Goal: Task Accomplishment & Management: Manage account settings

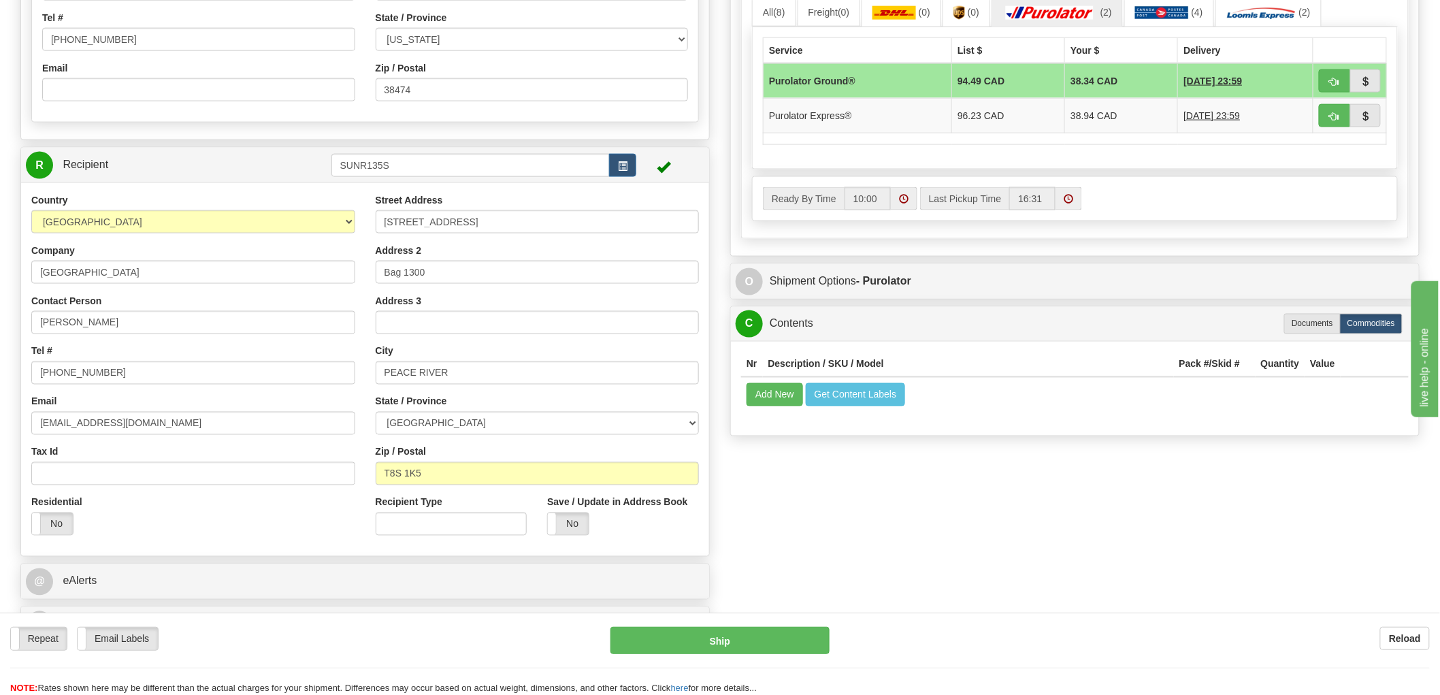
scroll to position [756, 0]
click at [832, 532] on div "S Sender WFRHQ" at bounding box center [719, 1] width 1419 height 1295
click at [791, 406] on button "Add New" at bounding box center [774, 394] width 56 height 23
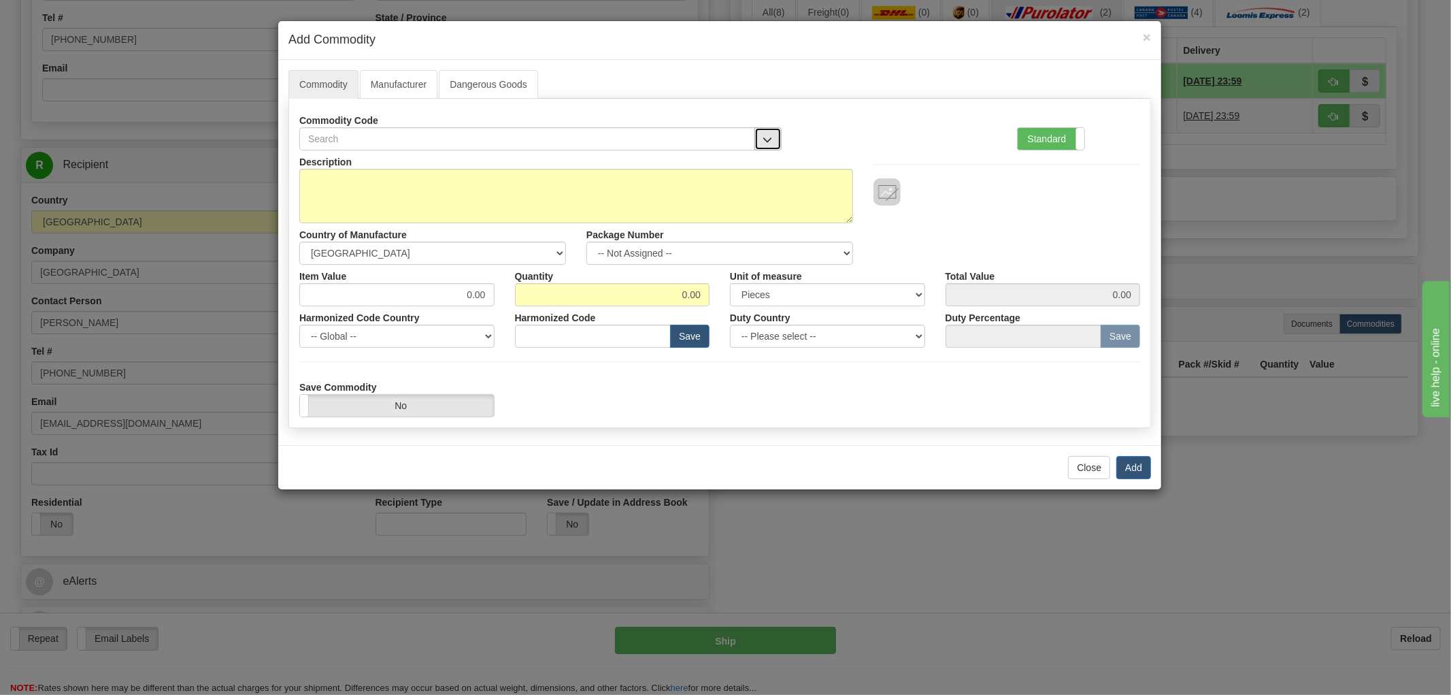
click at [764, 141] on span "button" at bounding box center [768, 139] width 10 height 9
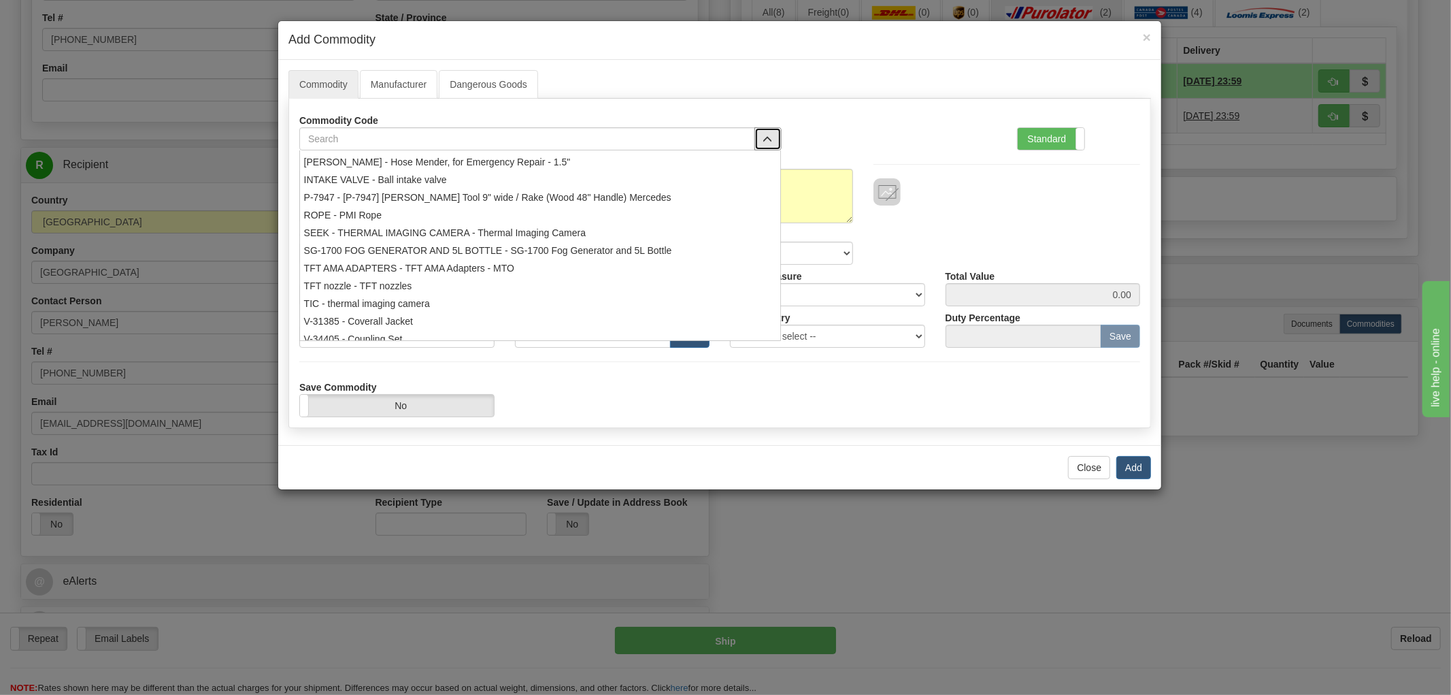
scroll to position [182, 0]
click at [893, 112] on div "Commodity Code 306512090 - Forestry Adapter 4050QC3 - 3 Way Wye AIR CHISEL - ai…" at bounding box center [719, 130] width 861 height 42
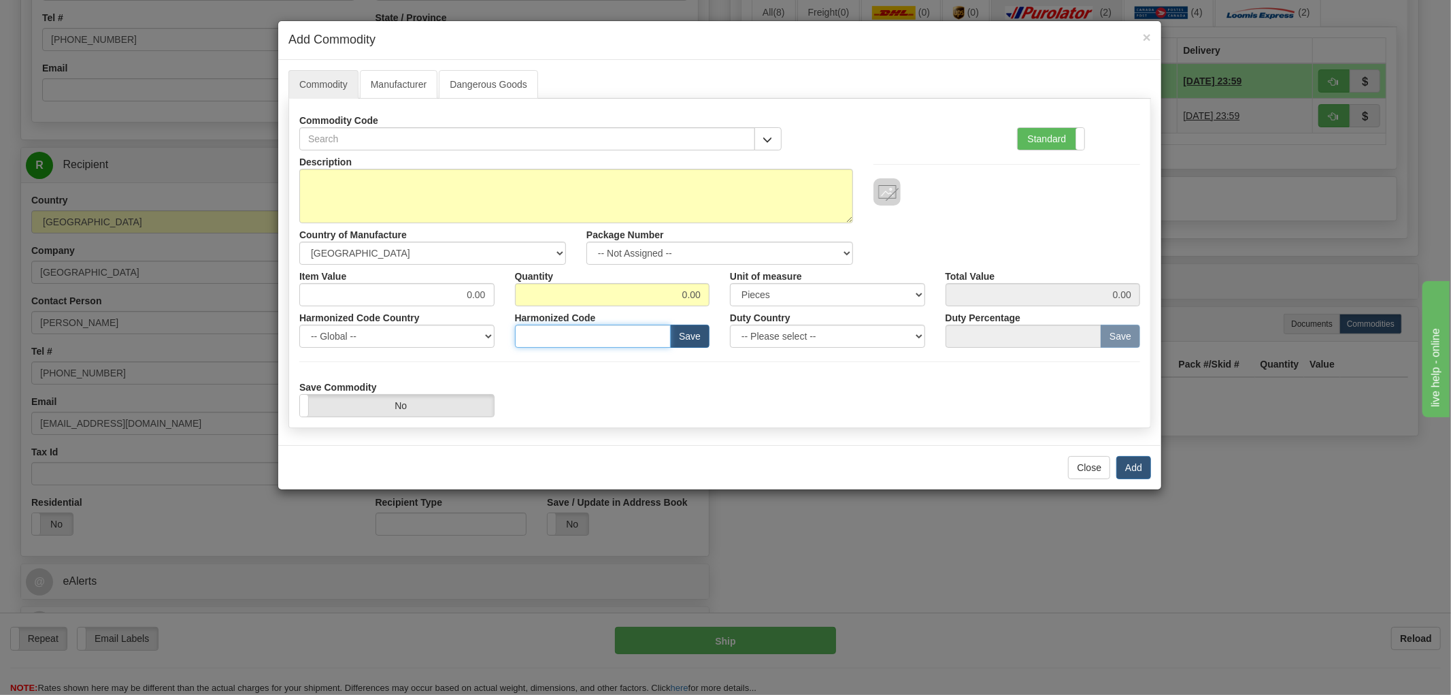
click at [618, 340] on input "text" at bounding box center [593, 336] width 157 height 23
paste input "8424.81.9090"
type input "8424.81.9090"
click at [388, 186] on textarea "Description" at bounding box center [576, 196] width 554 height 54
click at [762, 142] on button "button" at bounding box center [768, 138] width 27 height 23
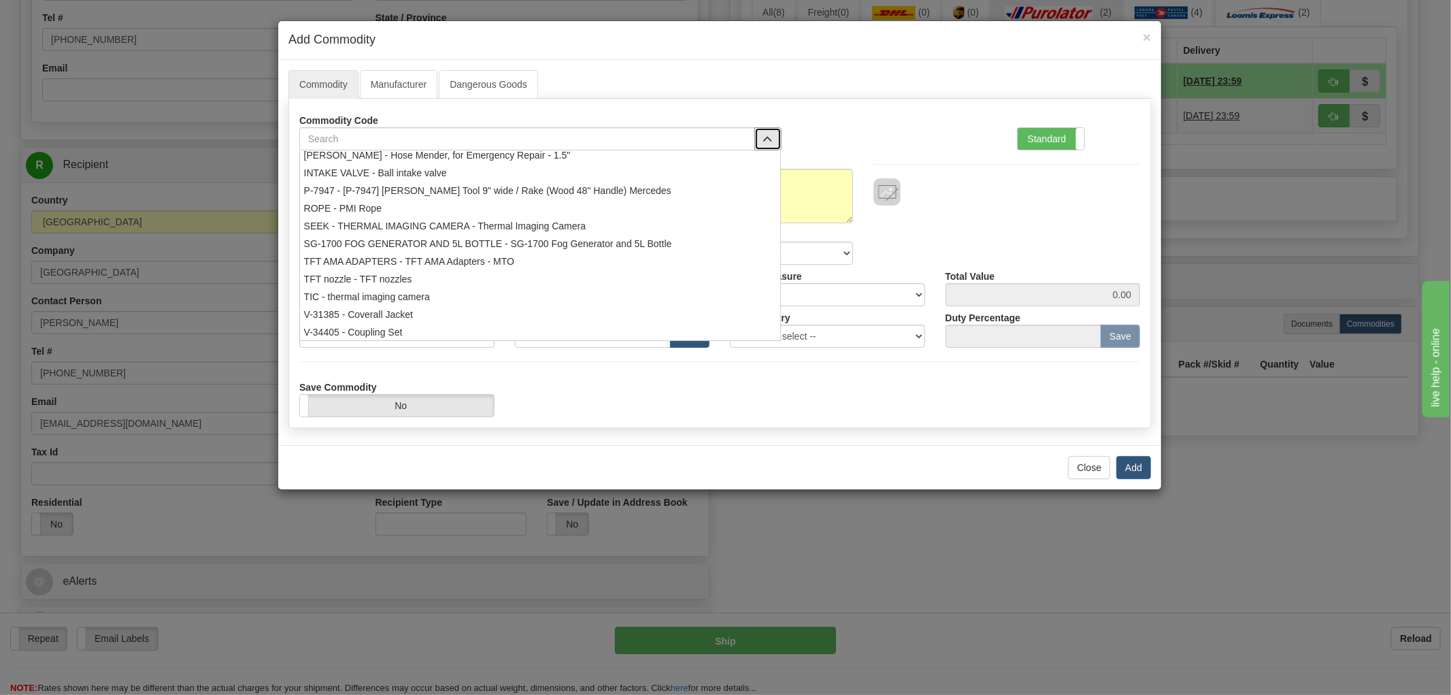
scroll to position [0, 0]
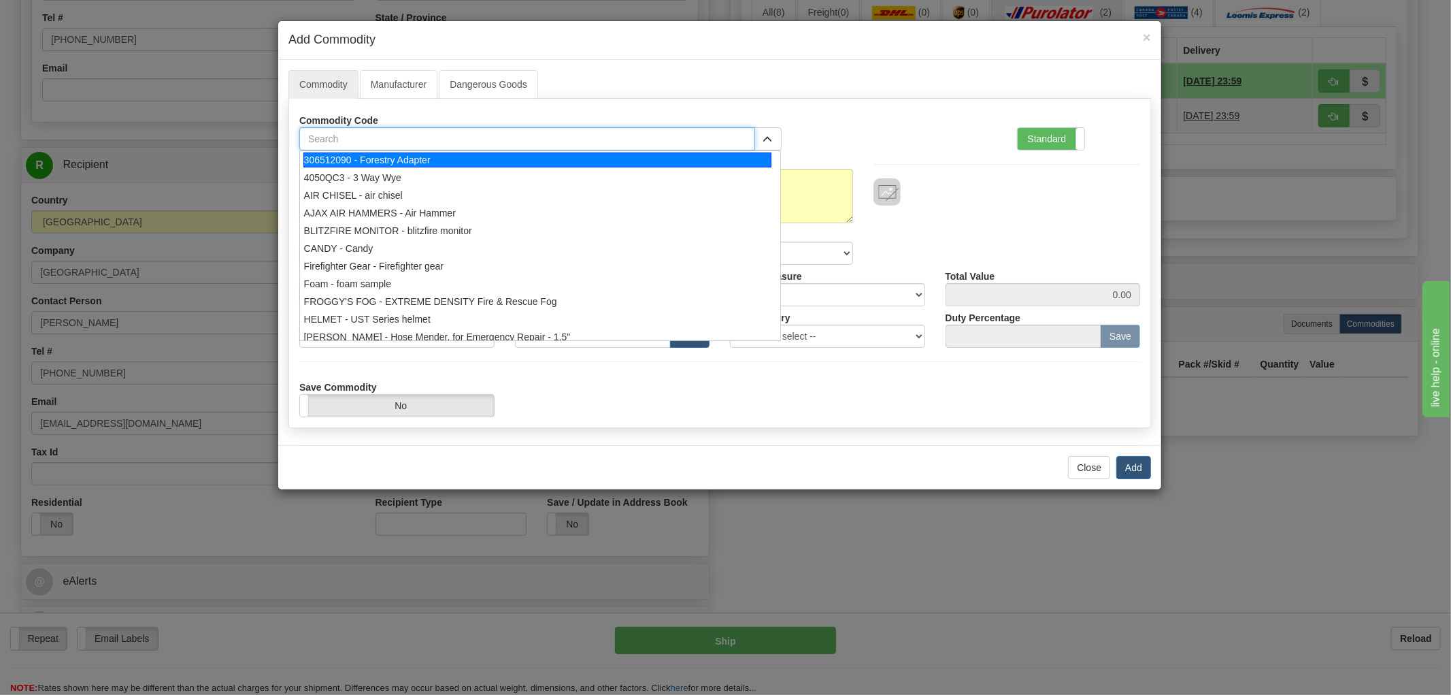
click at [493, 140] on input "text" at bounding box center [527, 138] width 456 height 23
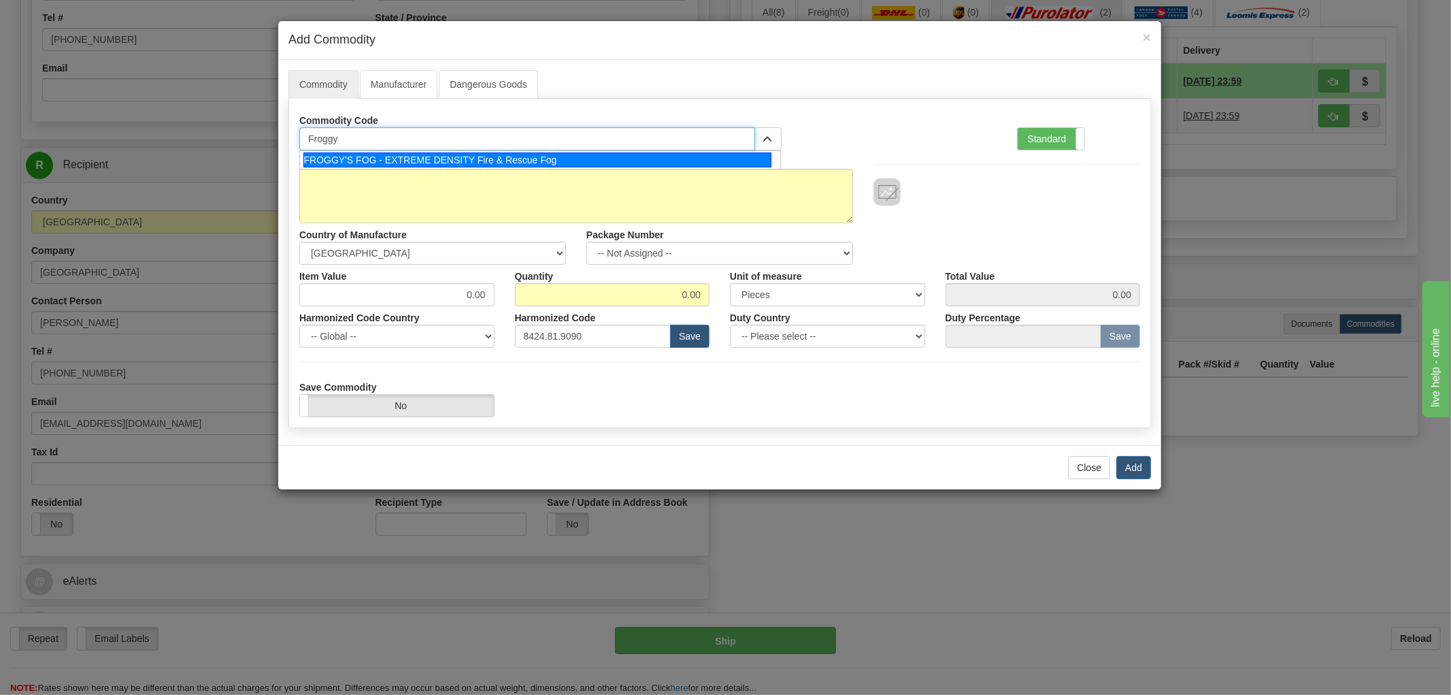
type input "Froggy"
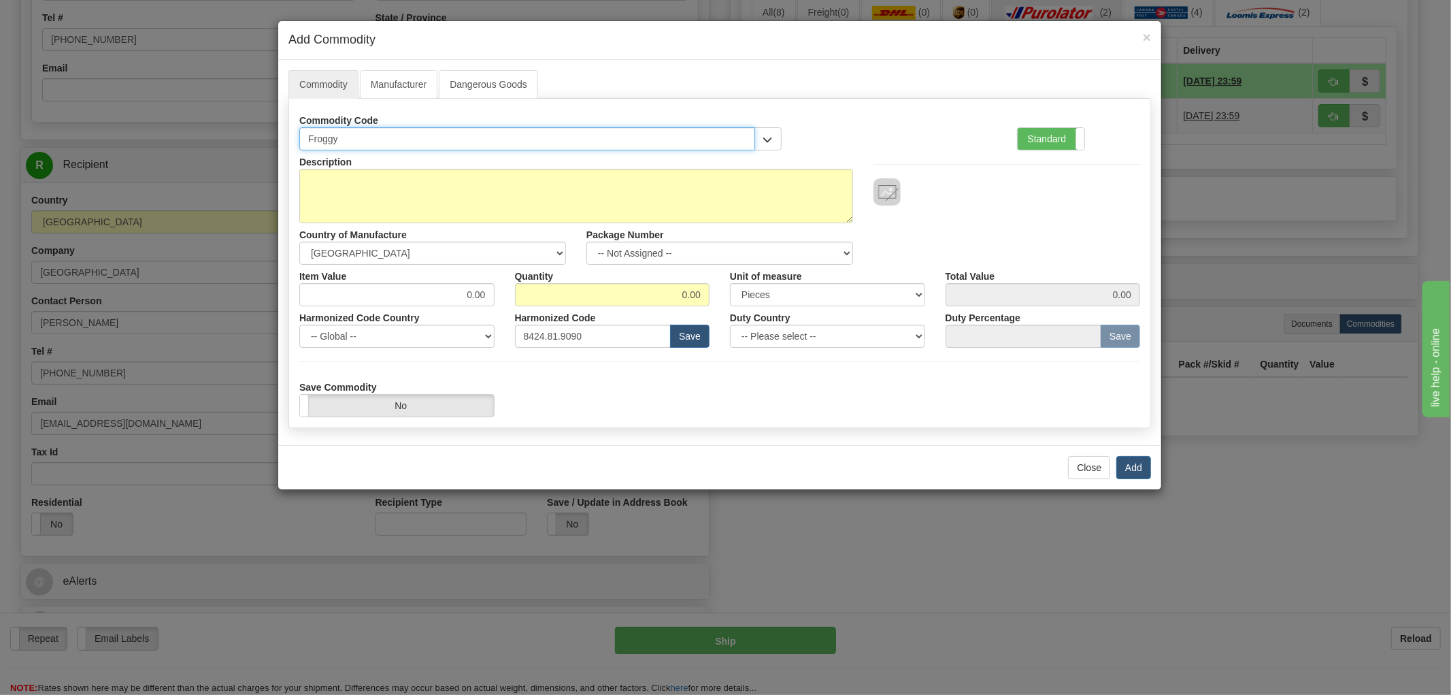
click at [366, 134] on input "Froggy" at bounding box center [527, 138] width 456 height 23
click at [766, 135] on span "button" at bounding box center [768, 139] width 10 height 9
click at [486, 138] on input "Froggy" at bounding box center [527, 138] width 456 height 23
drag, startPoint x: 444, startPoint y: 138, endPoint x: 208, endPoint y: 139, distance: 236.1
click at [210, 139] on div "× Add Commodity Commodity Manufacturer Dangerous Goods Commodity Code Froggy FR…" at bounding box center [725, 347] width 1451 height 695
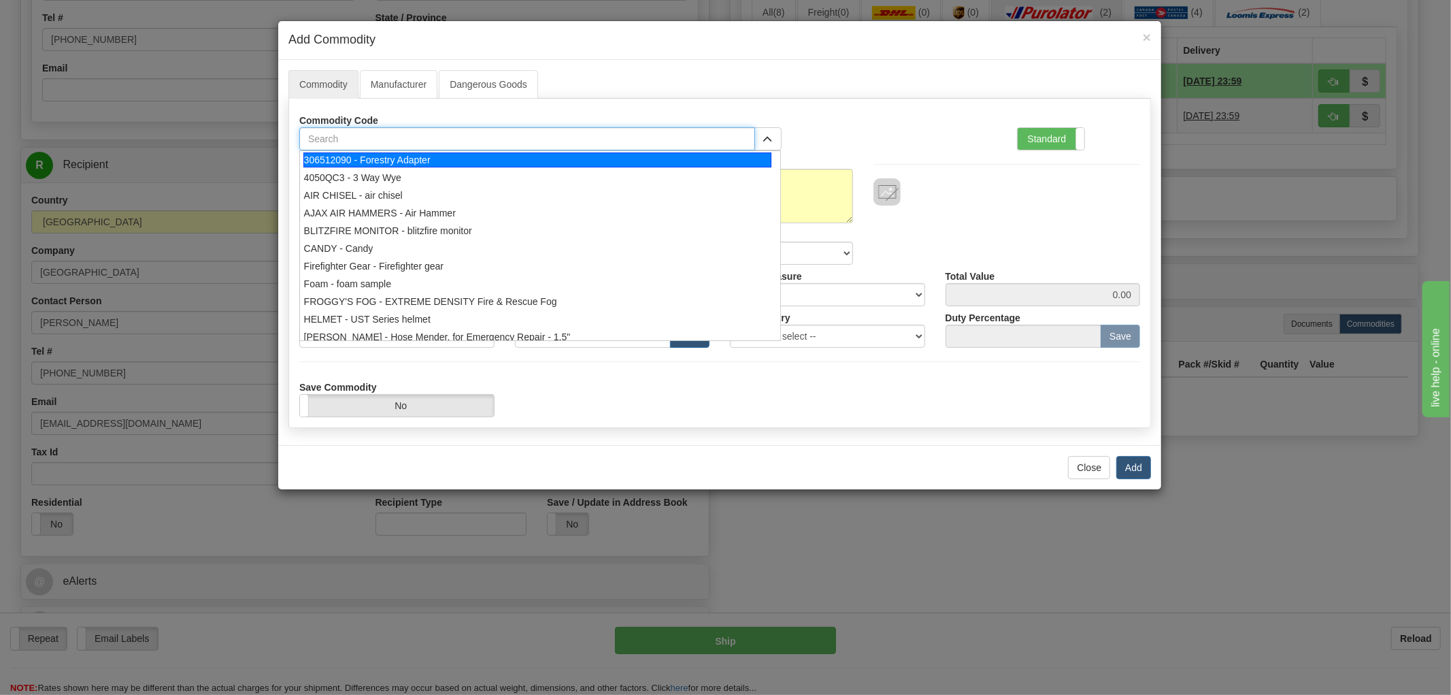
click at [391, 132] on input "text" at bounding box center [527, 138] width 456 height 23
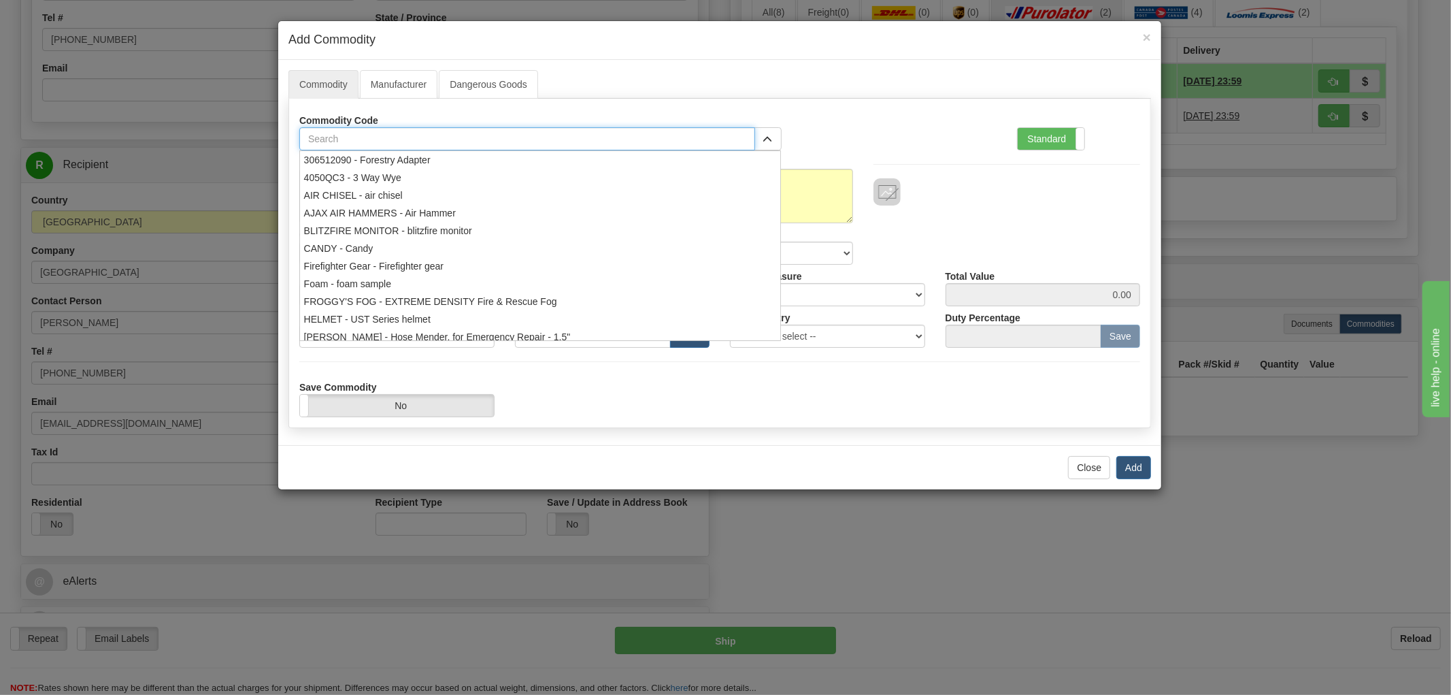
paste input "[P-10707] Z-50 Wireless Remote for SG-Z1200 Smoke Generator"
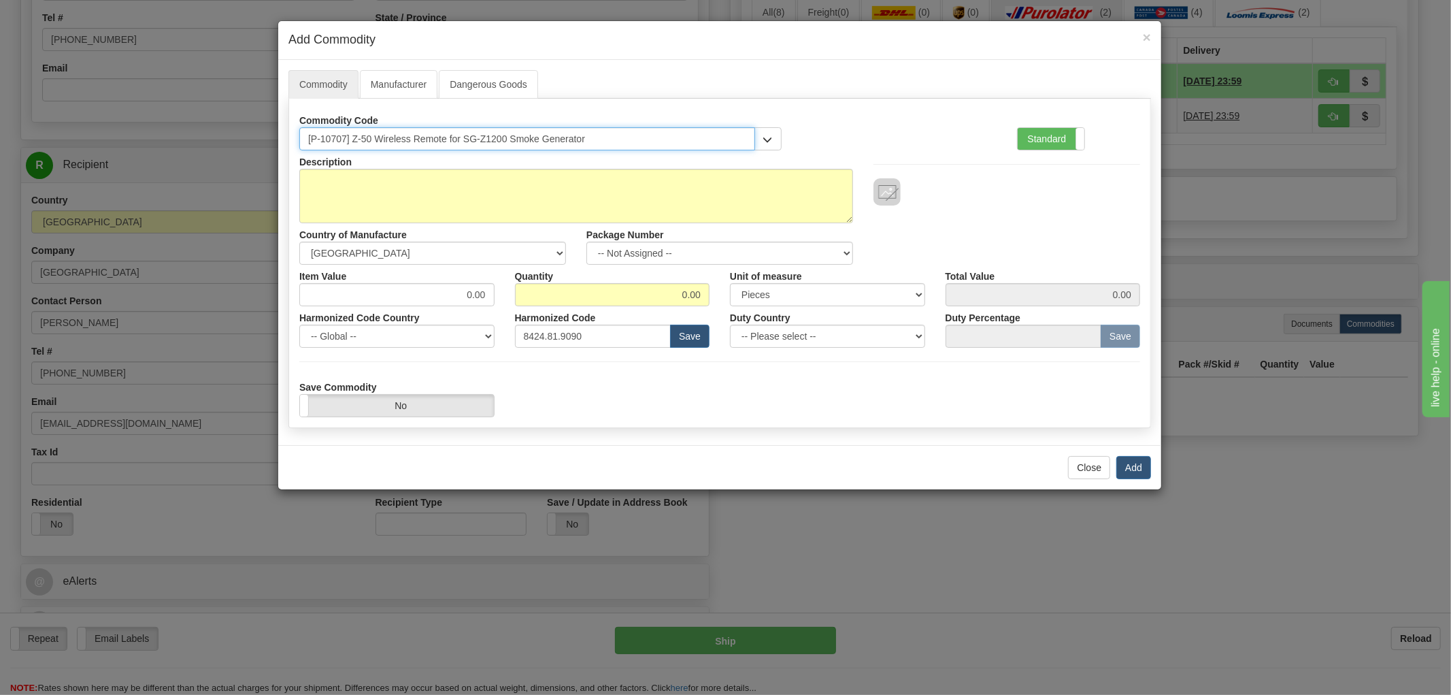
drag, startPoint x: 349, startPoint y: 139, endPoint x: 213, endPoint y: 152, distance: 136.6
click at [216, 152] on div "× Add Commodity Commodity Manufacturer Dangerous Goods Commodity Code [P-10707]…" at bounding box center [725, 347] width 1451 height 695
type input "Froggy Z-50 Wireless Remote for SG-Z1200 Smoke Generator"
click at [399, 191] on textarea "Description" at bounding box center [576, 196] width 554 height 54
type textarea "Wireless remote"
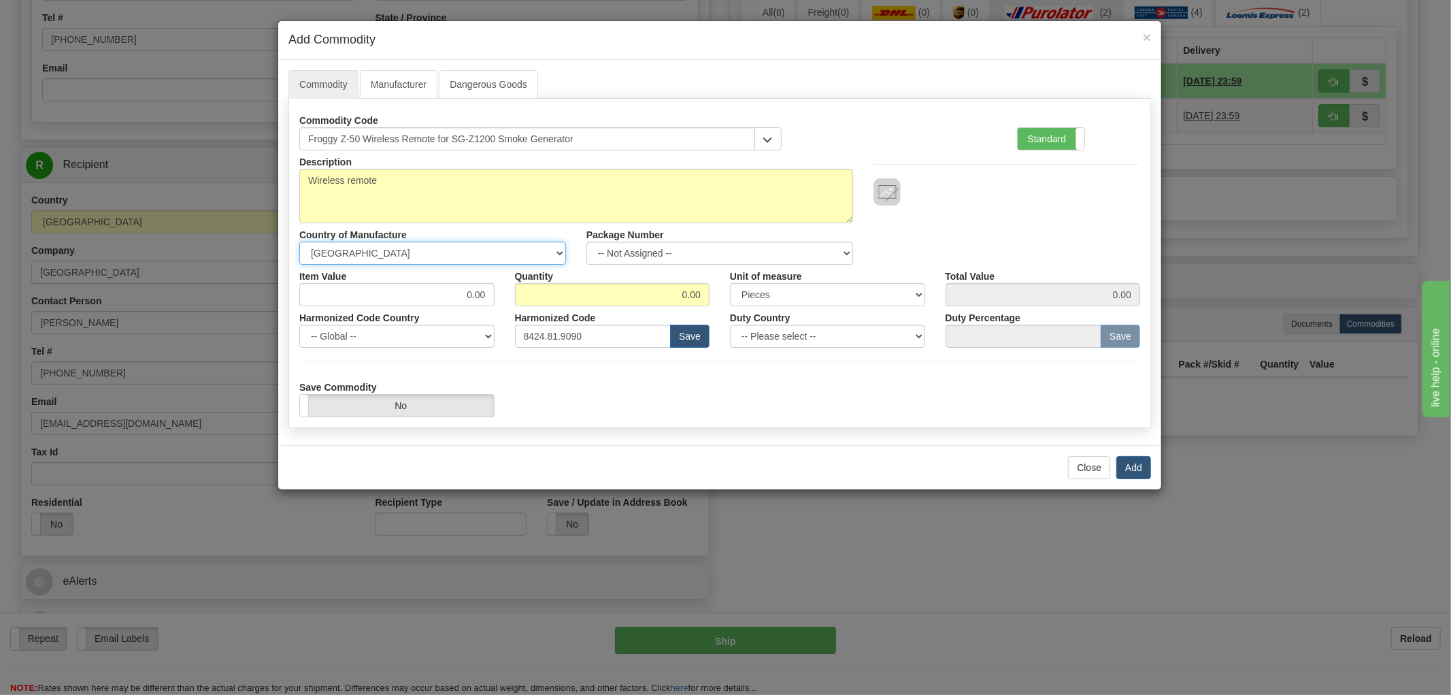
click at [538, 260] on select "-- Unknown -- AFGHANISTAN ALAND ISLANDS ALBANIA ALGERIA AMERICAN SAMOA ANDORRA …" at bounding box center [432, 253] width 267 height 23
select select "US"
click at [299, 242] on select "-- Unknown -- AFGHANISTAN ALAND ISLANDS ALBANIA ALGERIA AMERICAN SAMOA ANDORRA …" at bounding box center [432, 253] width 267 height 23
click at [730, 254] on select "-- Not Assigned -- Item 1" at bounding box center [720, 253] width 267 height 23
select select "0"
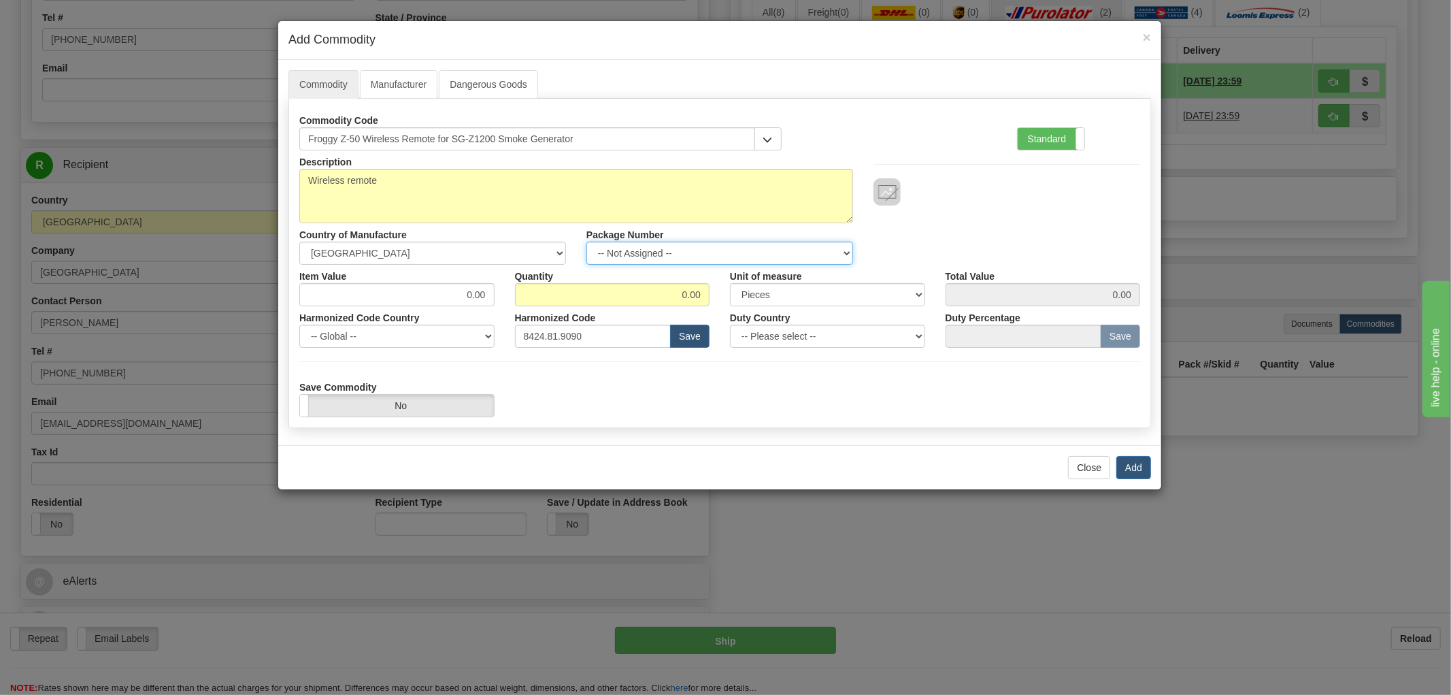
click at [587, 242] on select "-- Not Assigned -- Item 1" at bounding box center [720, 253] width 267 height 23
click at [453, 288] on input "0.00" at bounding box center [396, 294] width 195 height 23
type input "65.00"
click at [683, 295] on input "0.00" at bounding box center [612, 294] width 195 height 23
drag, startPoint x: 667, startPoint y: 297, endPoint x: 712, endPoint y: 290, distance: 45.5
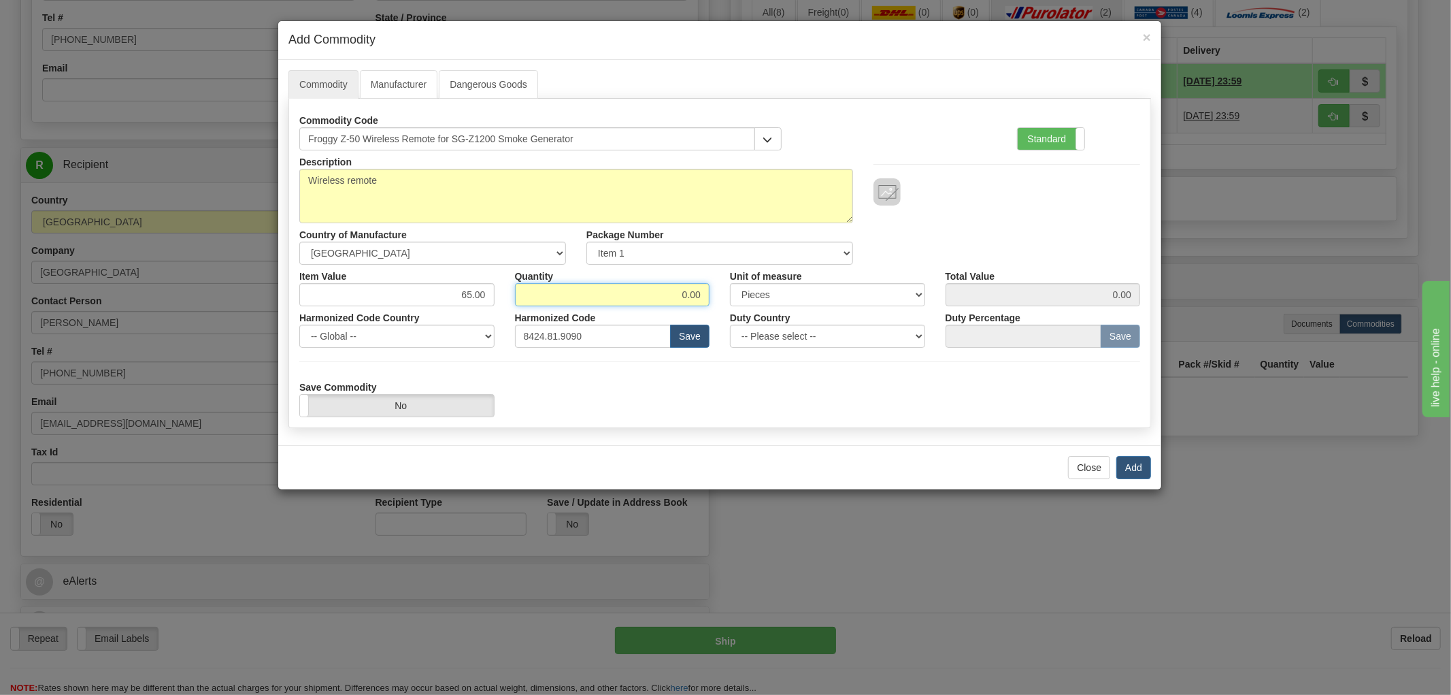
click at [712, 290] on div "Quantity 0.00" at bounding box center [613, 286] width 216 height 42
type input "1"
type input "65.00"
click at [476, 338] on select "-- Global -- AFGHANISTAN ALAND ISLANDS ALBANIA ALGERIA AMERICAN SAMOA ANDORRA A…" at bounding box center [396, 336] width 195 height 23
select select "US"
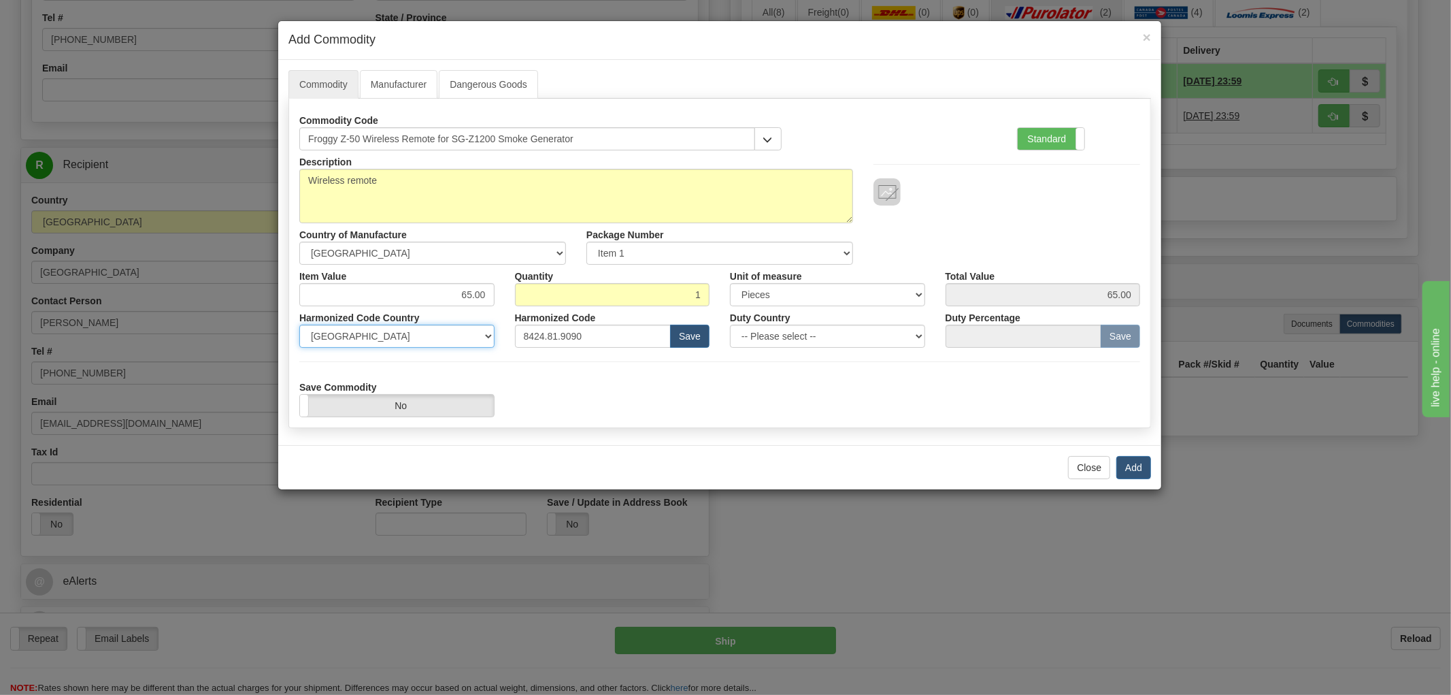
click at [299, 325] on select "-- Global -- AFGHANISTAN ALAND ISLANDS ALBANIA ALGERIA AMERICAN SAMOA ANDORRA A…" at bounding box center [396, 336] width 195 height 23
click at [572, 333] on input "text" at bounding box center [593, 336] width 157 height 23
click at [563, 336] on input "text" at bounding box center [593, 336] width 157 height 23
paste input "8424.81.9090"
type input "8424.81.9090"
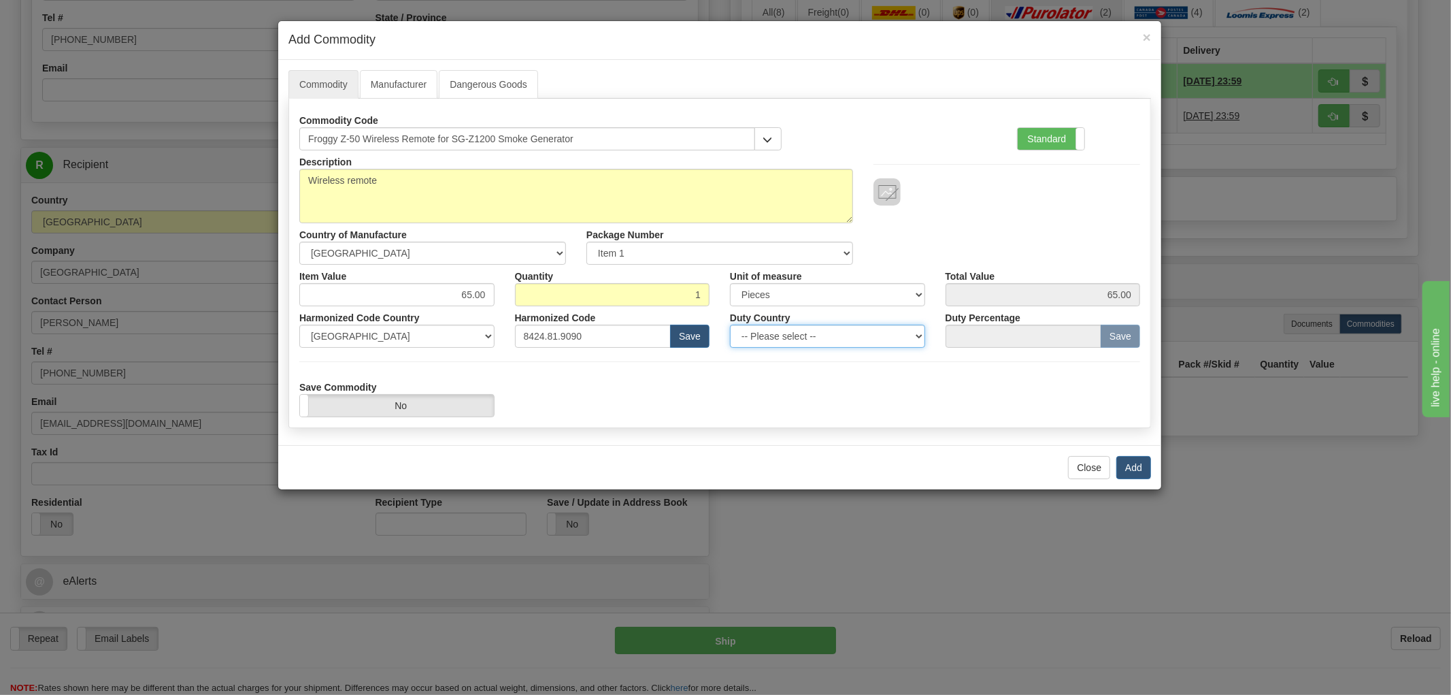
click at [917, 338] on select "-- Please select -- AFGHANISTAN ALAND ISLANDS ALBANIA ALGERIA AMERICAN SAMOA AN…" at bounding box center [827, 336] width 195 height 23
select select "US"
click at [730, 325] on select "-- Please select -- AFGHANISTAN ALAND ISLANDS ALBANIA ALGERIA AMERICAN SAMOA AN…" at bounding box center [827, 336] width 195 height 23
click at [363, 389] on label "Save Commodity" at bounding box center [338, 385] width 78 height 18
click at [0, 0] on input "Save Commodity" at bounding box center [0, 0] width 0 height 0
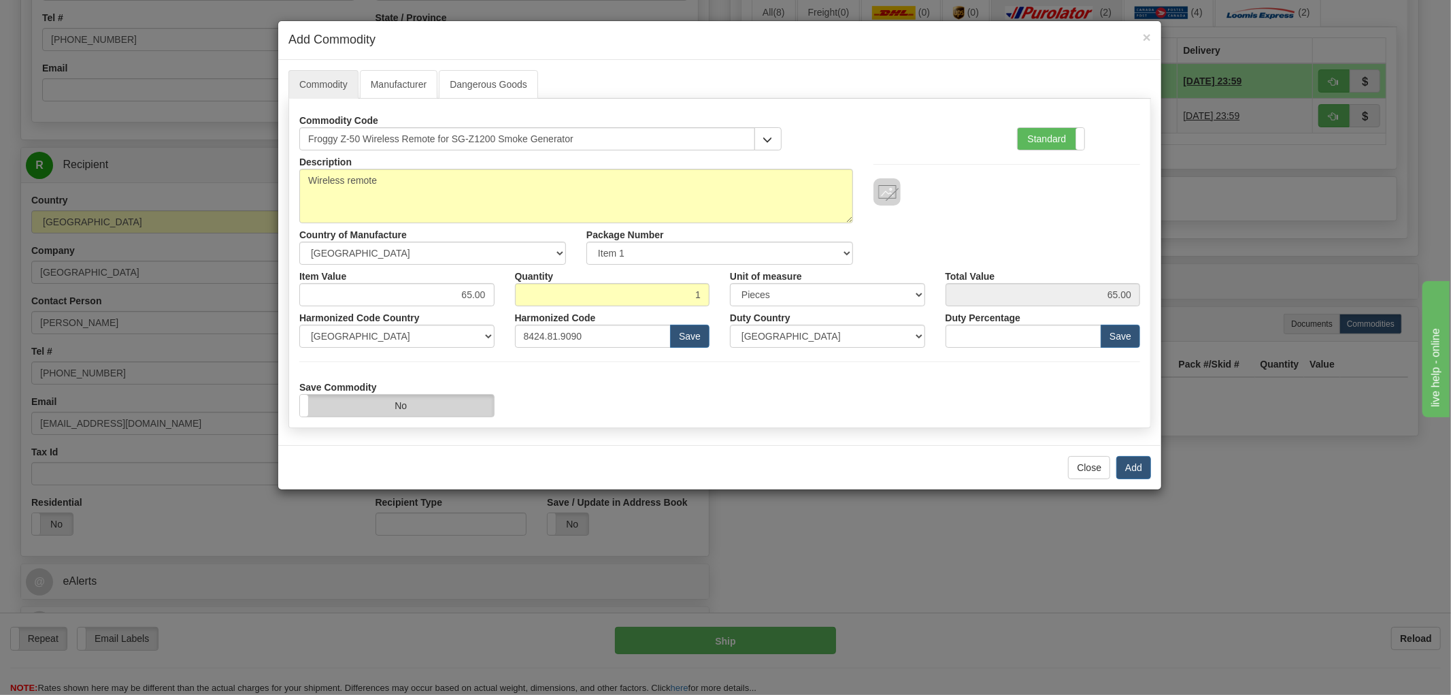
click at [365, 403] on label "No" at bounding box center [397, 406] width 194 height 22
click at [399, 85] on link "Manufacturer" at bounding box center [399, 84] width 78 height 29
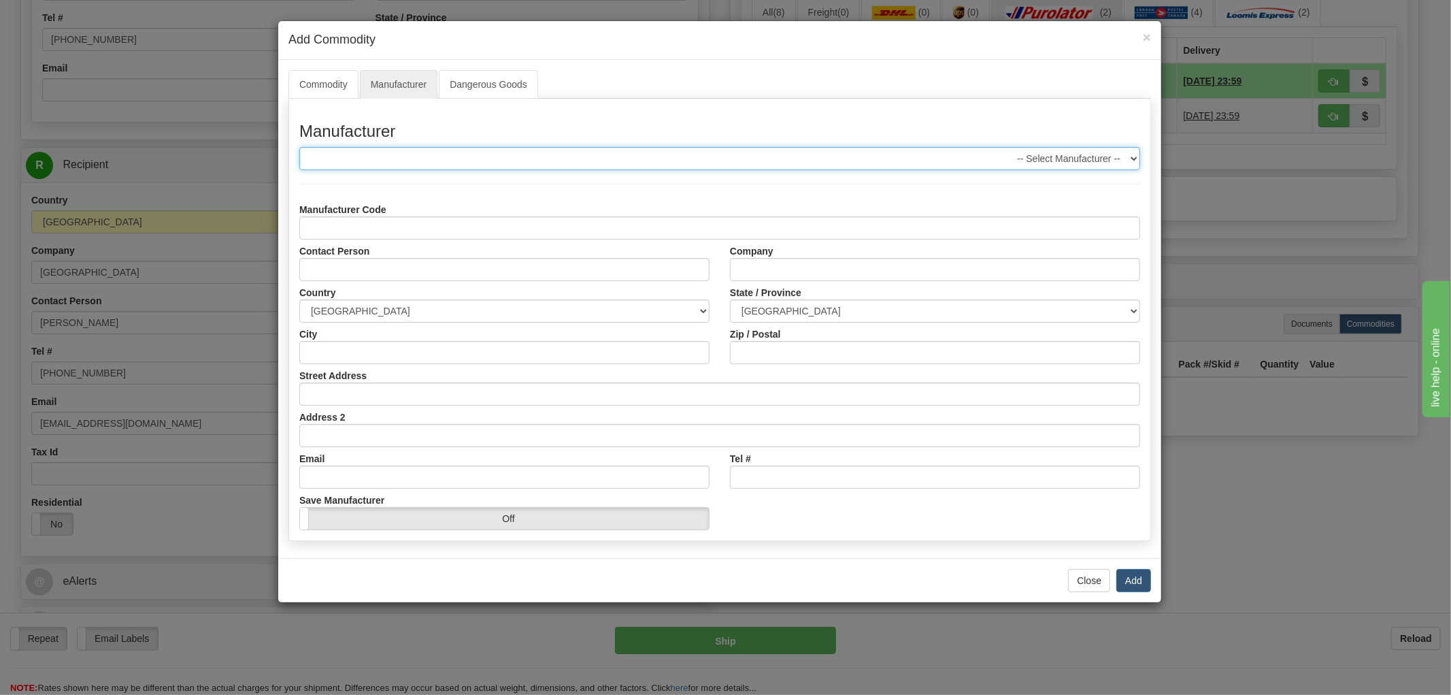
click at [450, 152] on select "-- Select Manufacturer -- FROGGYS FOG" at bounding box center [719, 158] width 841 height 23
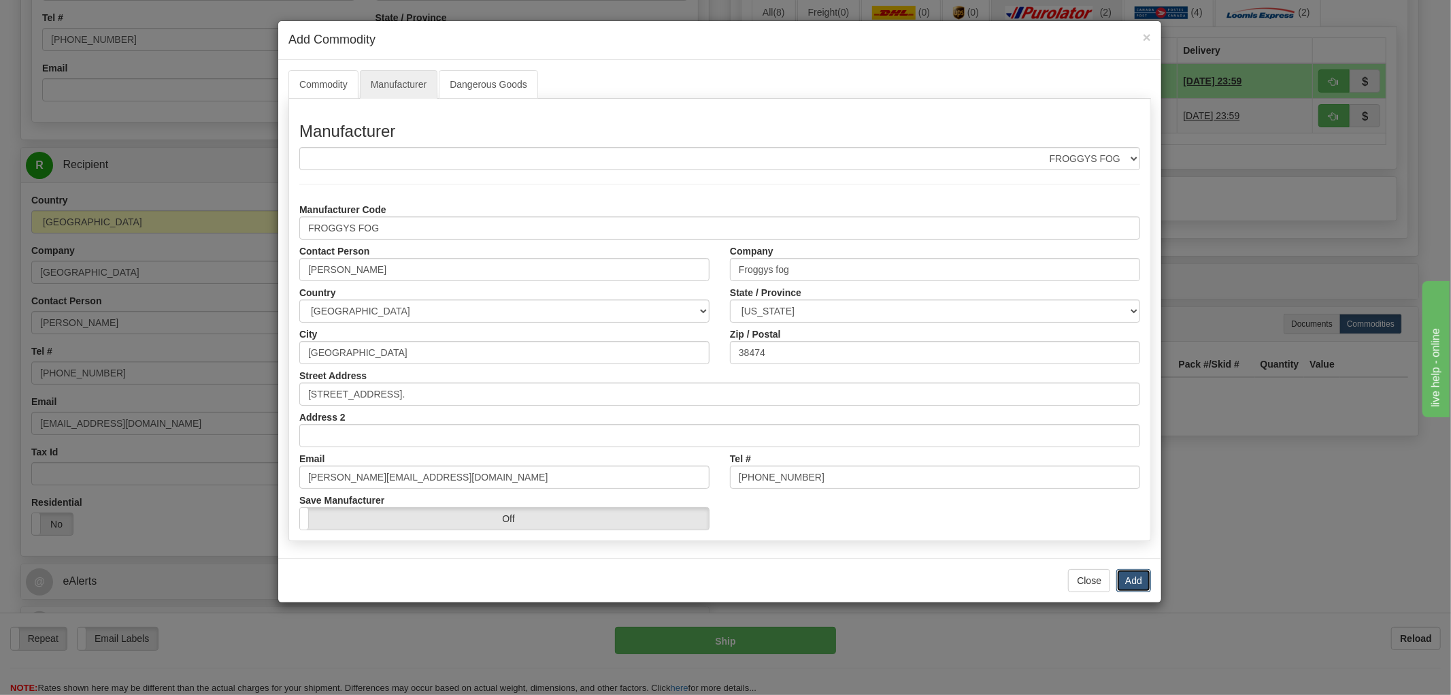
click at [1135, 580] on button "Add" at bounding box center [1134, 580] width 35 height 23
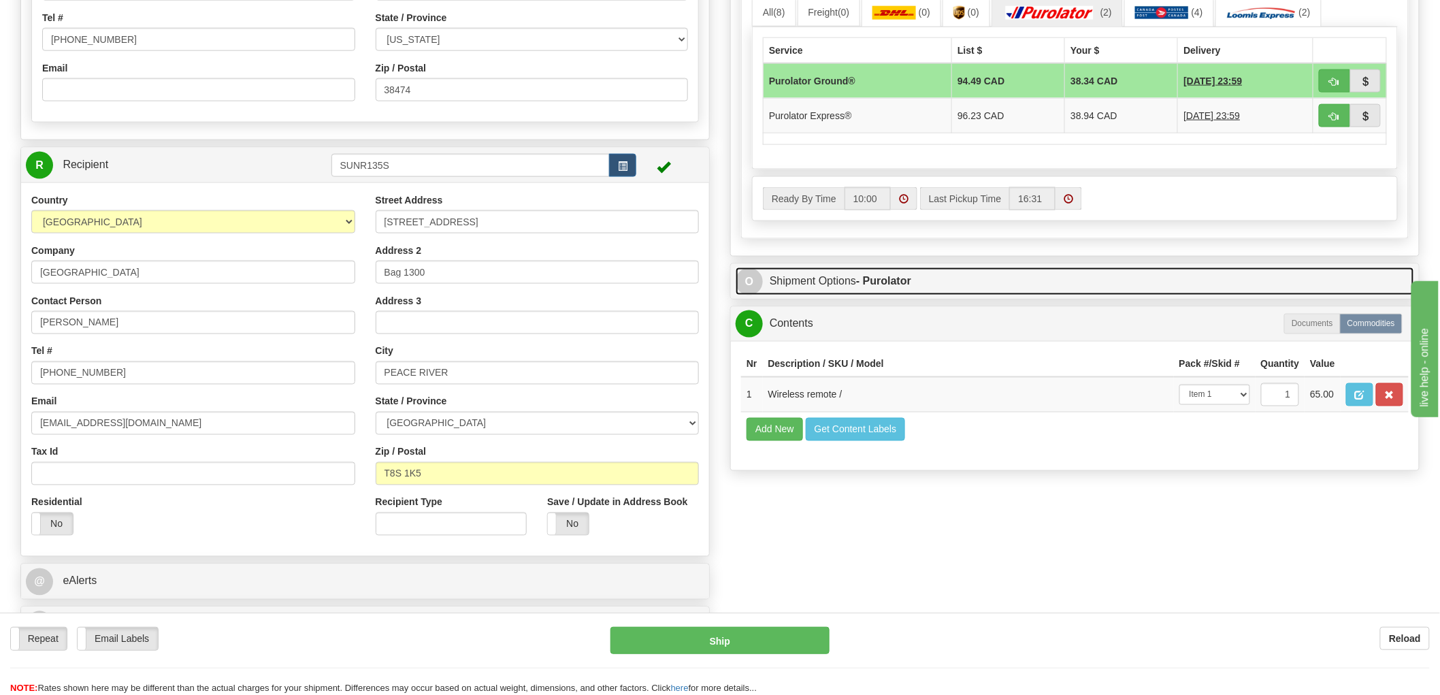
click at [842, 284] on link "O Shipment Options - Purolator" at bounding box center [1075, 281] width 678 height 28
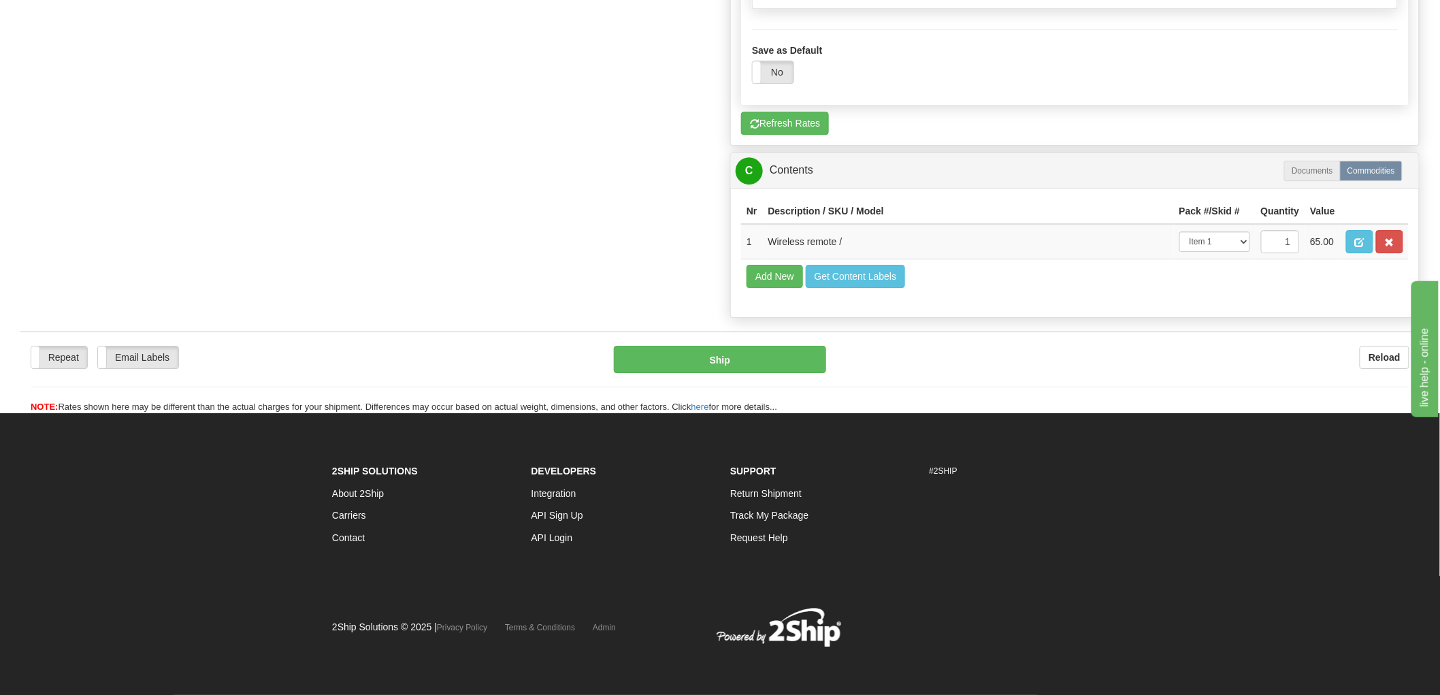
scroll to position [1679, 0]
click at [871, 288] on button "Get Content Labels" at bounding box center [856, 276] width 100 height 23
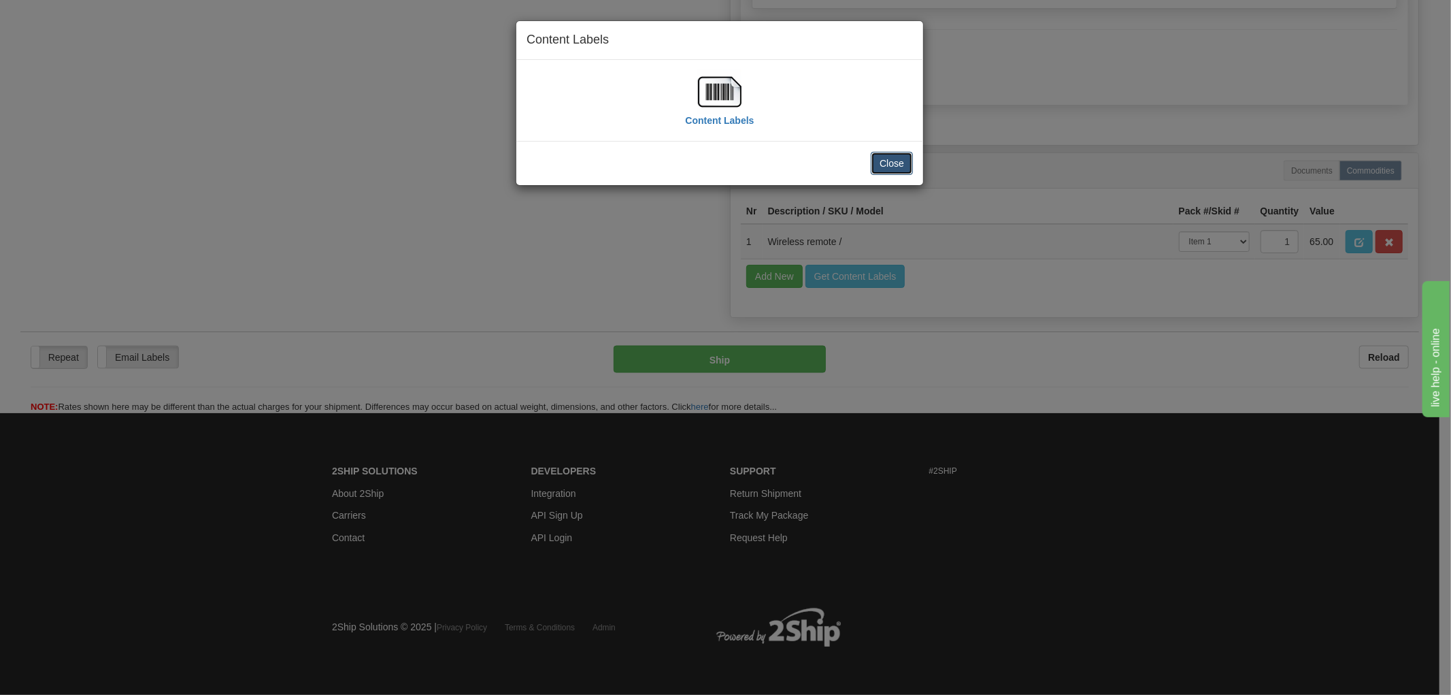
click at [904, 162] on button "Close" at bounding box center [892, 163] width 42 height 23
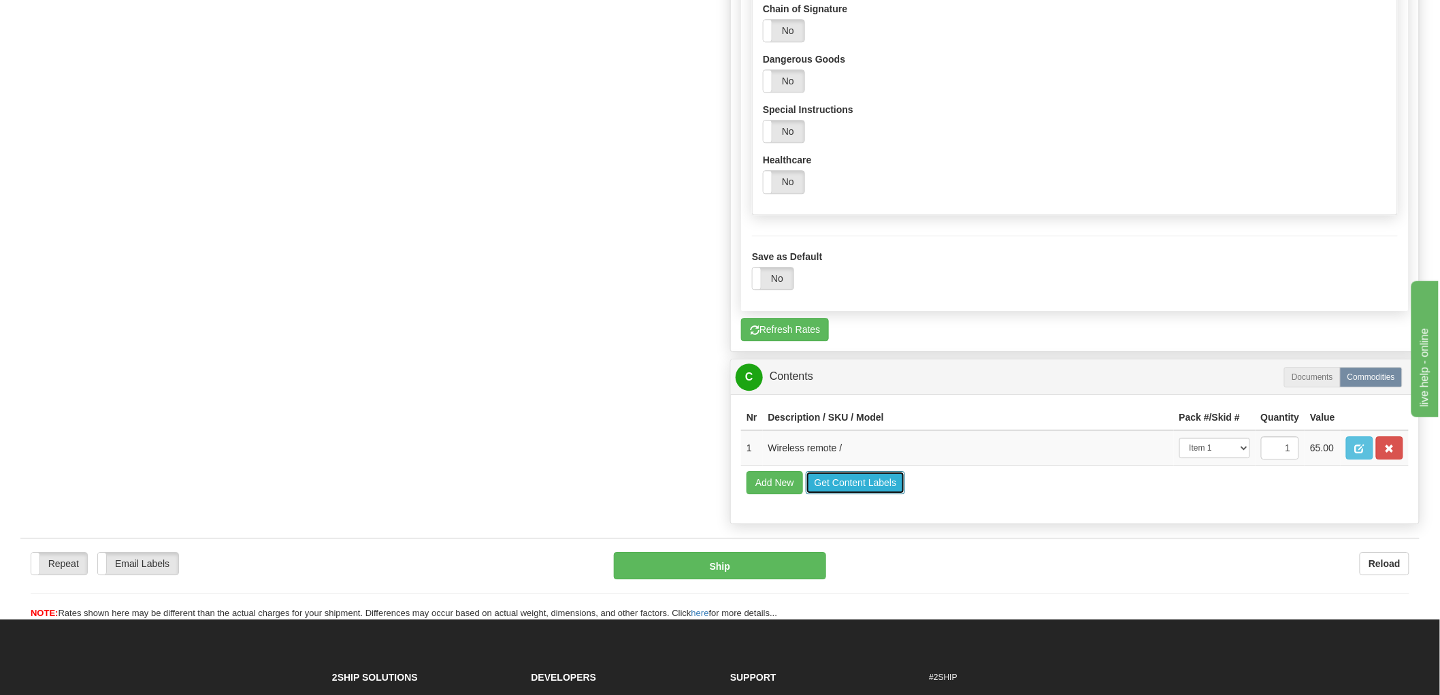
scroll to position [1512, 0]
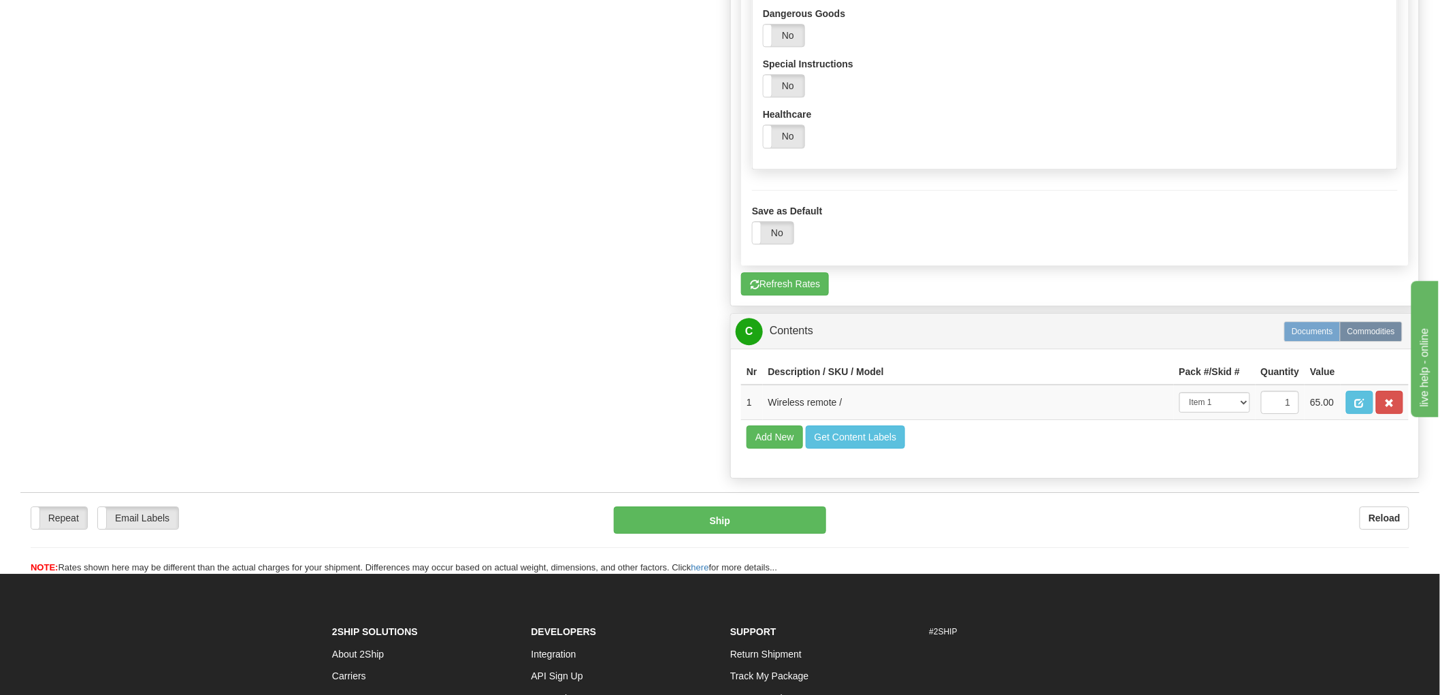
click at [1320, 339] on label "Documents" at bounding box center [1312, 331] width 56 height 20
click at [1311, 340] on label "Documents" at bounding box center [1312, 331] width 56 height 20
click at [1389, 338] on label "Commodities" at bounding box center [1371, 331] width 63 height 20
click at [815, 289] on button "Refresh Rates" at bounding box center [785, 283] width 88 height 23
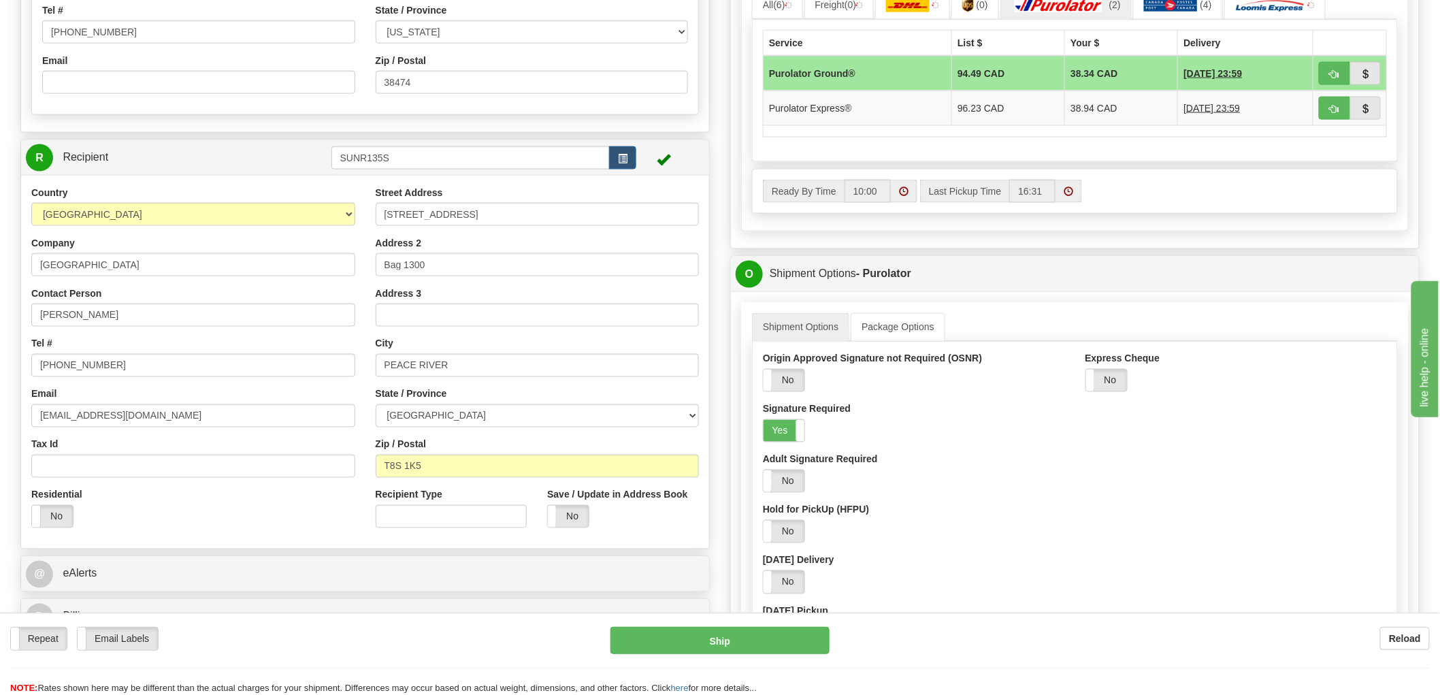
scroll to position [753, 0]
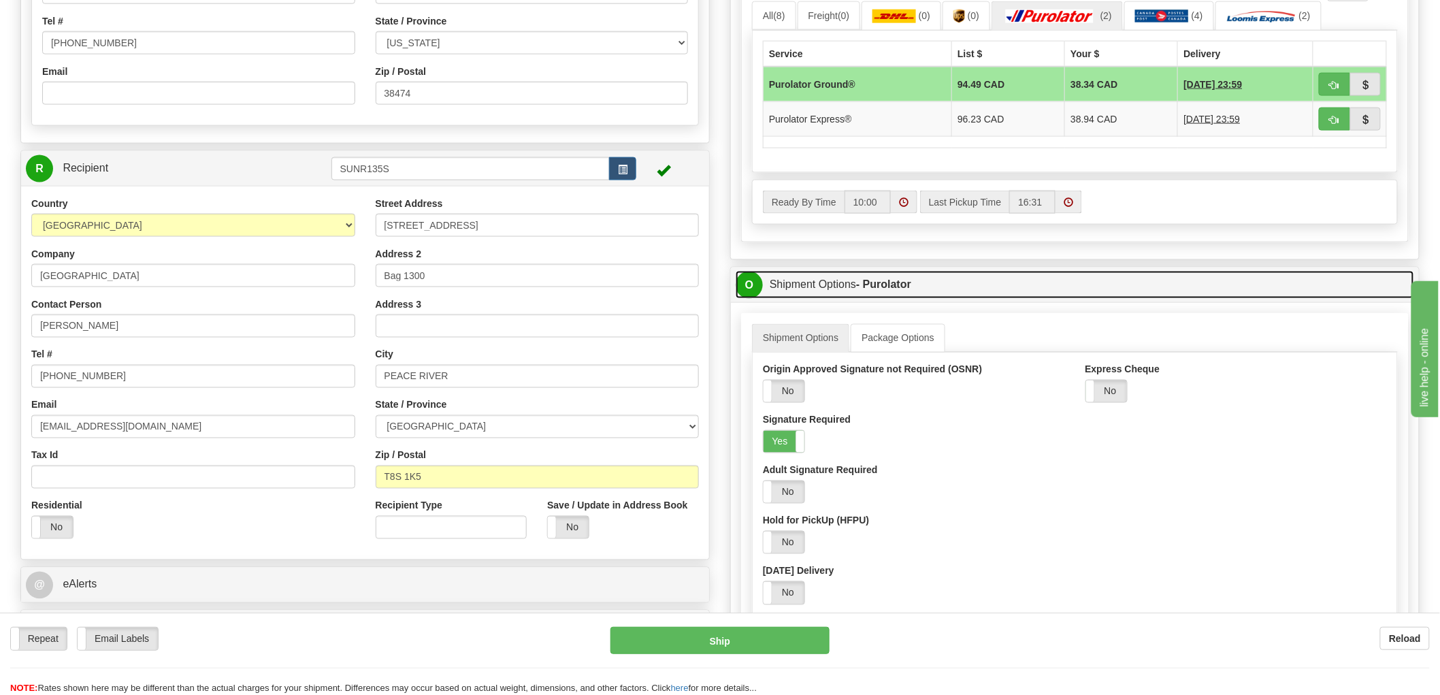
click at [869, 297] on link "O Shipment Options - Purolator" at bounding box center [1075, 285] width 678 height 28
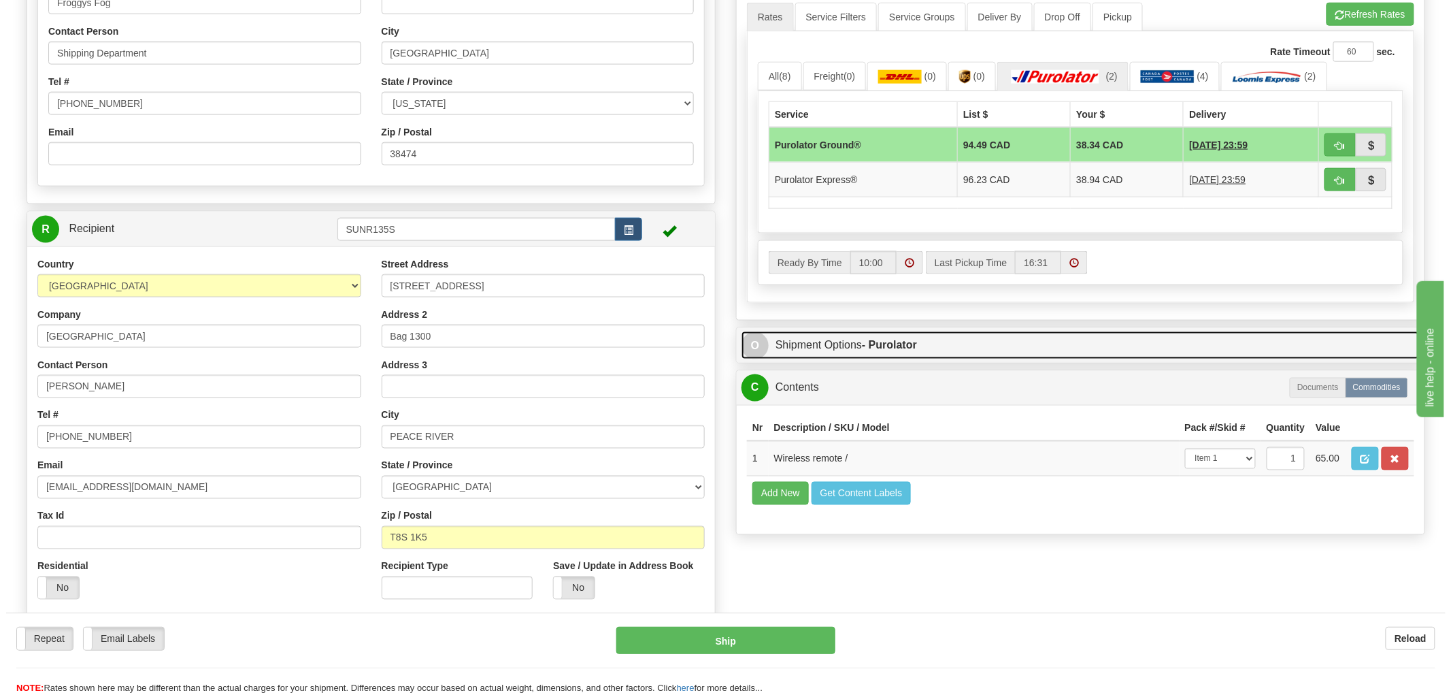
scroll to position [832, 0]
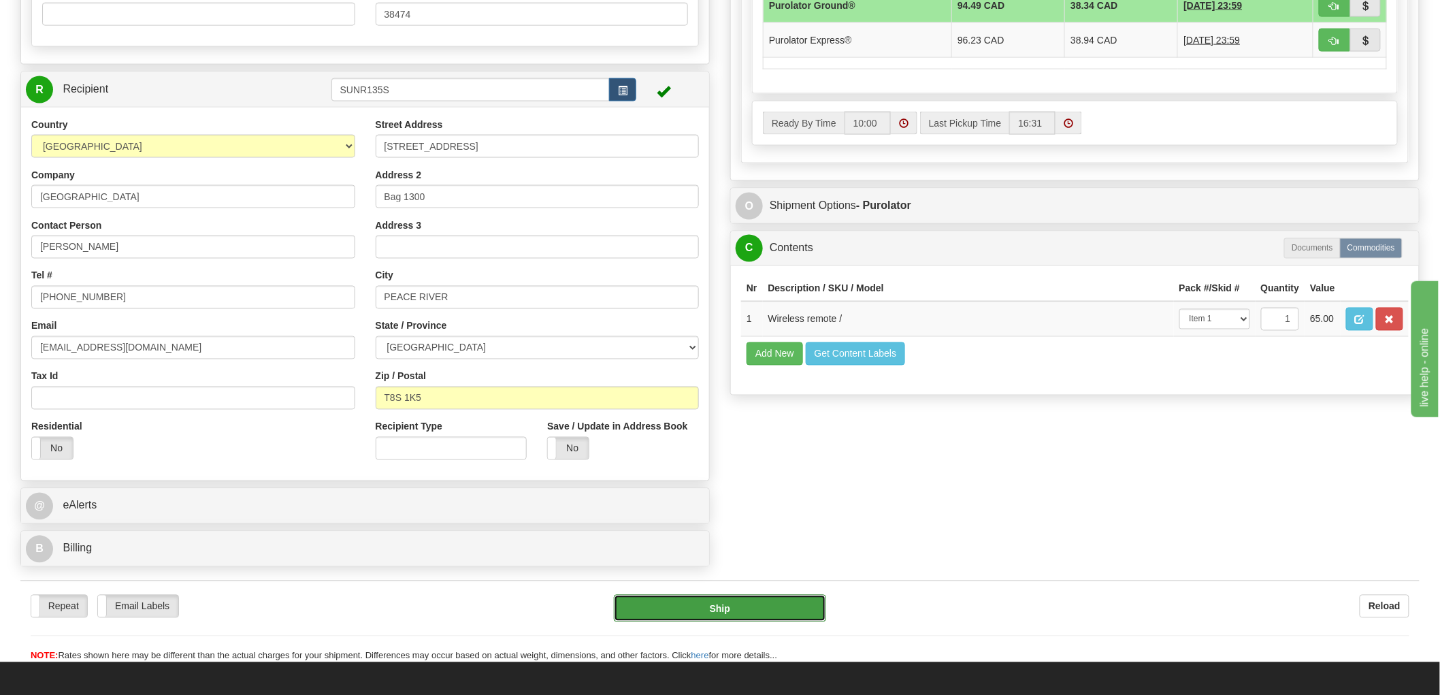
click at [793, 606] on button "Ship" at bounding box center [720, 608] width 213 height 27
type input "260"
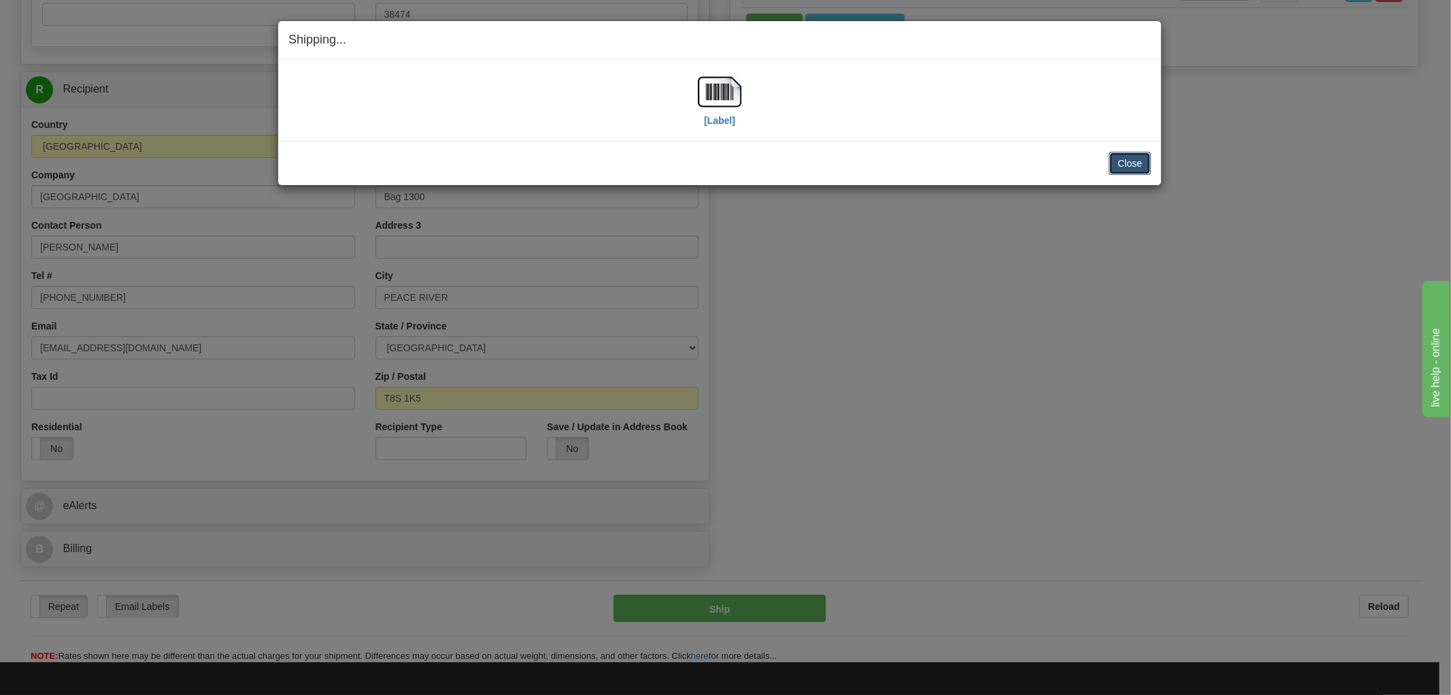
click at [1121, 159] on button "Close" at bounding box center [1130, 163] width 42 height 23
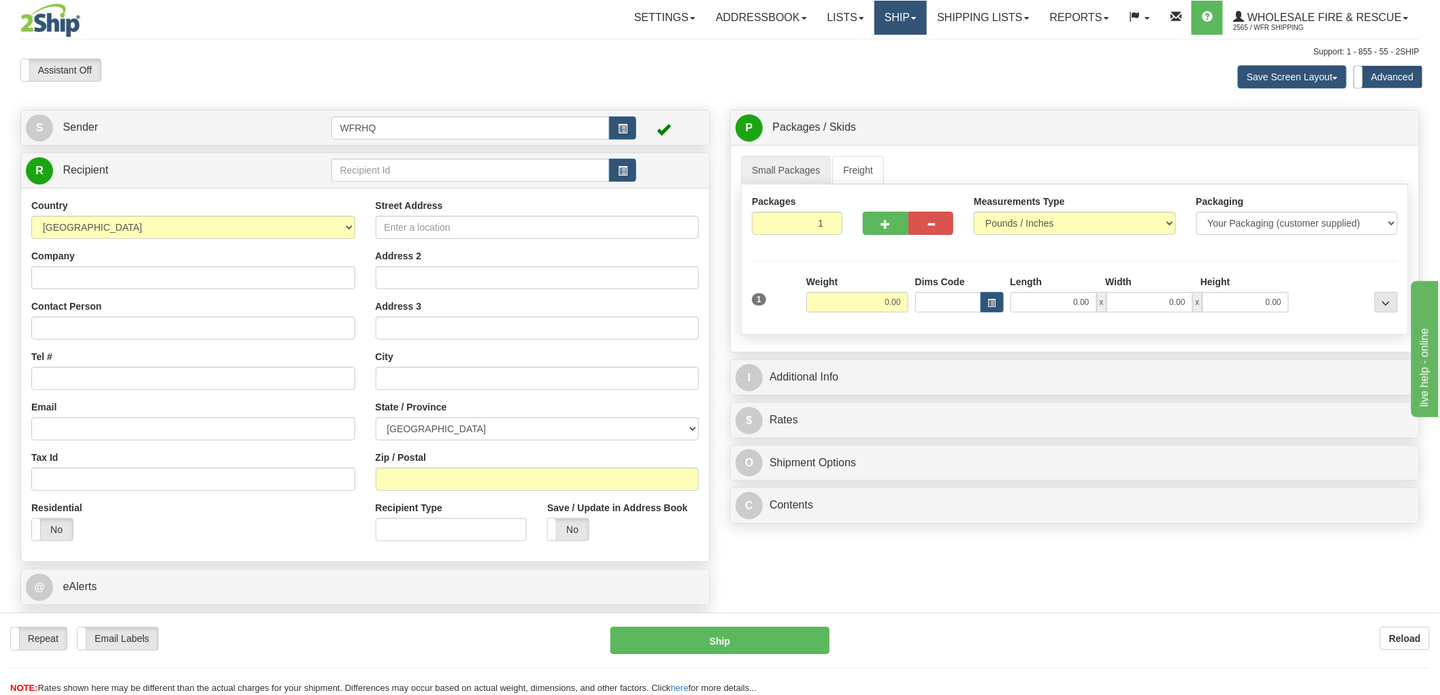
click at [913, 16] on link "Ship" at bounding box center [900, 18] width 52 height 34
click at [1017, 15] on link "Shipping lists" at bounding box center [983, 18] width 112 height 34
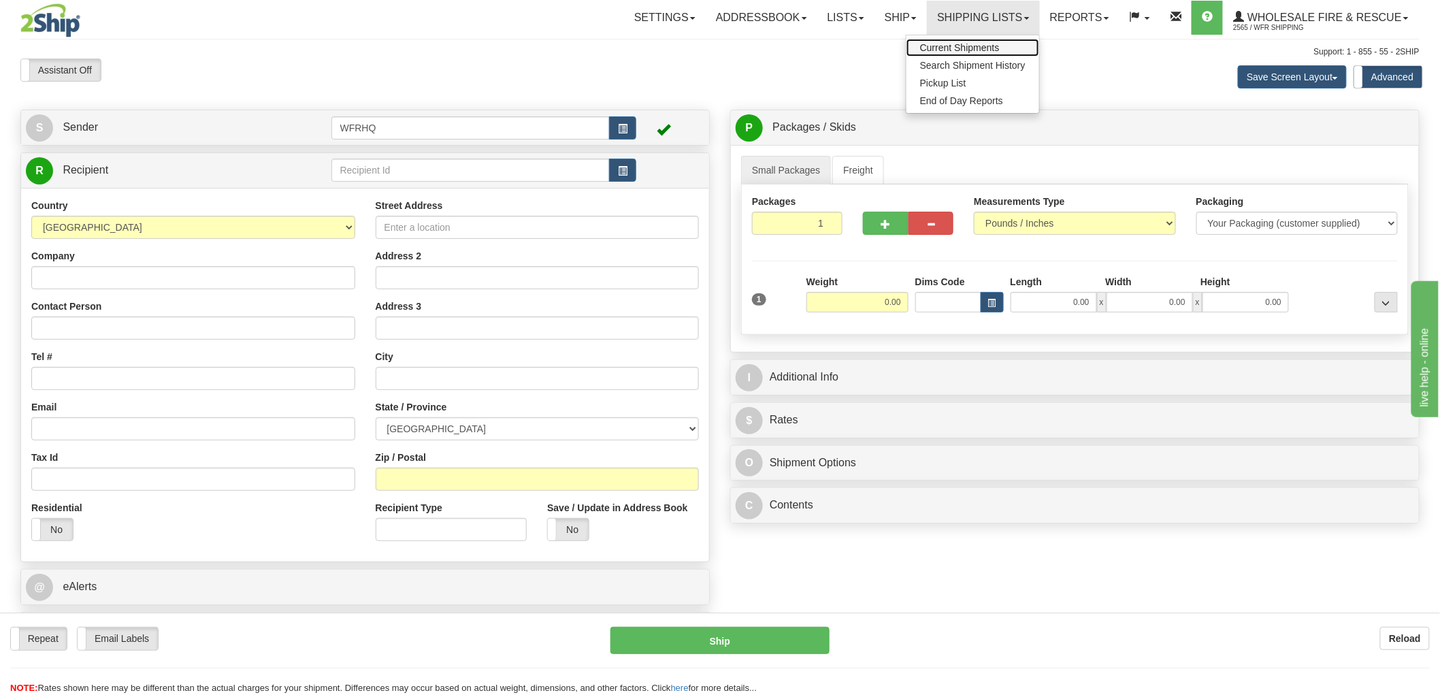
click at [975, 44] on span "Current Shipments" at bounding box center [960, 47] width 80 height 11
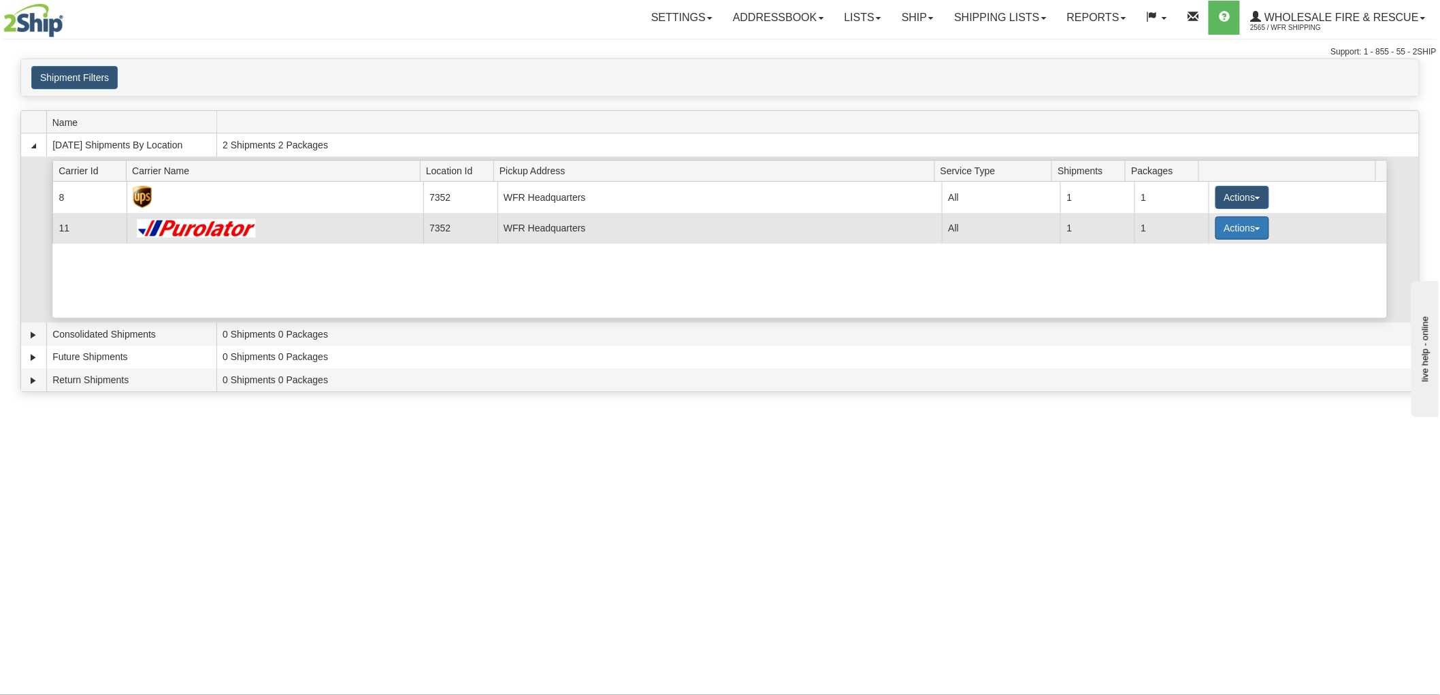
click at [1228, 228] on button "Actions" at bounding box center [1242, 227] width 54 height 23
click at [1202, 256] on span "Details" at bounding box center [1191, 253] width 37 height 10
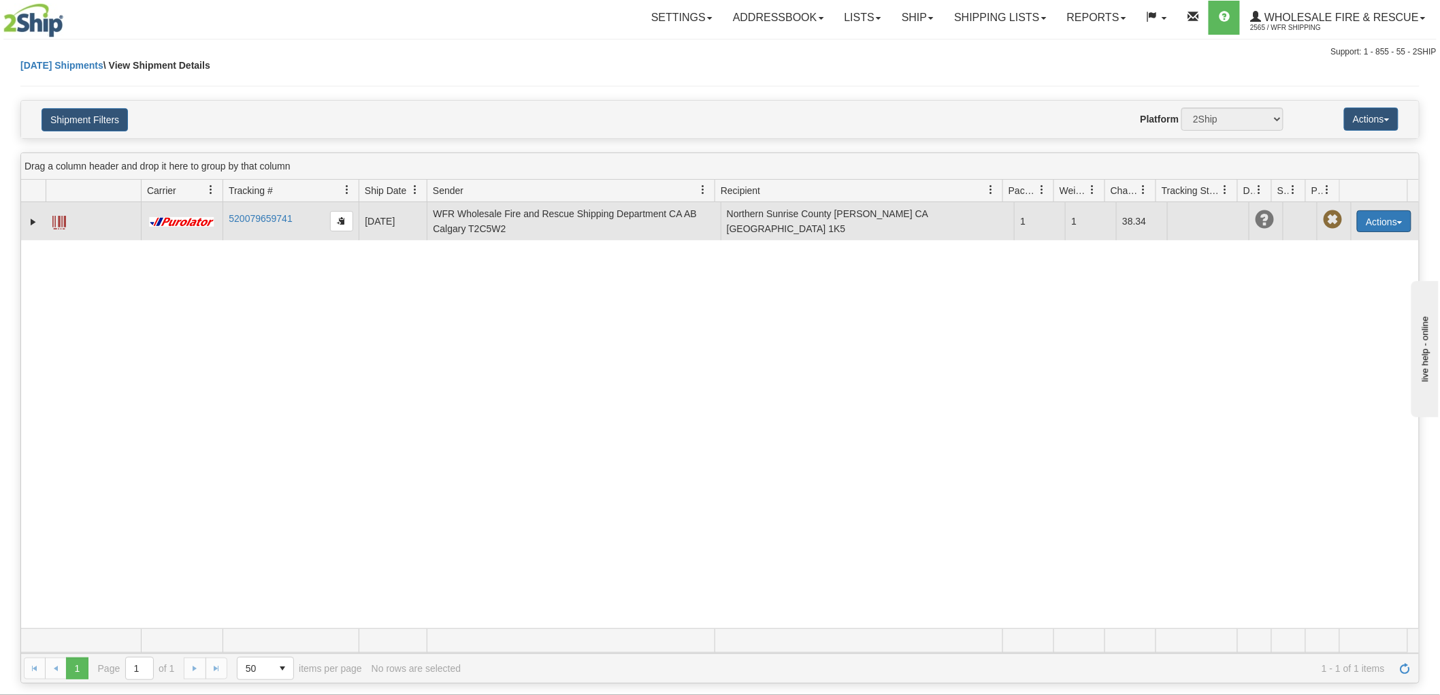
click at [1385, 223] on button "Actions" at bounding box center [1384, 221] width 54 height 22
click at [1329, 243] on link "Edit" at bounding box center [1356, 246] width 109 height 18
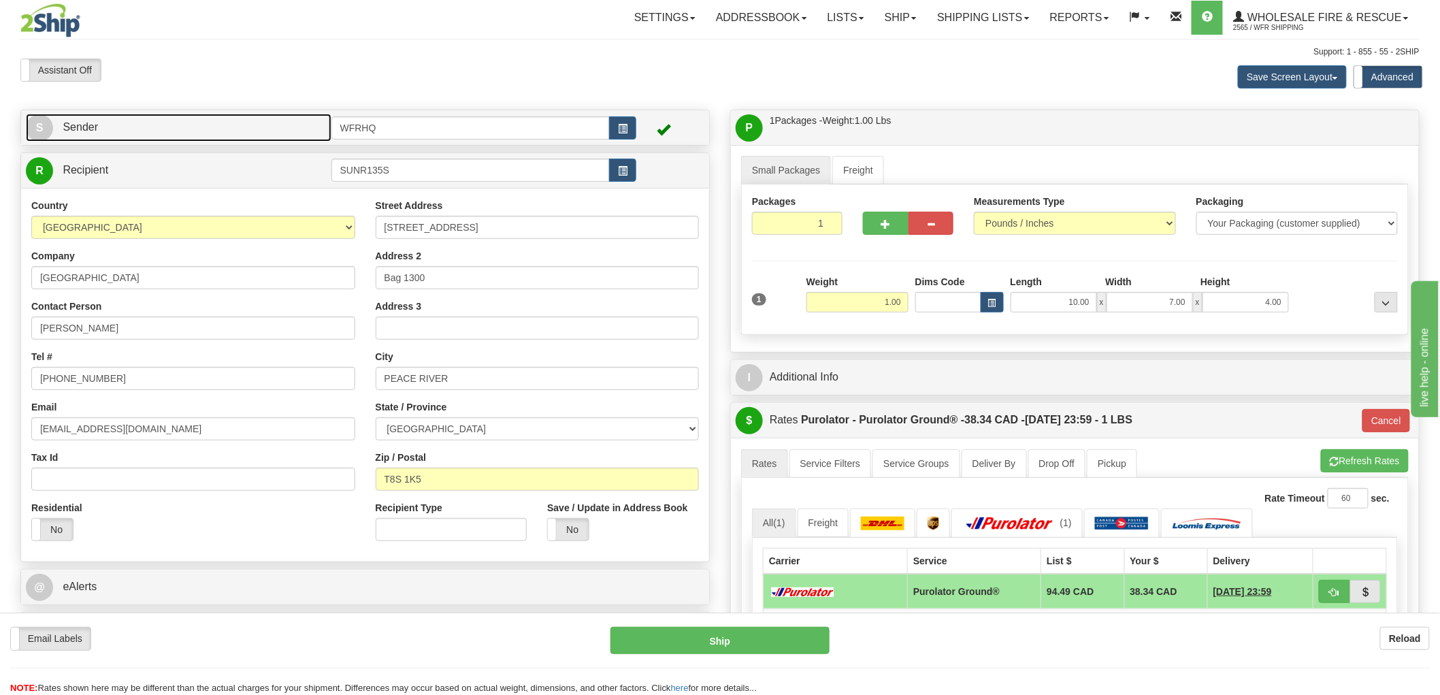
click at [249, 138] on link "S Sender" at bounding box center [179, 128] width 306 height 28
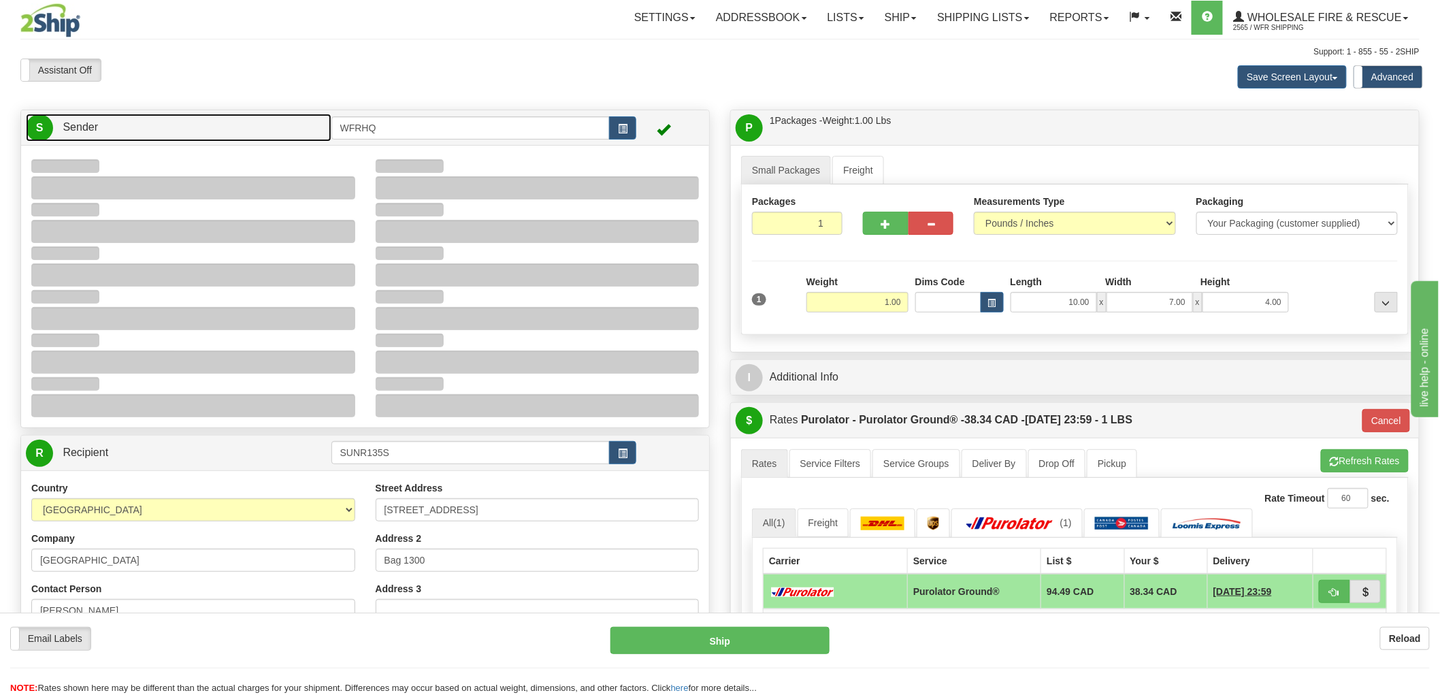
type input "14:54"
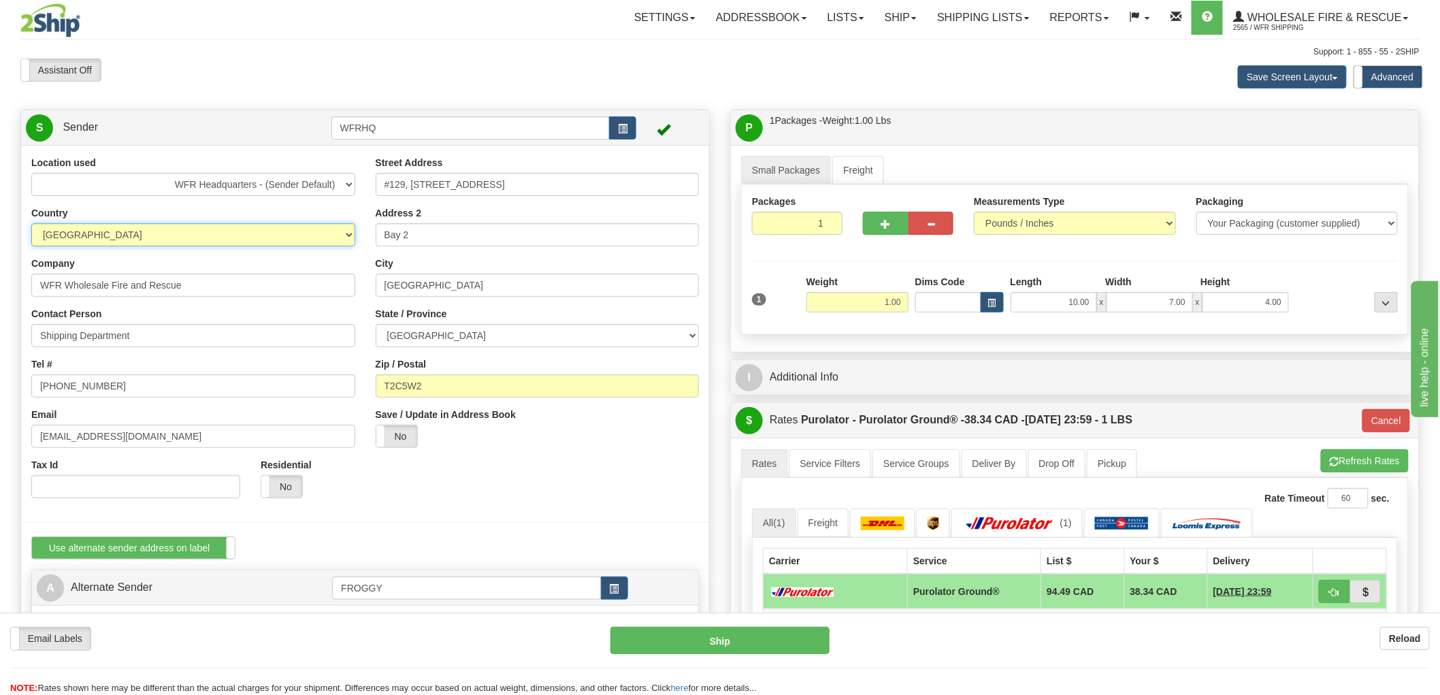
click at [266, 225] on select "AFGHANISTAN ALAND ISLANDS ALBANIA ALGERIA AMERICAN SAMOA ANDORRA ANGOLA ANGUILL…" at bounding box center [193, 234] width 324 height 23
select select "US"
click at [31, 223] on select "AFGHANISTAN ALAND ISLANDS ALBANIA ALGERIA AMERICAN SAMOA ANDORRA ANGOLA ANGUILL…" at bounding box center [193, 234] width 324 height 23
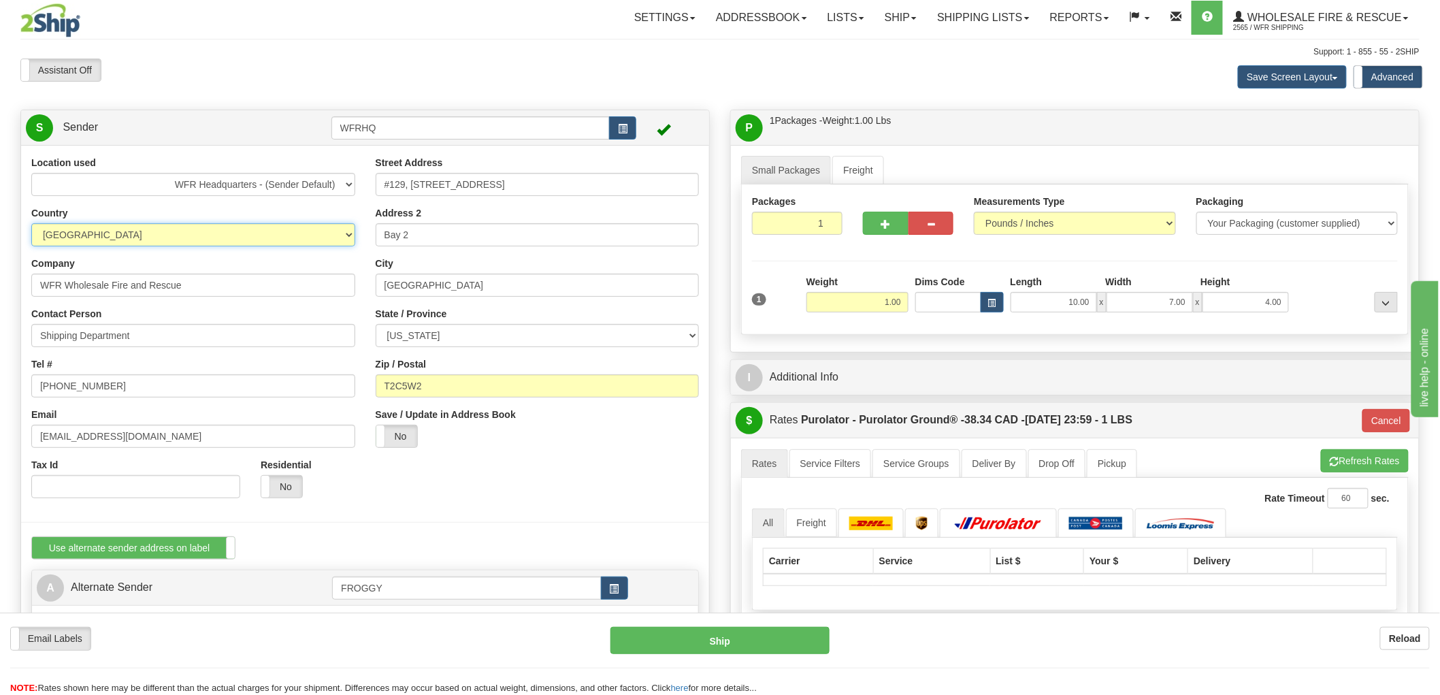
type input "260"
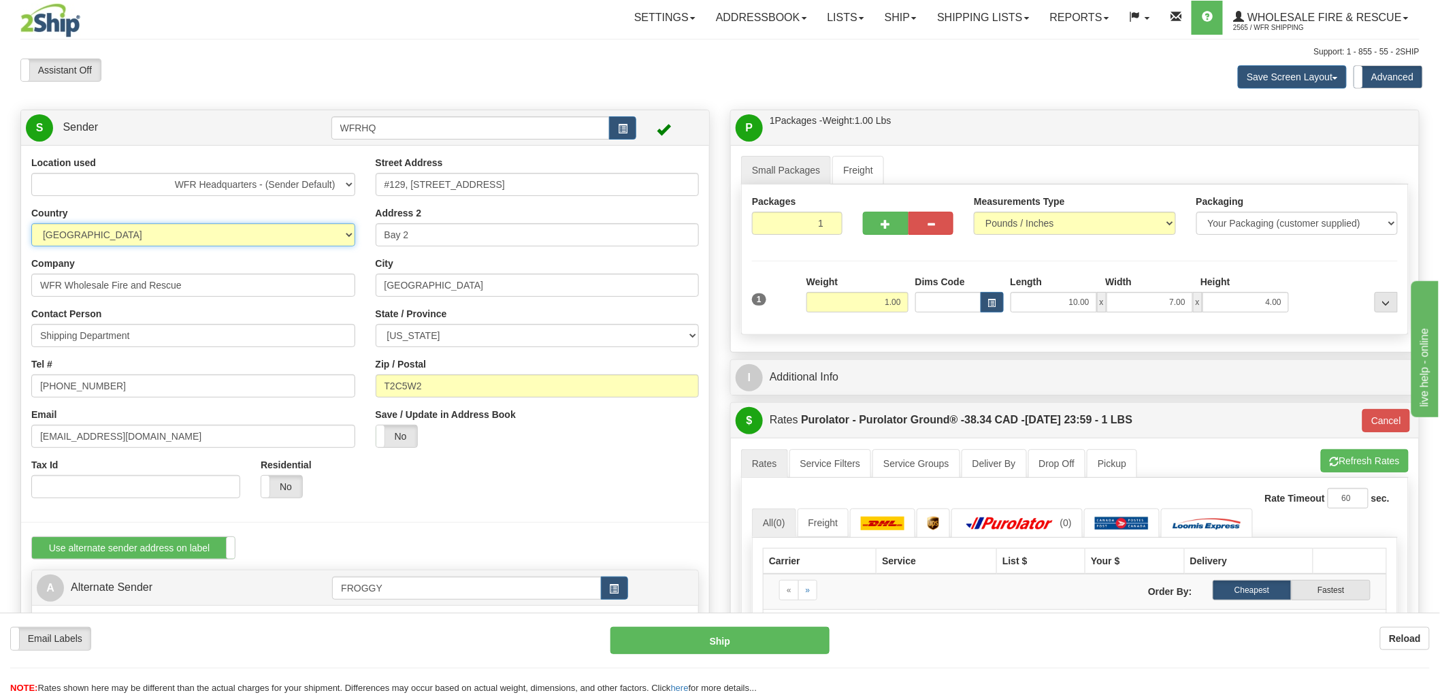
click at [335, 235] on select "AFGHANISTAN ALAND ISLANDS ALBANIA ALGERIA AMERICAN SAMOA ANDORRA ANGOLA ANGUILL…" at bounding box center [193, 234] width 324 height 23
select select "CA"
click at [31, 223] on select "AFGHANISTAN ALAND ISLANDS ALBANIA ALGERIA AMERICAN SAMOA ANDORRA ANGOLA ANGUILL…" at bounding box center [193, 234] width 324 height 23
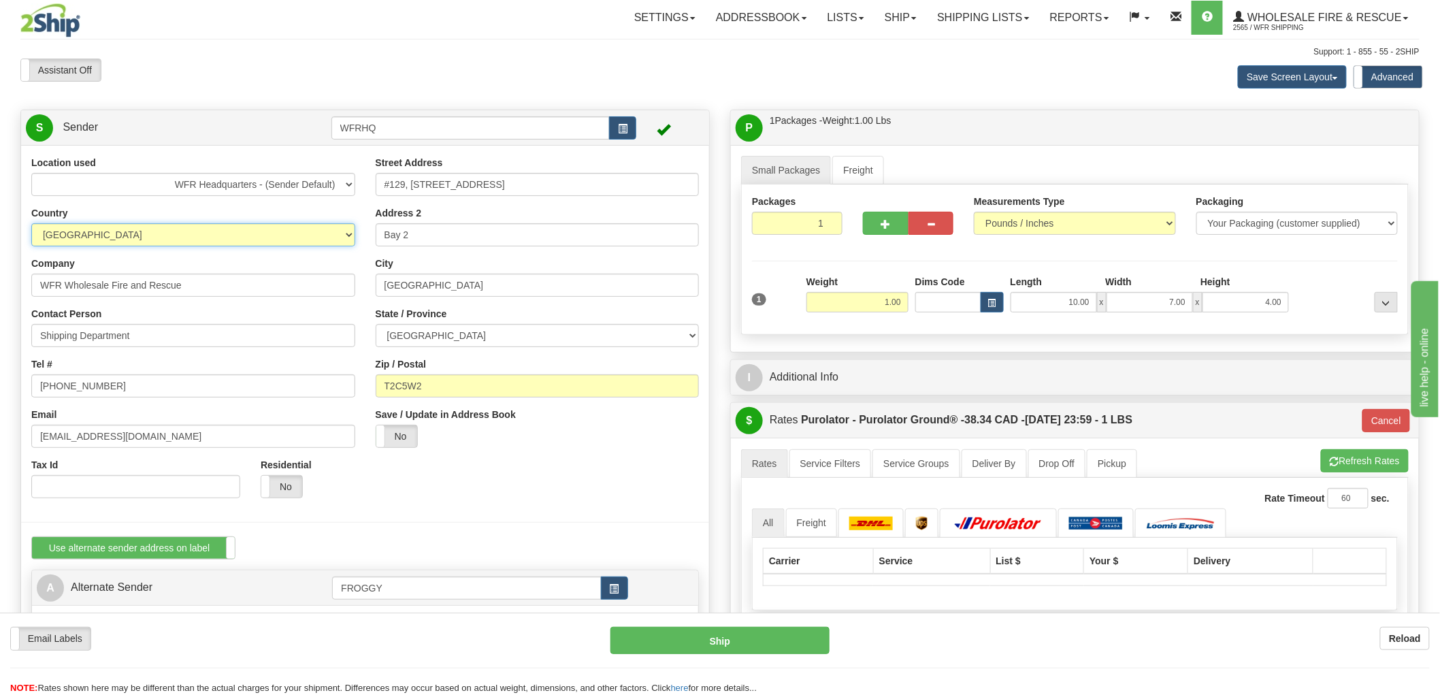
type input "260"
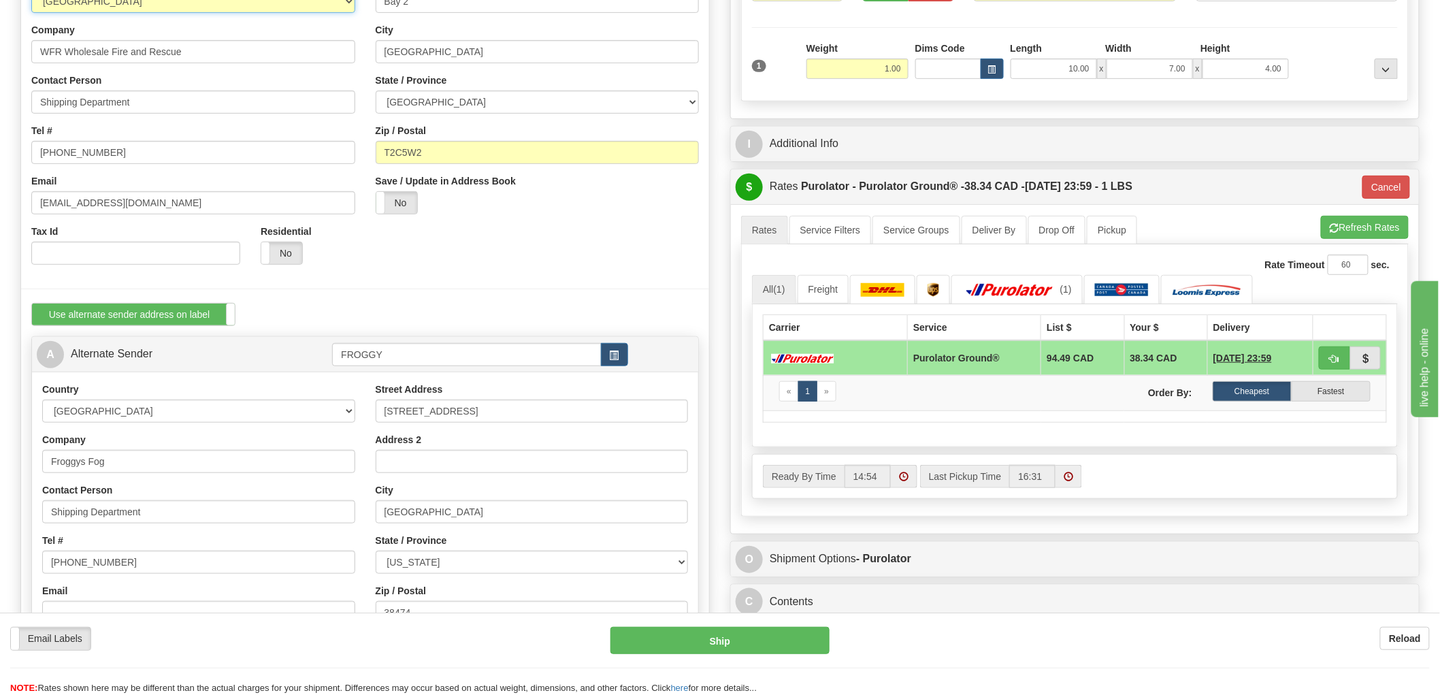
scroll to position [302, 0]
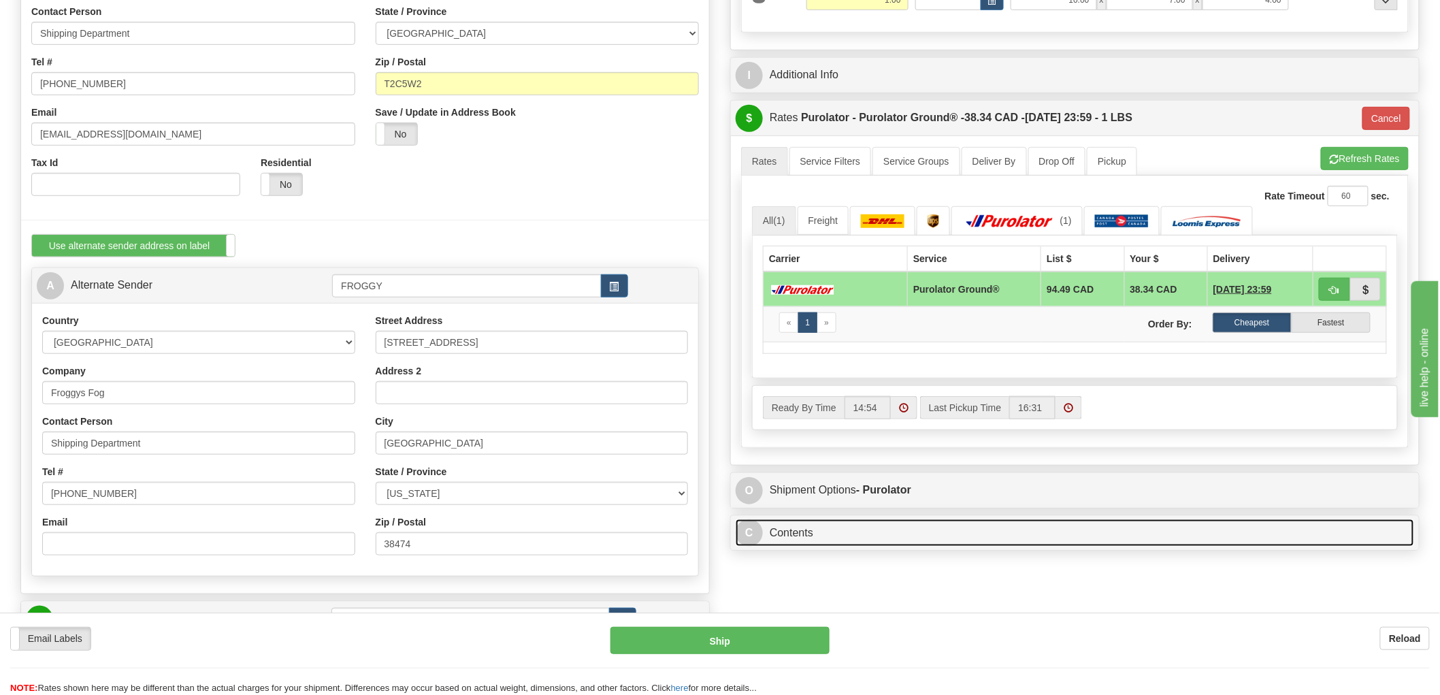
click at [880, 536] on link "C Contents" at bounding box center [1075, 533] width 678 height 28
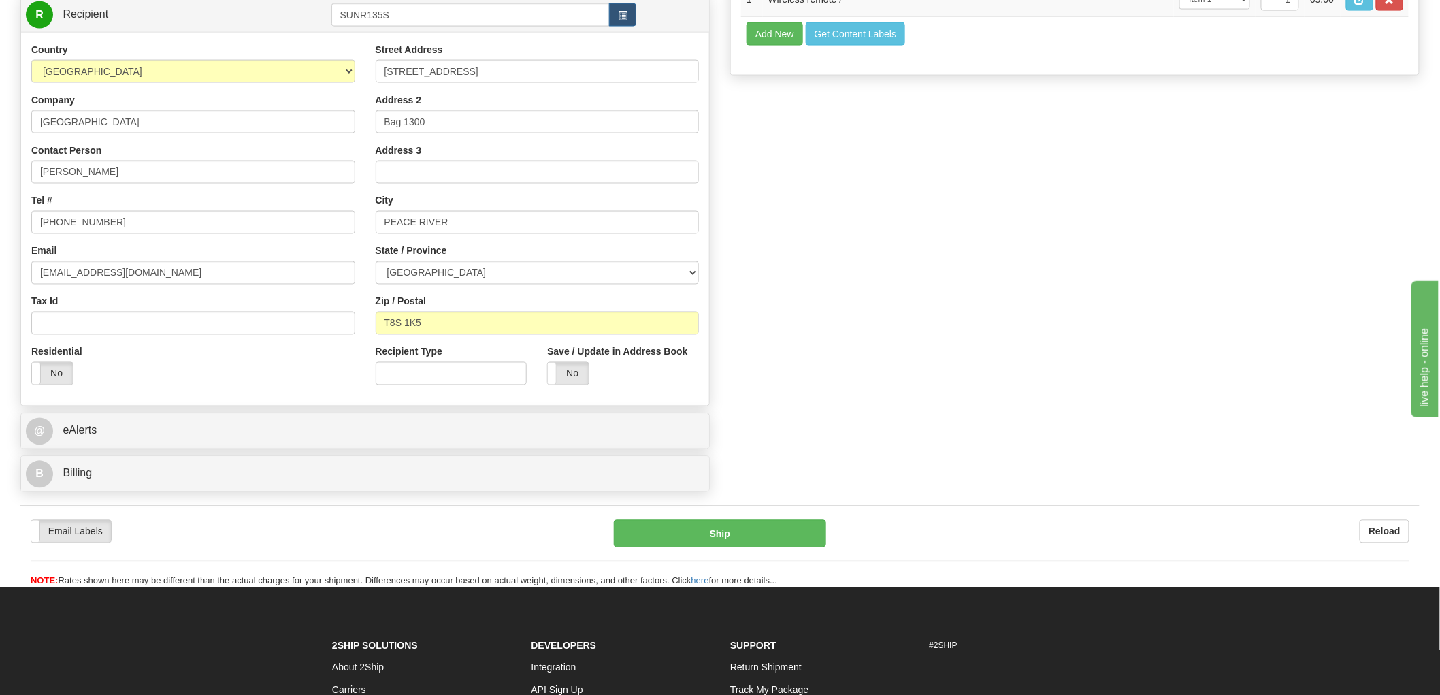
scroll to position [907, 0]
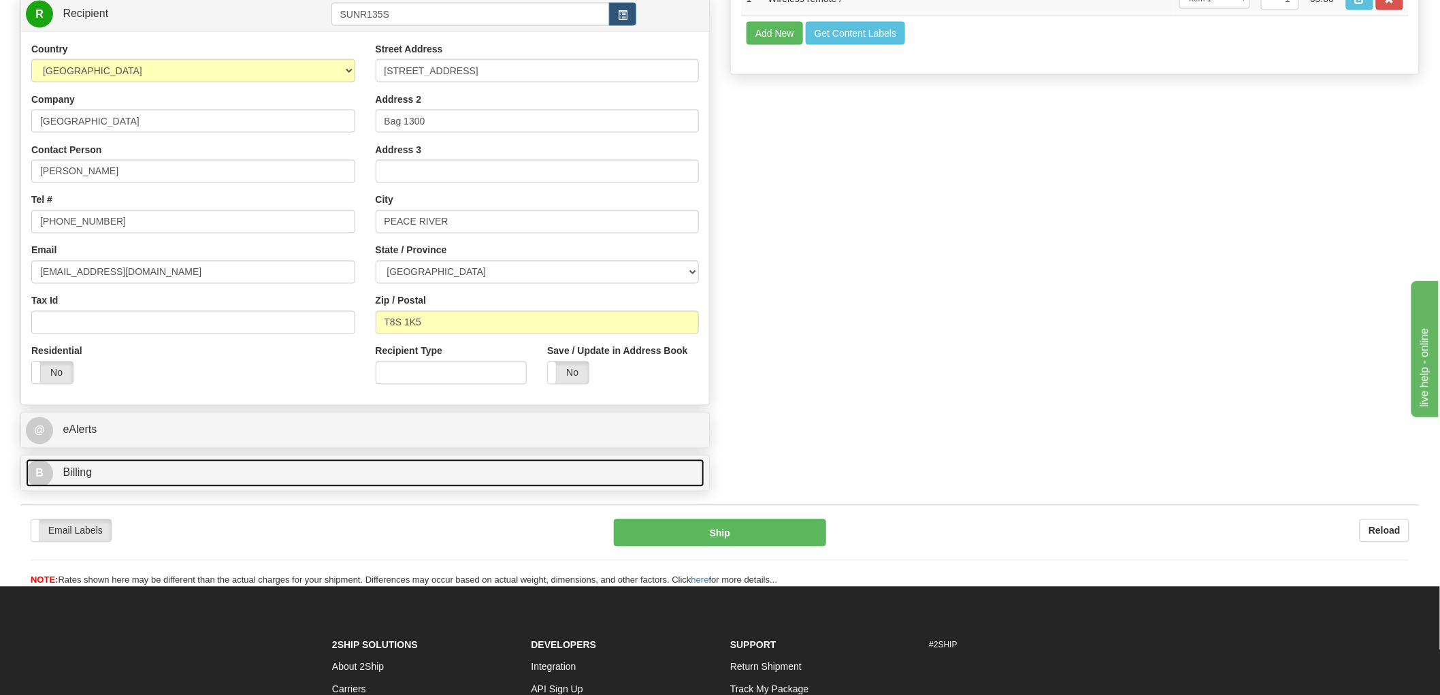
click at [111, 480] on link "B Billing" at bounding box center [365, 473] width 678 height 28
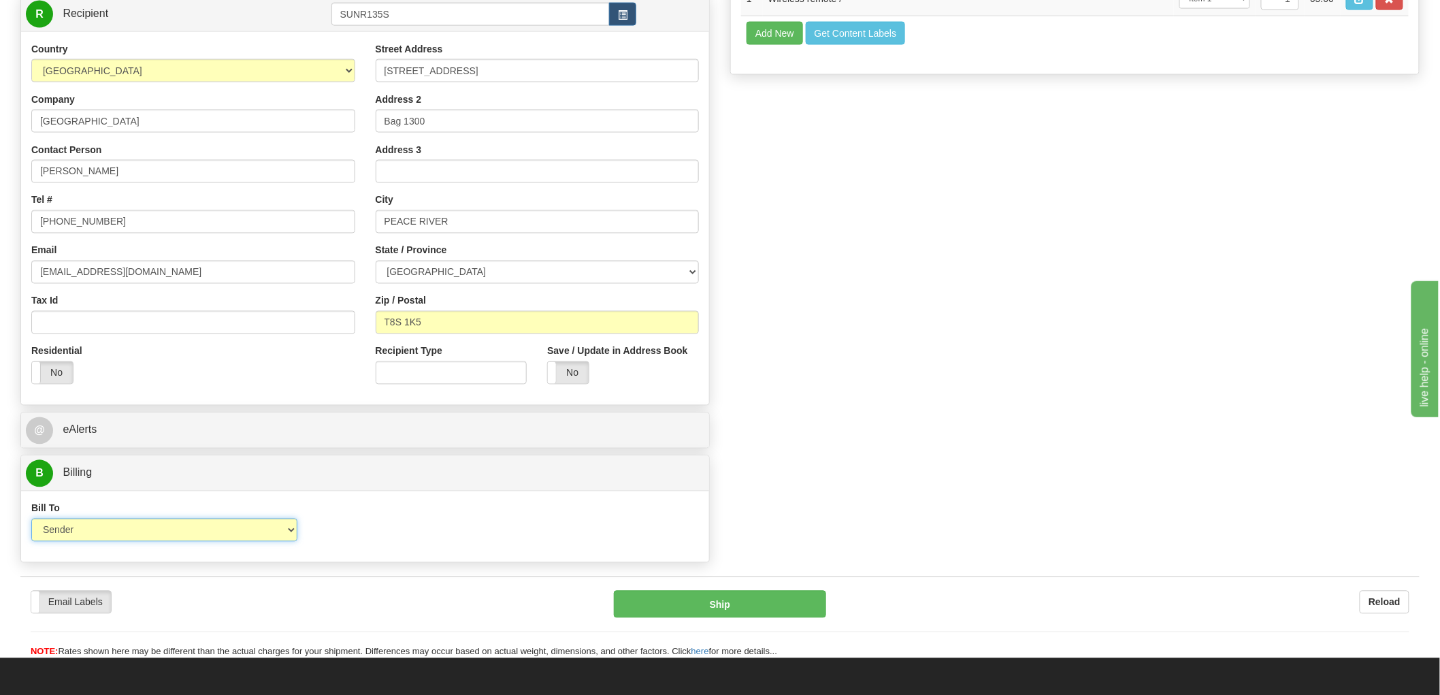
click at [287, 531] on select "Sender Recipient Third Party Collect" at bounding box center [164, 530] width 266 height 23
select select "2"
click at [31, 521] on select "Sender Recipient Third Party Collect" at bounding box center [164, 530] width 266 height 23
type input "260"
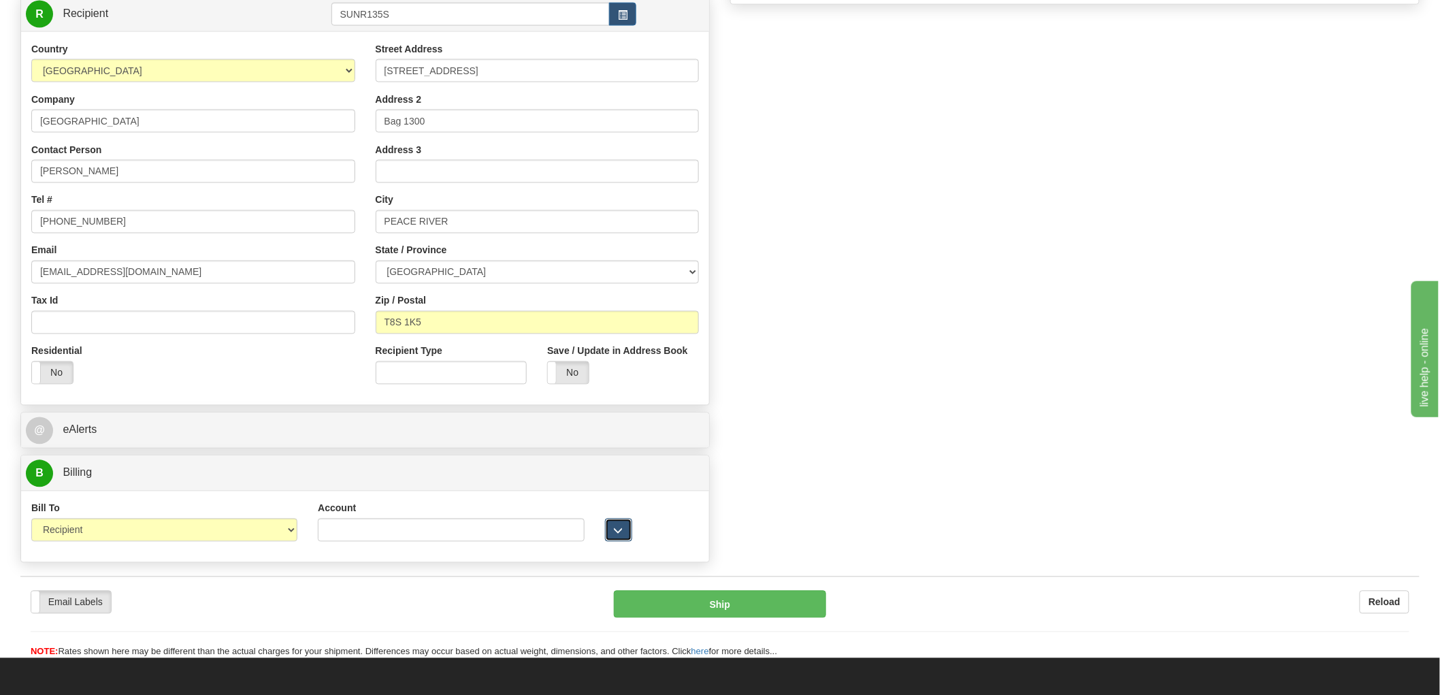
click at [630, 535] on button "button" at bounding box center [618, 530] width 27 height 23
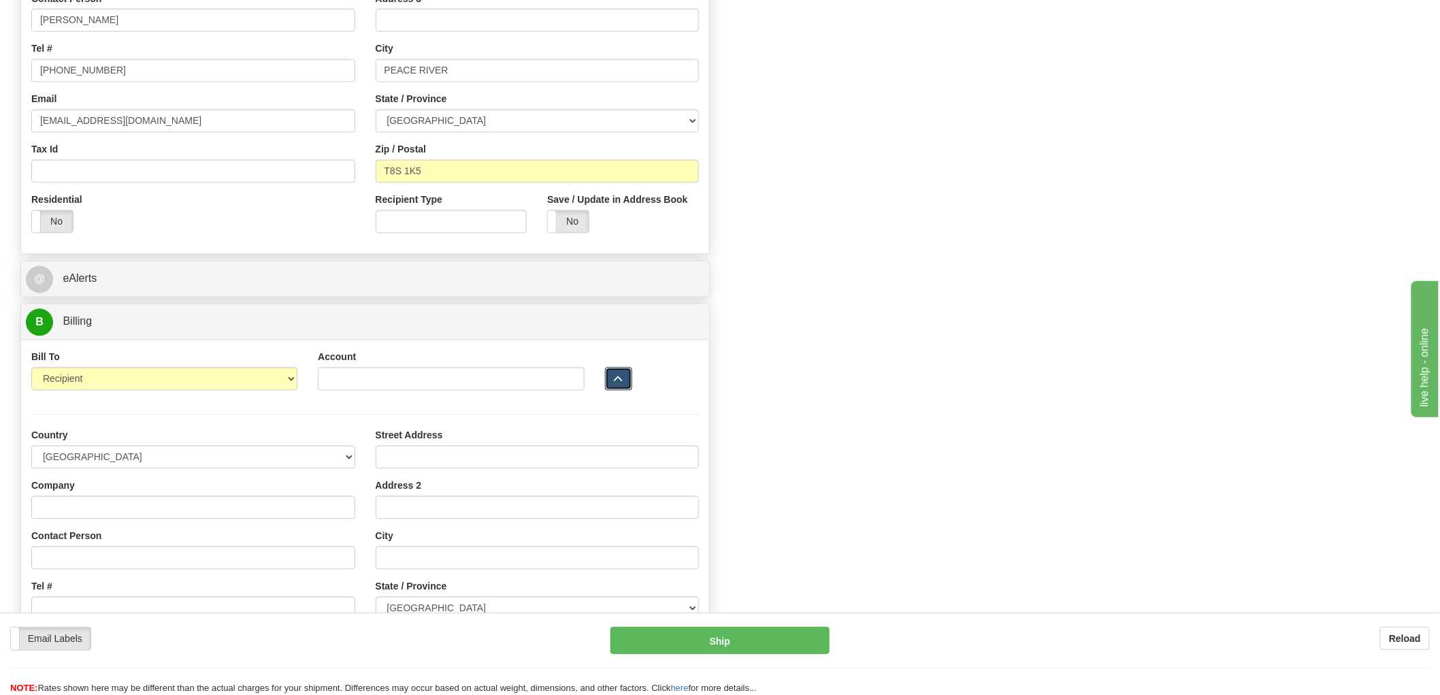
scroll to position [1134, 0]
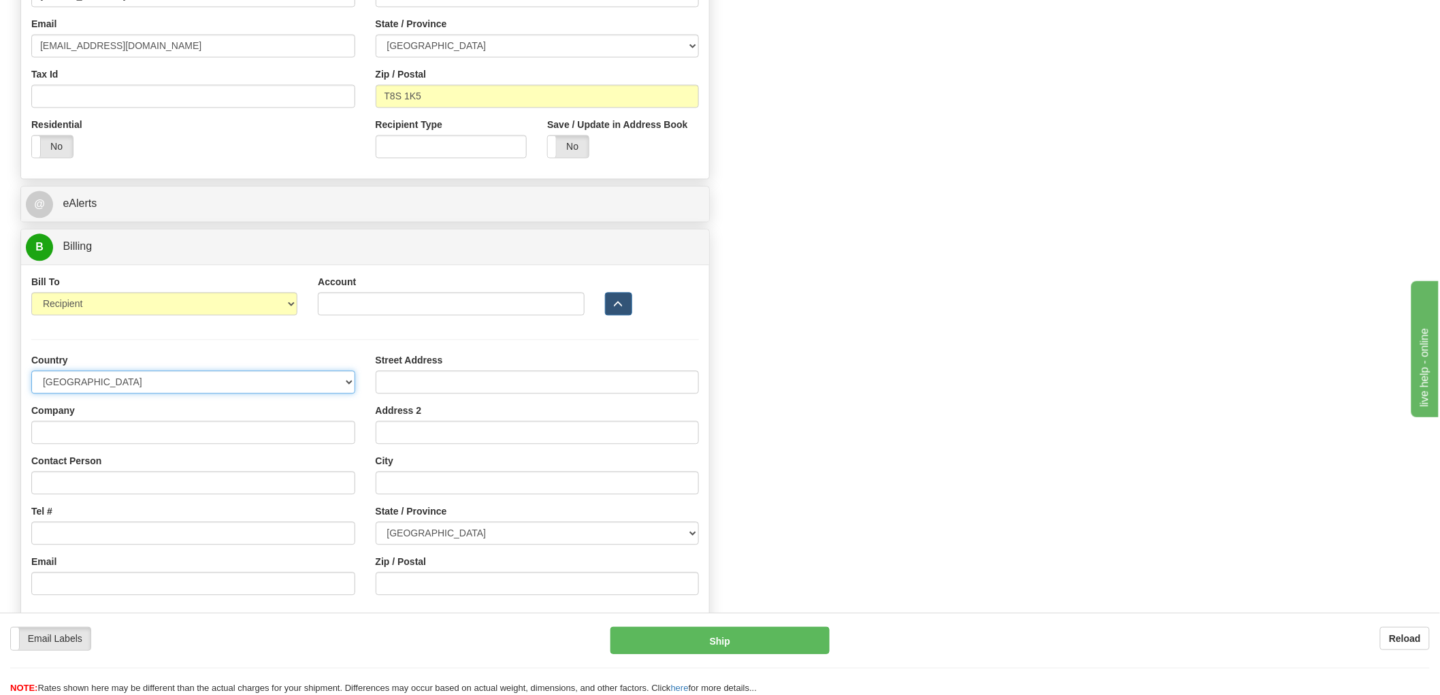
click at [348, 385] on select "AFGHANISTAN ALAND ISLANDS ALBANIA ALGERIA AMERICAN SAMOA ANDORRA ANGOLA ANGUILL…" at bounding box center [193, 381] width 324 height 23
click at [531, 301] on input "Account" at bounding box center [451, 303] width 266 height 23
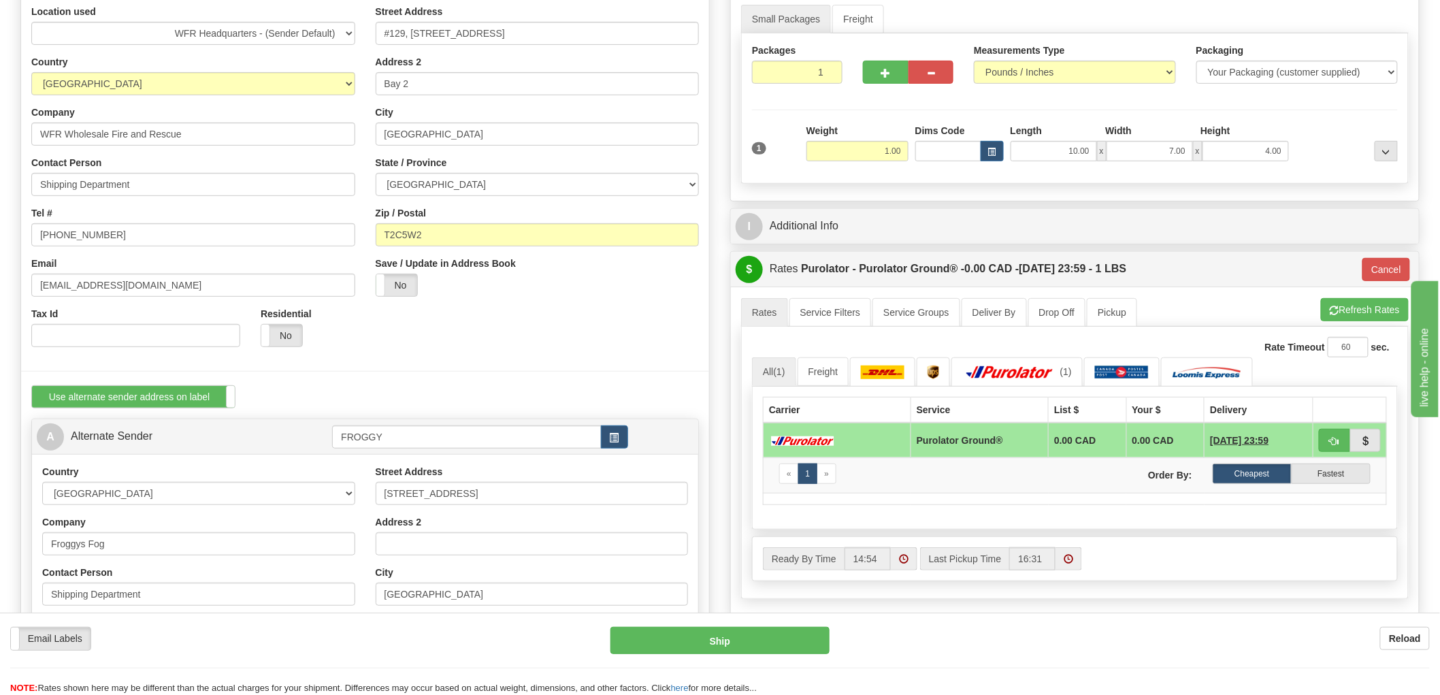
scroll to position [0, 0]
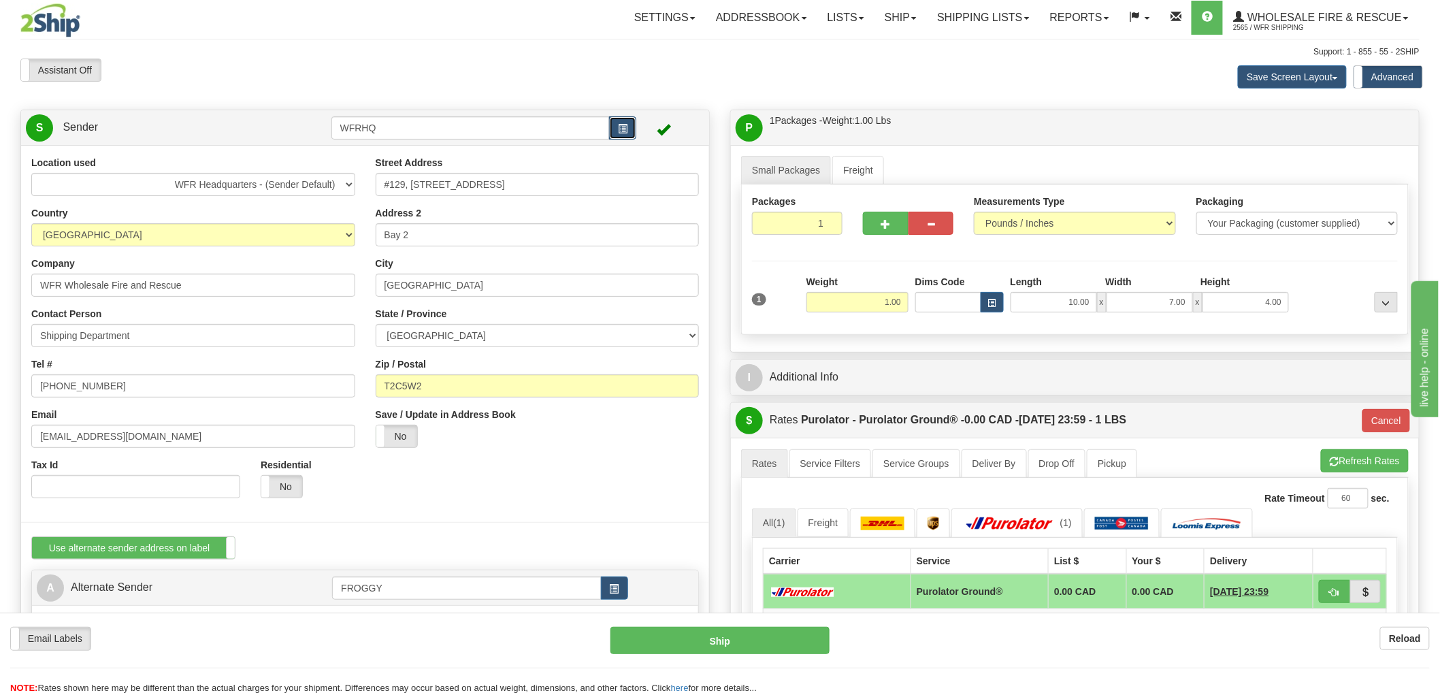
click at [623, 132] on span "button" at bounding box center [623, 129] width 10 height 9
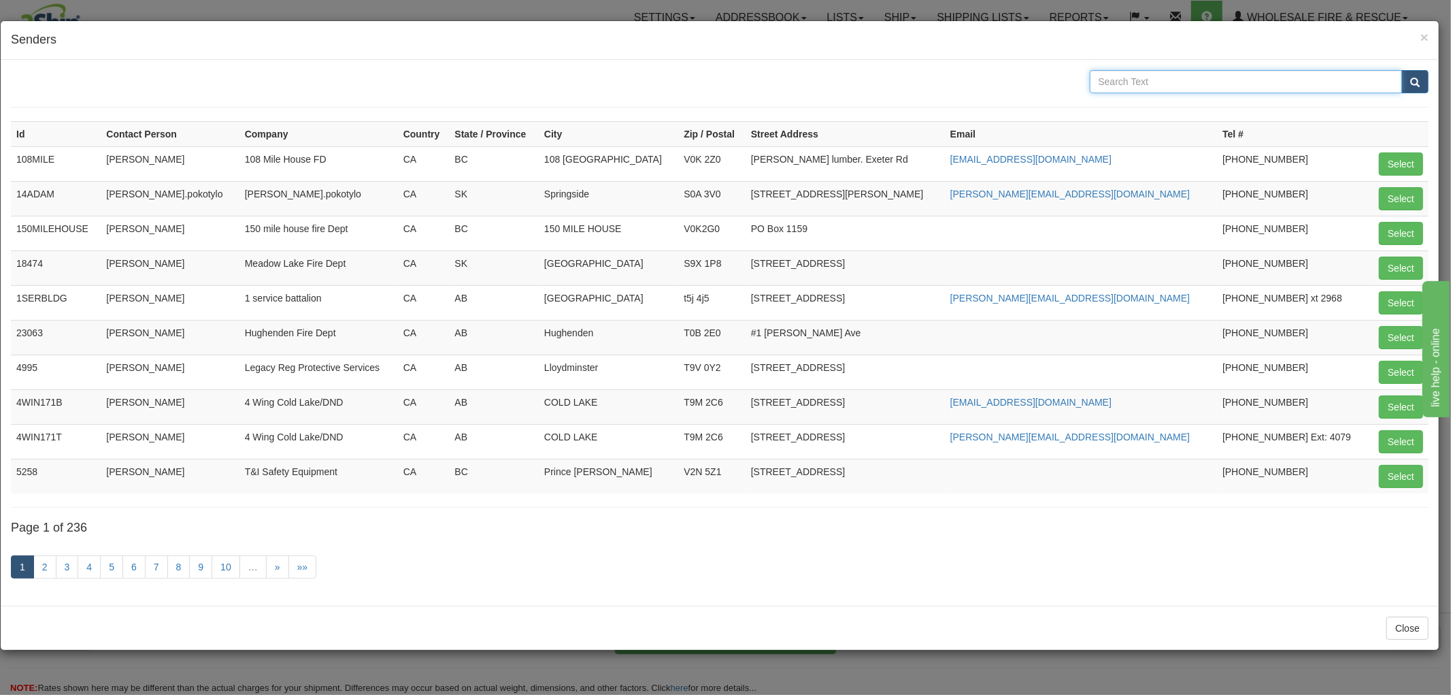
click at [1144, 78] on input "text" at bounding box center [1246, 81] width 313 height 23
type input "Frogg"
click at [1402, 70] on button "submit" at bounding box center [1415, 81] width 27 height 23
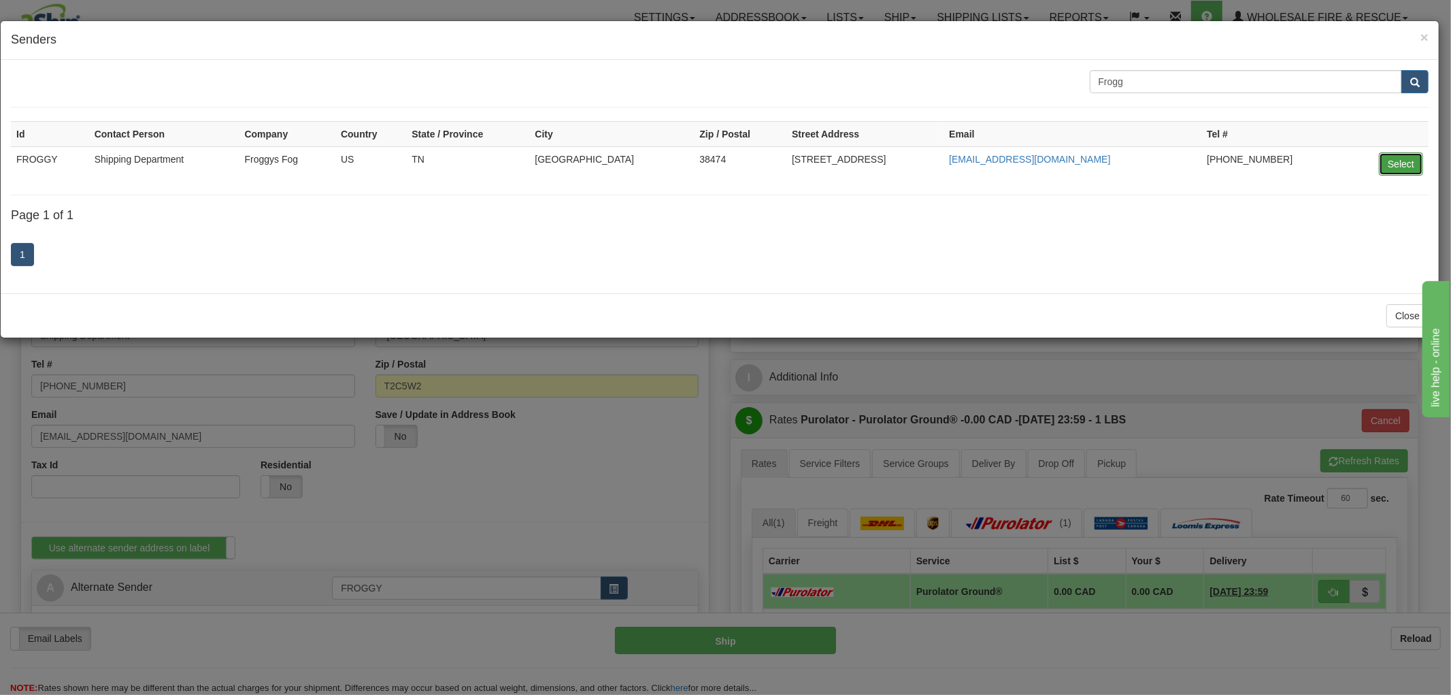
click at [1398, 165] on button "Select" at bounding box center [1401, 163] width 44 height 23
type input "FROGGY"
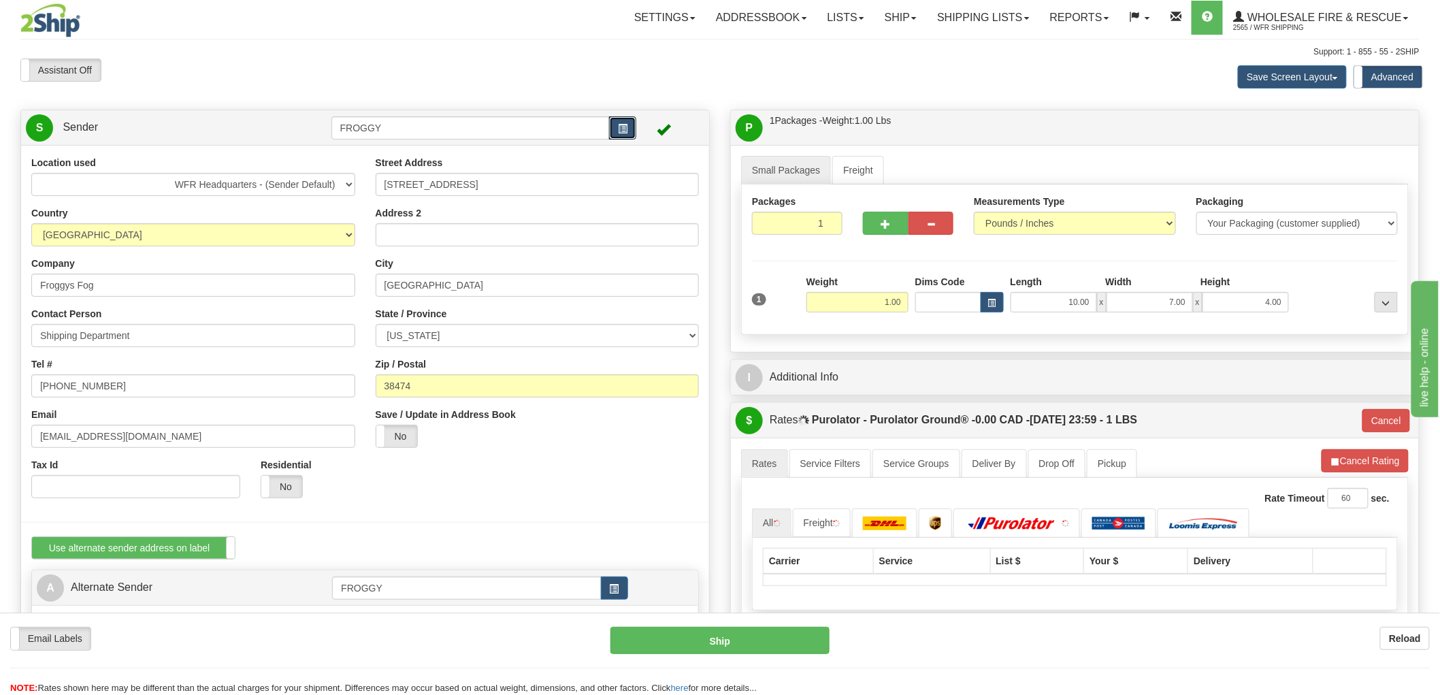
type input "260"
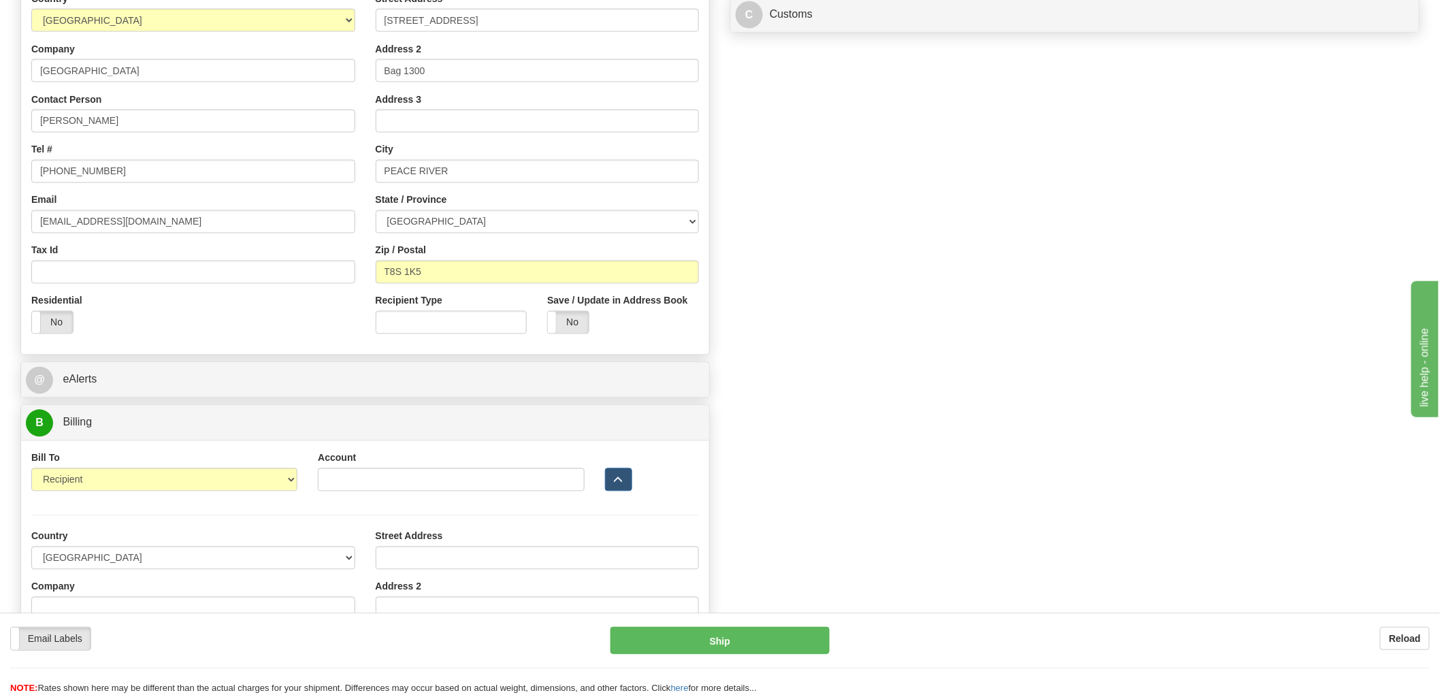
scroll to position [1058, 0]
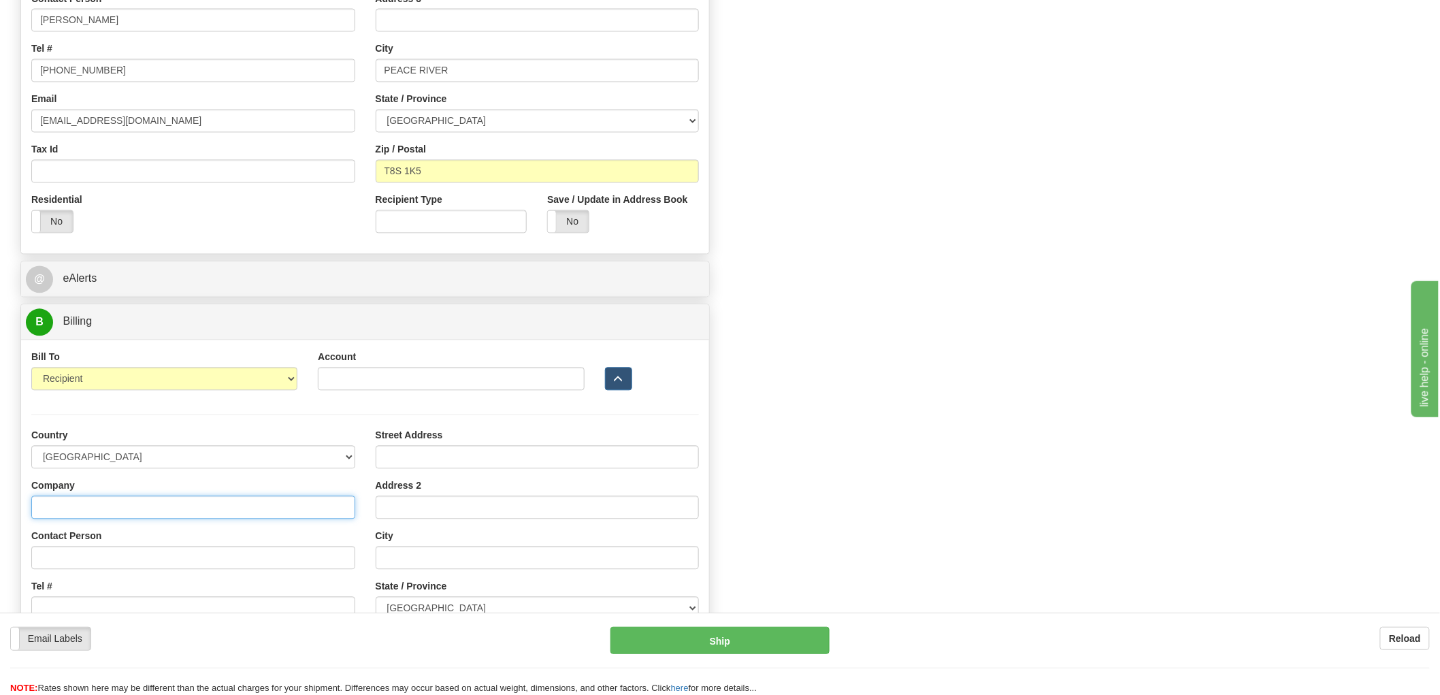
click at [235, 506] on input "Company" at bounding box center [193, 507] width 324 height 23
type input "WFR"
click at [215, 559] on input "Contact Person" at bounding box center [193, 557] width 324 height 23
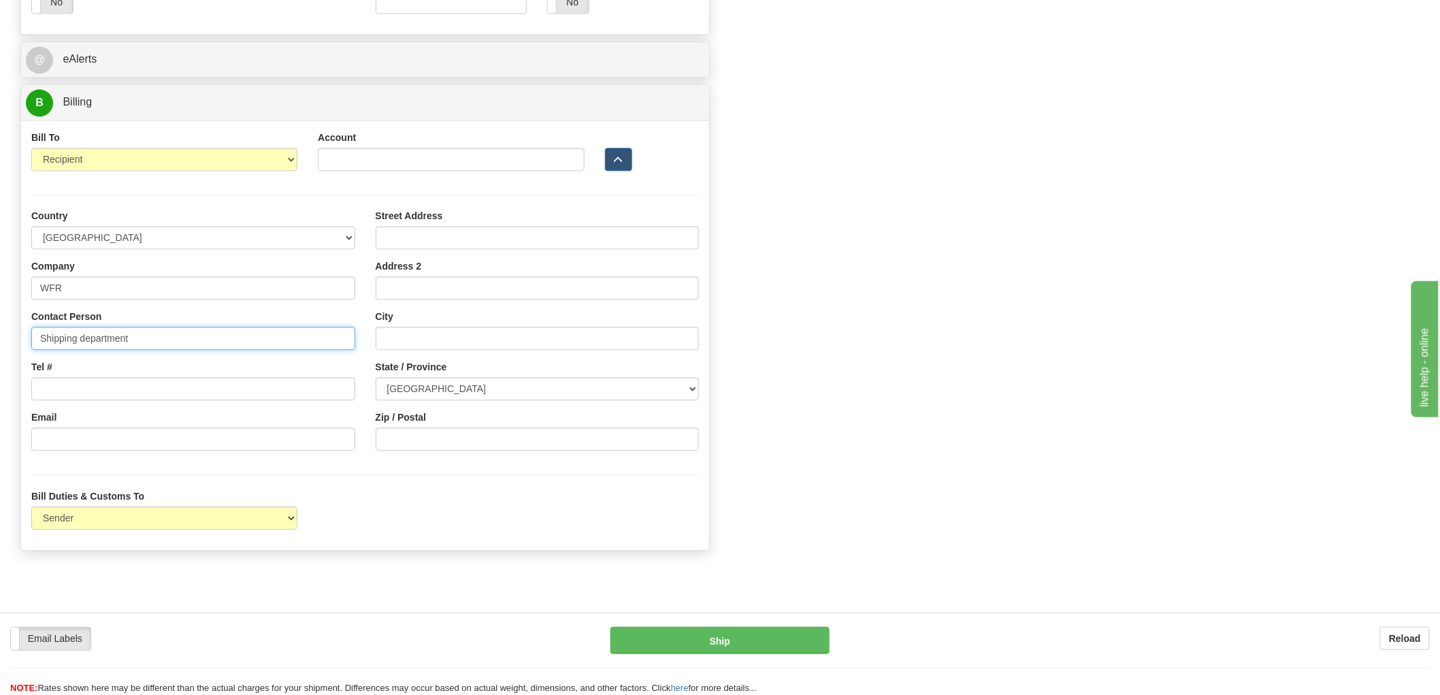
scroll to position [1285, 0]
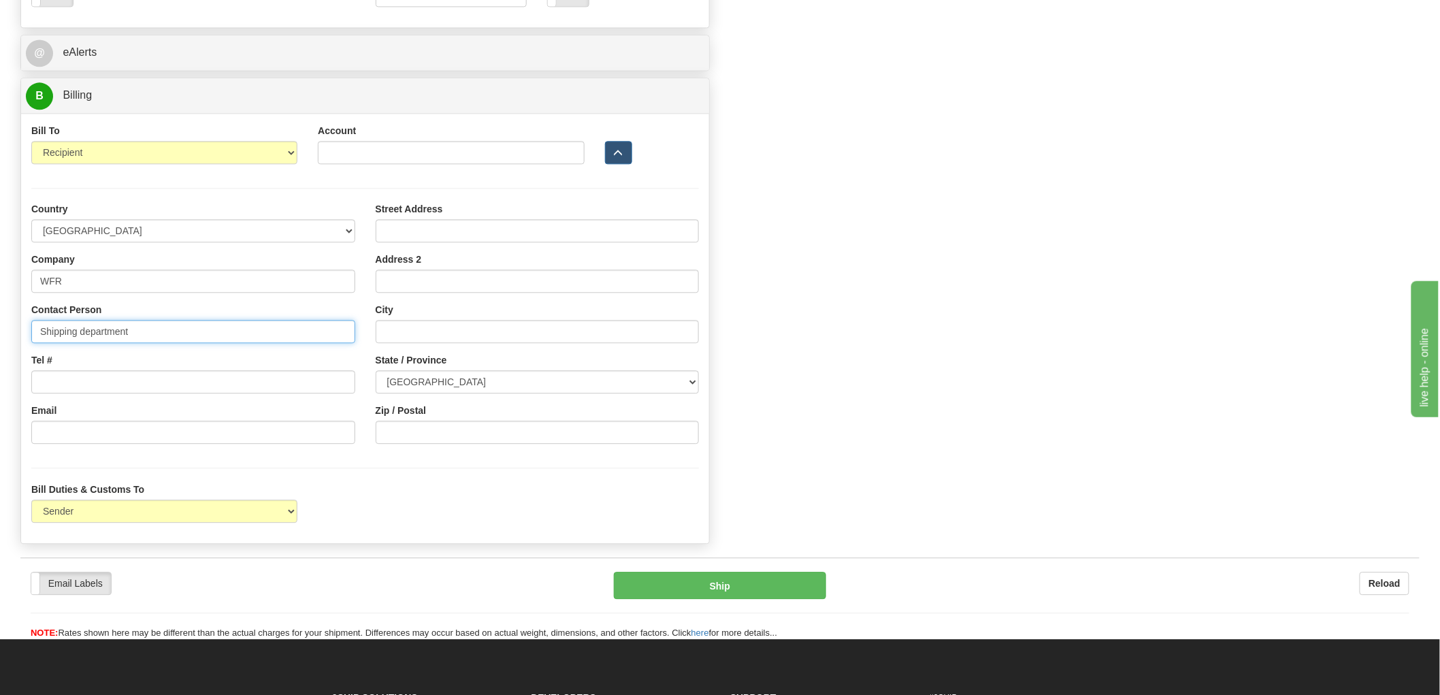
type input "Shipping department"
click at [120, 380] on input "Tel #" at bounding box center [193, 381] width 324 height 23
type input "403-279-0400"
click at [112, 437] on input "Email" at bounding box center [193, 432] width 324 height 23
type input "shipping@wfrfire.com"
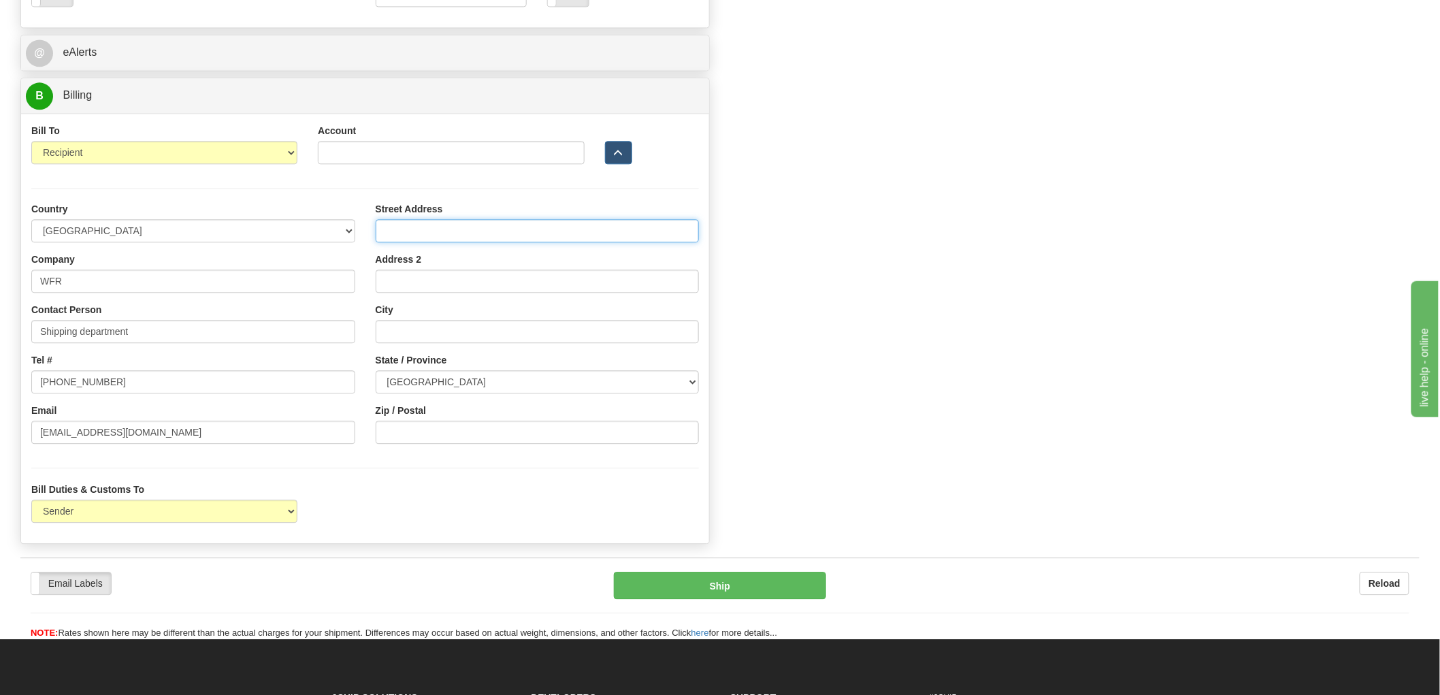
click at [452, 234] on input "Street Address" at bounding box center [538, 230] width 324 height 23
type input "129, 7155 57 St SE"
click at [432, 430] on input "Zip / Postal" at bounding box center [538, 432] width 324 height 23
type input "T2C 5W2"
click at [511, 290] on input "Address 2" at bounding box center [538, 280] width 324 height 23
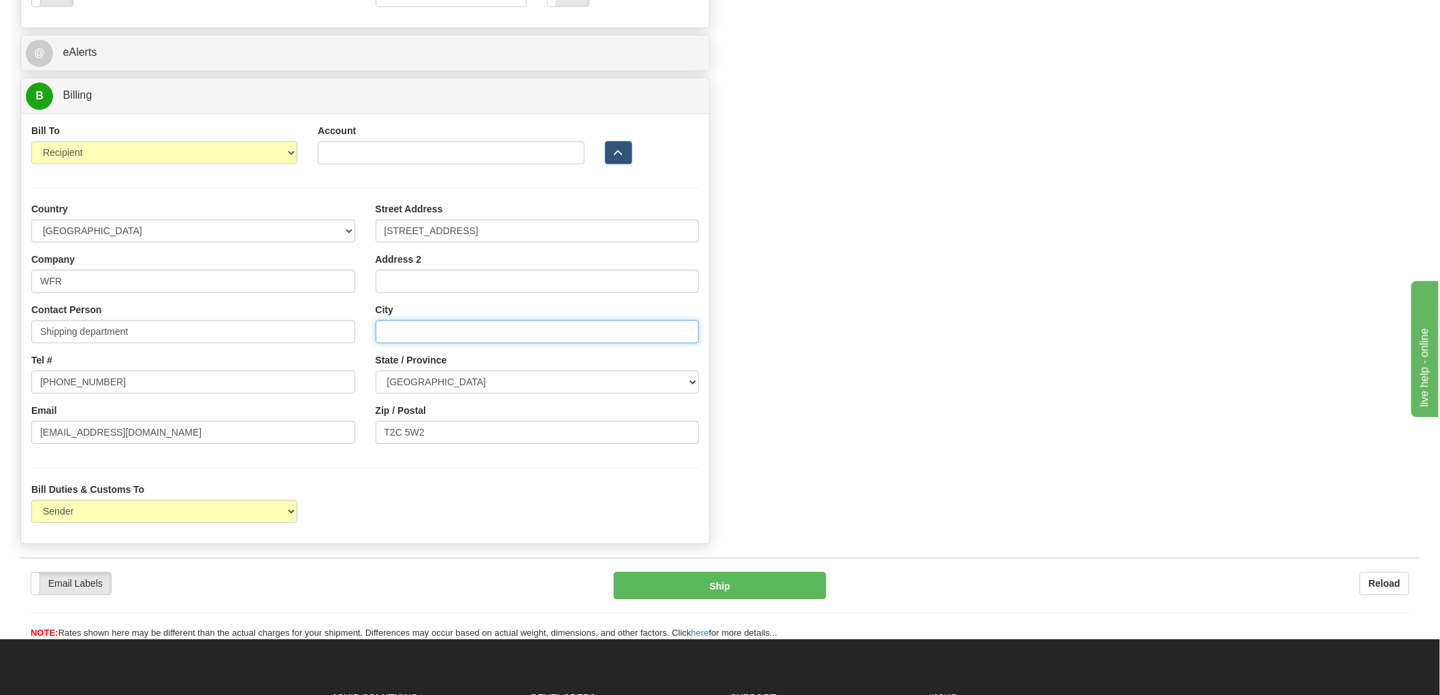
click at [444, 327] on input "City" at bounding box center [538, 331] width 324 height 23
type input "Calgary"
click at [291, 150] on select "Sender Recipient Third Party Collect" at bounding box center [164, 152] width 266 height 23
select select "3"
click at [31, 143] on select "Sender Recipient Third Party Collect" at bounding box center [164, 152] width 266 height 23
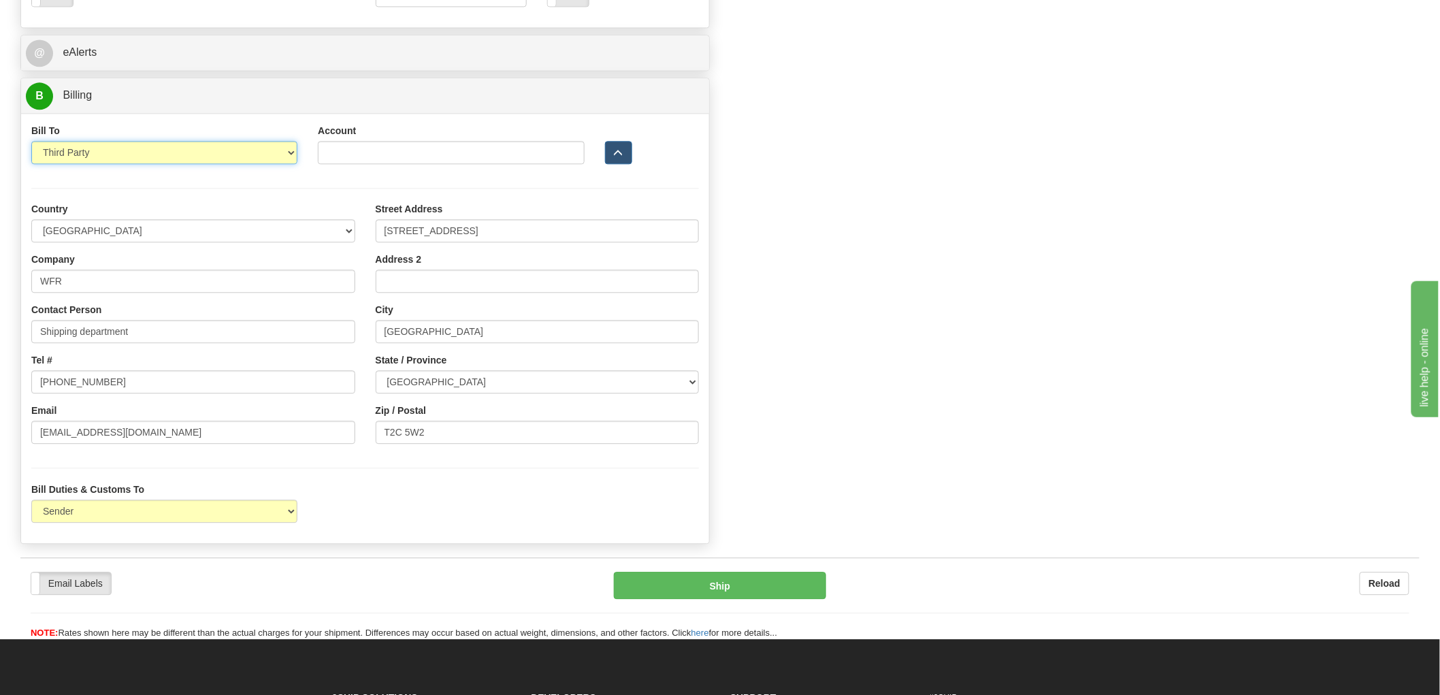
type input "260"
click at [293, 517] on select "Sender Recipient Third Party" at bounding box center [164, 510] width 266 height 23
select select "3"
click at [31, 501] on select "Sender Recipient Third Party" at bounding box center [164, 510] width 266 height 23
type input "260"
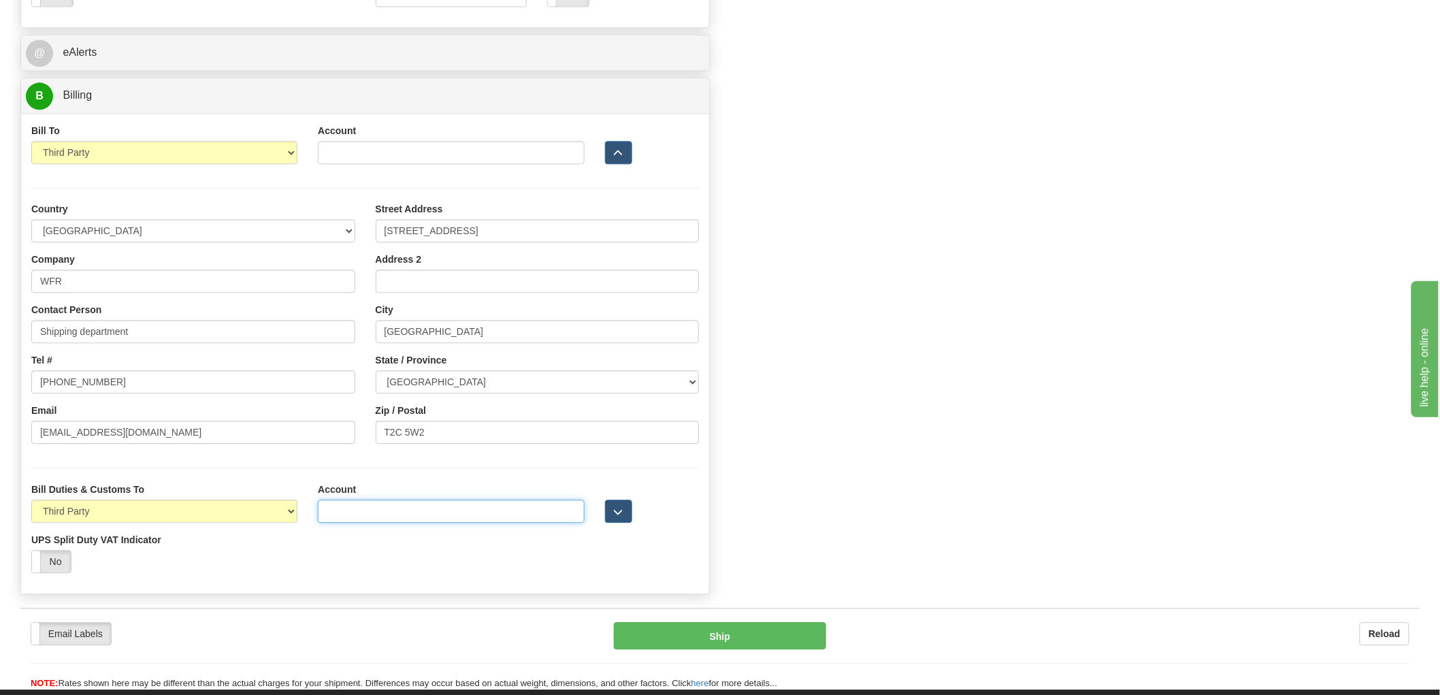
click at [372, 521] on input "Account" at bounding box center [451, 510] width 266 height 23
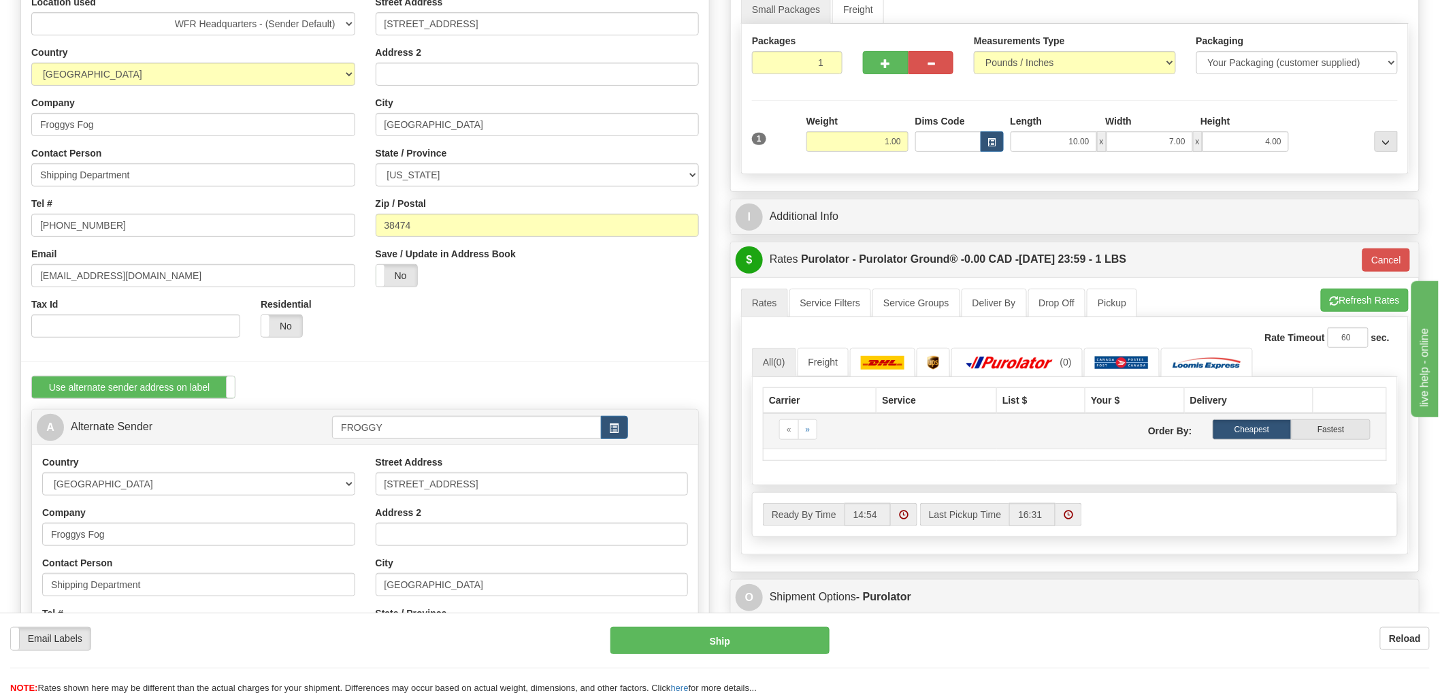
scroll to position [151, 0]
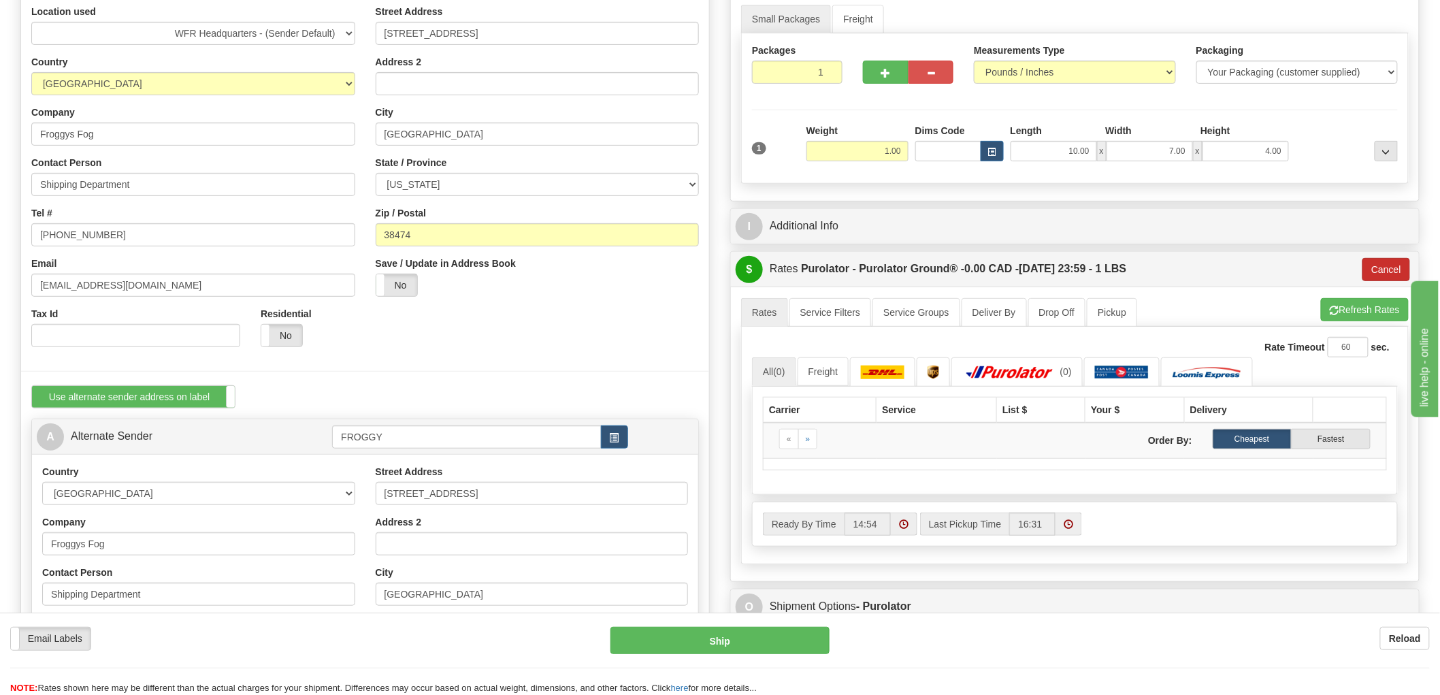
type input "94X79W"
click at [1398, 269] on button "Cancel" at bounding box center [1386, 269] width 48 height 23
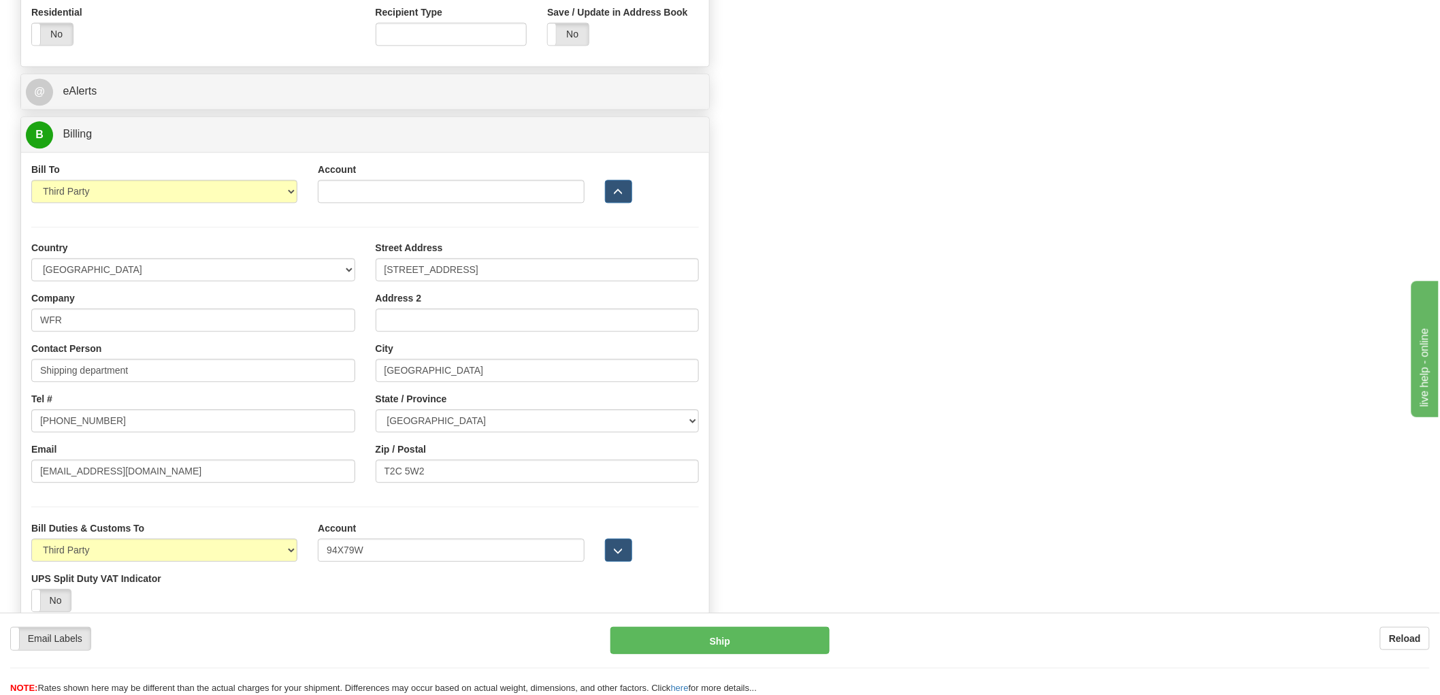
scroll to position [1361, 0]
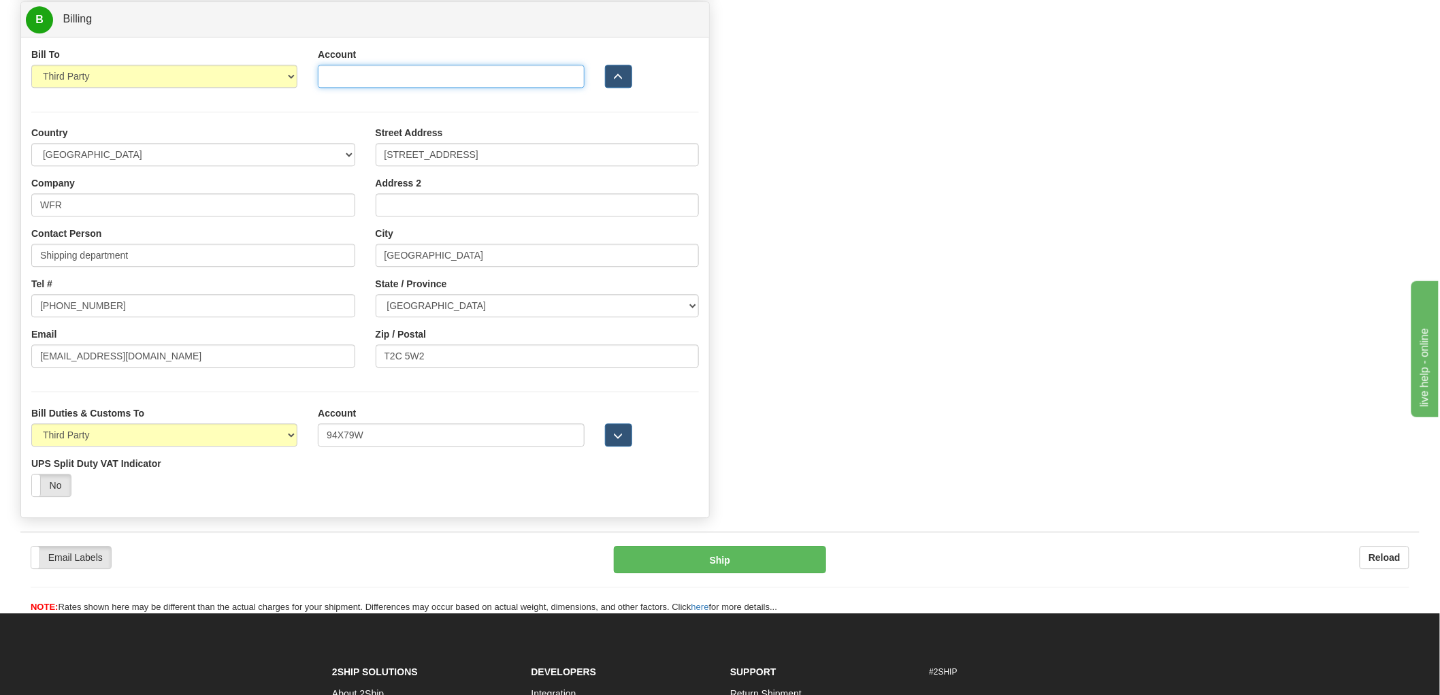
click at [399, 86] on input "Account" at bounding box center [451, 76] width 266 height 23
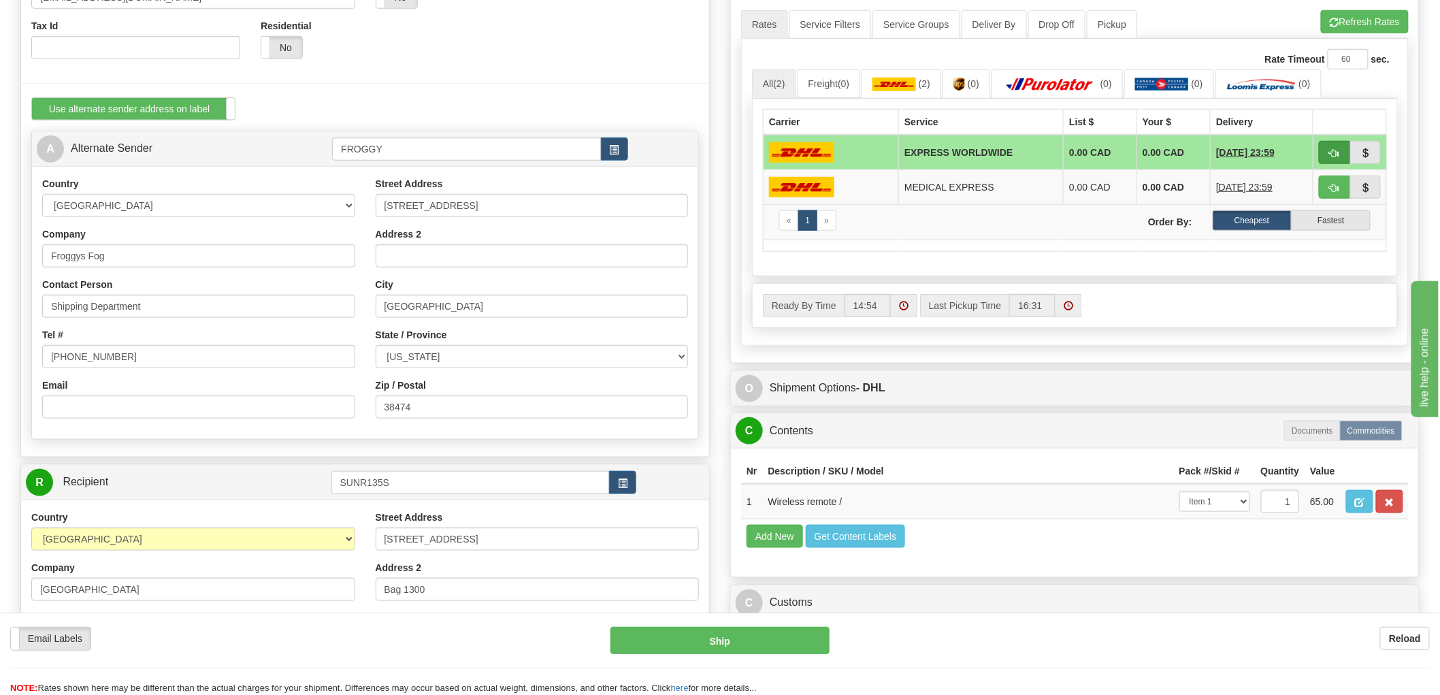
scroll to position [302, 0]
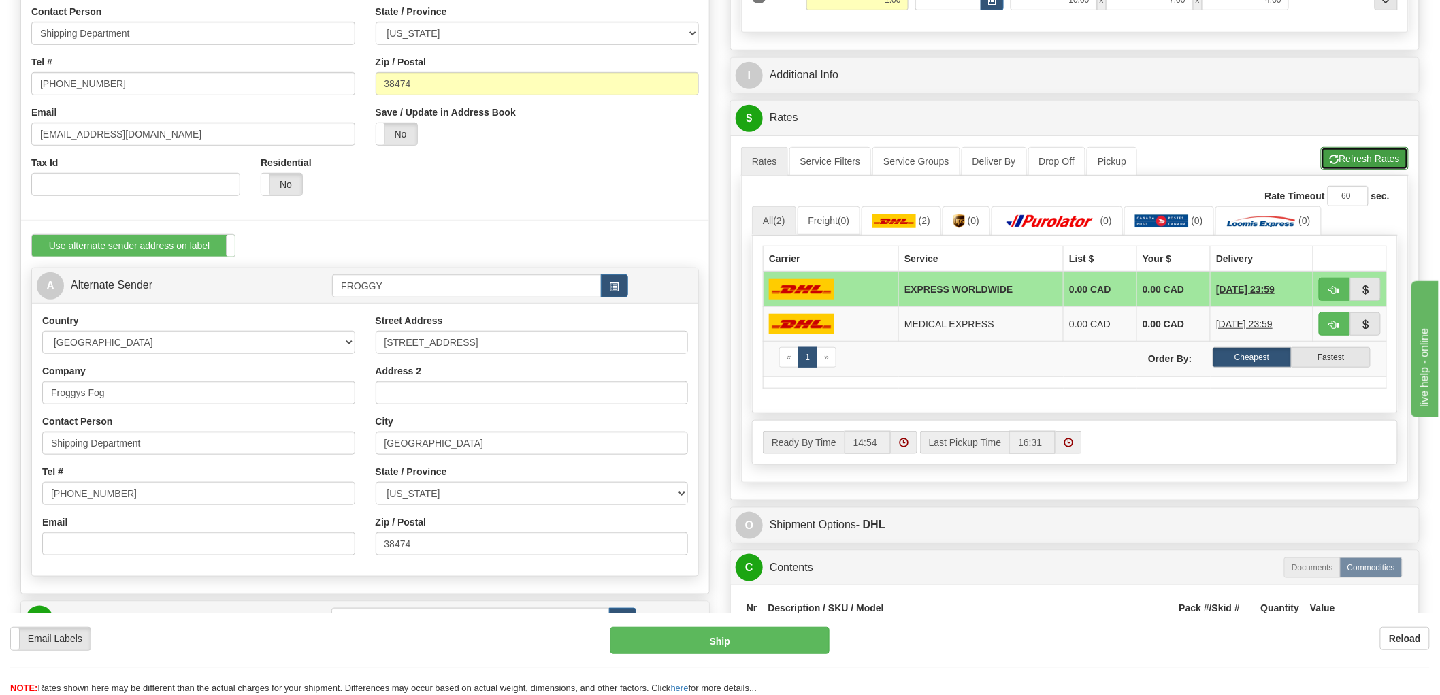
click at [1375, 150] on button "Refresh Rates" at bounding box center [1365, 158] width 88 height 23
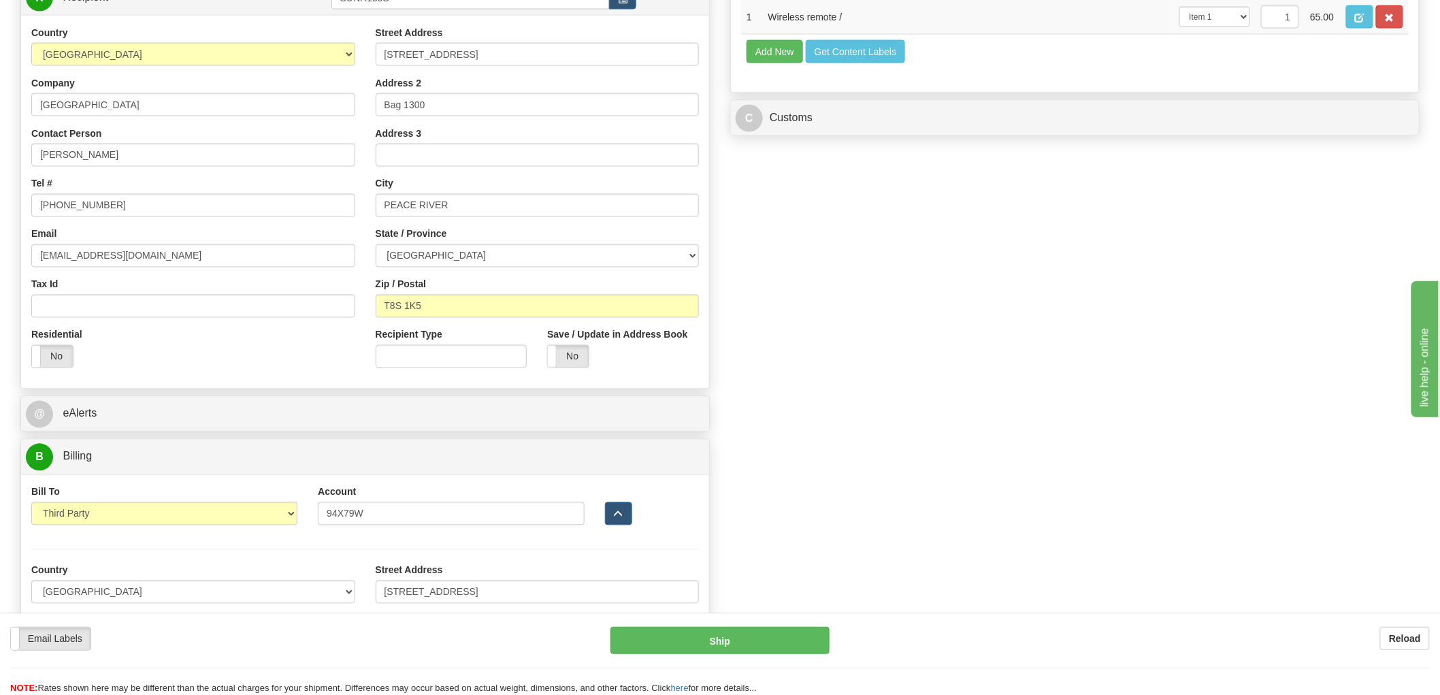
scroll to position [1058, 0]
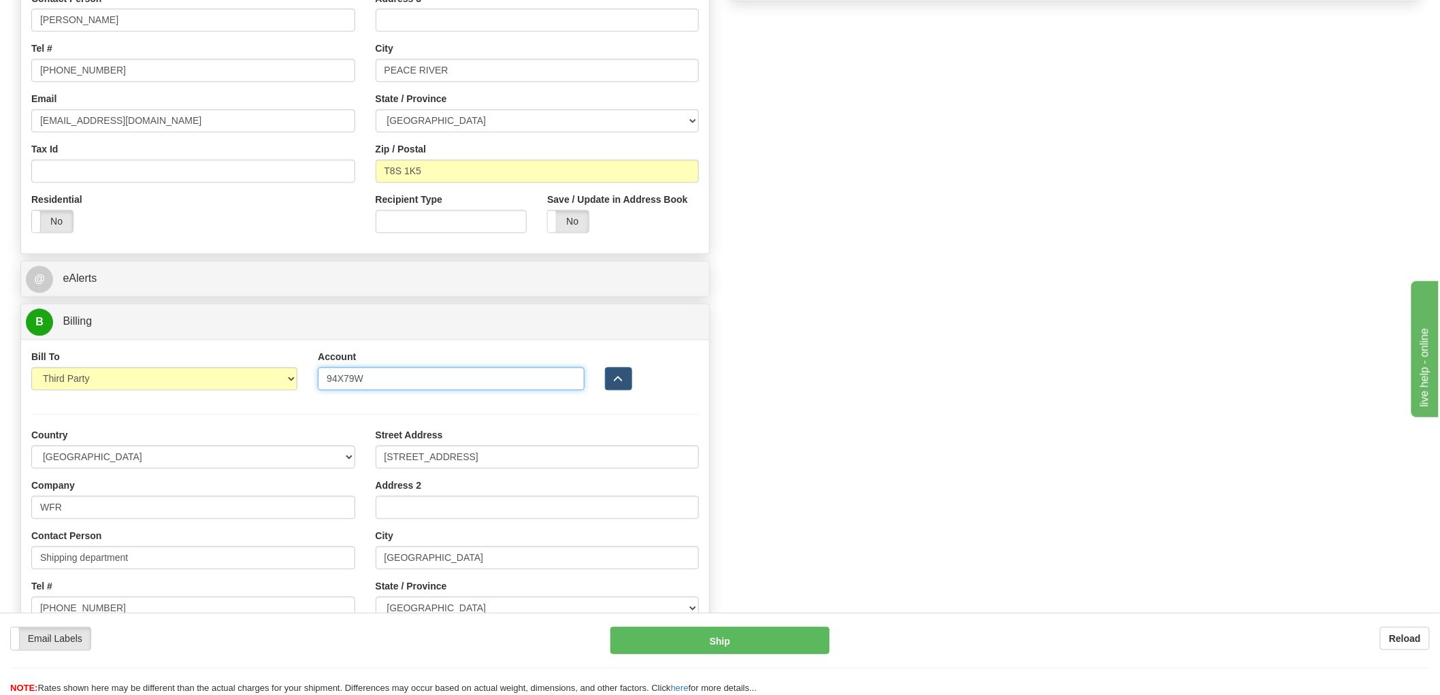
drag, startPoint x: 414, startPoint y: 383, endPoint x: 236, endPoint y: 405, distance: 178.9
click at [236, 405] on div "Bill To Sender Recipient Third Party Collect Account 94X79W 3rd Party Account L…" at bounding box center [365, 580] width 688 height 480
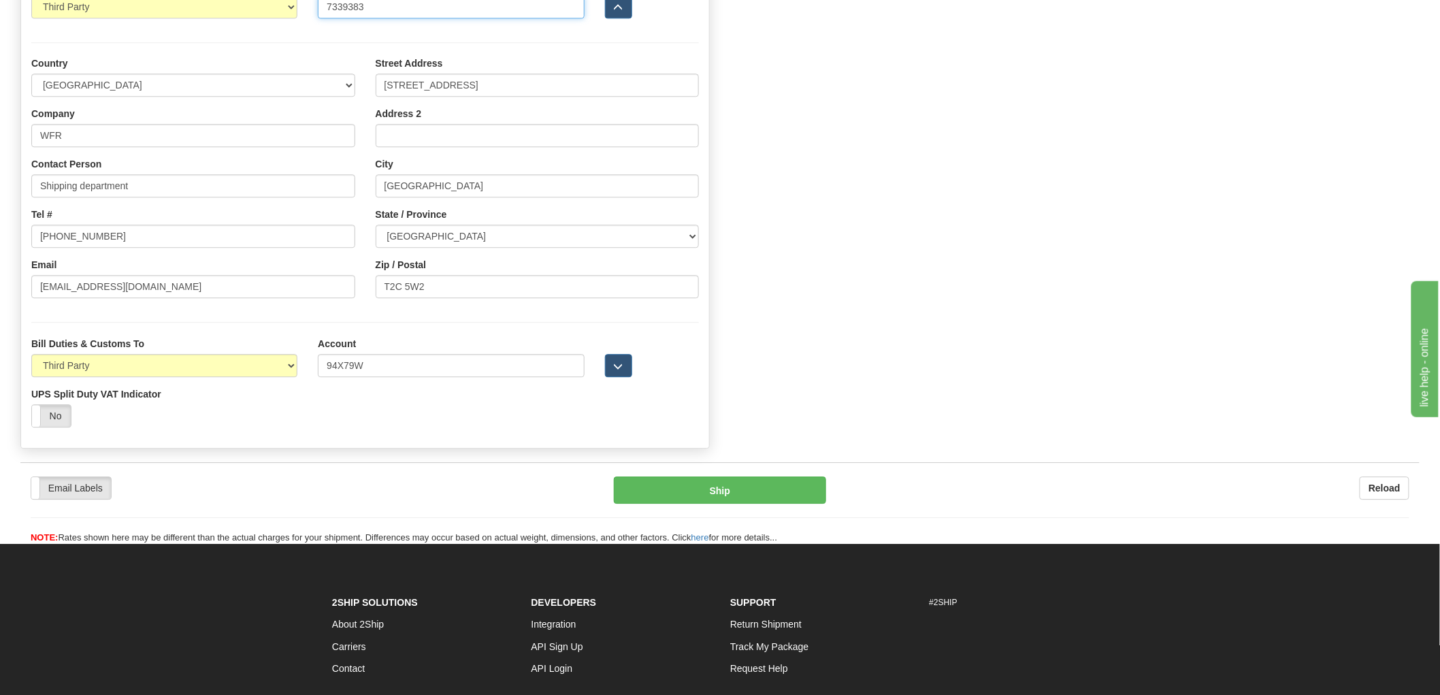
scroll to position [1564, 0]
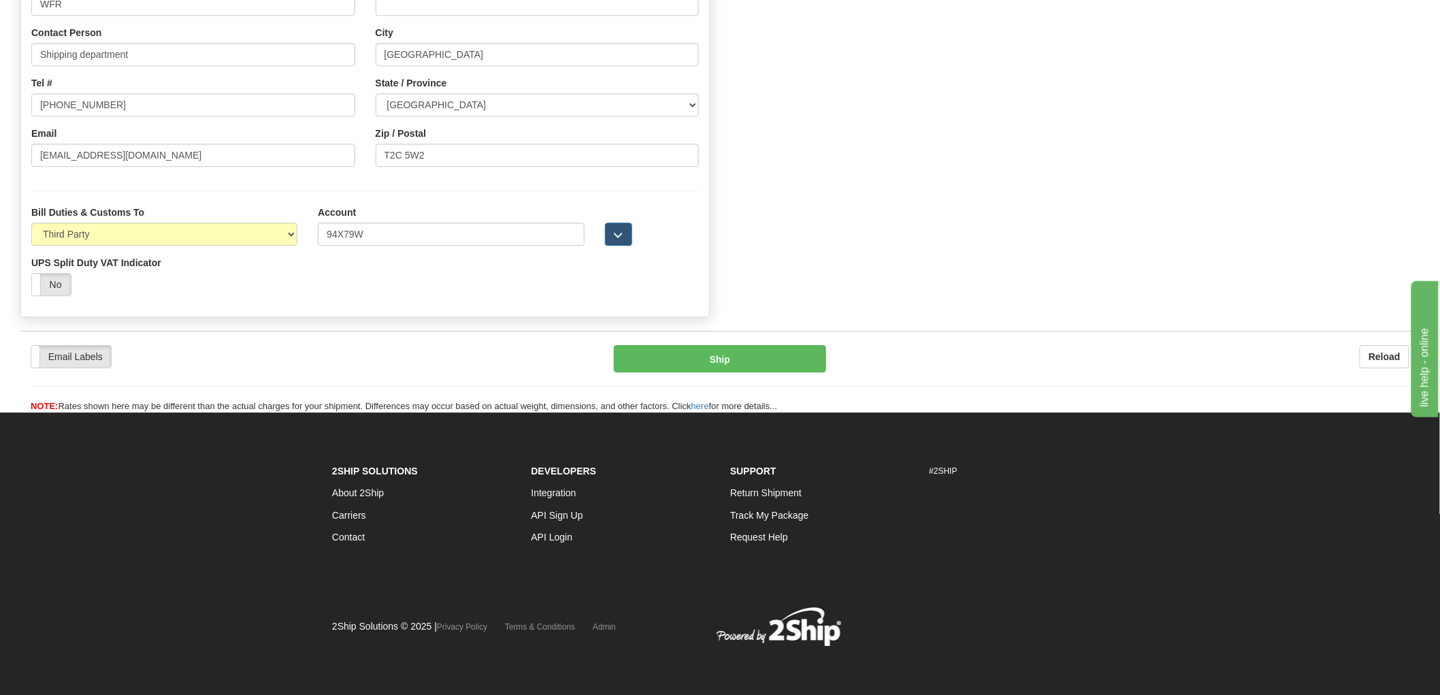
type input "7339383"
drag, startPoint x: 407, startPoint y: 242, endPoint x: 273, endPoint y: 244, distance: 134.1
click at [273, 244] on div "Bill Duties & Customs To Sender Recipient Third Party UPS Split Duty VAT Indica…" at bounding box center [365, 255] width 688 height 101
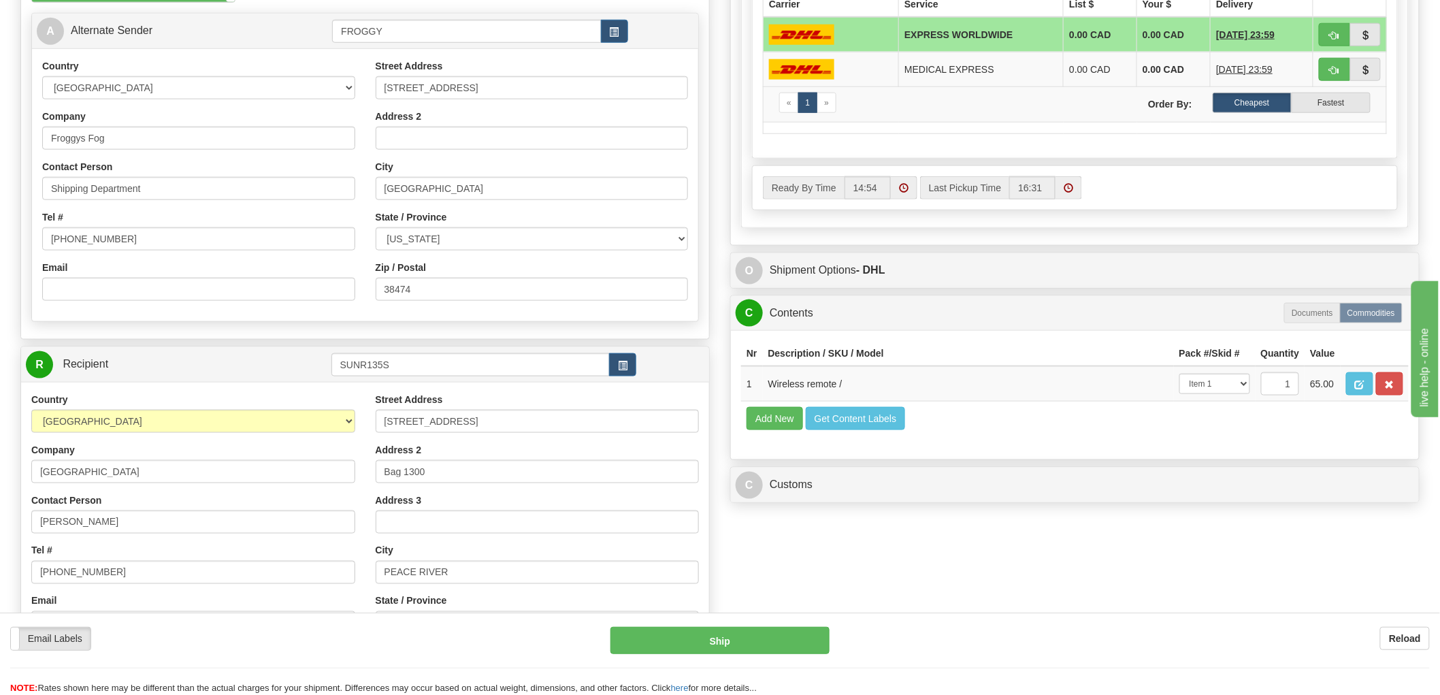
scroll to position [430, 0]
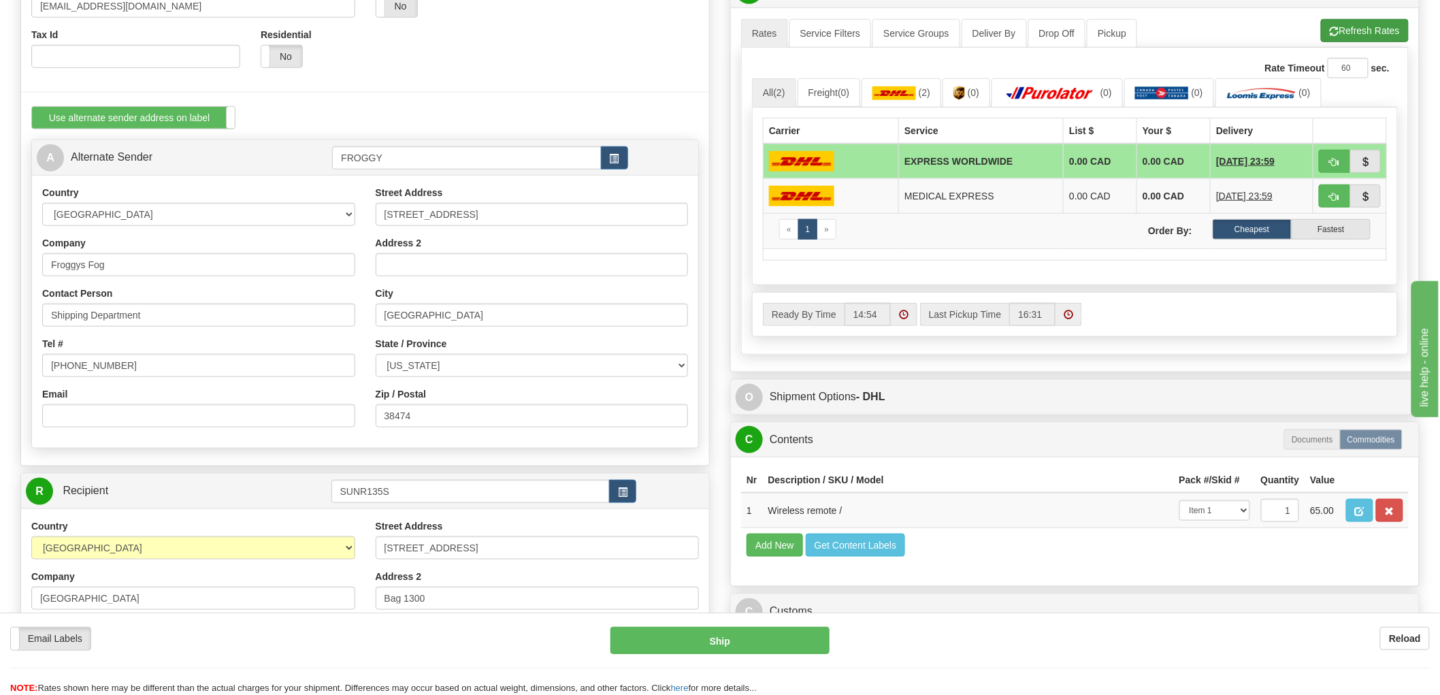
type input "7339383"
click at [1381, 42] on button "Refresh Rates" at bounding box center [1365, 30] width 88 height 23
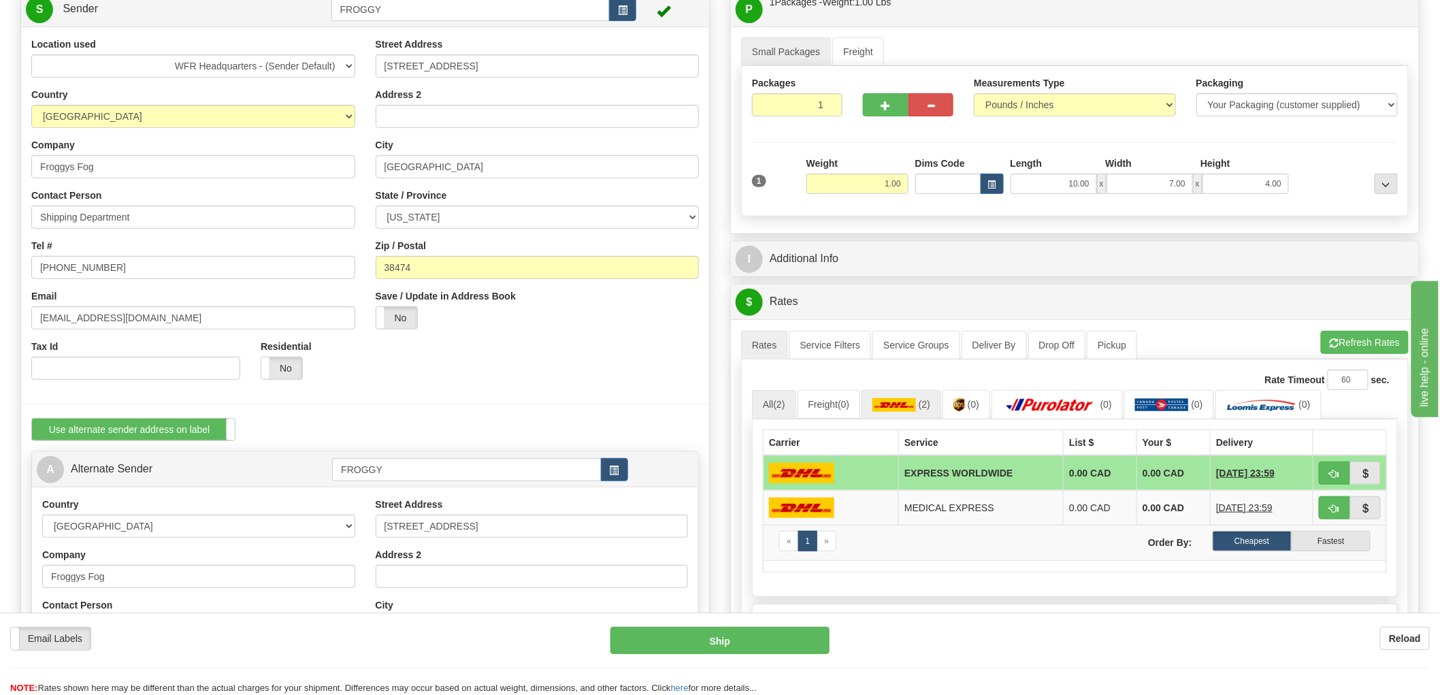
scroll to position [0, 0]
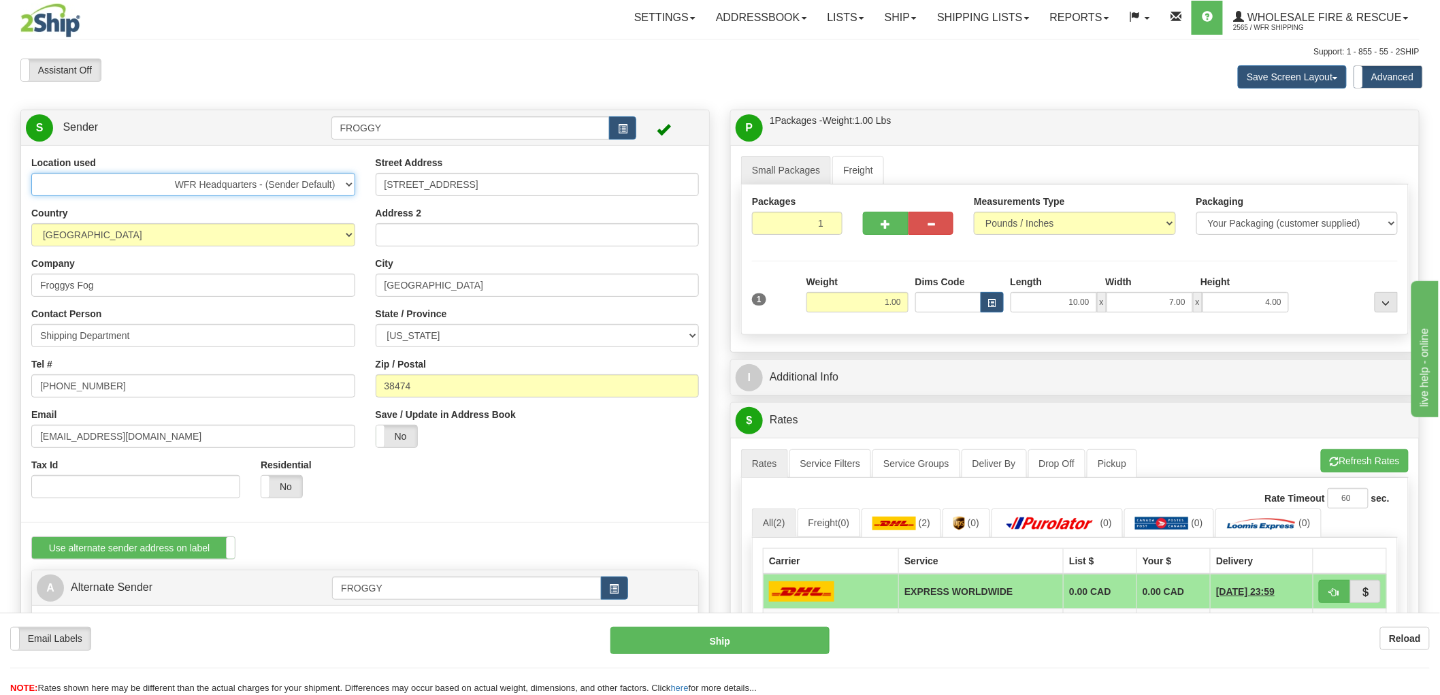
click at [350, 186] on select "WFR Headquarters - (Sender Default)" at bounding box center [193, 184] width 324 height 23
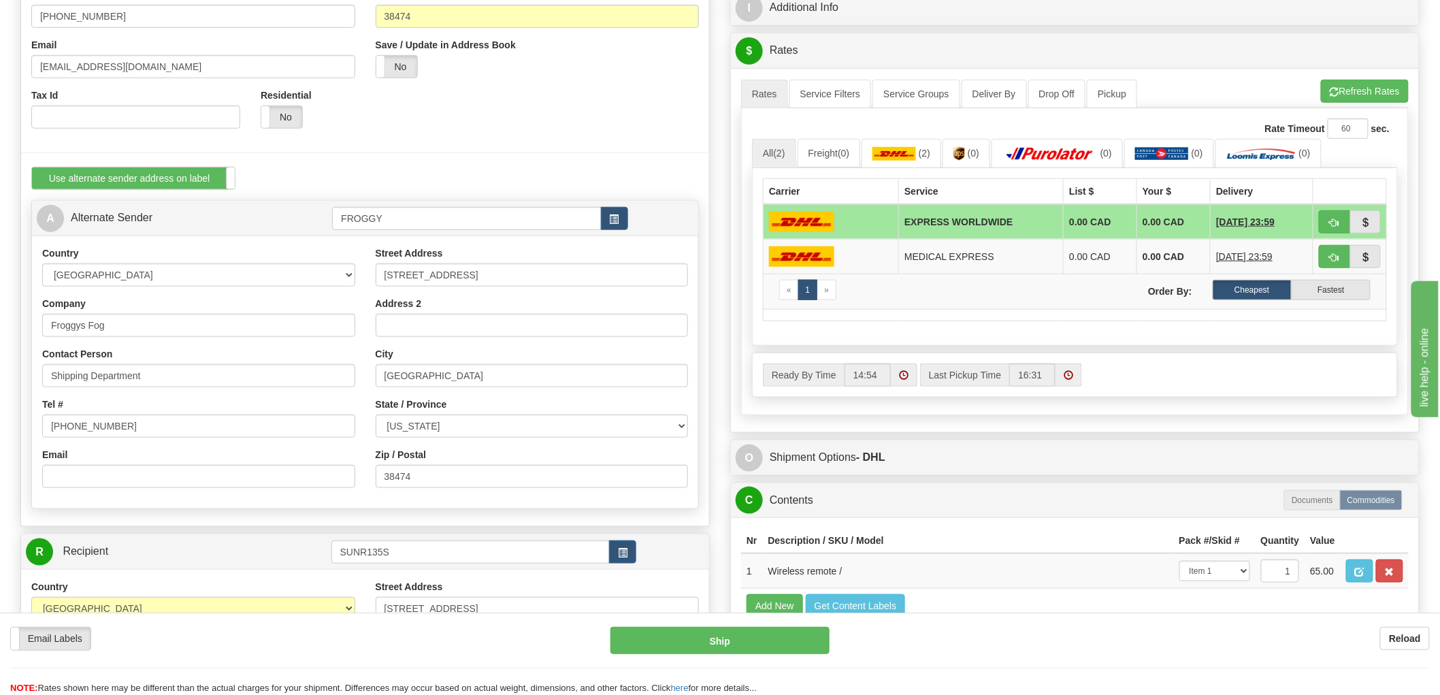
scroll to position [378, 0]
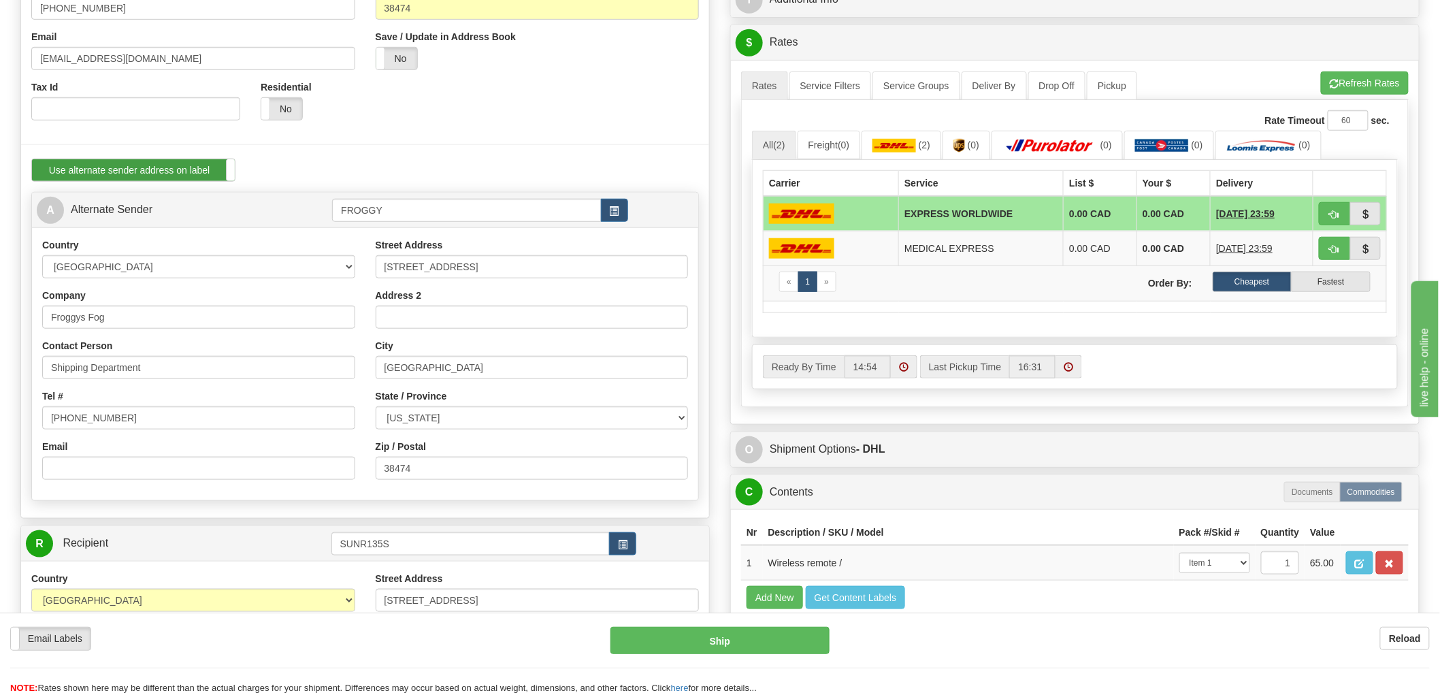
click at [205, 165] on label "Use alternate sender address on label" at bounding box center [133, 170] width 203 height 22
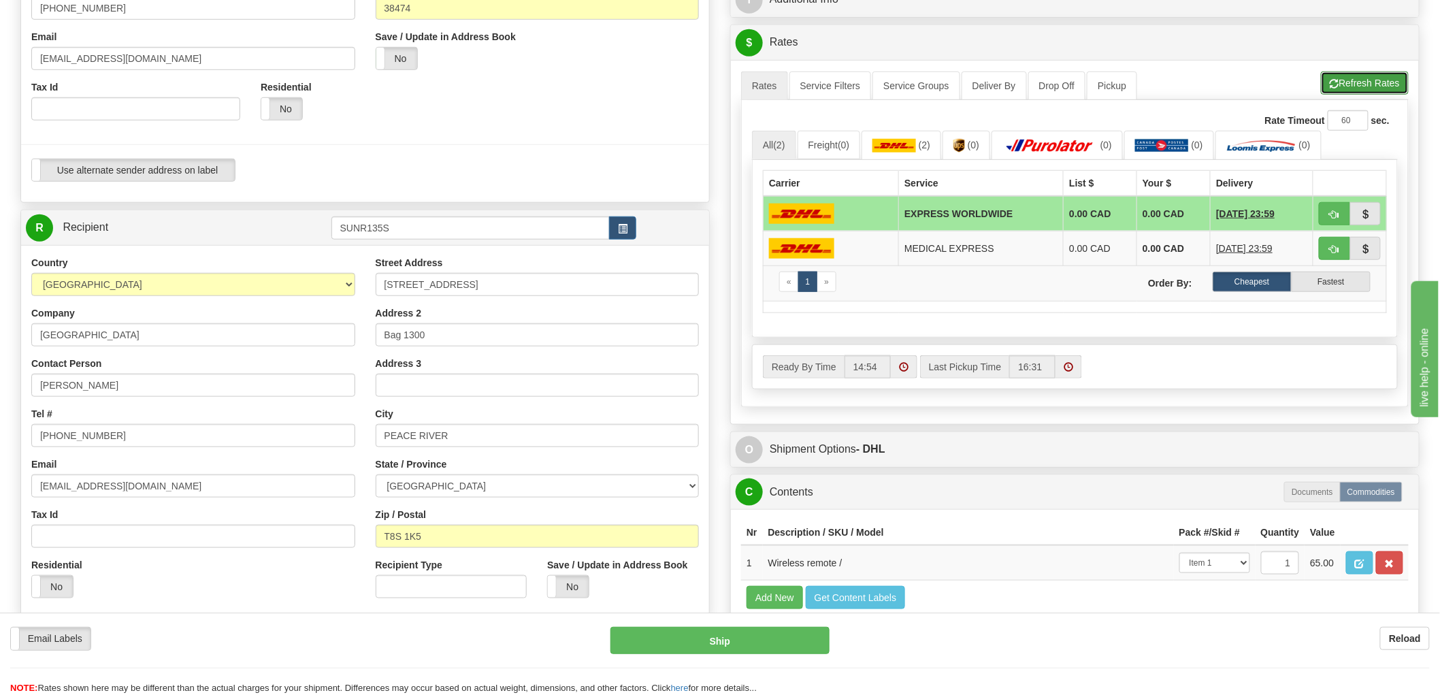
click at [1359, 83] on button "Refresh Rates" at bounding box center [1365, 82] width 88 height 23
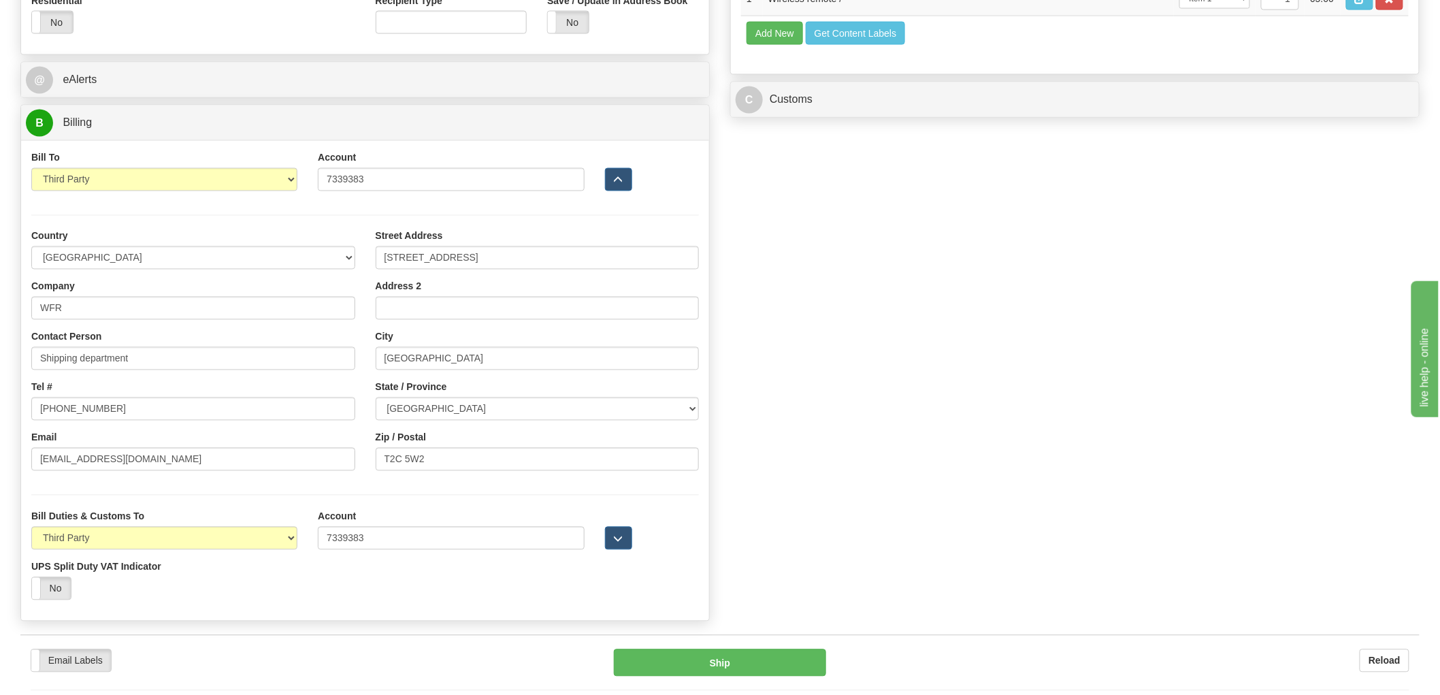
scroll to position [1058, 0]
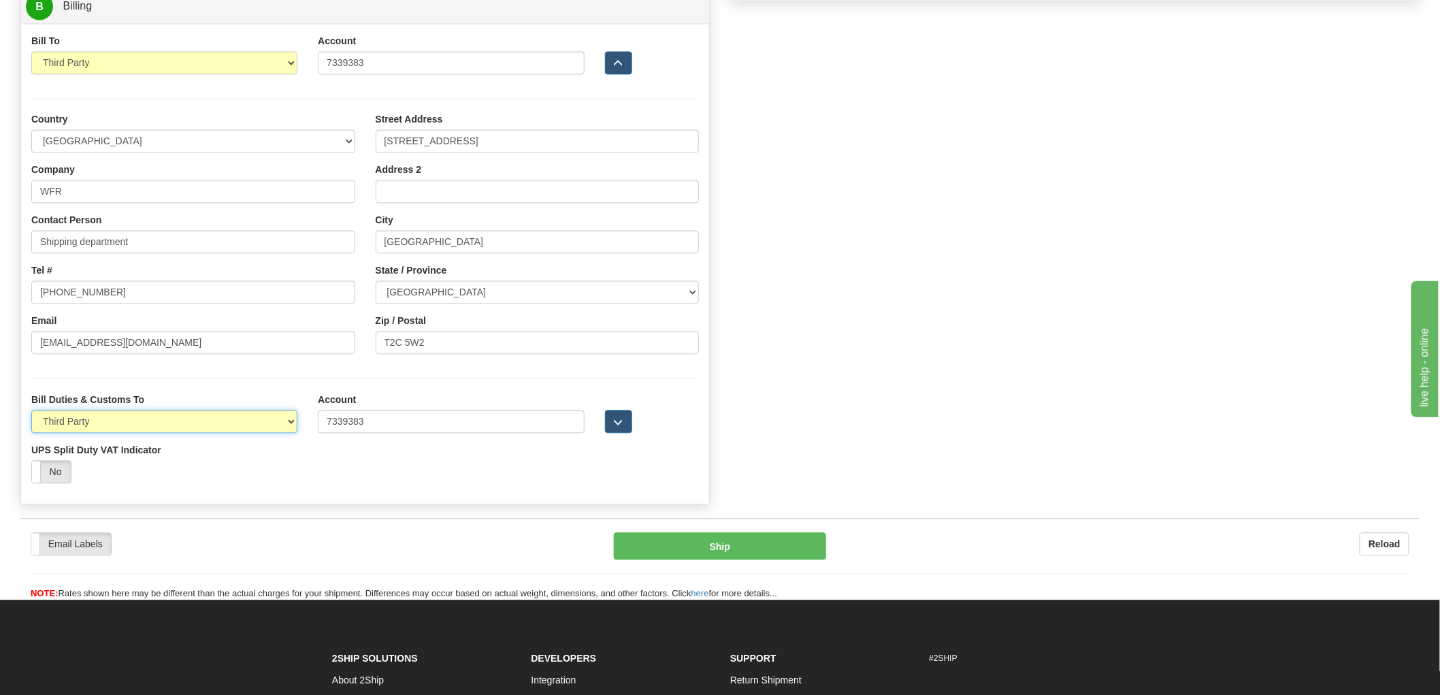
click at [284, 423] on select "Sender Recipient Third Party" at bounding box center [164, 421] width 266 height 23
click at [31, 412] on select "Sender Recipient Third Party" at bounding box center [164, 421] width 266 height 23
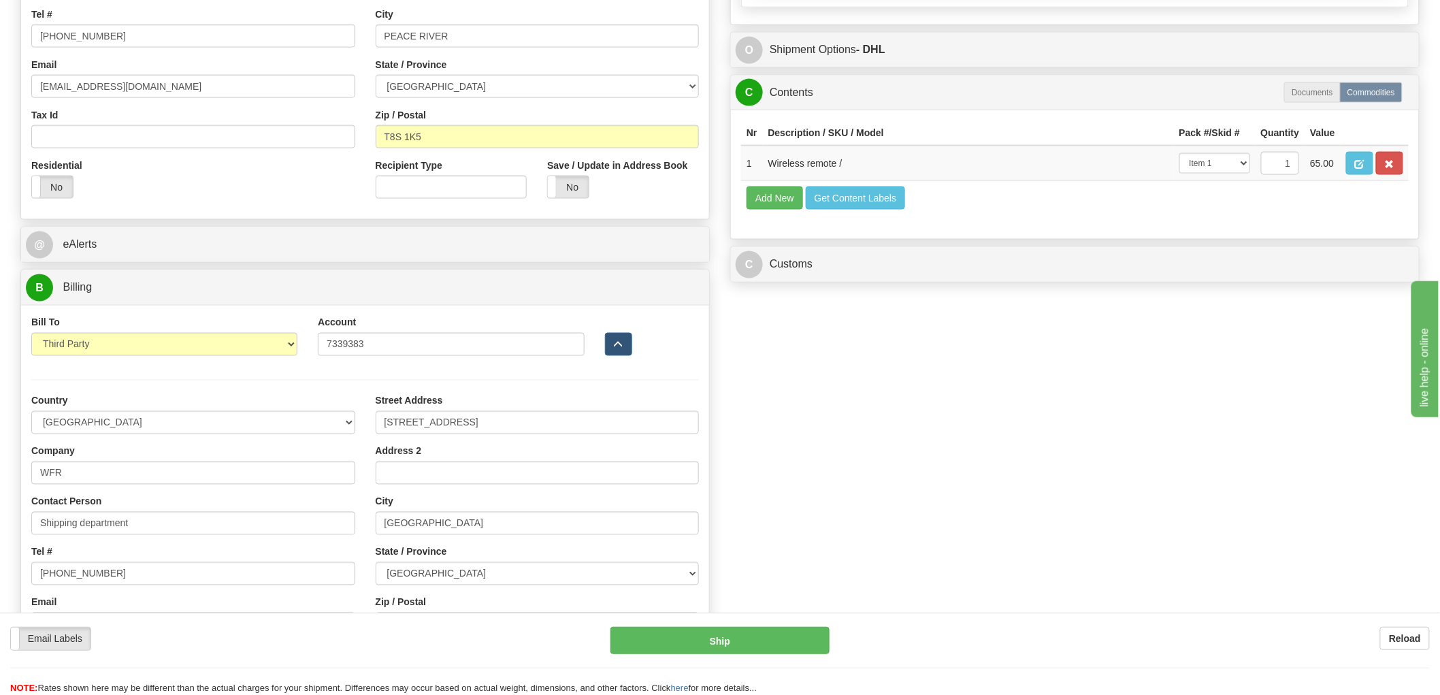
scroll to position [756, 0]
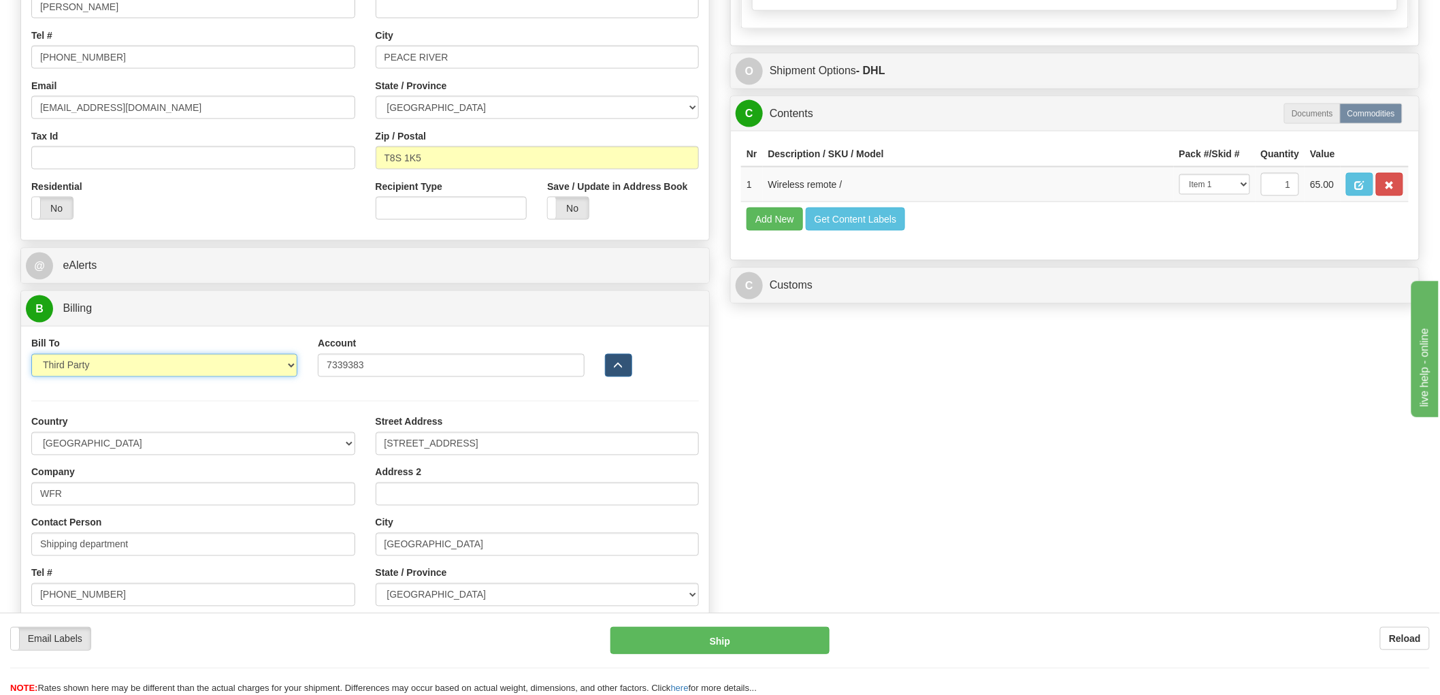
click at [293, 369] on select "Sender Recipient Third Party Collect" at bounding box center [164, 365] width 266 height 23
click at [31, 356] on select "Sender Recipient Third Party Collect" at bounding box center [164, 365] width 266 height 23
click at [286, 365] on select "Sender Recipient Third Party Collect" at bounding box center [164, 365] width 266 height 23
click at [31, 356] on select "Sender Recipient Third Party Collect" at bounding box center [164, 365] width 266 height 23
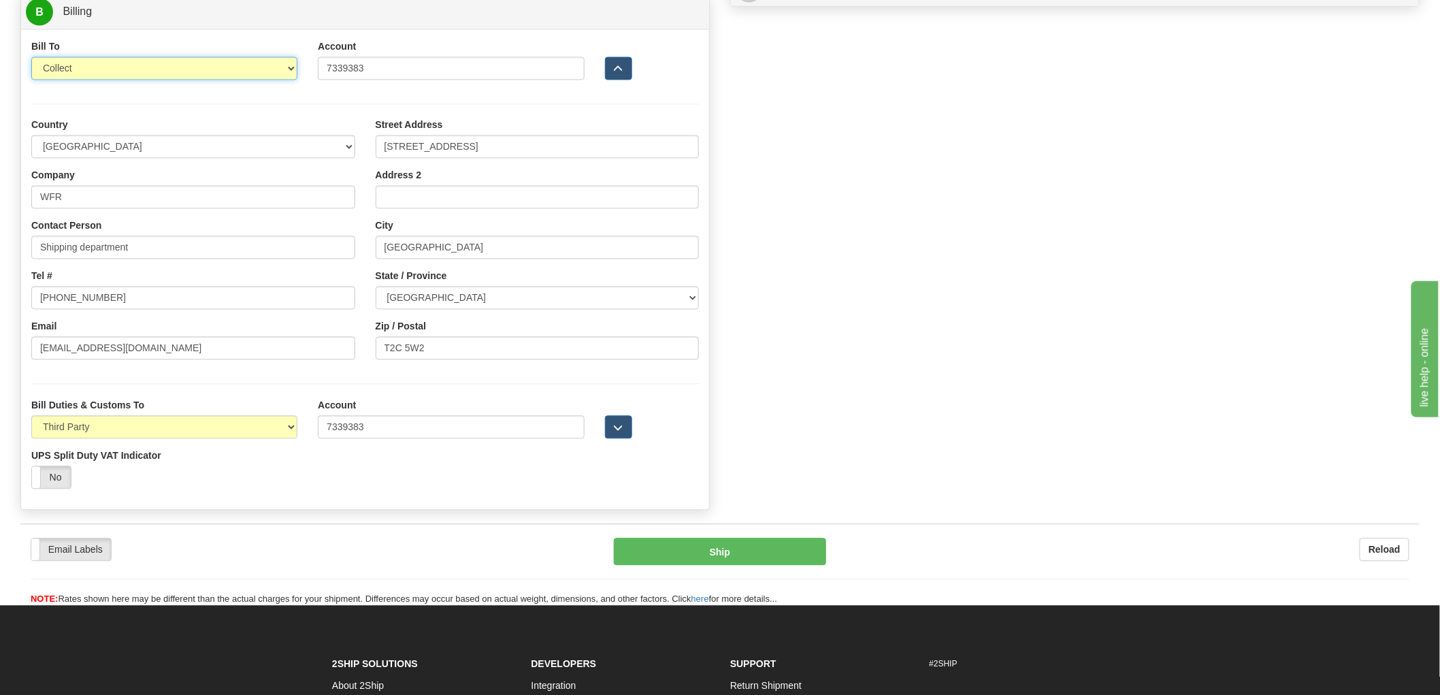
scroll to position [1058, 0]
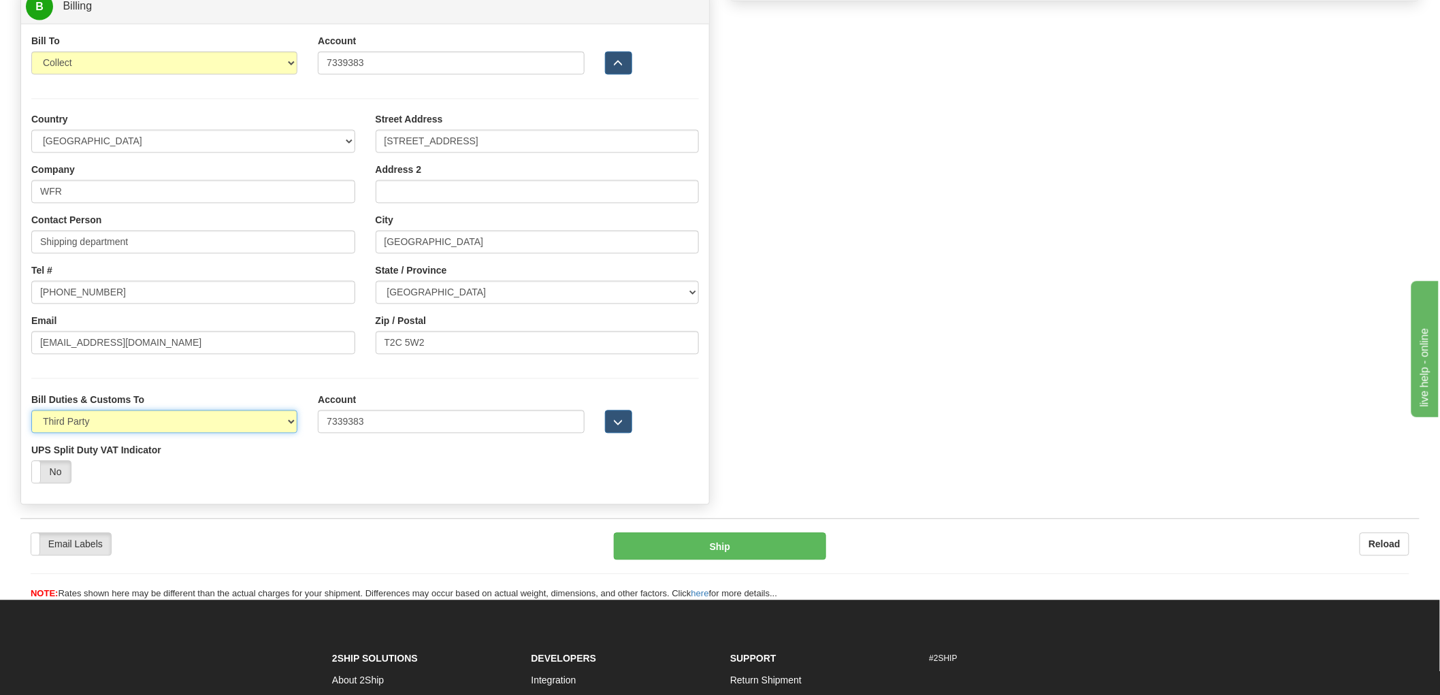
click at [293, 425] on select "Sender Recipient Third Party" at bounding box center [164, 421] width 266 height 23
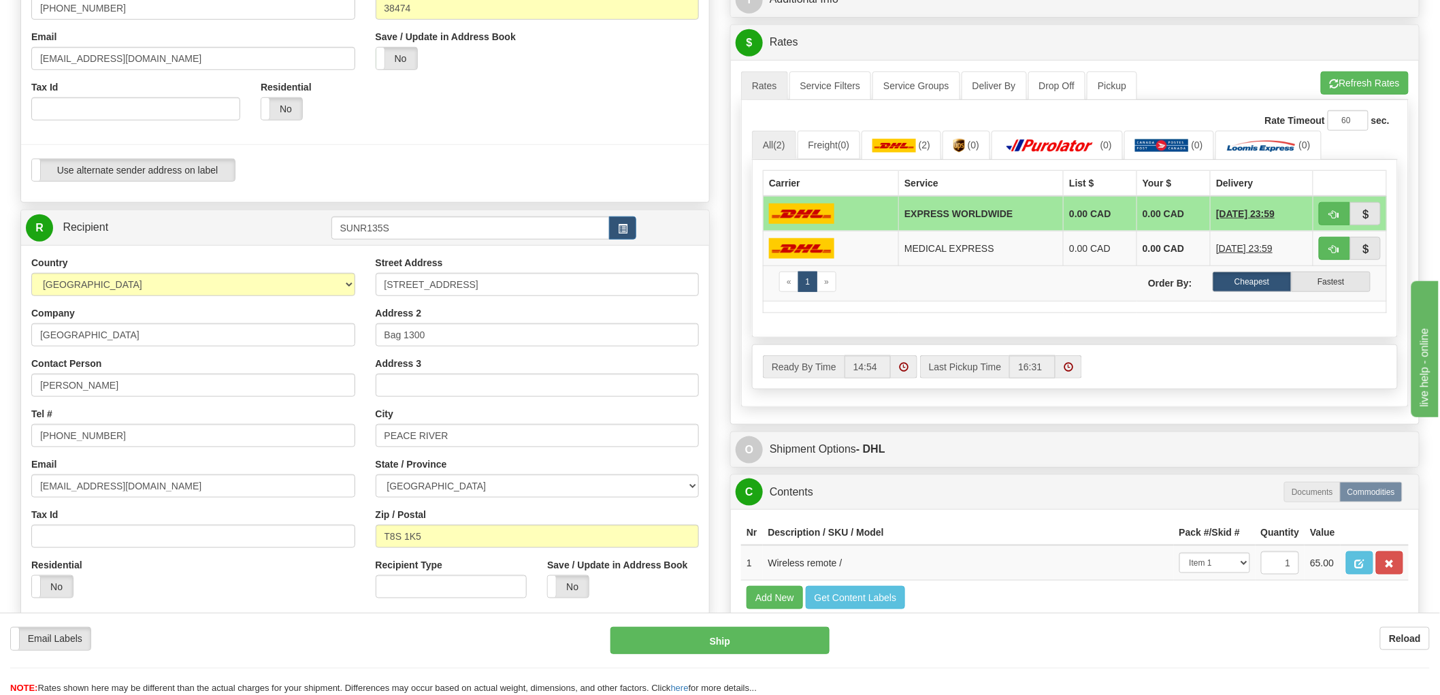
scroll to position [76, 0]
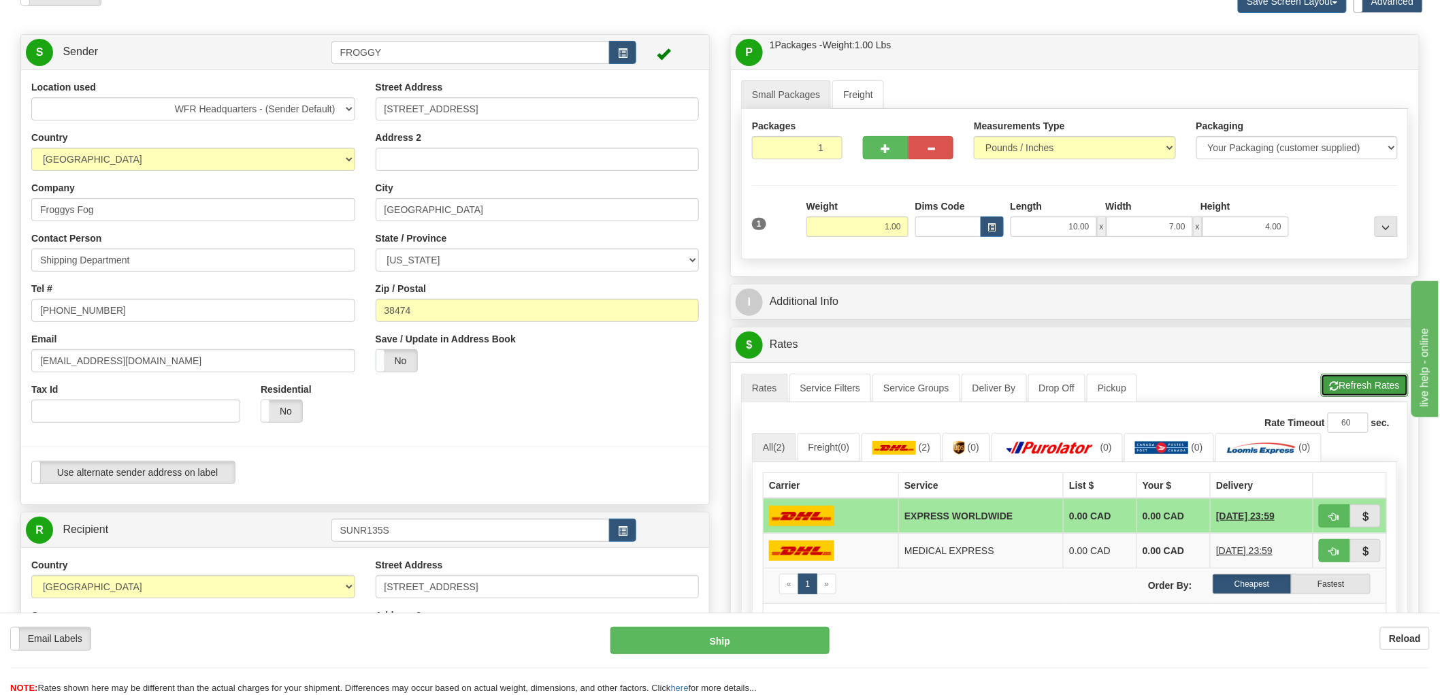
click at [1349, 378] on button "Refresh Rates" at bounding box center [1365, 385] width 88 height 23
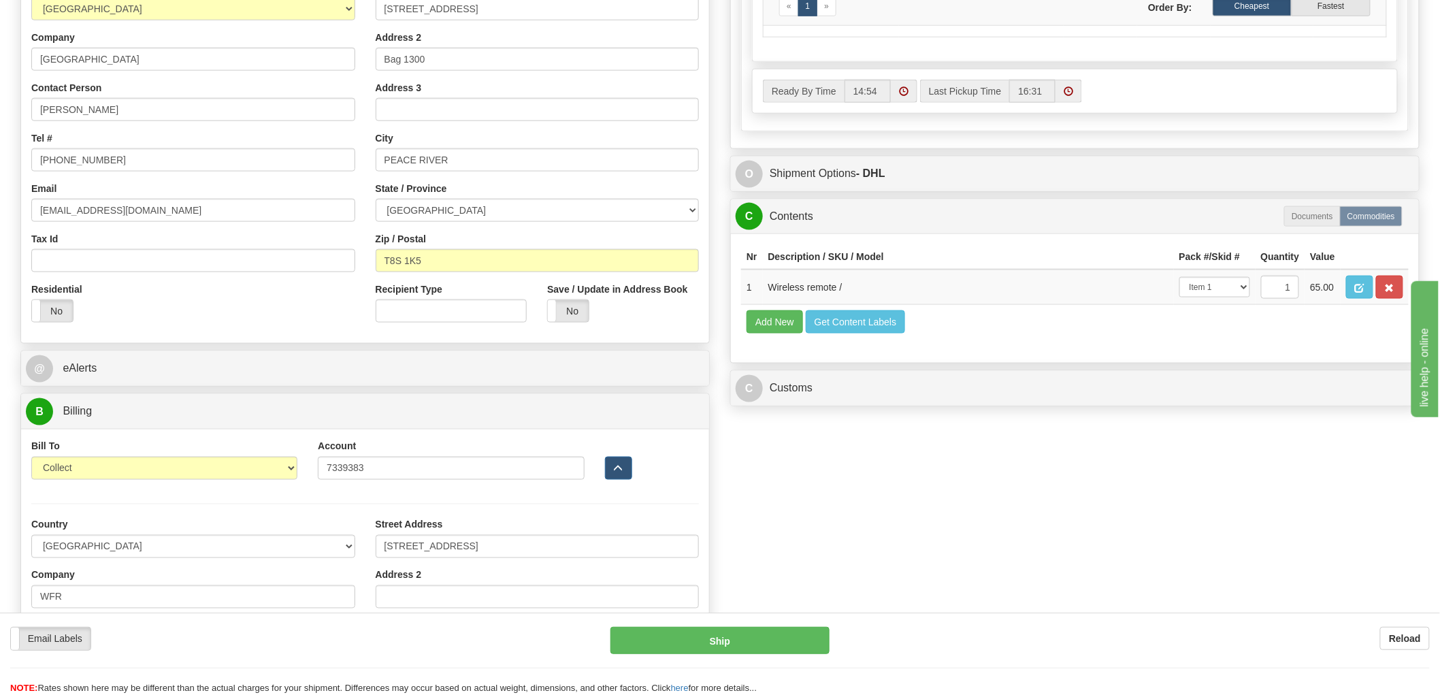
scroll to position [680, 0]
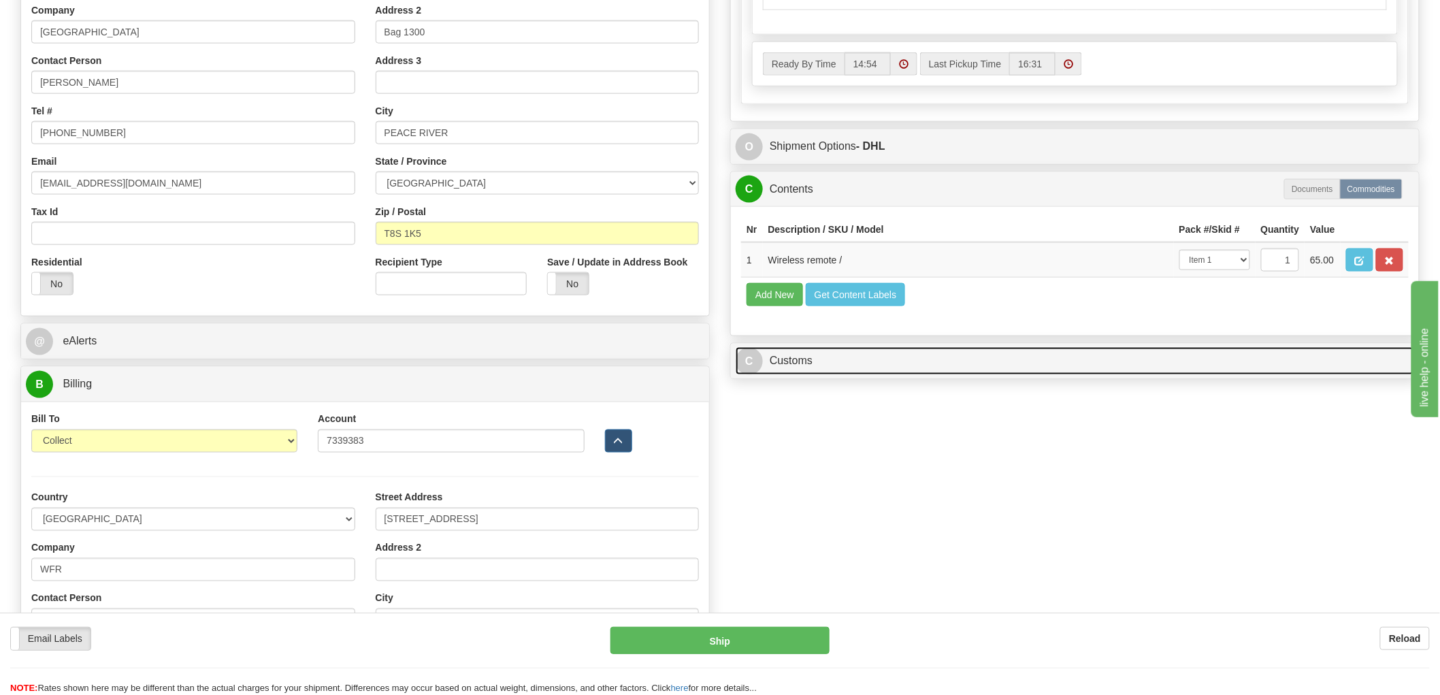
click at [796, 375] on link "C Customs" at bounding box center [1075, 361] width 678 height 28
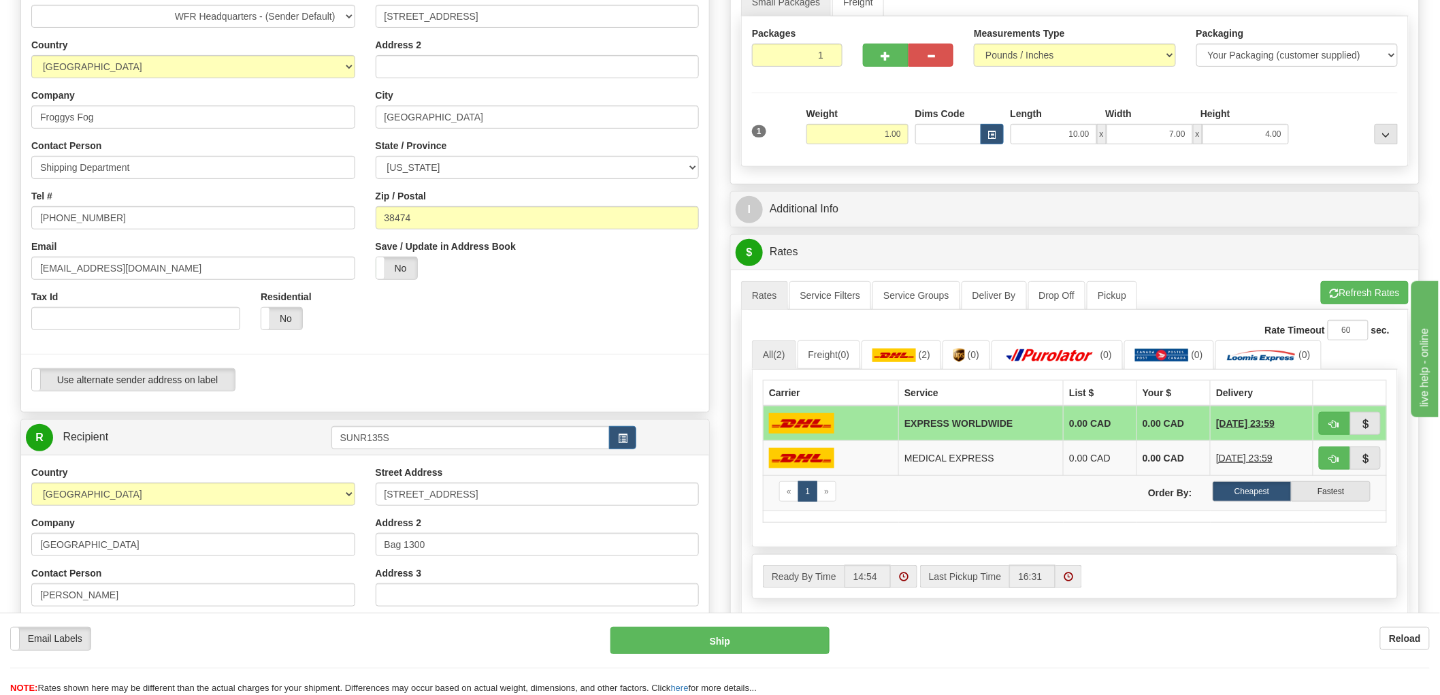
scroll to position [0, 0]
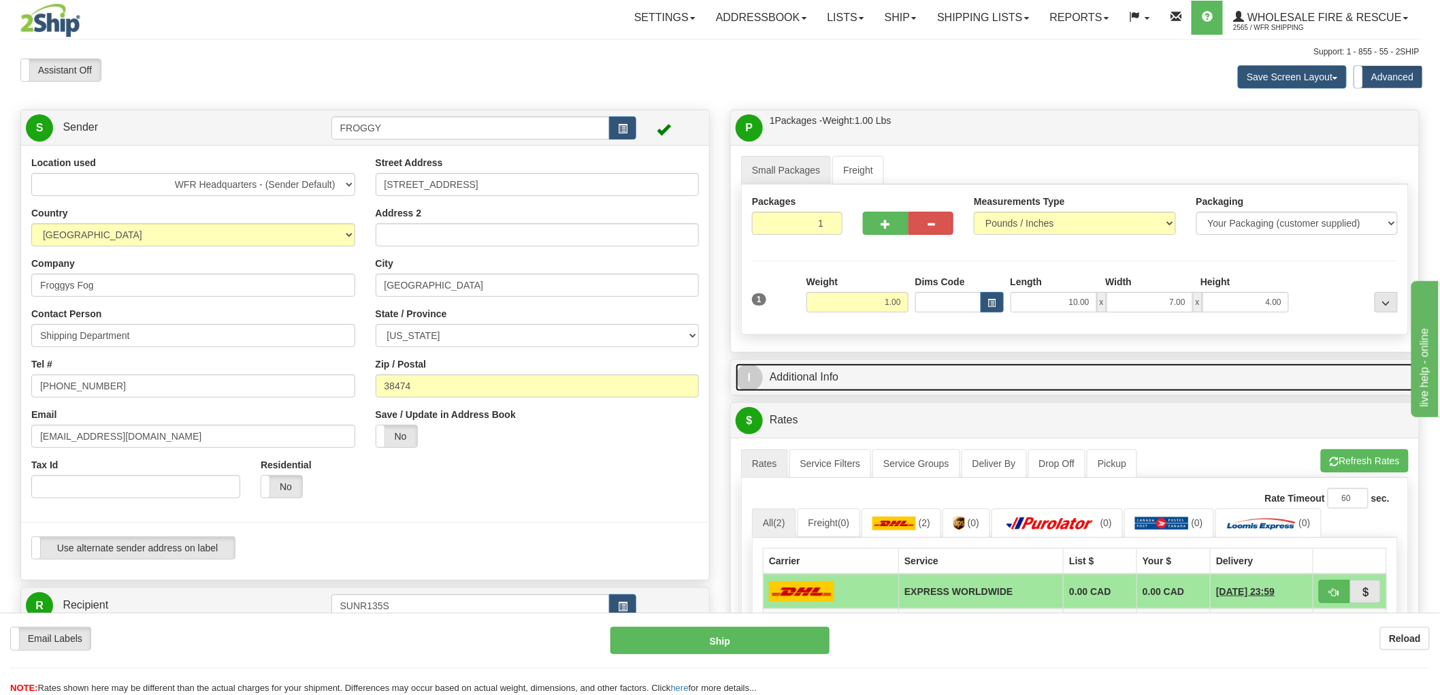
click at [852, 372] on link "I Additional Info" at bounding box center [1075, 377] width 678 height 28
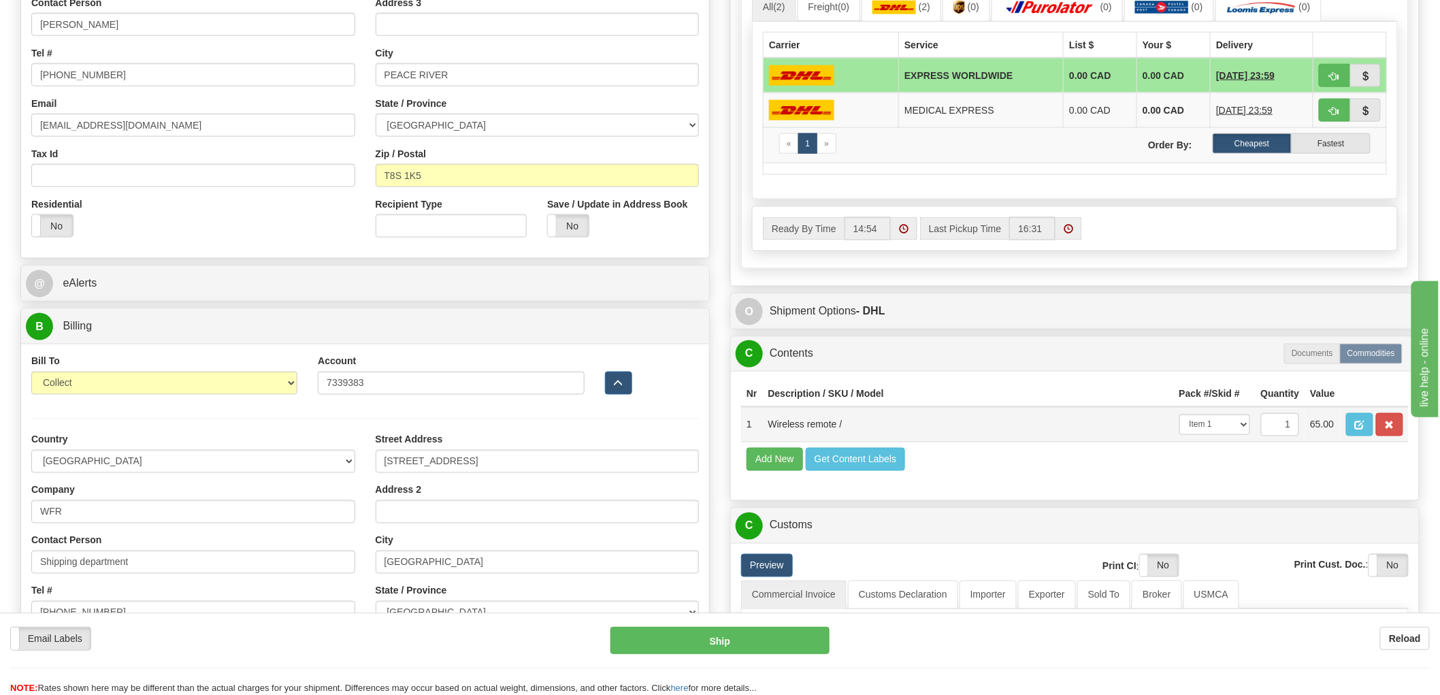
scroll to position [529, 0]
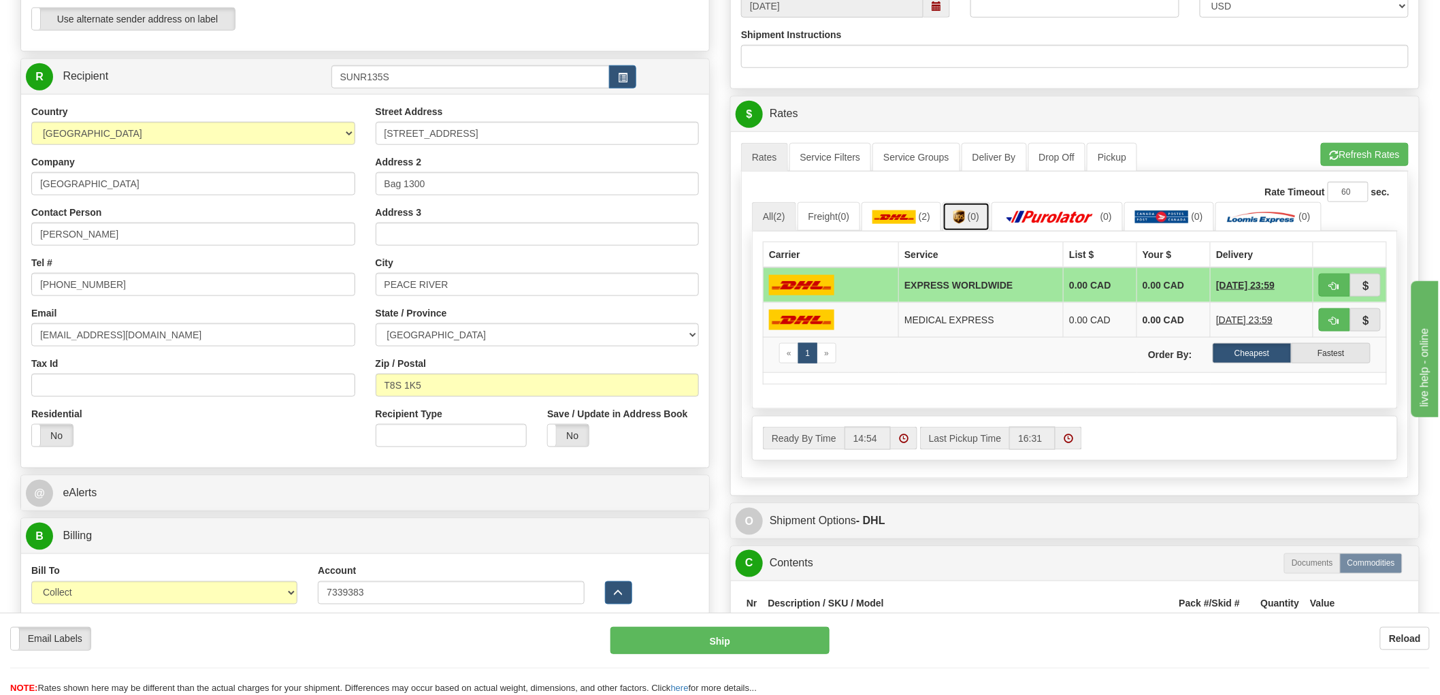
click at [979, 219] on span "(0)" at bounding box center [974, 216] width 12 height 11
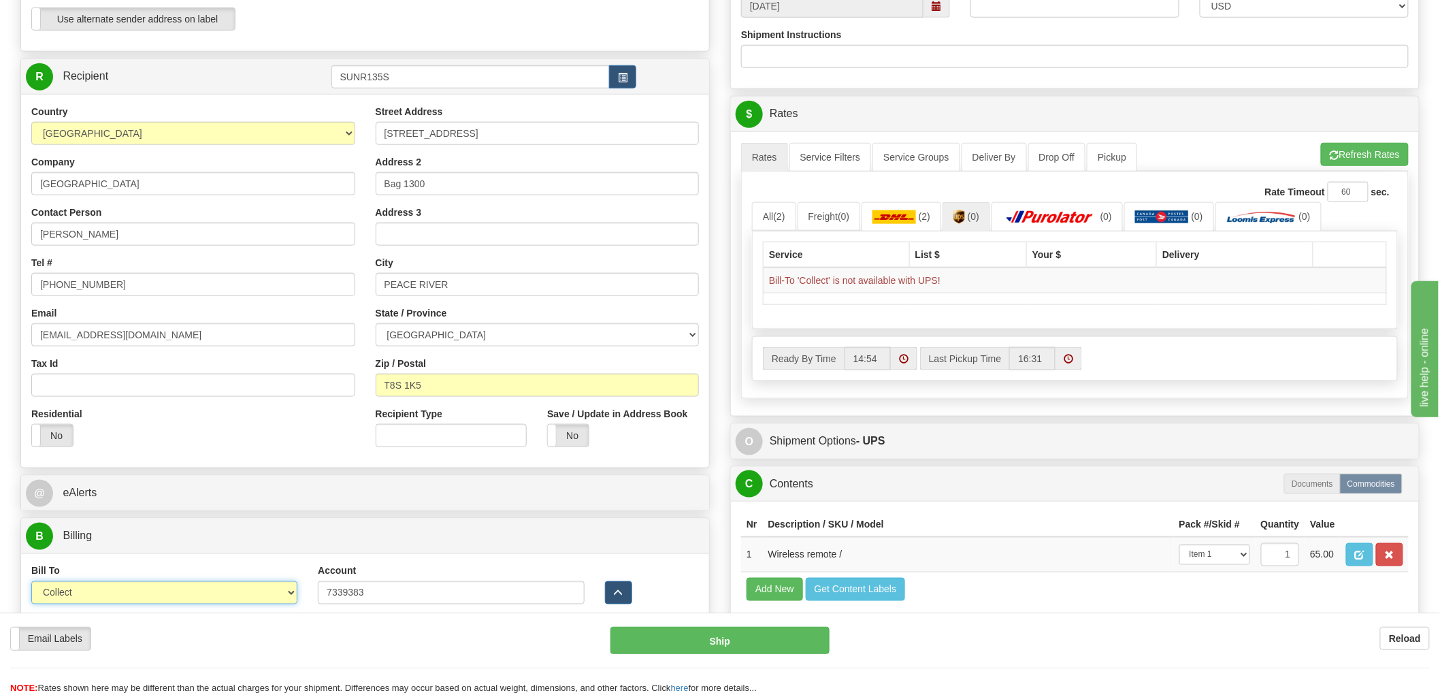
click at [289, 595] on select "Sender Recipient Third Party Collect" at bounding box center [164, 592] width 266 height 23
select select "1"
click at [31, 582] on select "Sender Recipient Third Party Collect" at bounding box center [164, 592] width 266 height 23
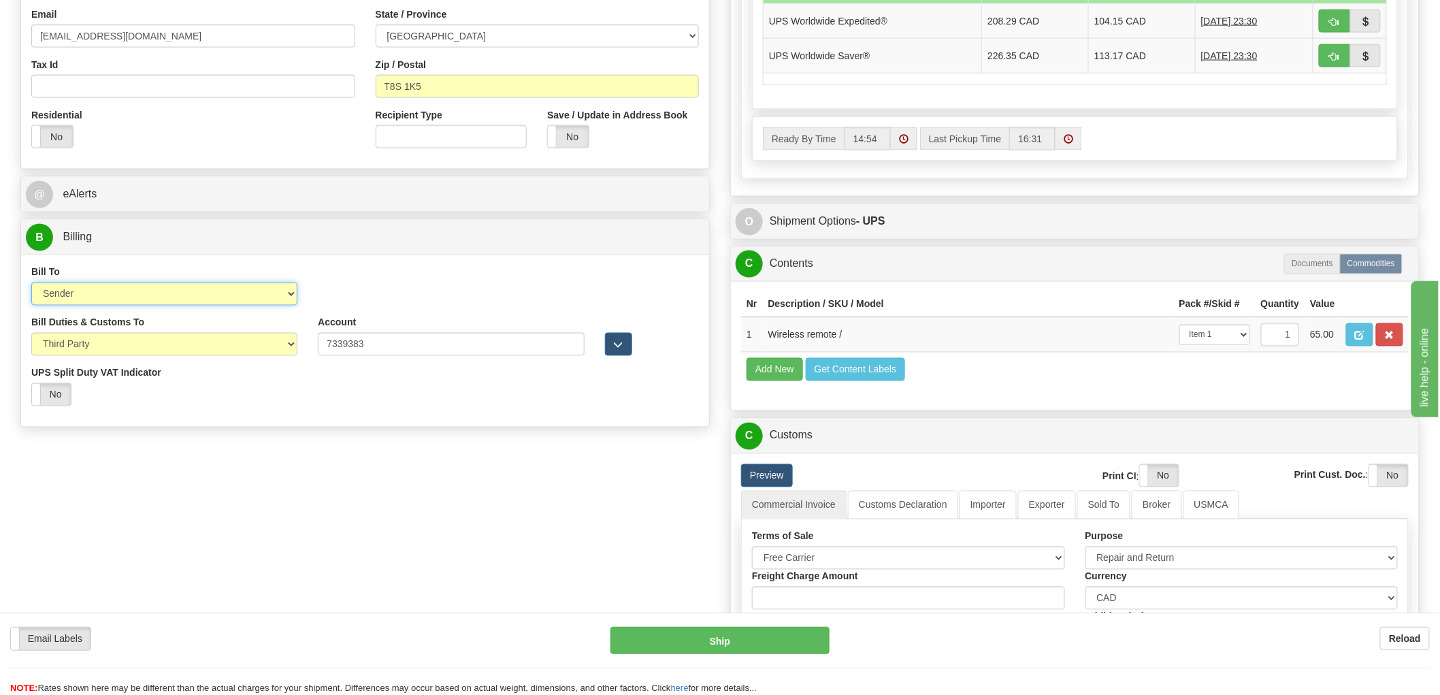
scroll to position [832, 0]
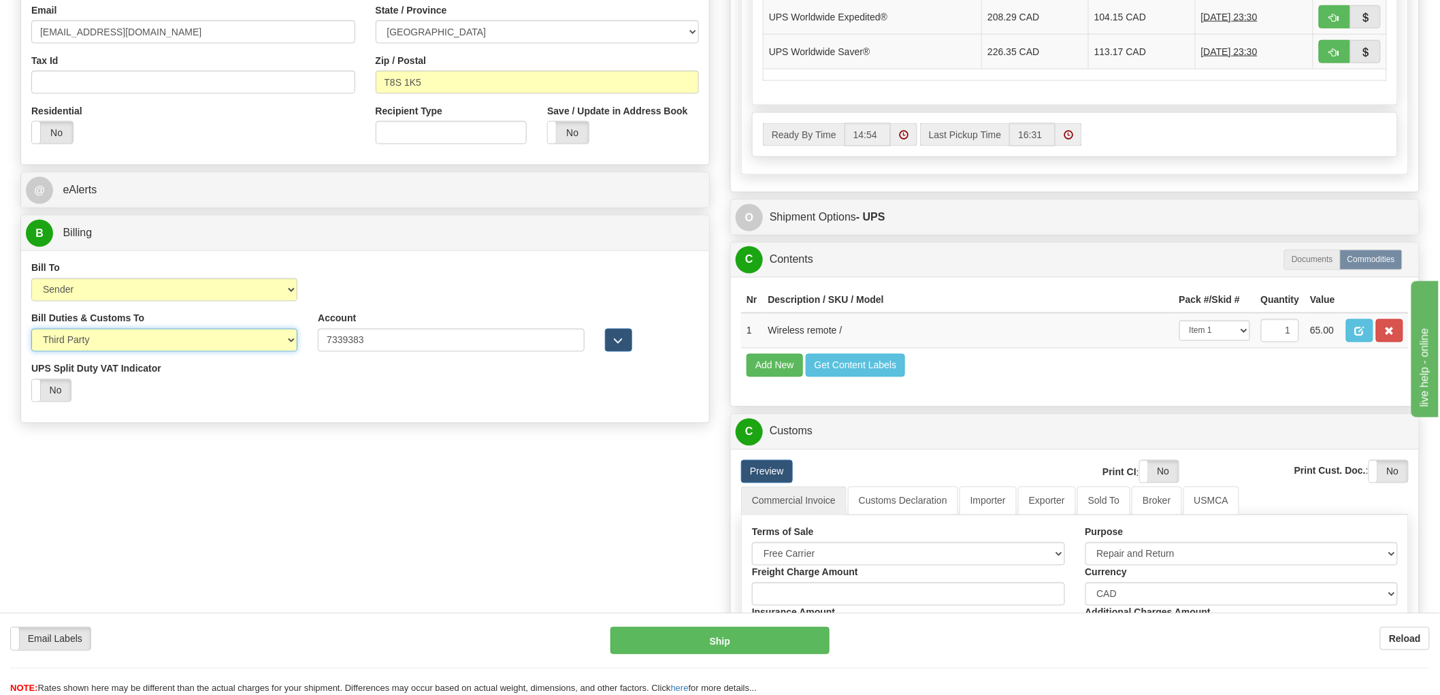
click at [282, 341] on select "Sender Recipient Third Party" at bounding box center [164, 340] width 266 height 23
select select "1"
click at [31, 331] on select "Sender Recipient Third Party" at bounding box center [164, 340] width 266 height 23
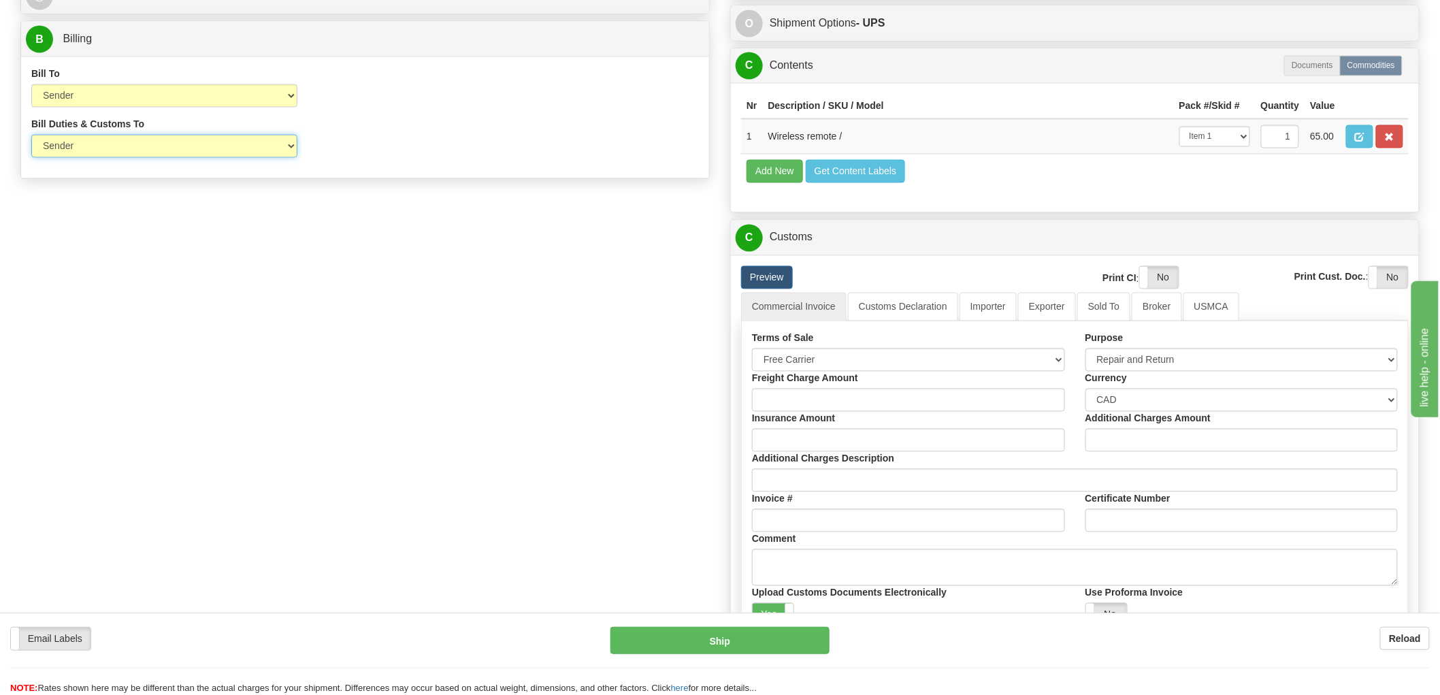
scroll to position [1058, 0]
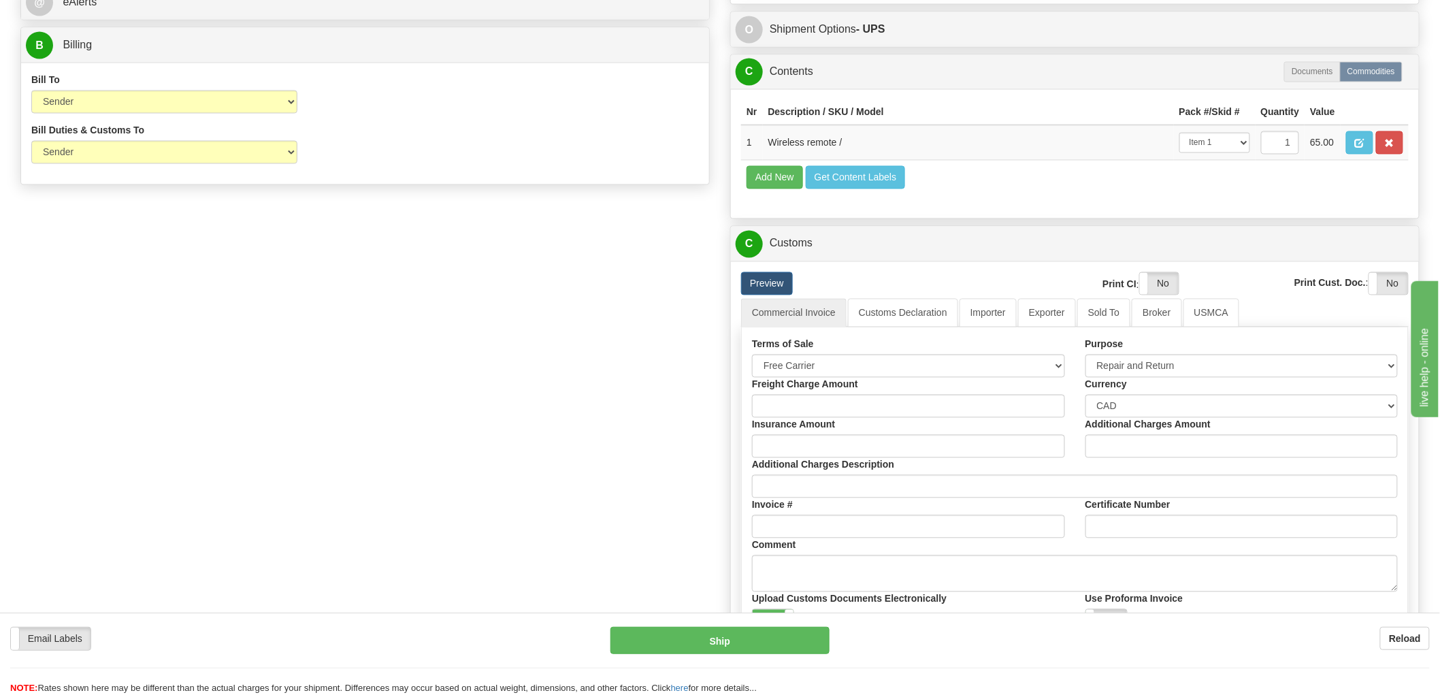
scroll to position [983, 0]
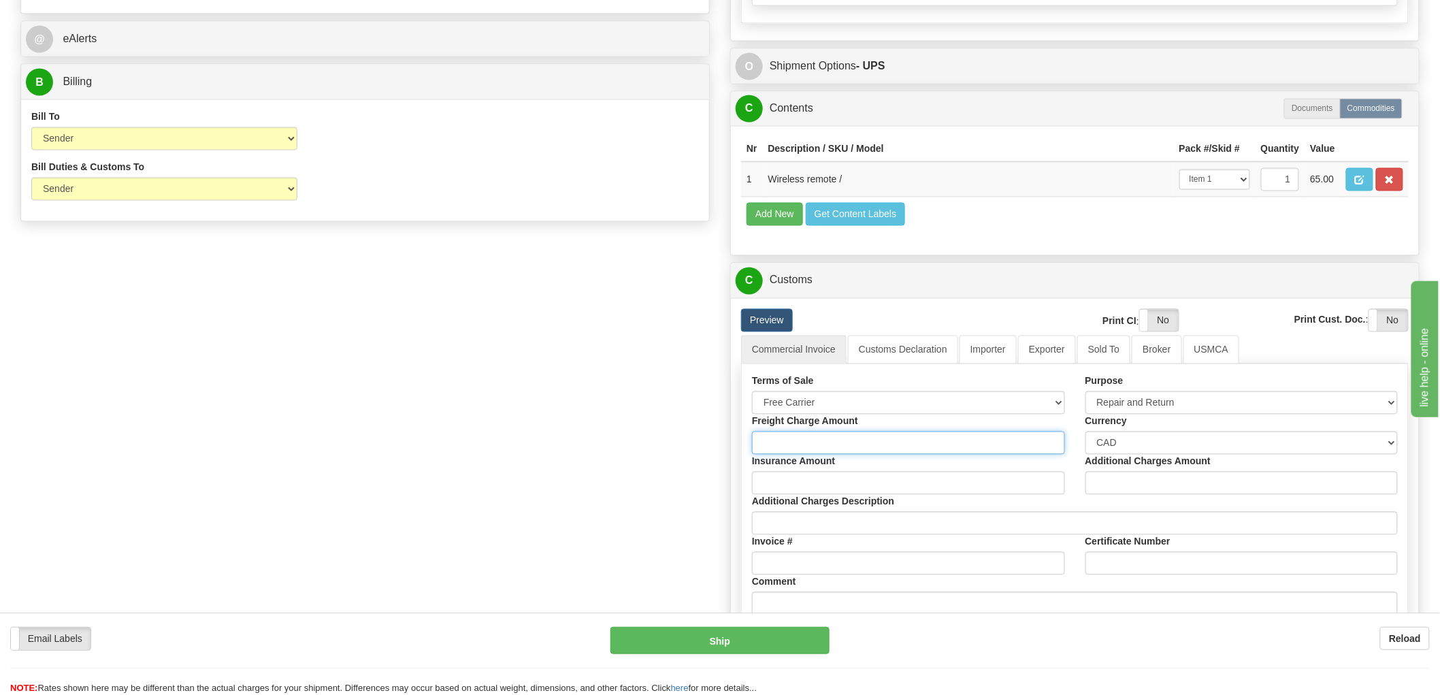
click at [895, 455] on input "Freight Charge Amount" at bounding box center [908, 442] width 313 height 23
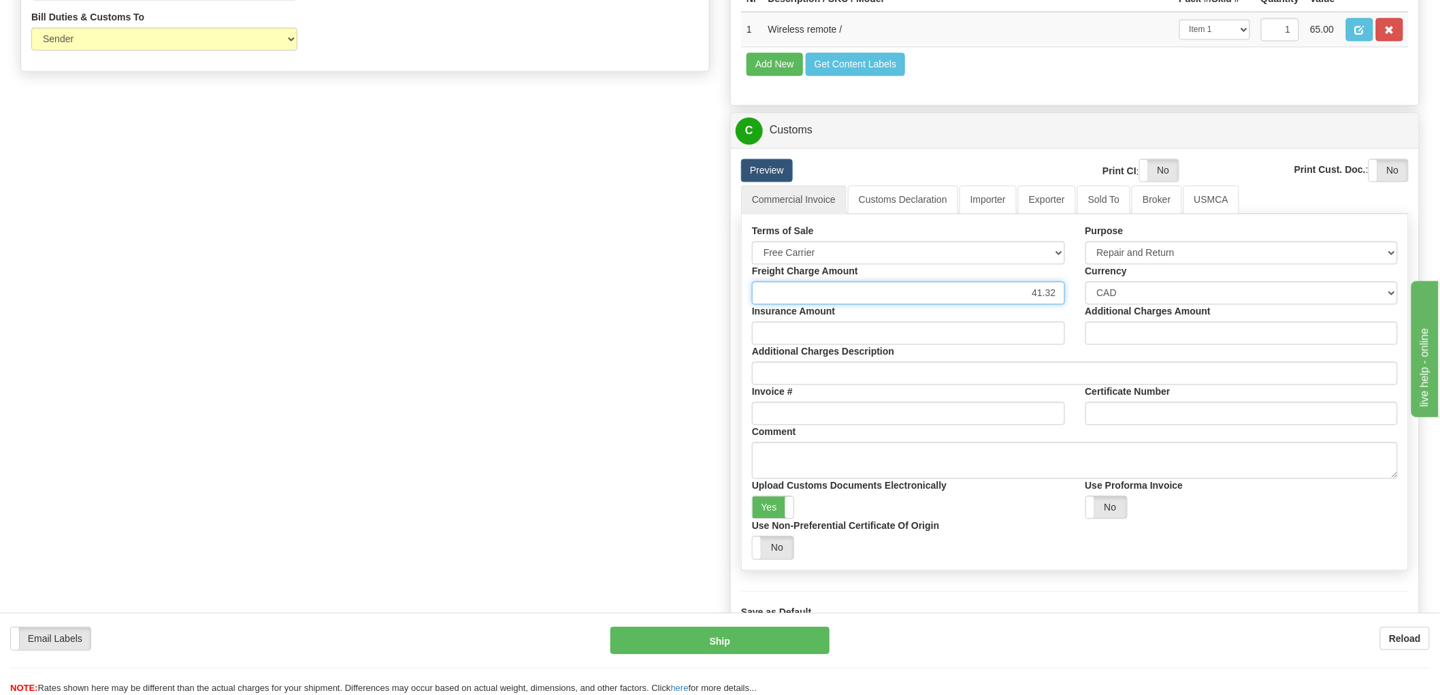
scroll to position [1134, 0]
type input "41.32"
click at [790, 517] on span at bounding box center [794, 506] width 18 height 22
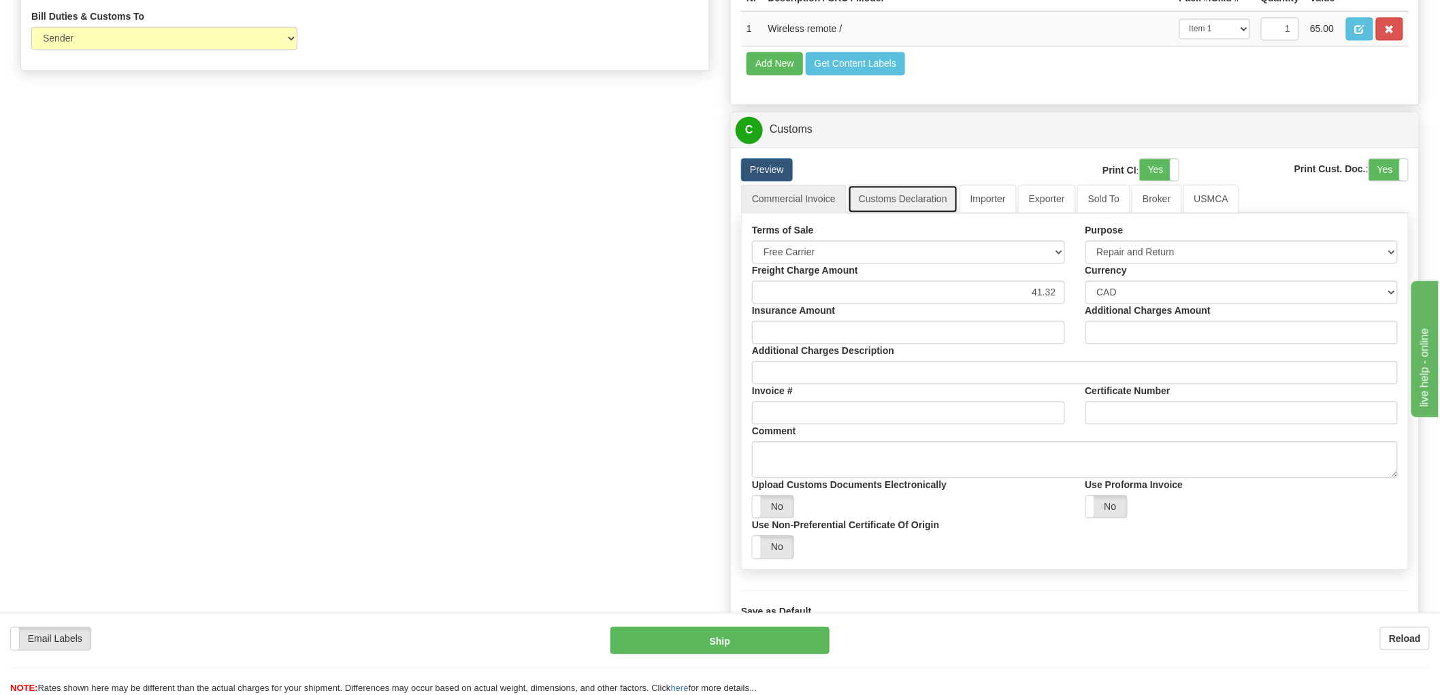
click at [913, 213] on link "Customs Declaration" at bounding box center [903, 198] width 110 height 29
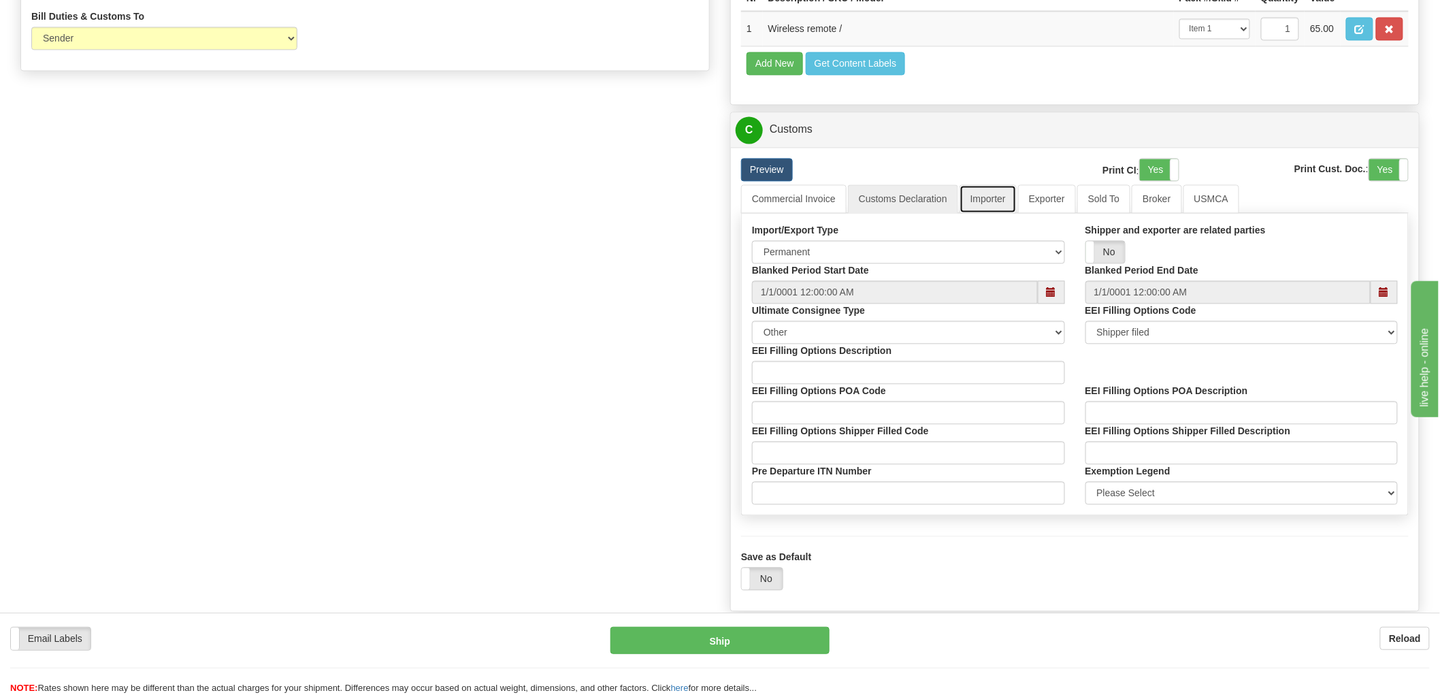
click at [993, 213] on link "Importer" at bounding box center [987, 198] width 57 height 29
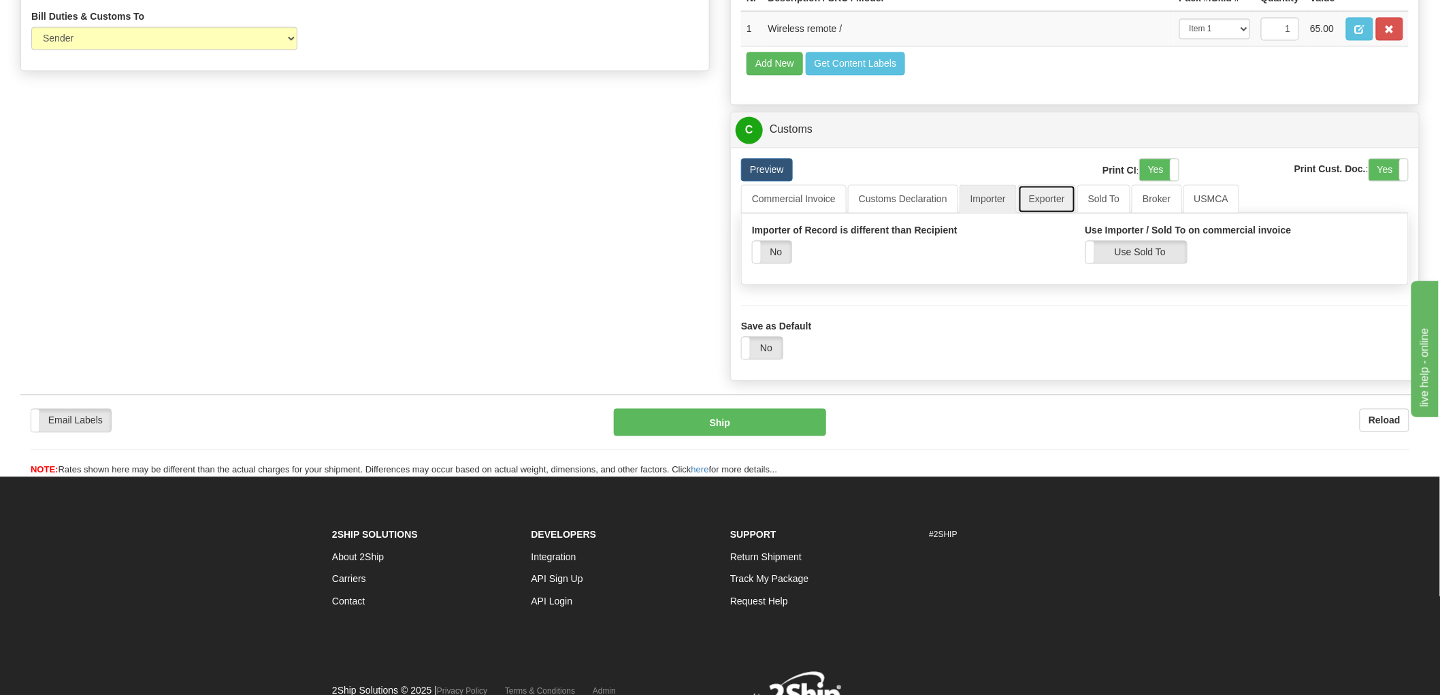
click at [1063, 213] on link "Exporter" at bounding box center [1047, 198] width 58 height 29
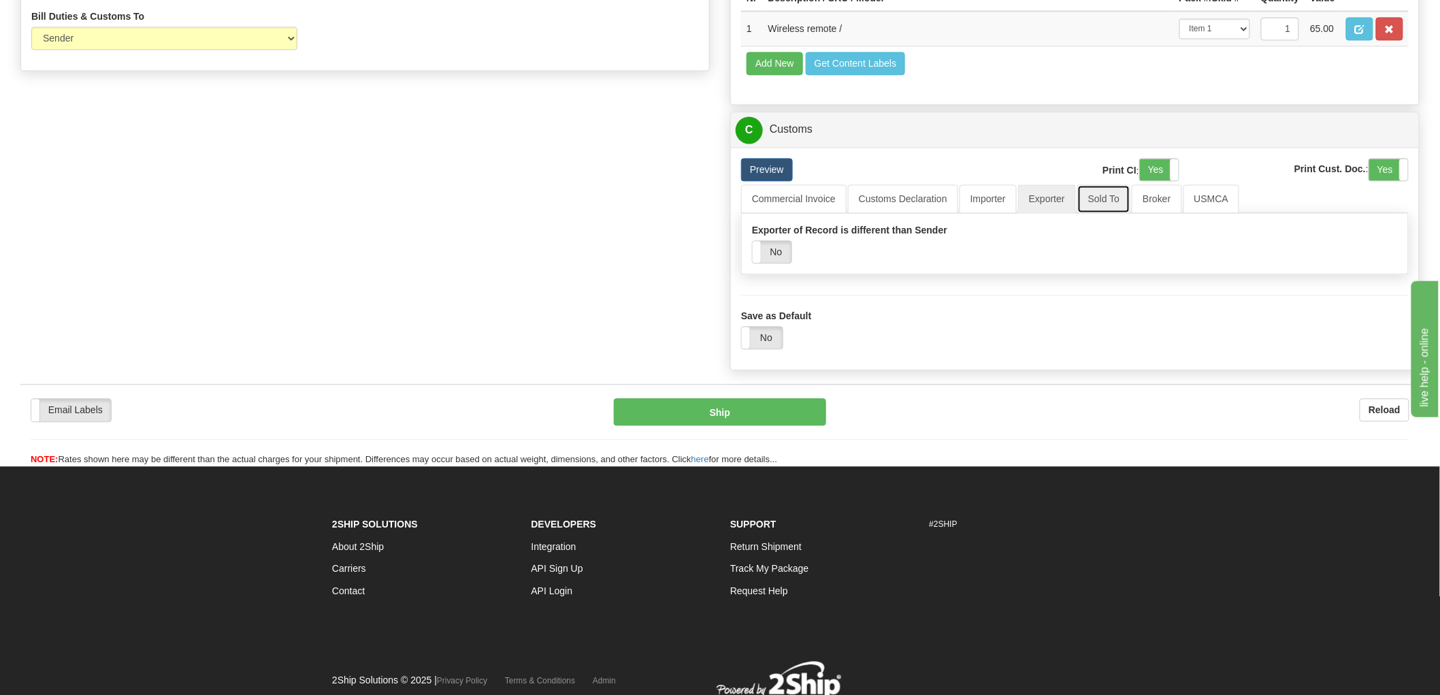
click at [1100, 213] on link "Sold To" at bounding box center [1103, 198] width 53 height 29
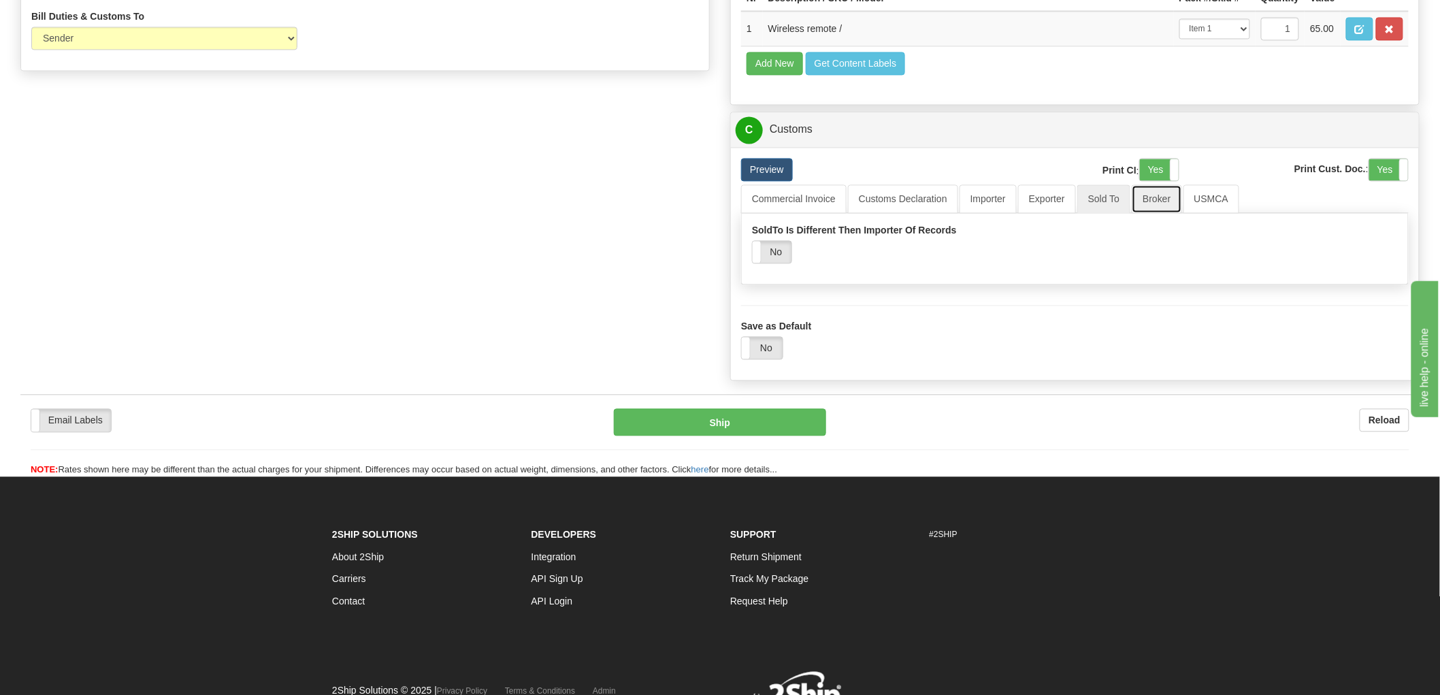
click at [1164, 213] on link "Broker" at bounding box center [1157, 198] width 50 height 29
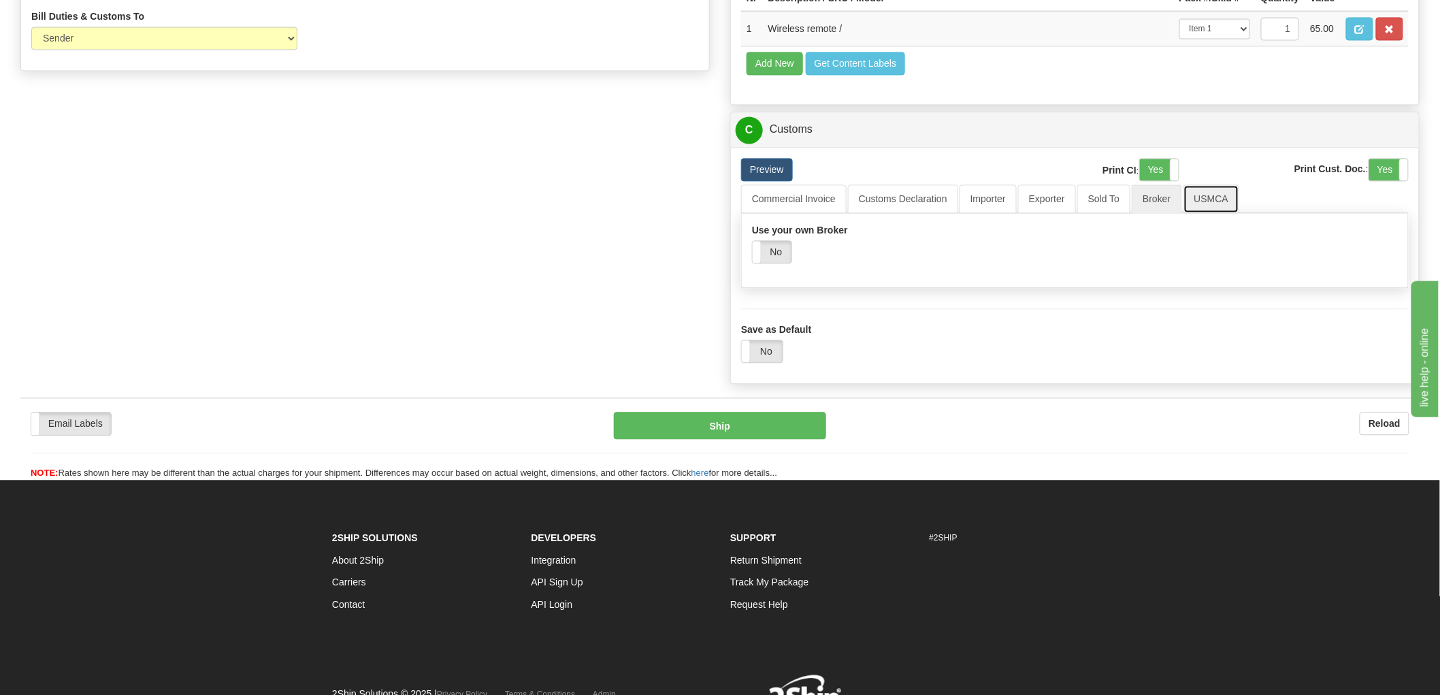
click at [1204, 213] on link "USMCA" at bounding box center [1211, 198] width 56 height 29
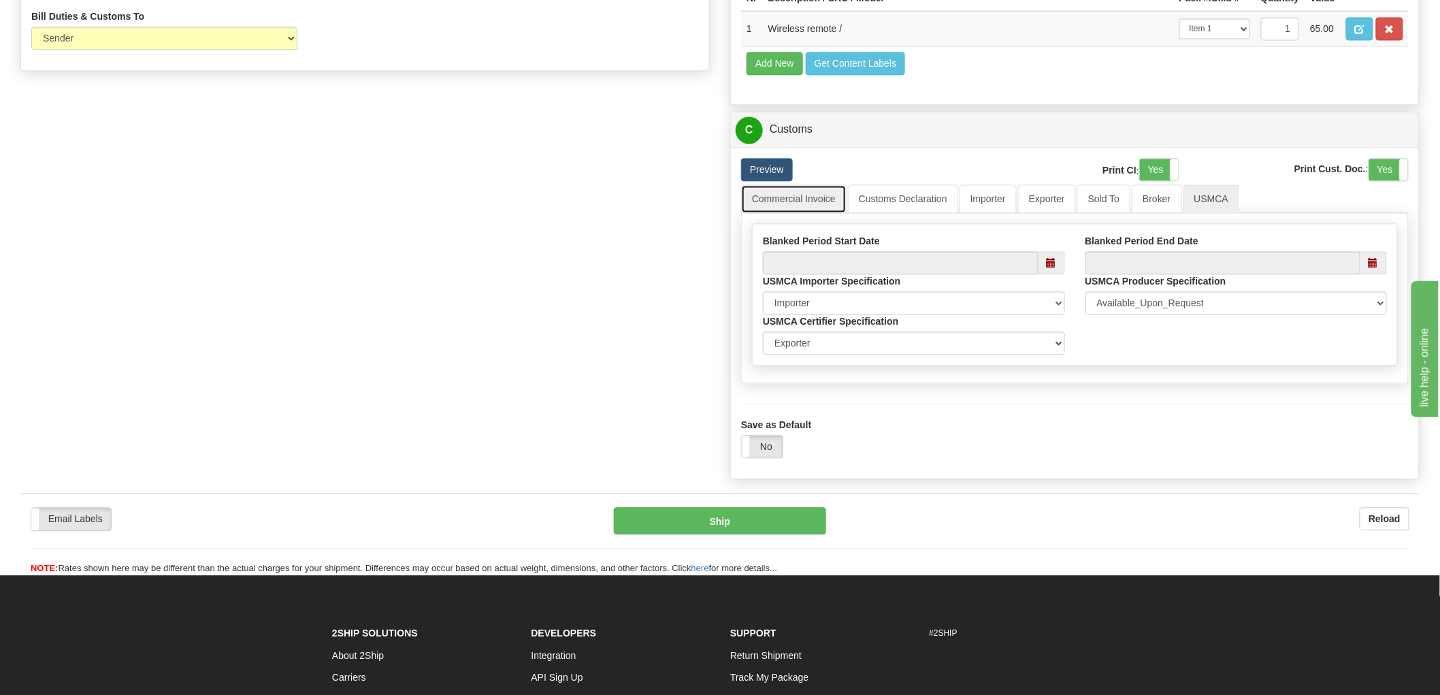
click at [821, 213] on link "Commercial Invoice" at bounding box center [793, 198] width 105 height 29
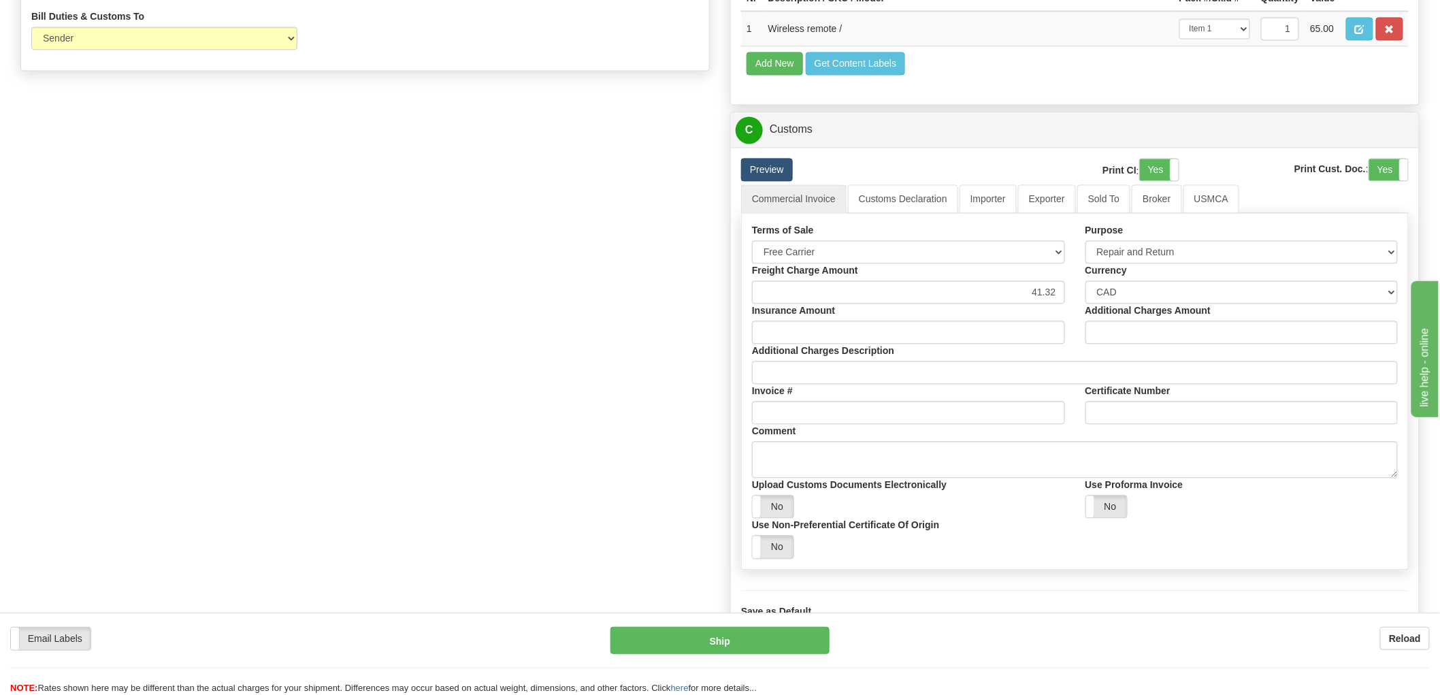
click at [779, 181] on link "Preview" at bounding box center [767, 169] width 52 height 23
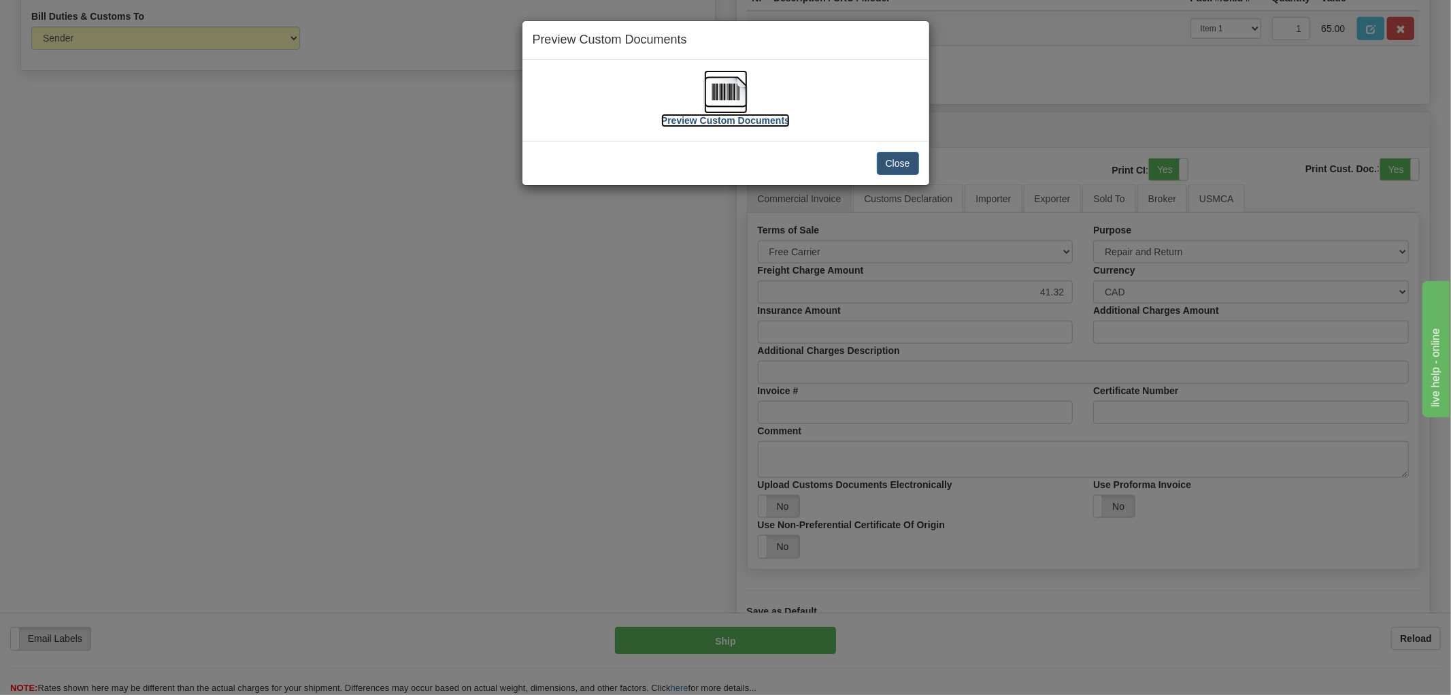
click at [723, 95] on img at bounding box center [726, 92] width 44 height 44
click at [897, 162] on button "Close" at bounding box center [898, 163] width 42 height 23
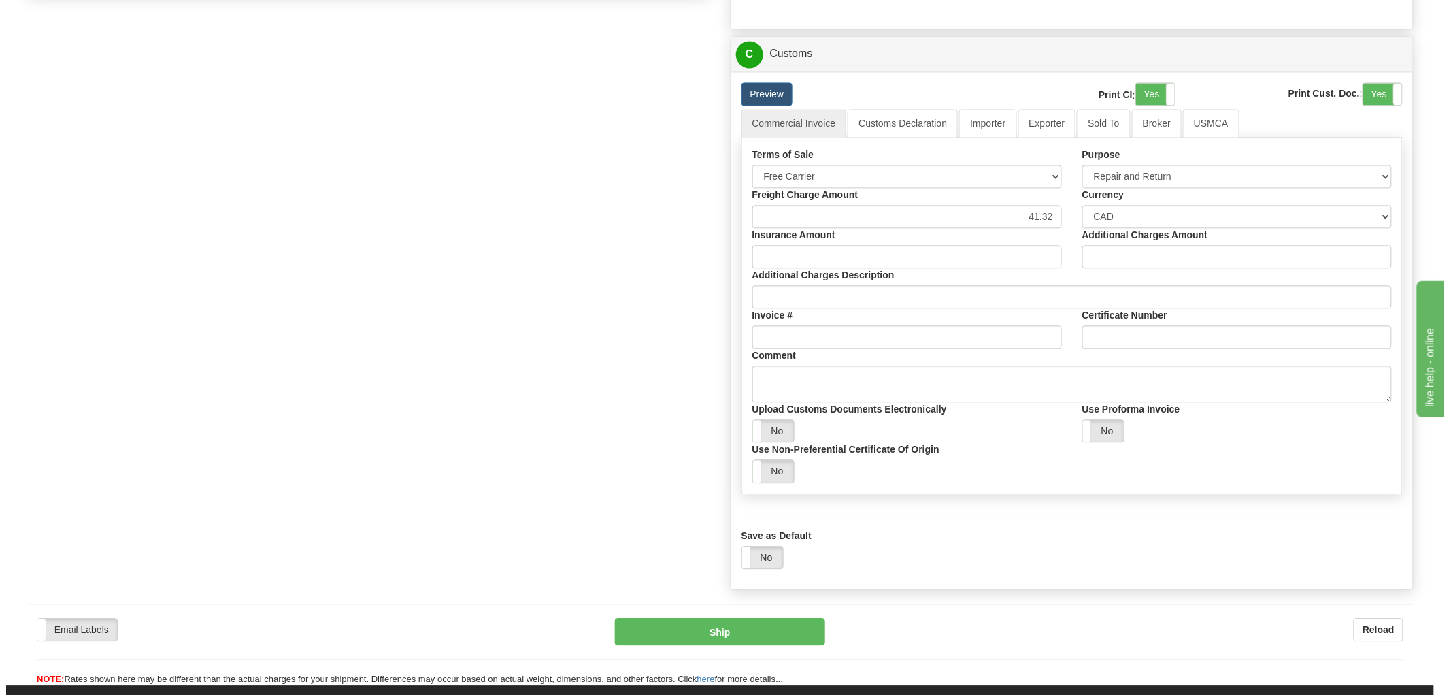
scroll to position [1285, 0]
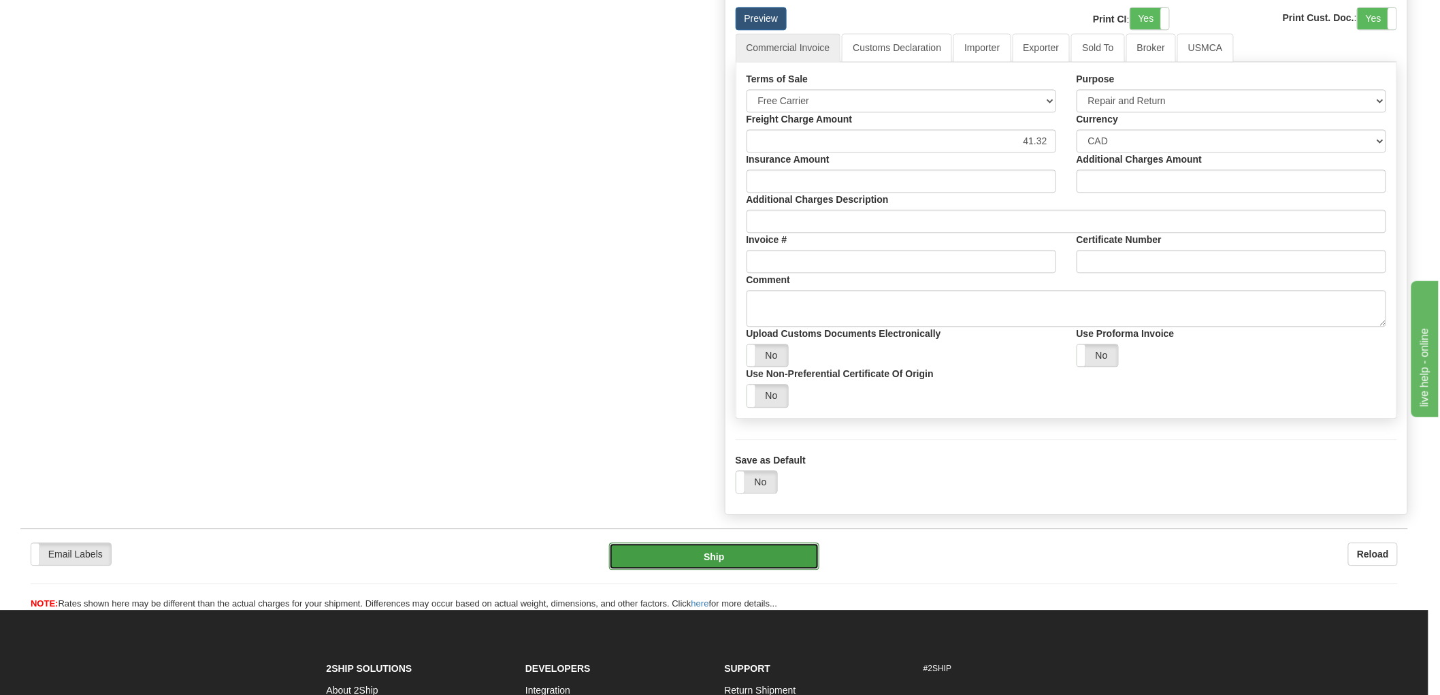
click at [726, 570] on button "Ship" at bounding box center [714, 555] width 211 height 27
type input "11"
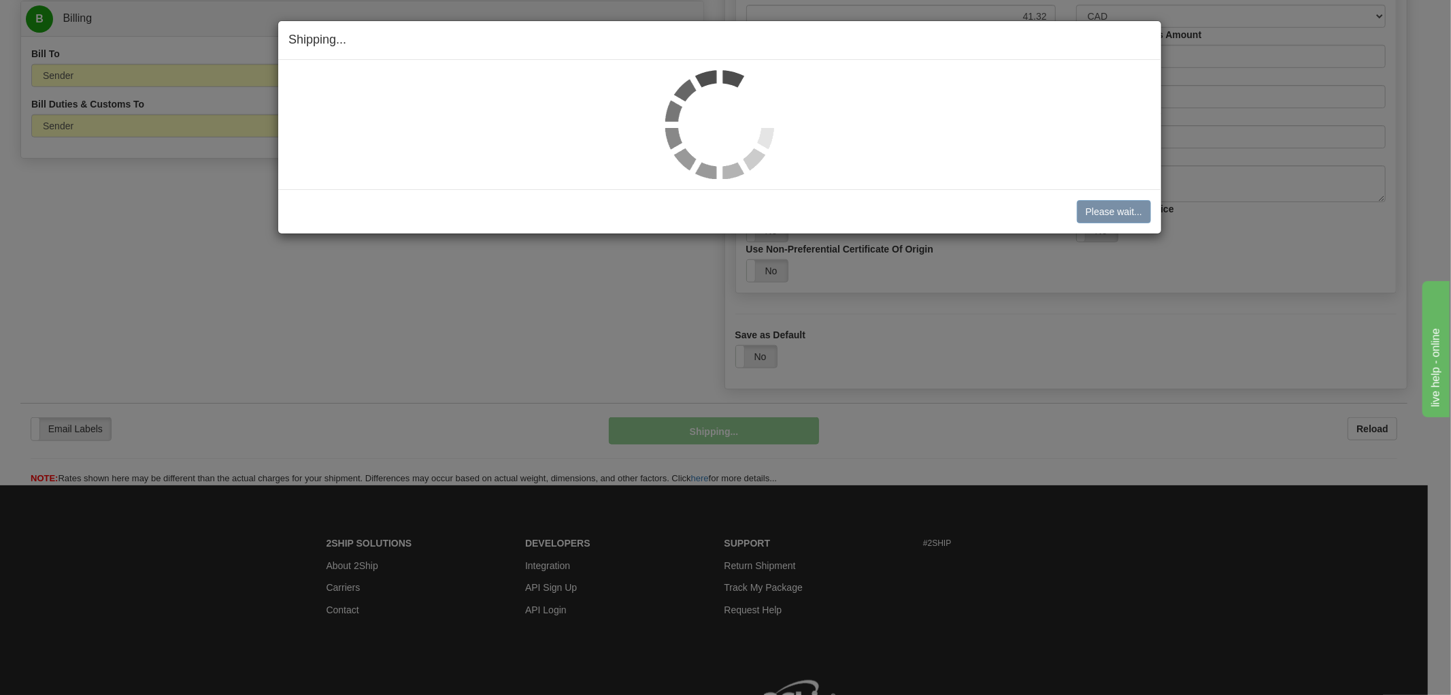
scroll to position [921, 0]
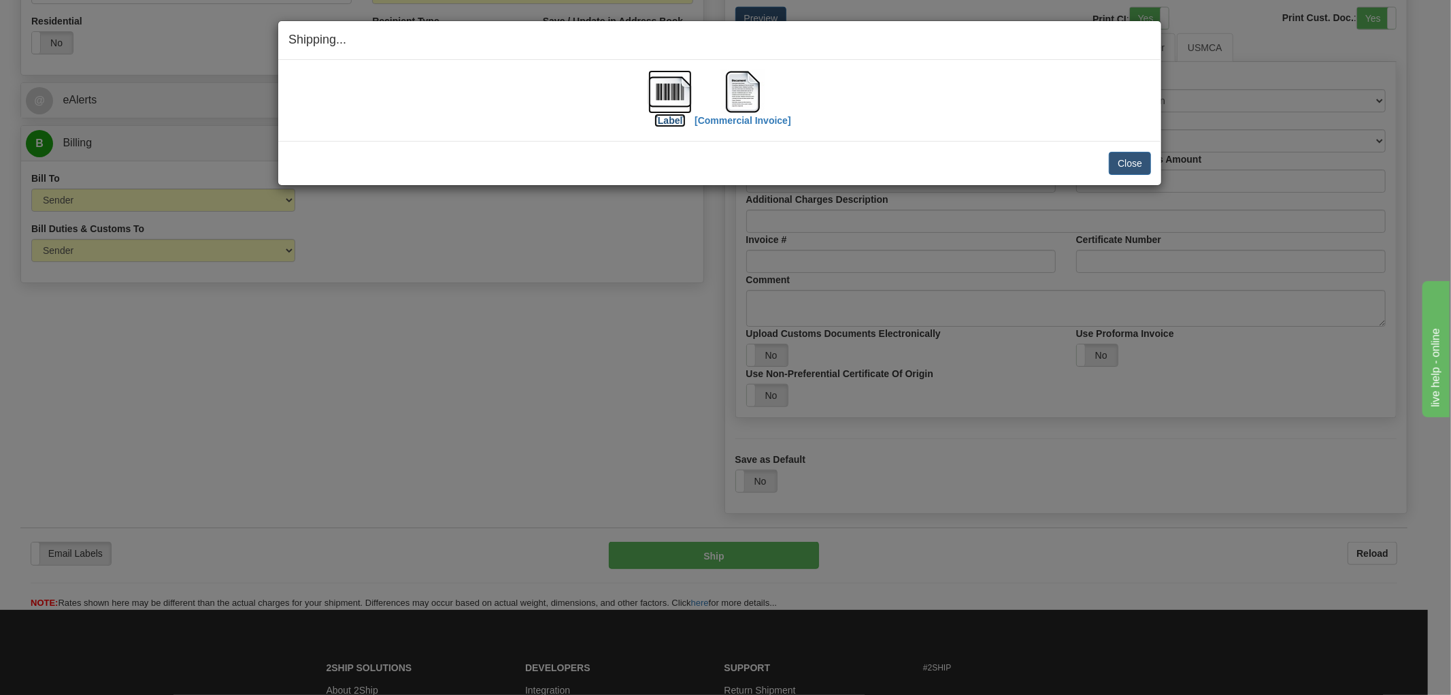
click at [668, 94] on img at bounding box center [670, 92] width 44 height 44
click at [738, 91] on img at bounding box center [743, 92] width 44 height 44
drag, startPoint x: 1130, startPoint y: 161, endPoint x: 1091, endPoint y: 158, distance: 38.2
click at [1130, 161] on button "Close" at bounding box center [1130, 163] width 42 height 23
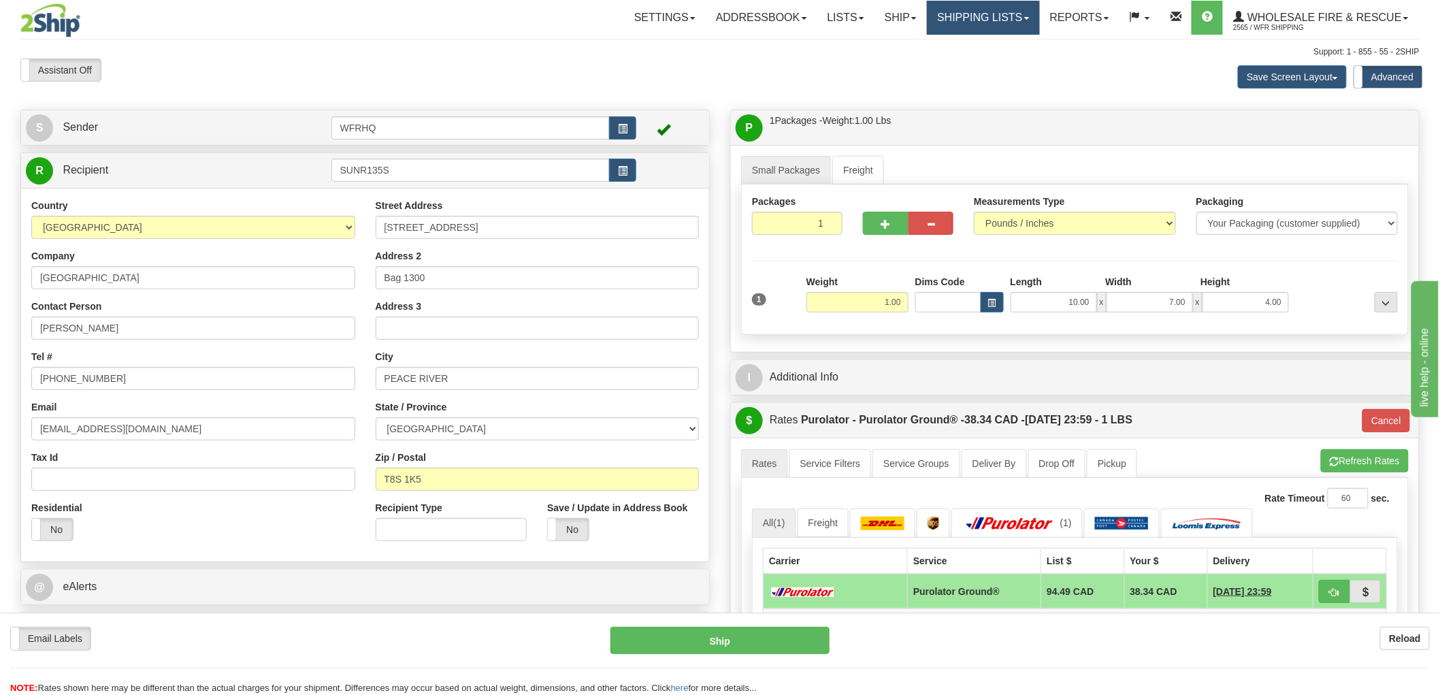
click at [1001, 19] on link "Shipping lists" at bounding box center [983, 18] width 112 height 34
click at [991, 62] on span "Search Shipment History" at bounding box center [972, 65] width 105 height 11
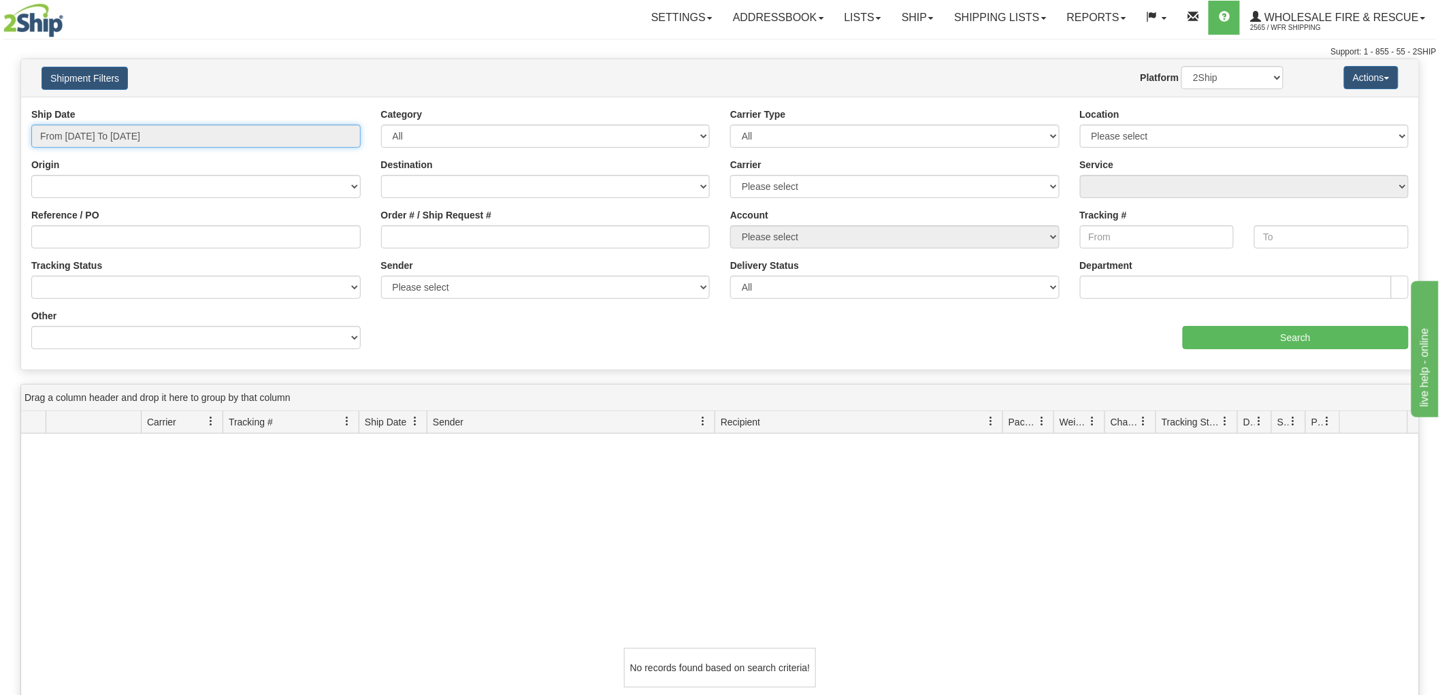
type input "[DATE]"
click at [338, 137] on input "From [DATE] To [DATE]" at bounding box center [195, 136] width 329 height 23
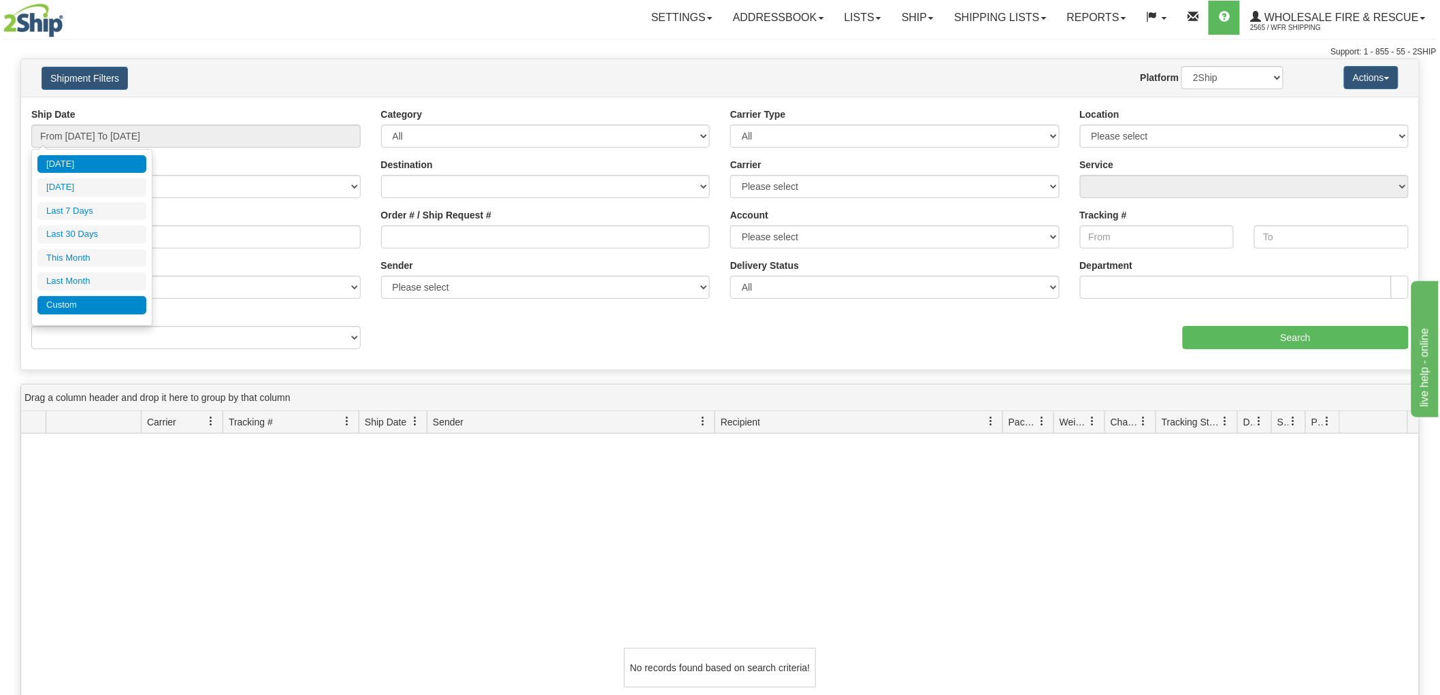
click at [86, 309] on li "Custom" at bounding box center [91, 305] width 109 height 18
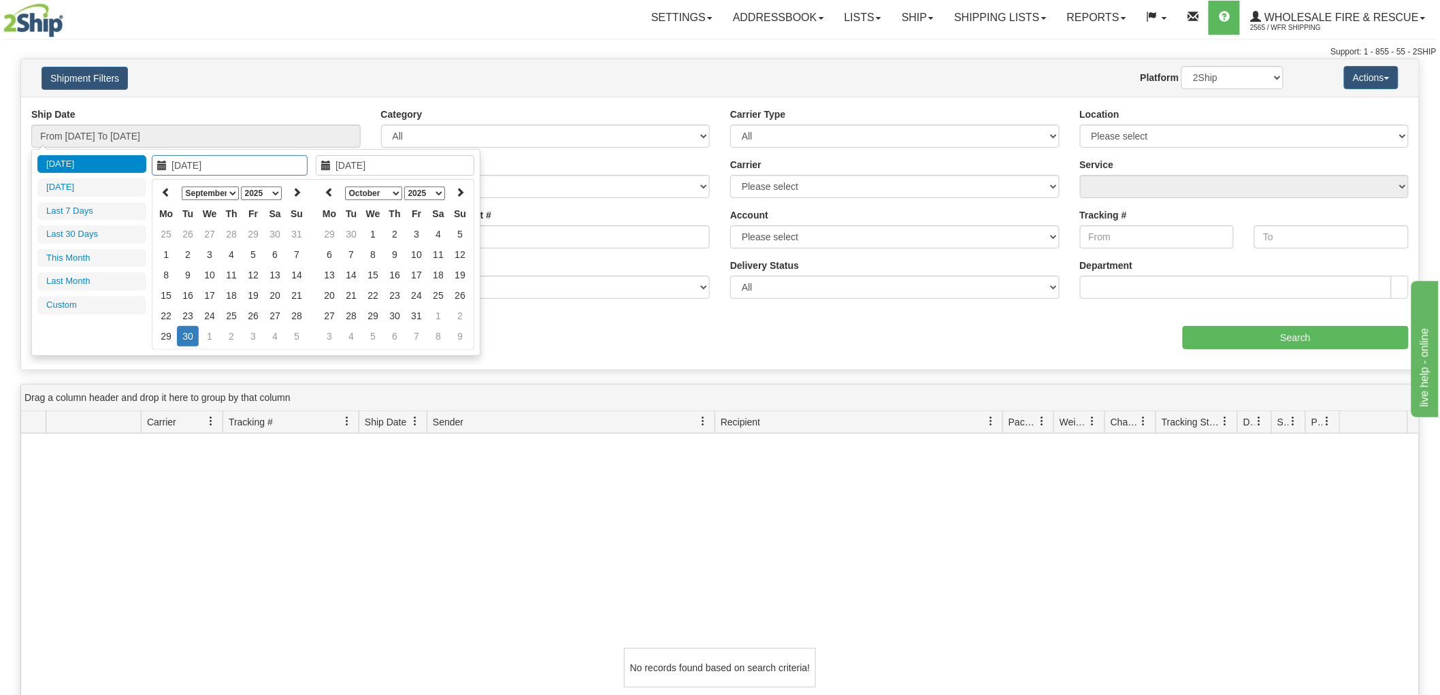
type input "[DATE]"
click at [226, 191] on select "January February March April May June July August September October November De…" at bounding box center [210, 193] width 57 height 14
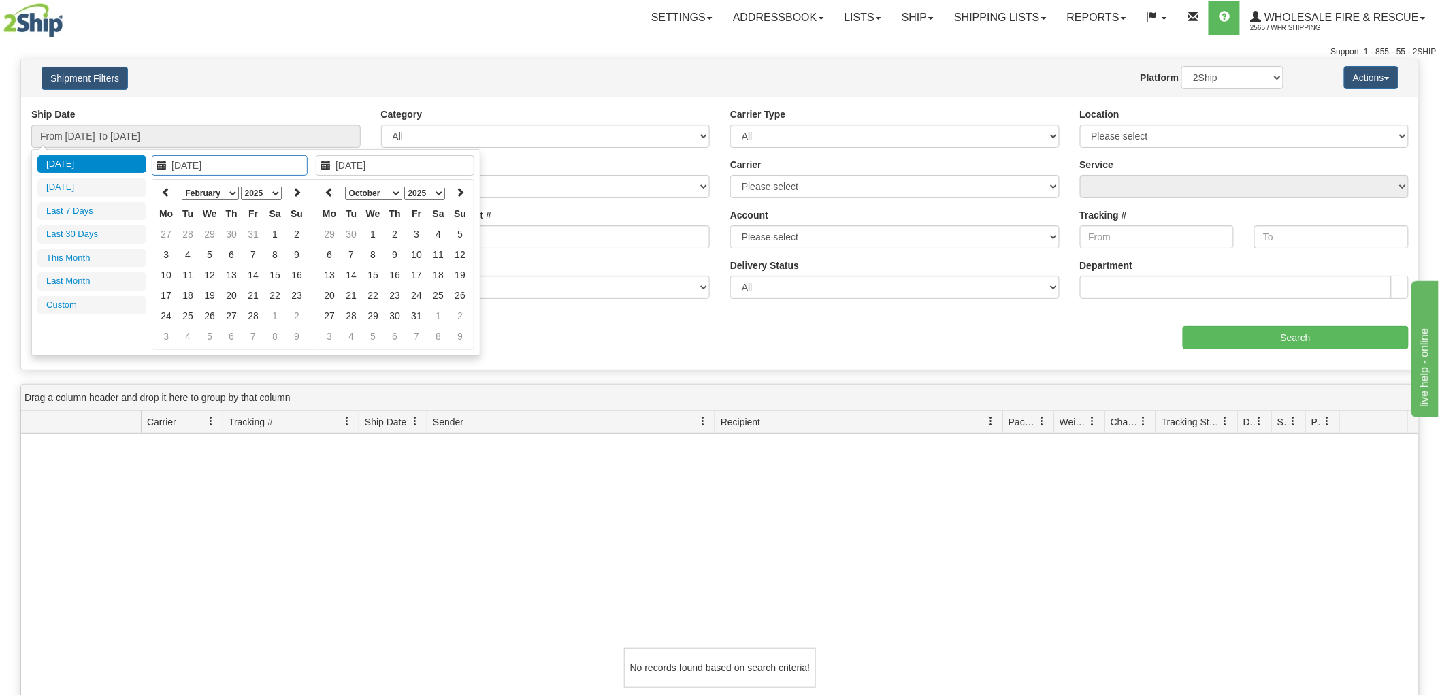
click at [393, 191] on select "January February March April May June July August September October November De…" at bounding box center [373, 193] width 57 height 14
click at [345, 186] on select "January February March April May June July August September October November De…" at bounding box center [373, 193] width 57 height 14
type input "10/01/2025"
click at [372, 225] on td "1" at bounding box center [373, 234] width 22 height 20
type input "10/01/2025"
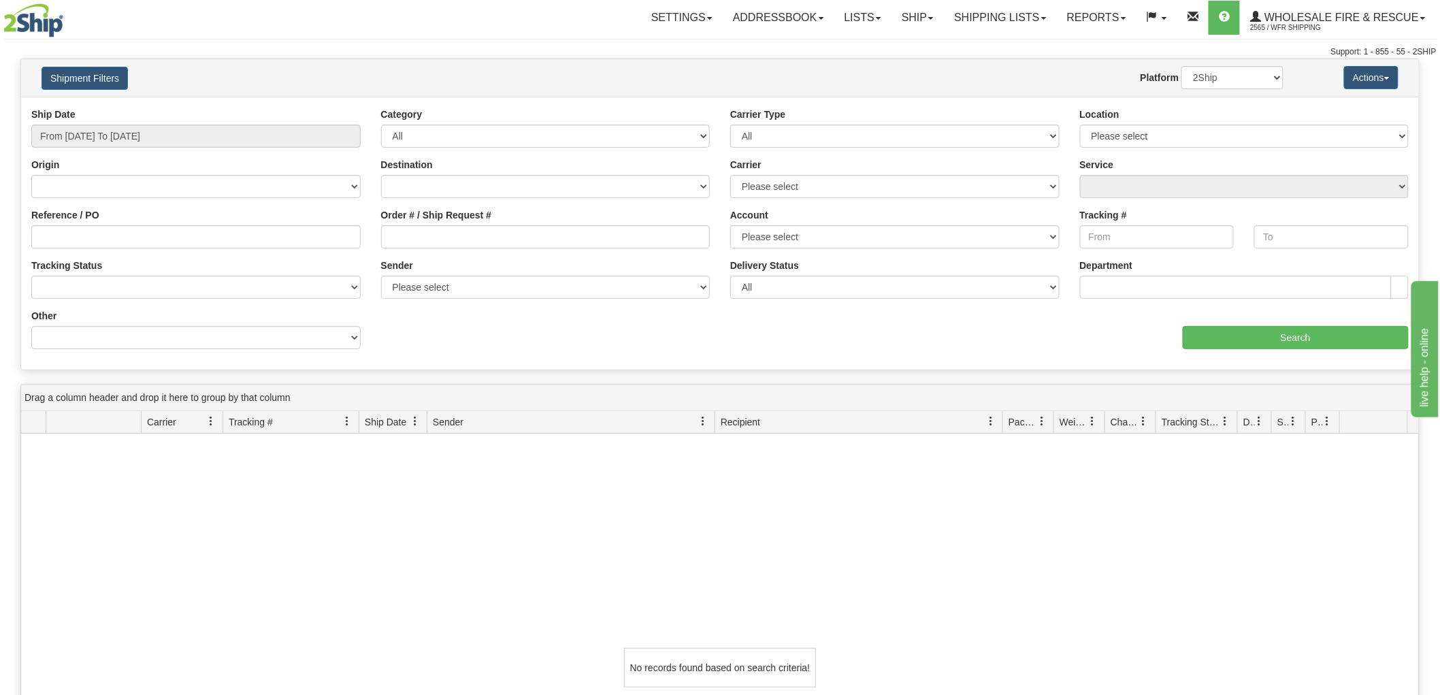
click at [553, 82] on div "Website Agent Nothing selected Client User Platform 2Ship Imported" at bounding box center [777, 77] width 1033 height 23
click at [1389, 80] on button "Actions" at bounding box center [1371, 77] width 54 height 23
click at [1389, 76] on button "Actions" at bounding box center [1371, 77] width 54 height 23
click at [501, 291] on select "Please select Willowbunch Town Office - Town of Willowbunch, Kevin Pruden, (CA)…" at bounding box center [545, 287] width 329 height 23
select select "208817"
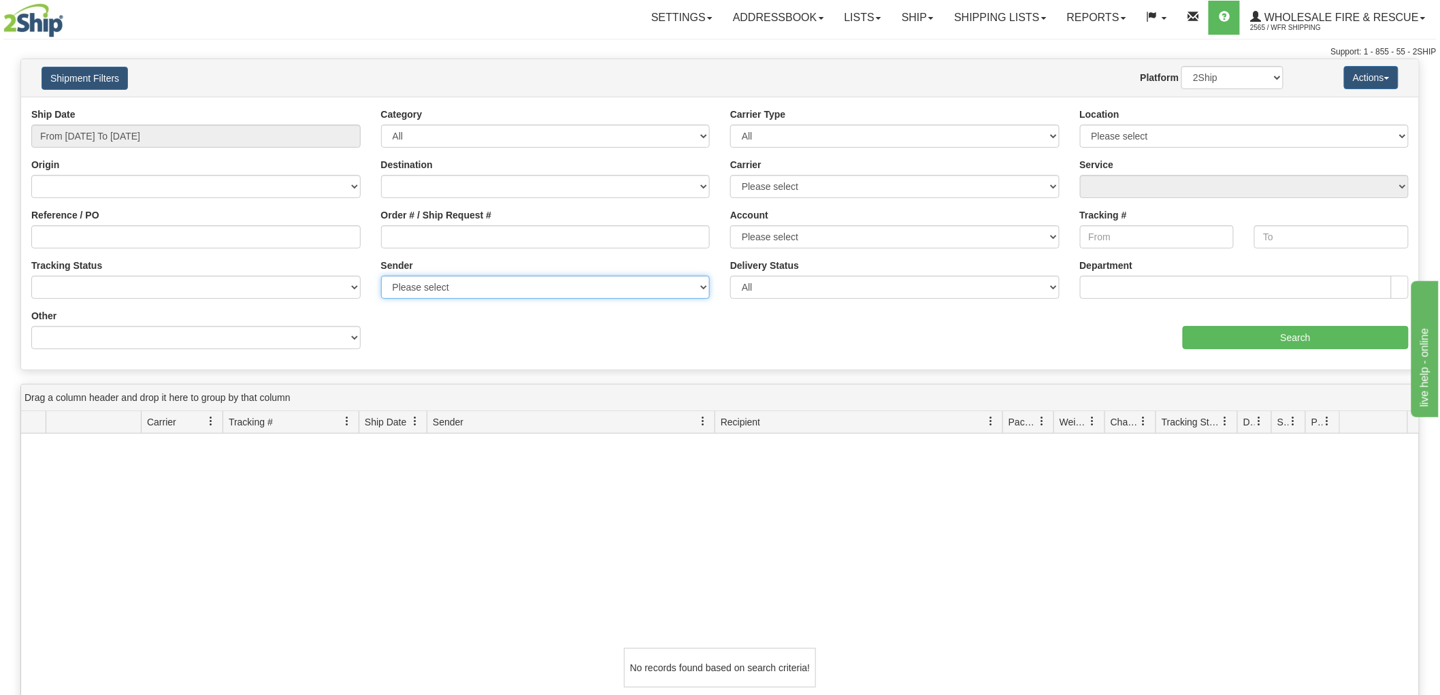
click at [381, 276] on select "Please select Willowbunch Town Office - Town of Willowbunch, Kevin Pruden, (CA)…" at bounding box center [545, 287] width 329 height 23
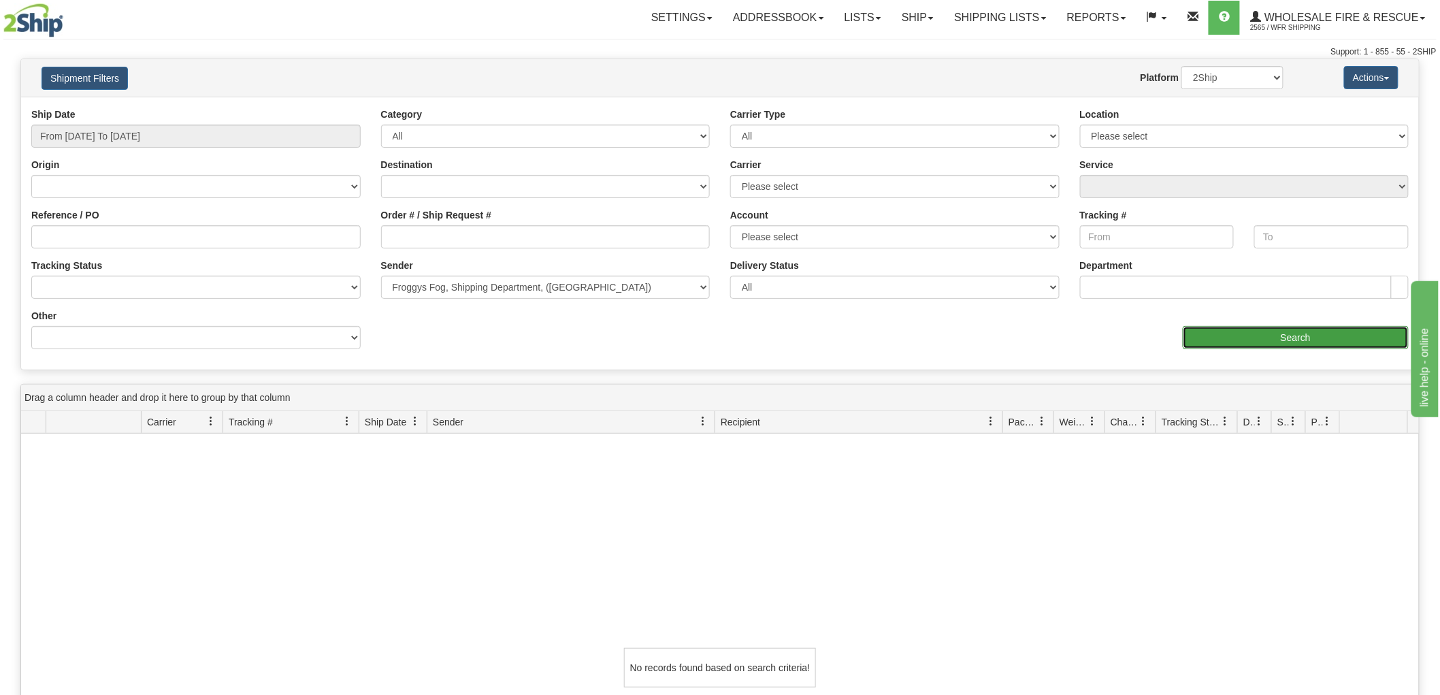
click at [1358, 341] on input "Search" at bounding box center [1296, 337] width 226 height 23
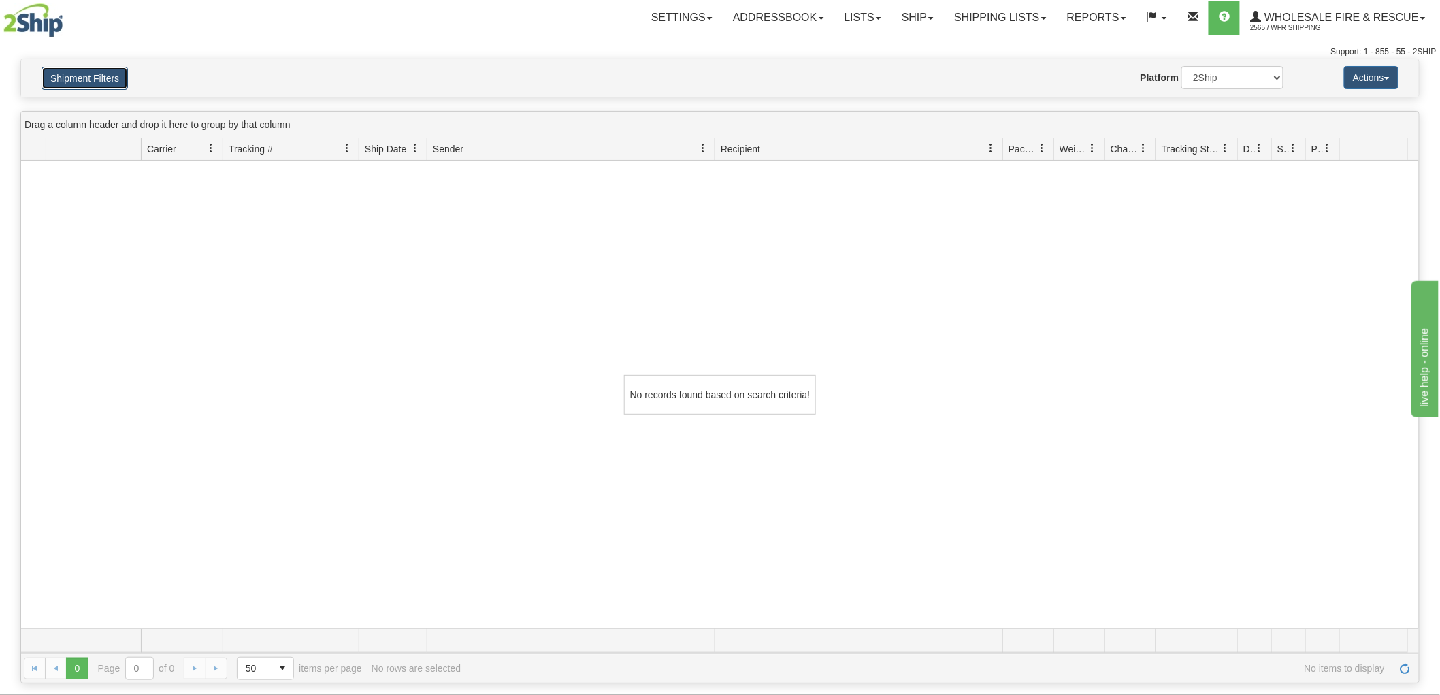
click at [112, 76] on button "Shipment Filters" at bounding box center [85, 78] width 86 height 23
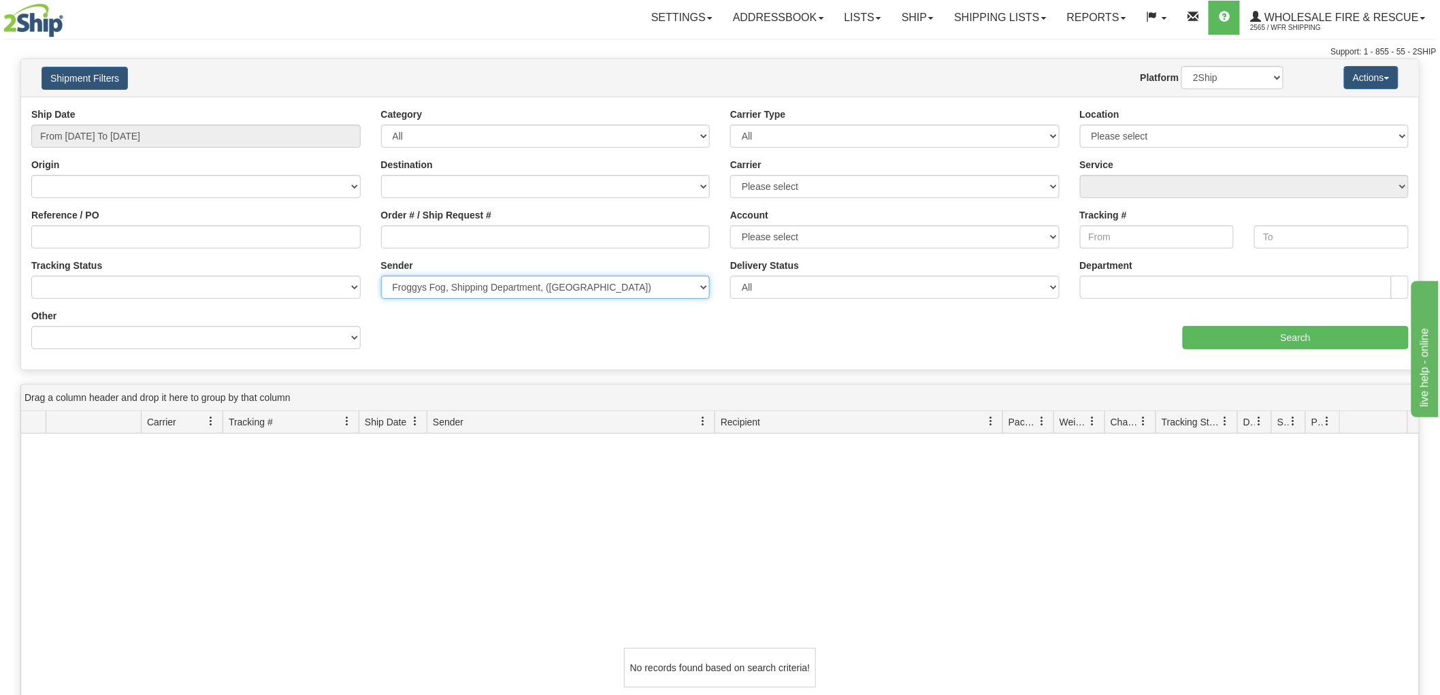
click at [703, 287] on select "Please select Willowbunch Town Office - Town of Willowbunch, Kevin Pruden, (CA)…" at bounding box center [545, 287] width 329 height 23
select select
click at [381, 276] on select "Please select Willowbunch Town Office - Town of Willowbunch, Kevin Pruden, (CA)…" at bounding box center [545, 287] width 329 height 23
click at [551, 350] on div "Ship Date From 09/29/2025 To 09/30/2025 Category All Inbound Outbound Carrier T…" at bounding box center [720, 234] width 1398 height 252
click at [348, 187] on select "Canada United States Mexico Puerto Rico Romania Australia New Zealand SouthAfri…" at bounding box center [195, 186] width 329 height 23
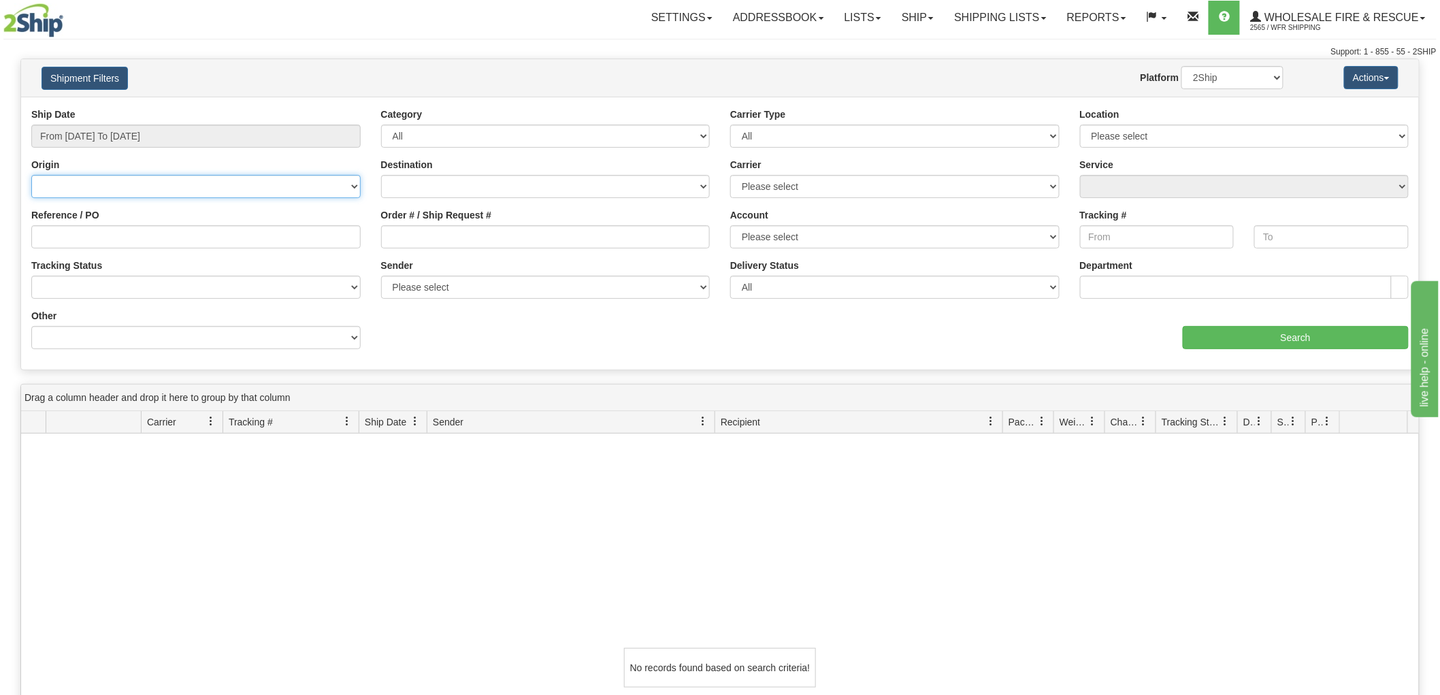
select select "US"
click at [31, 175] on select "Canada United States Mexico Puerto Rico Romania Australia New Zealand SouthAfri…" at bounding box center [195, 186] width 329 height 23
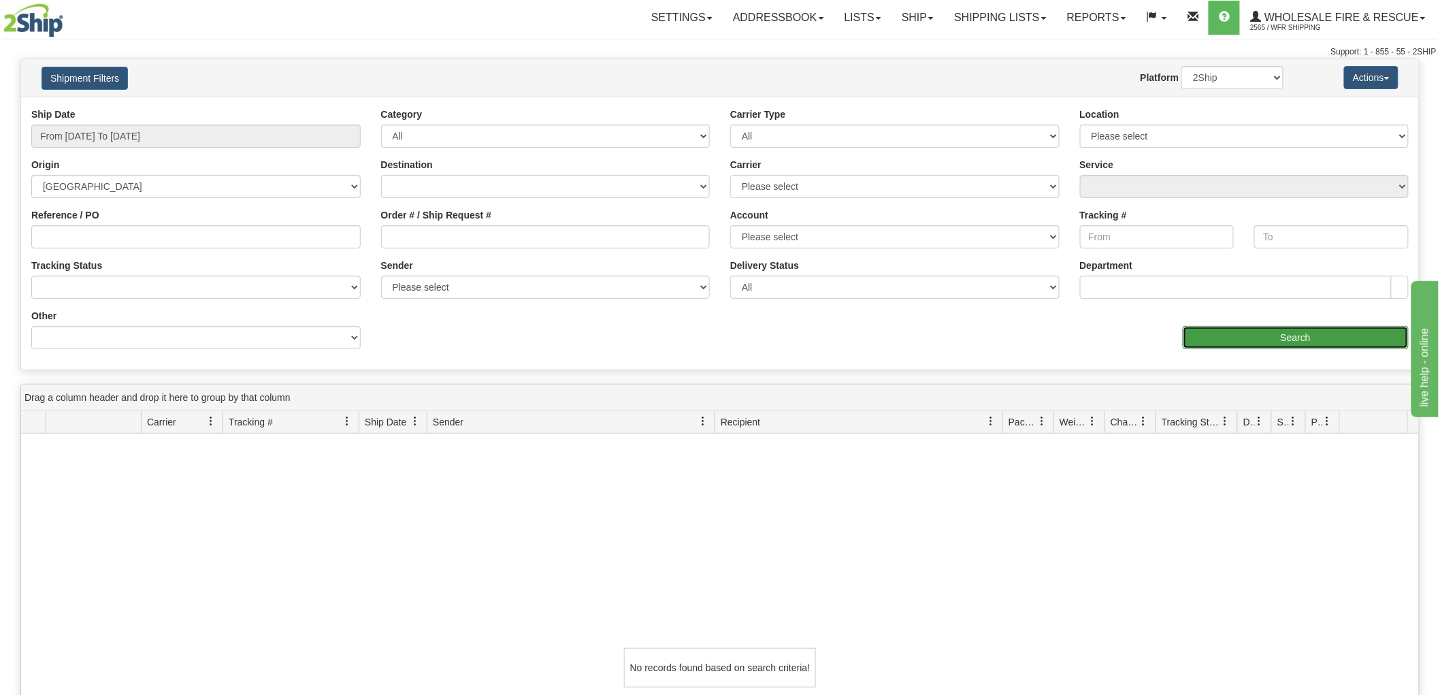
click at [1309, 338] on input "Search" at bounding box center [1296, 337] width 226 height 23
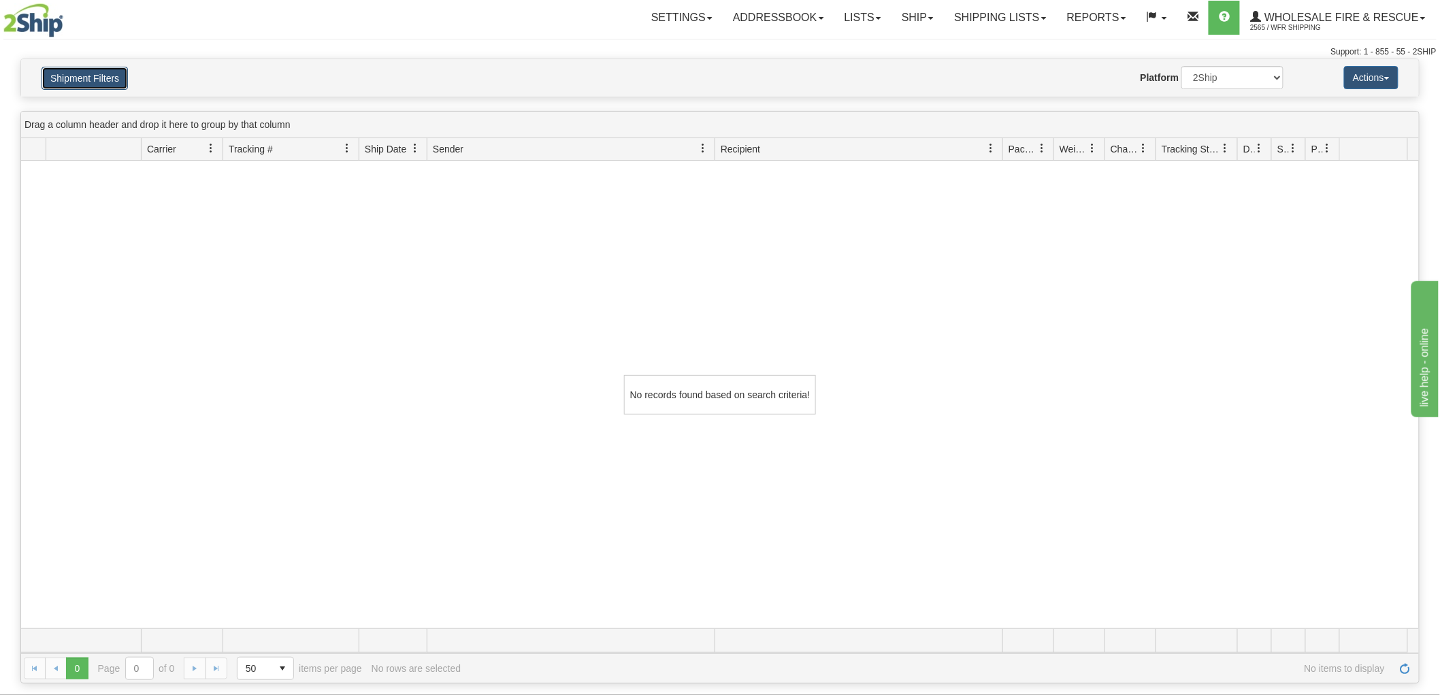
click at [116, 82] on button "Shipment Filters" at bounding box center [85, 78] width 86 height 23
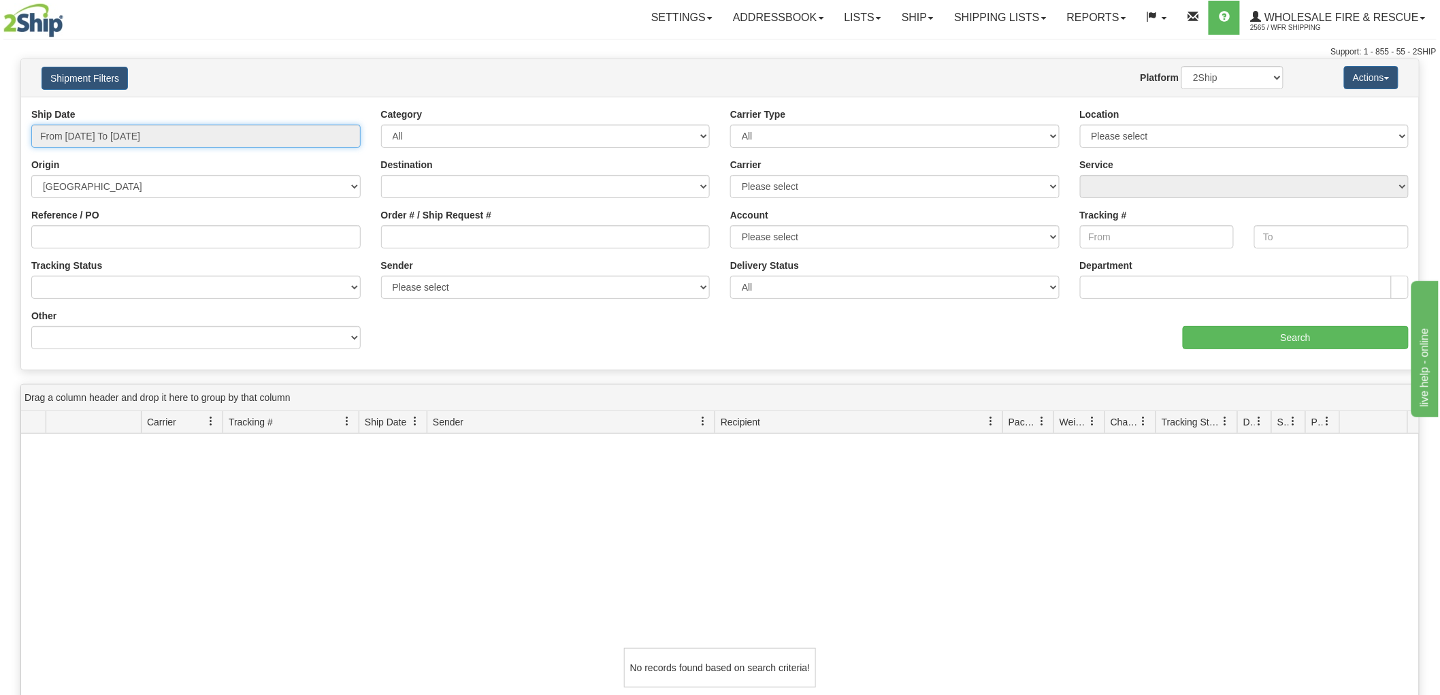
type input "[DATE]"
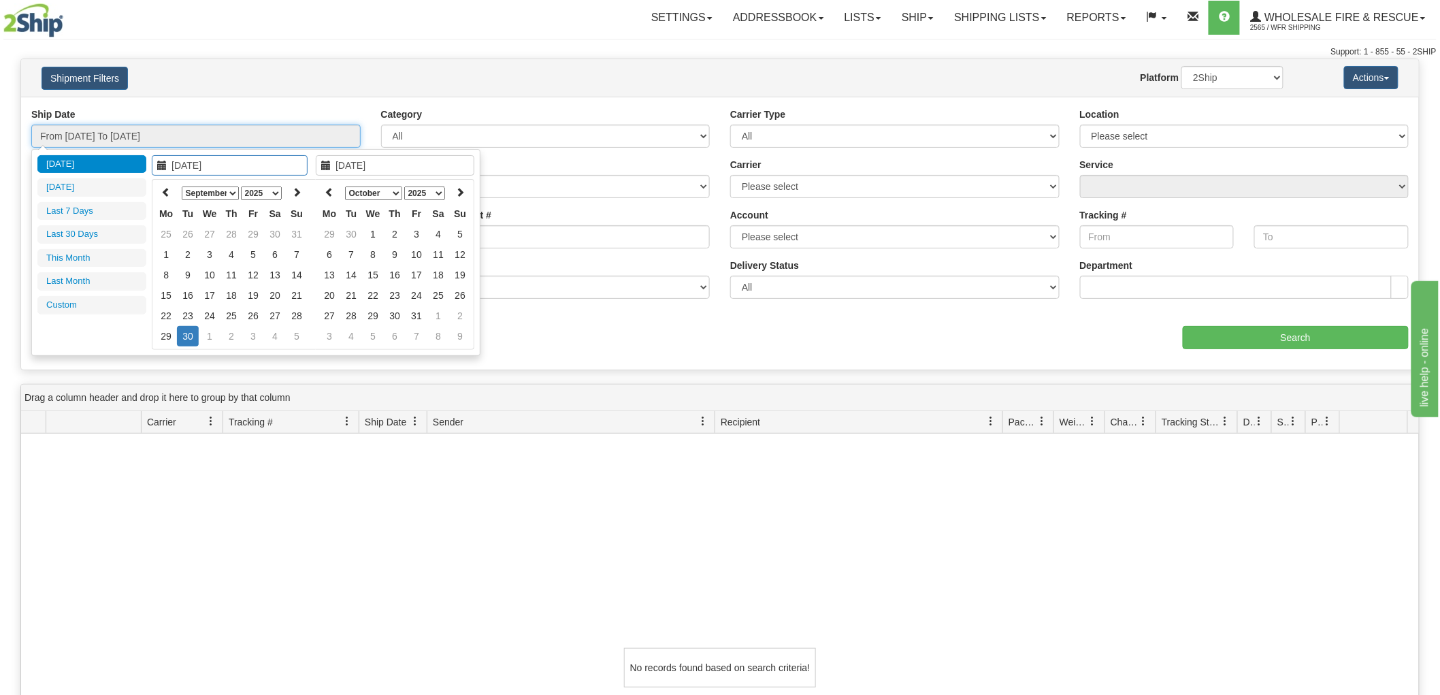
click at [315, 135] on input "From 09/29/2025 To 09/30/2025" at bounding box center [195, 136] width 329 height 23
click at [229, 189] on select "January February March April May June July August September October November De…" at bounding box center [210, 193] width 57 height 14
type input "02/01/2025"
click at [277, 232] on td "1" at bounding box center [275, 234] width 22 height 20
type input "10/01/2025"
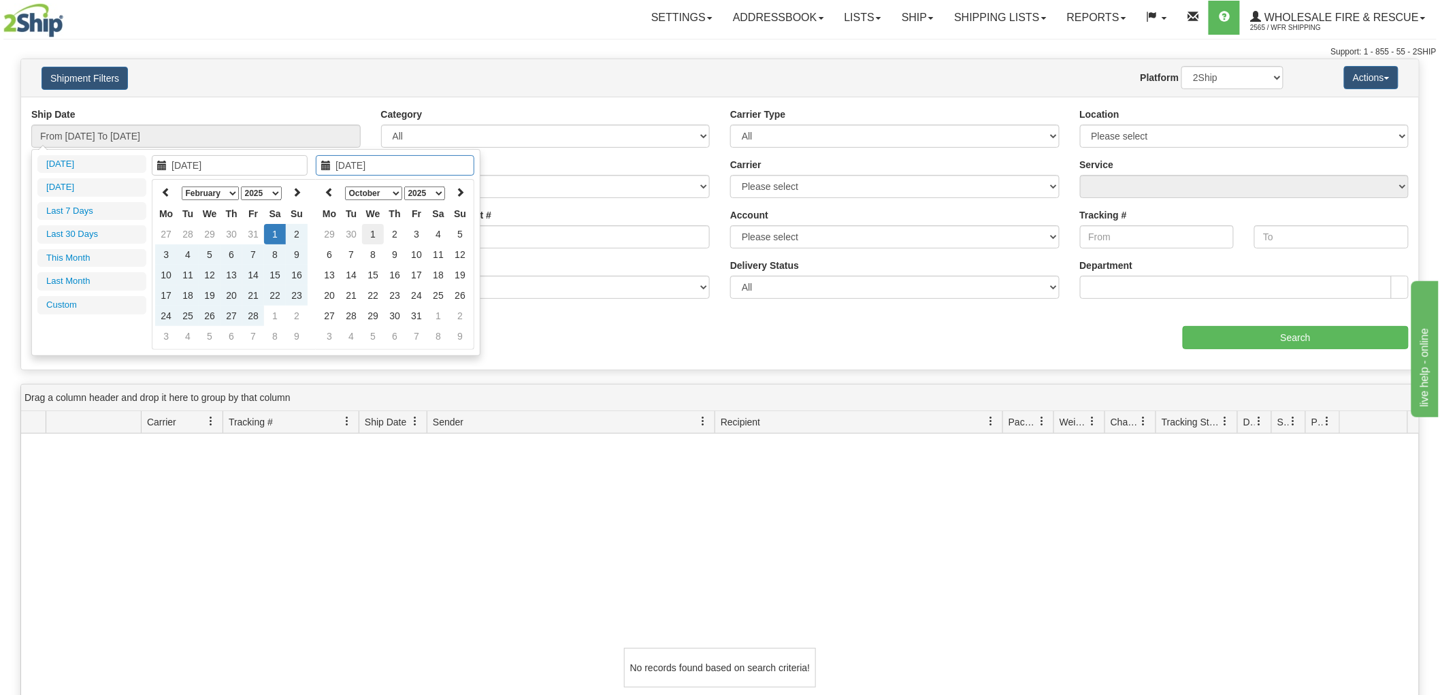
click at [377, 231] on td "1" at bounding box center [373, 234] width 22 height 20
type input "From 02/01/2025 To 10/01/2025"
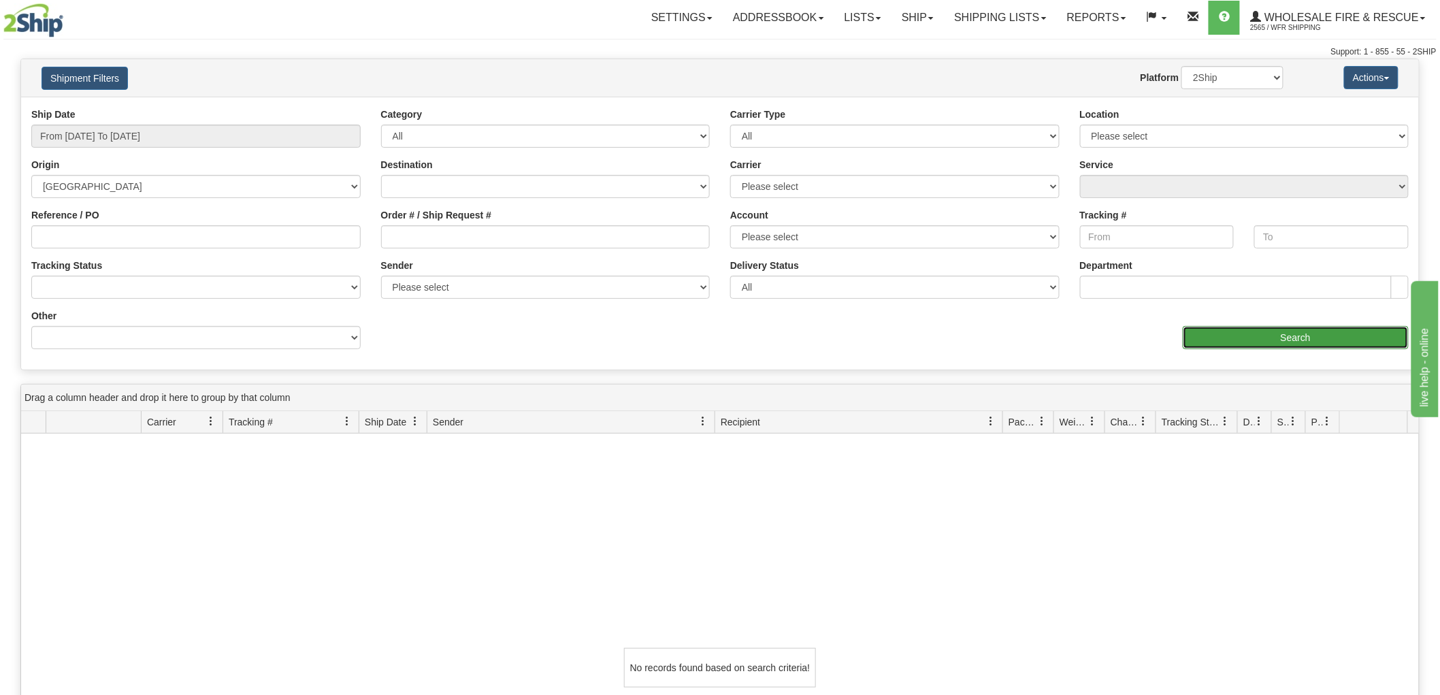
click at [1255, 348] on input "Search" at bounding box center [1296, 337] width 226 height 23
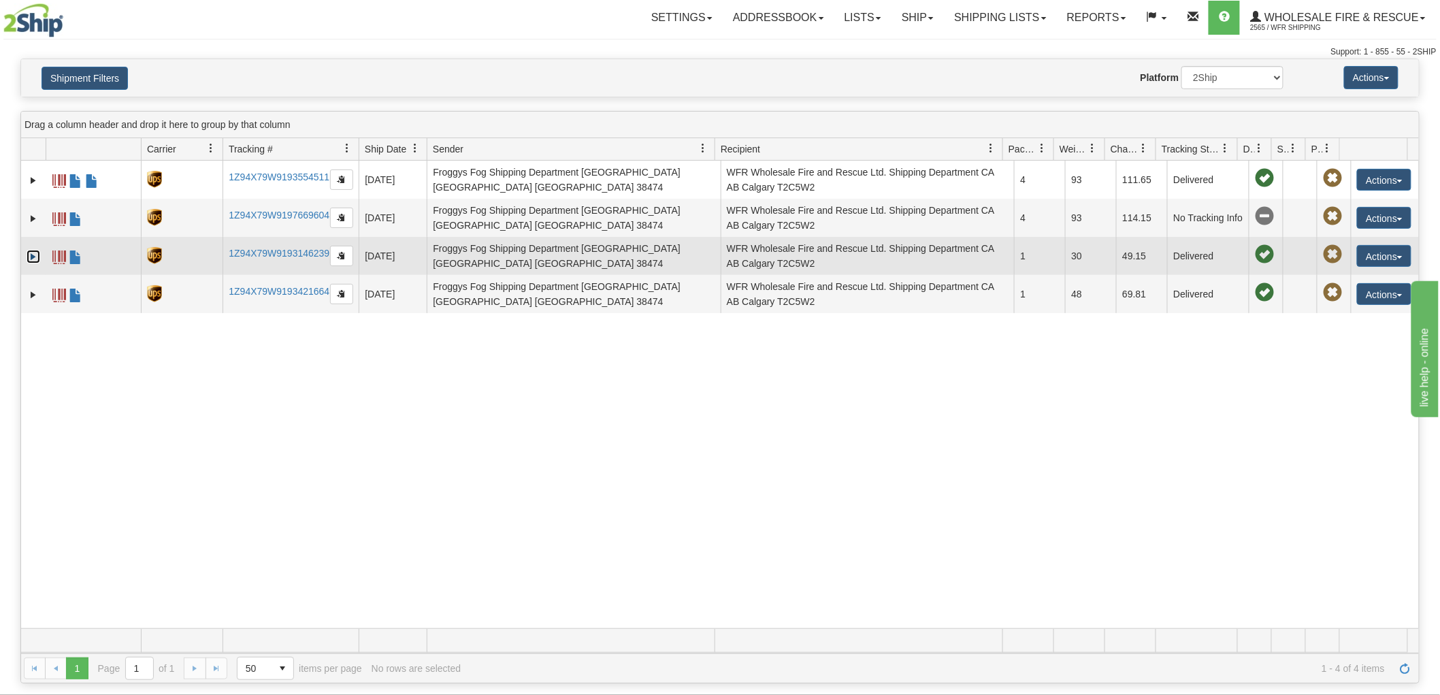
click at [34, 257] on link "Expand" at bounding box center [34, 257] width 14 height 14
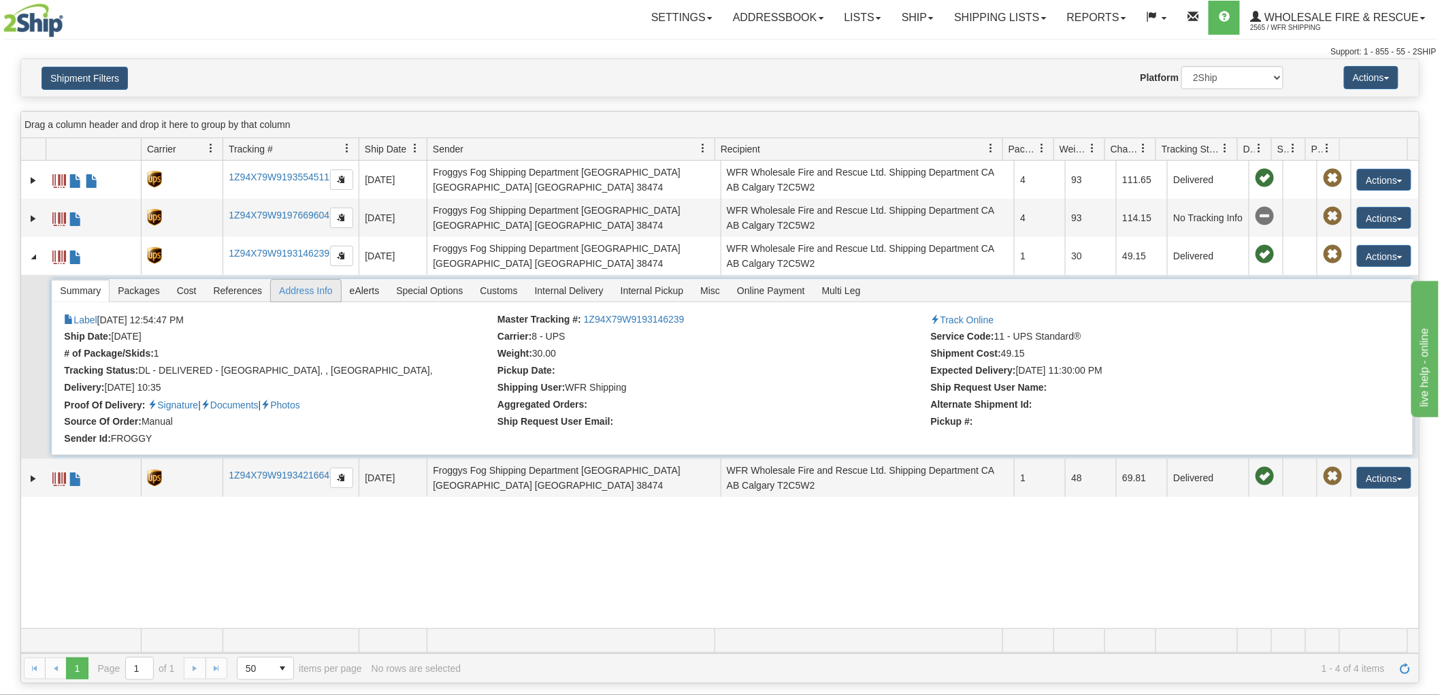
click at [303, 291] on span "Address Info" at bounding box center [306, 291] width 70 height 22
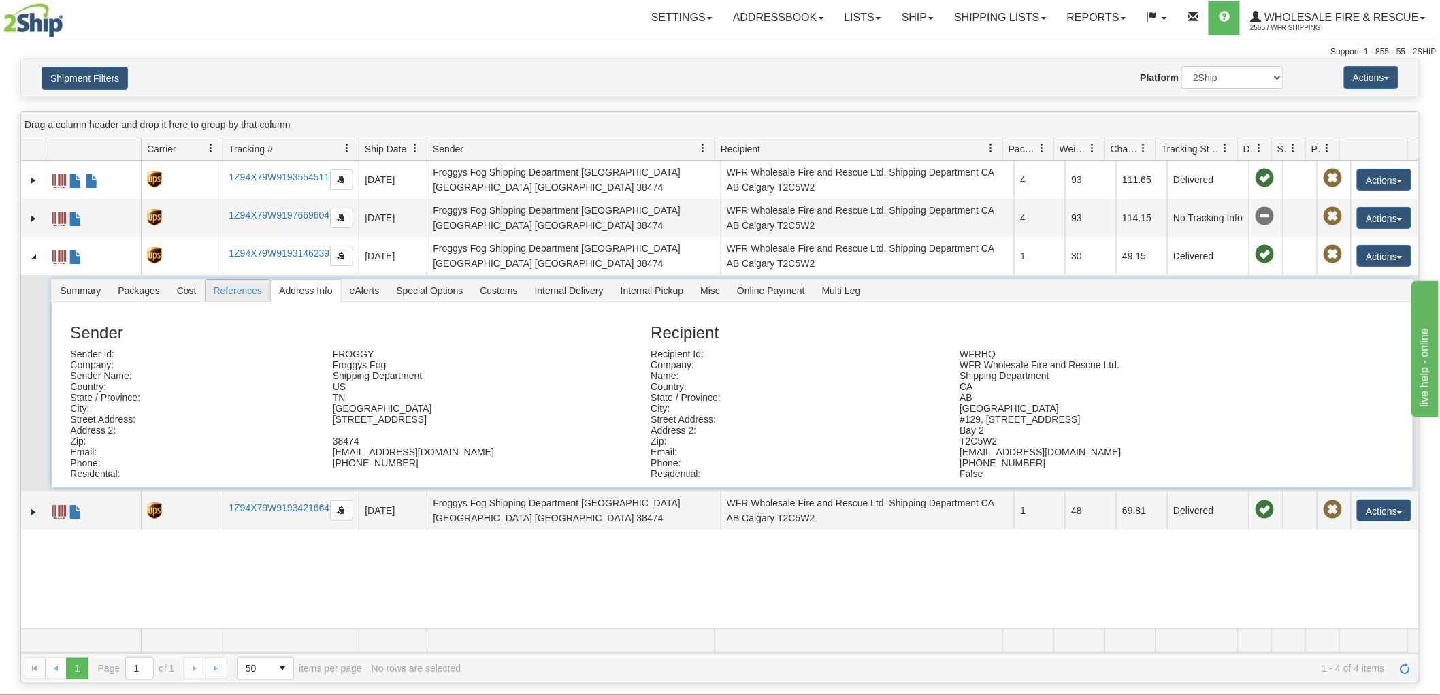
click at [240, 291] on span "References" at bounding box center [237, 291] width 65 height 22
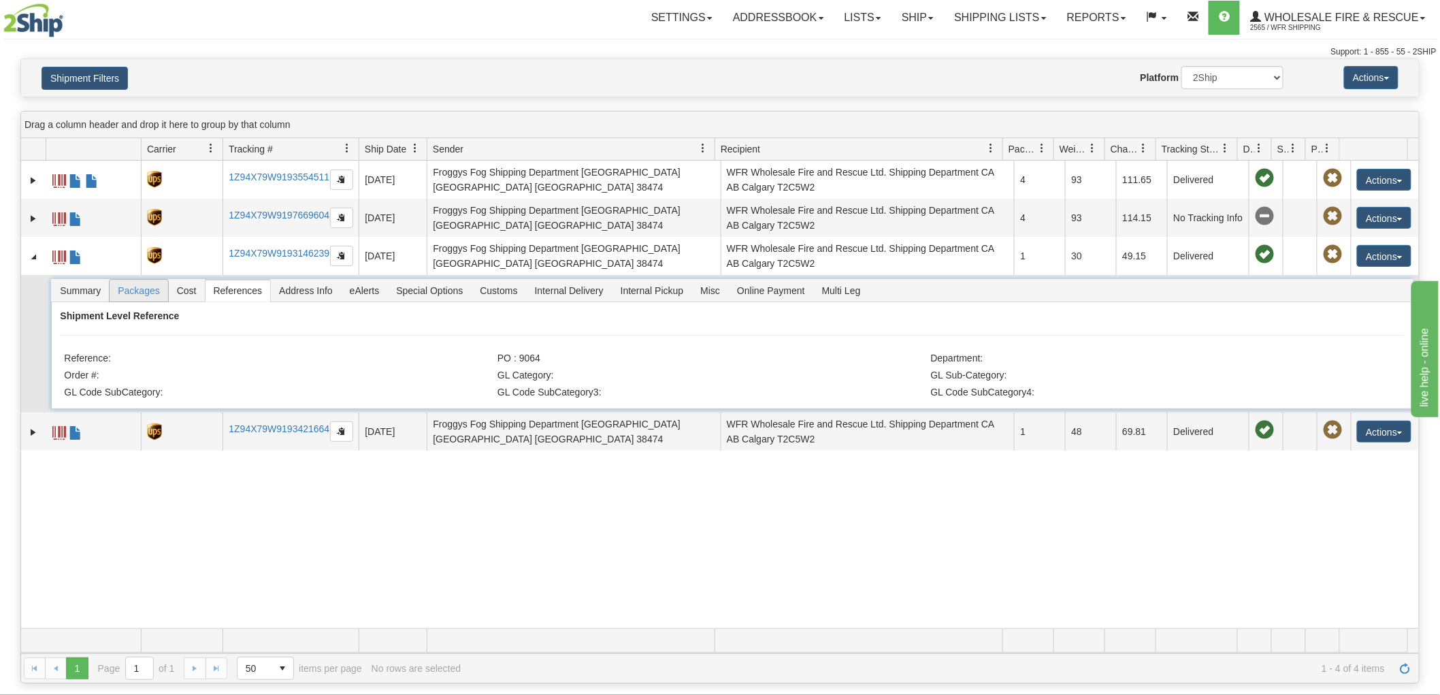
click at [152, 290] on span "Packages" at bounding box center [139, 291] width 58 height 22
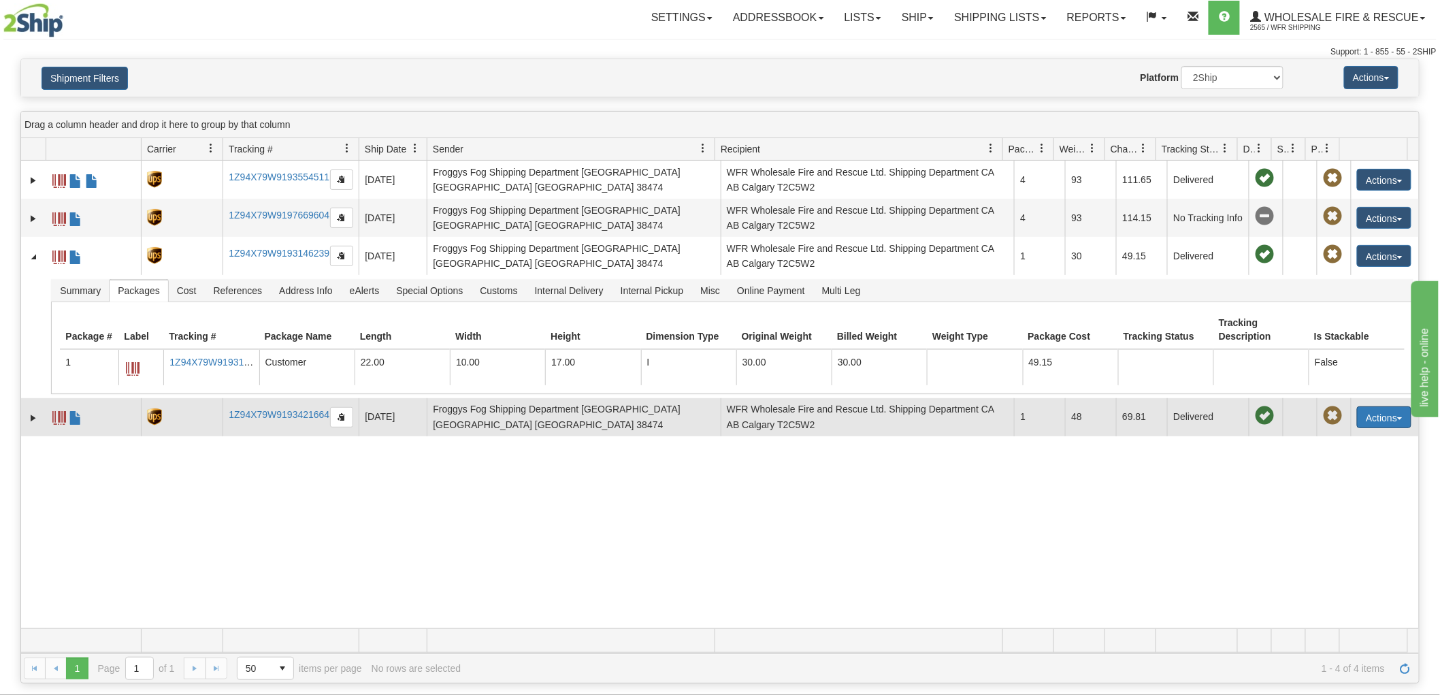
click at [1384, 414] on button "Actions" at bounding box center [1384, 417] width 54 height 22
click at [1338, 440] on link "Repeat" at bounding box center [1356, 442] width 109 height 18
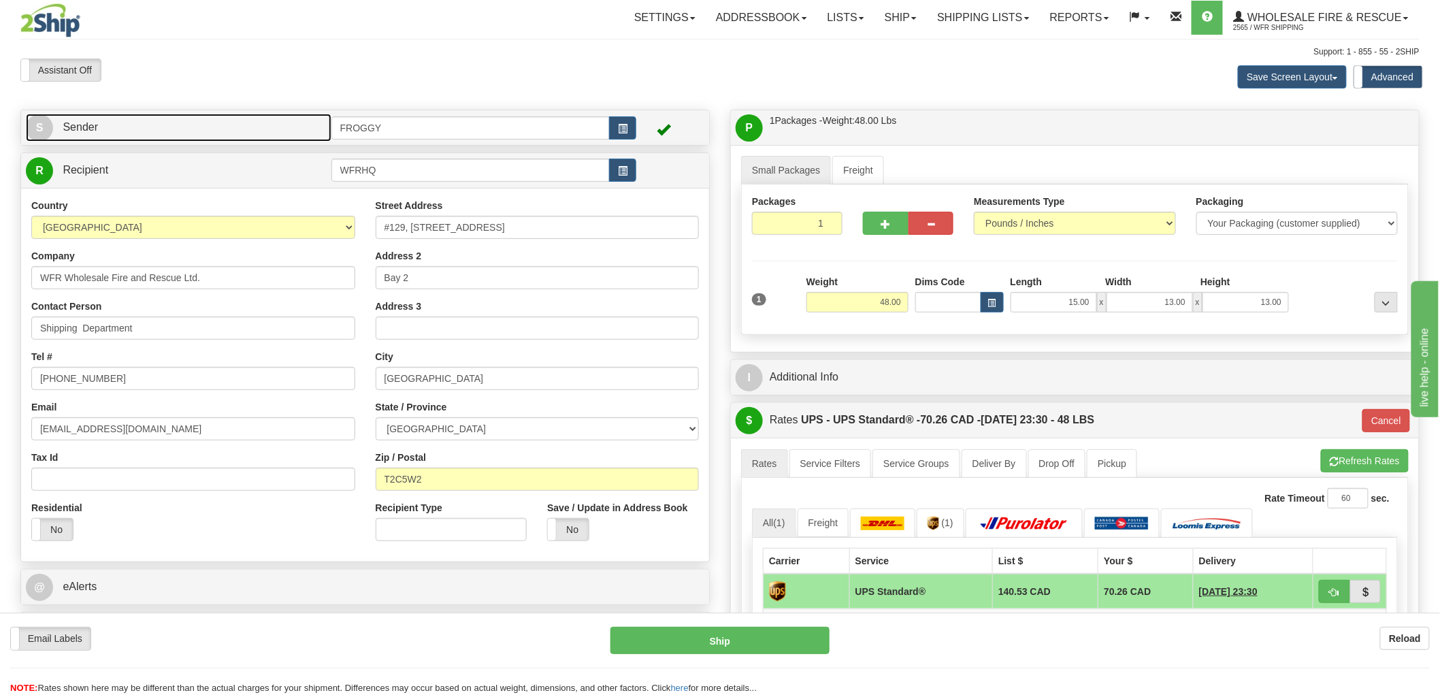
click at [278, 118] on link "S Sender" at bounding box center [179, 128] width 306 height 28
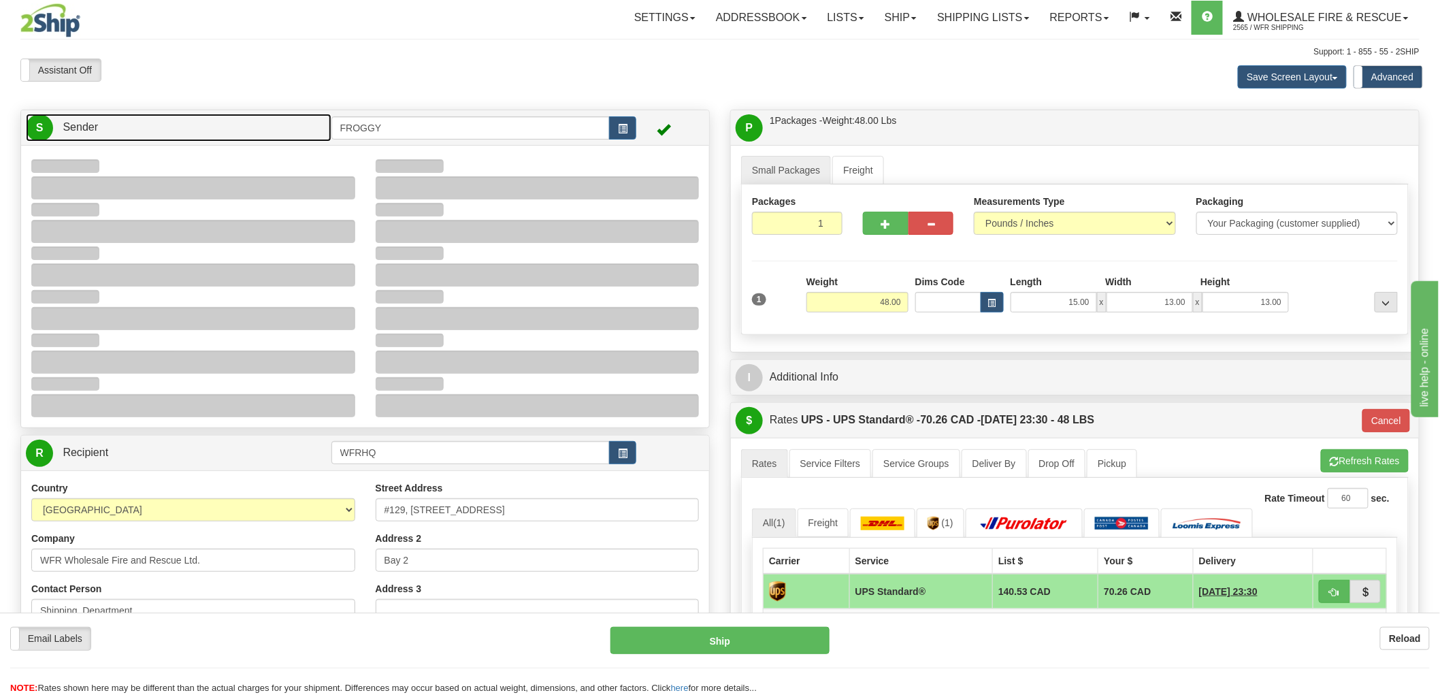
type input "15:04"
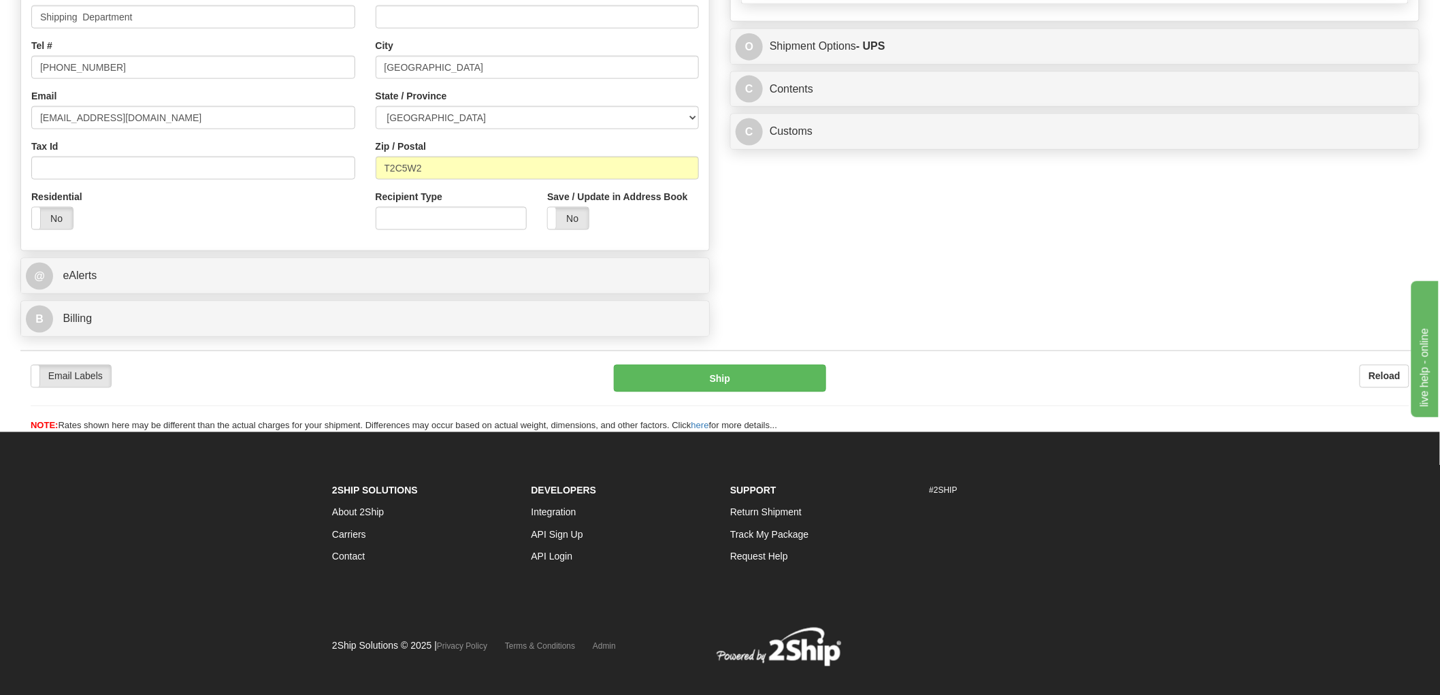
scroll to position [756, 0]
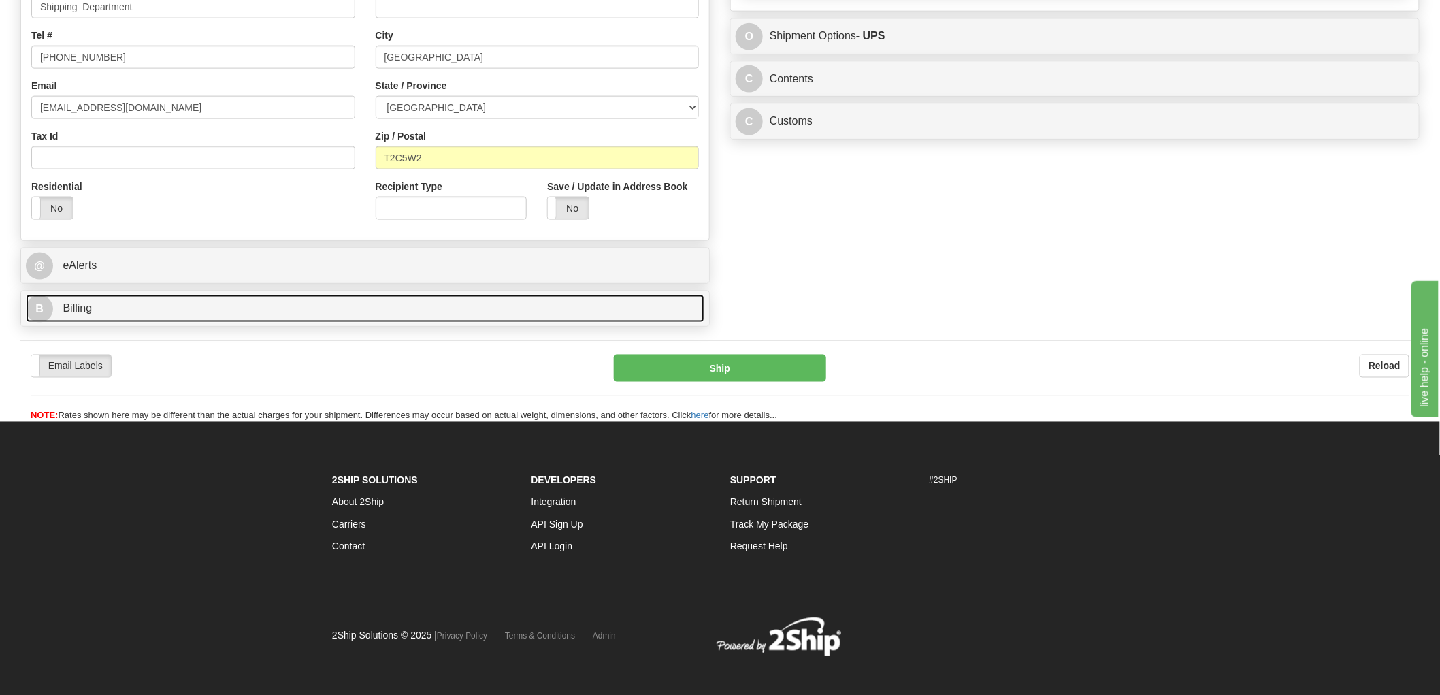
click at [84, 312] on span "Billing" at bounding box center [77, 308] width 29 height 12
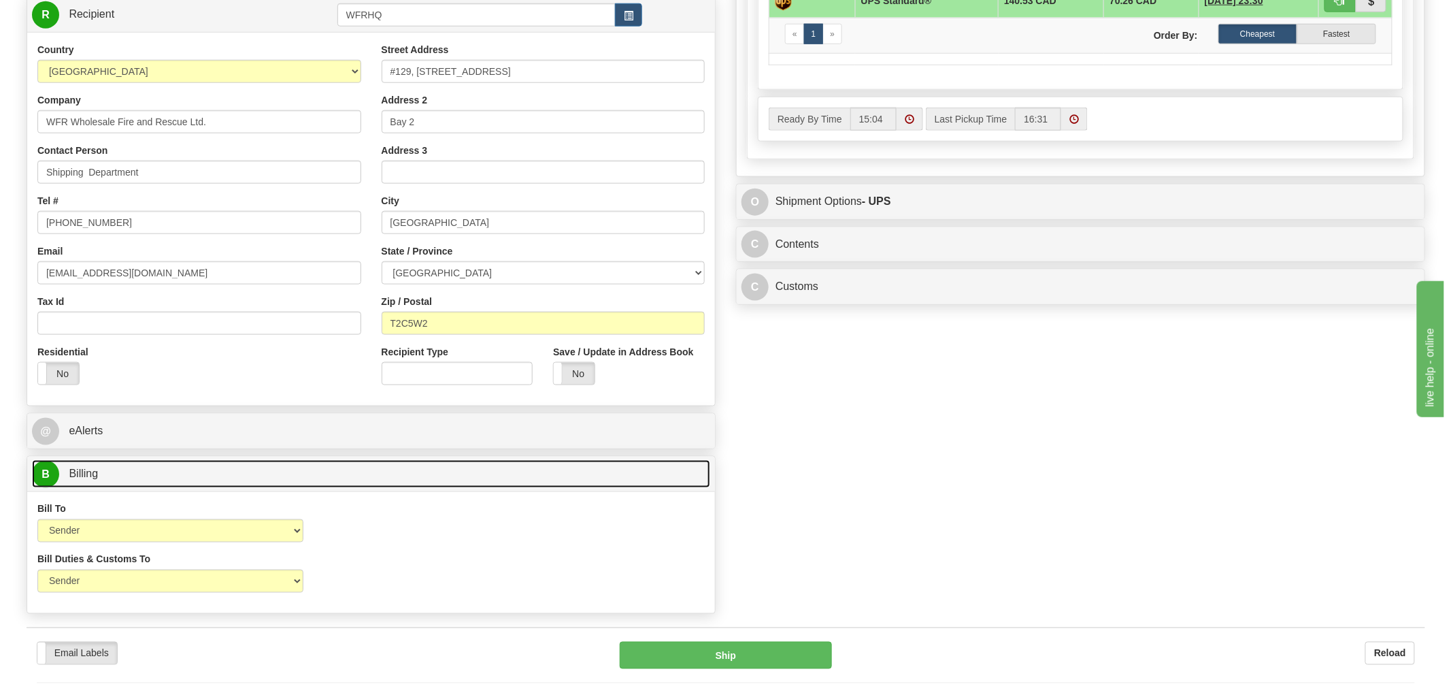
scroll to position [378, 0]
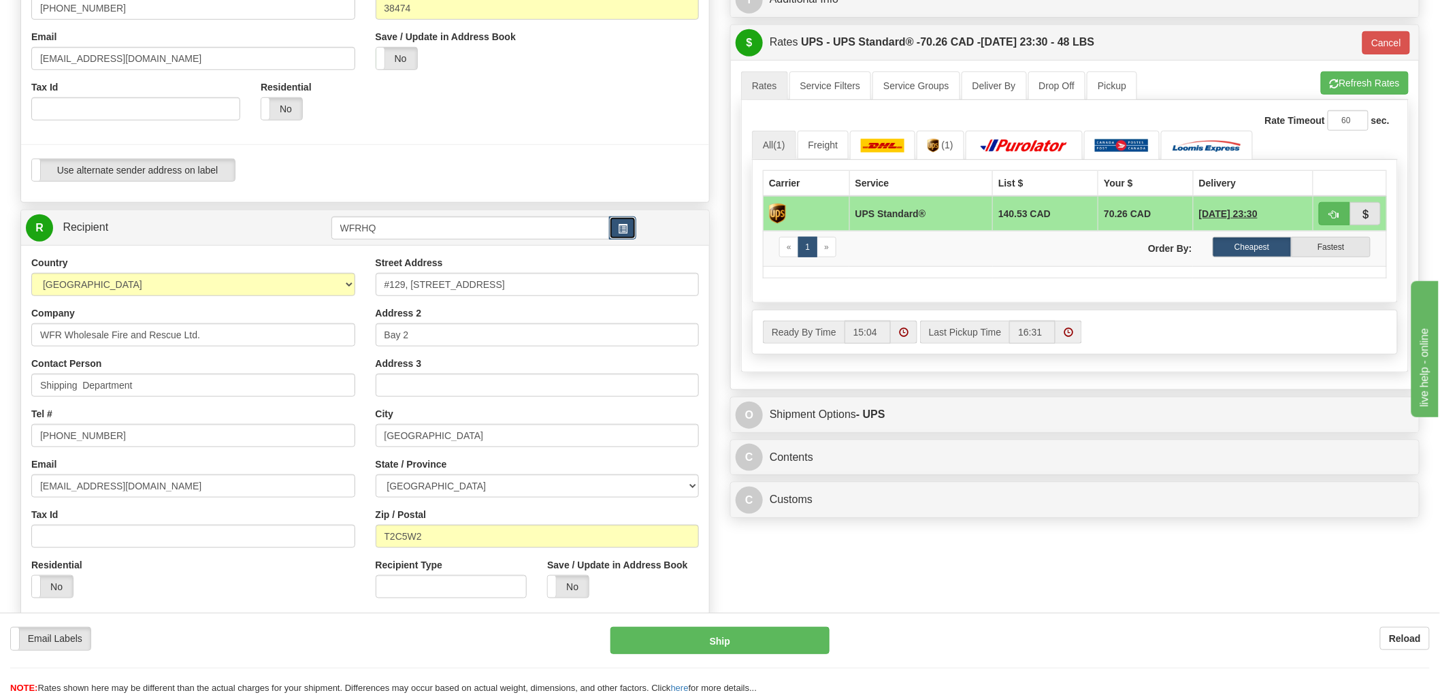
click at [630, 230] on button "button" at bounding box center [622, 227] width 27 height 23
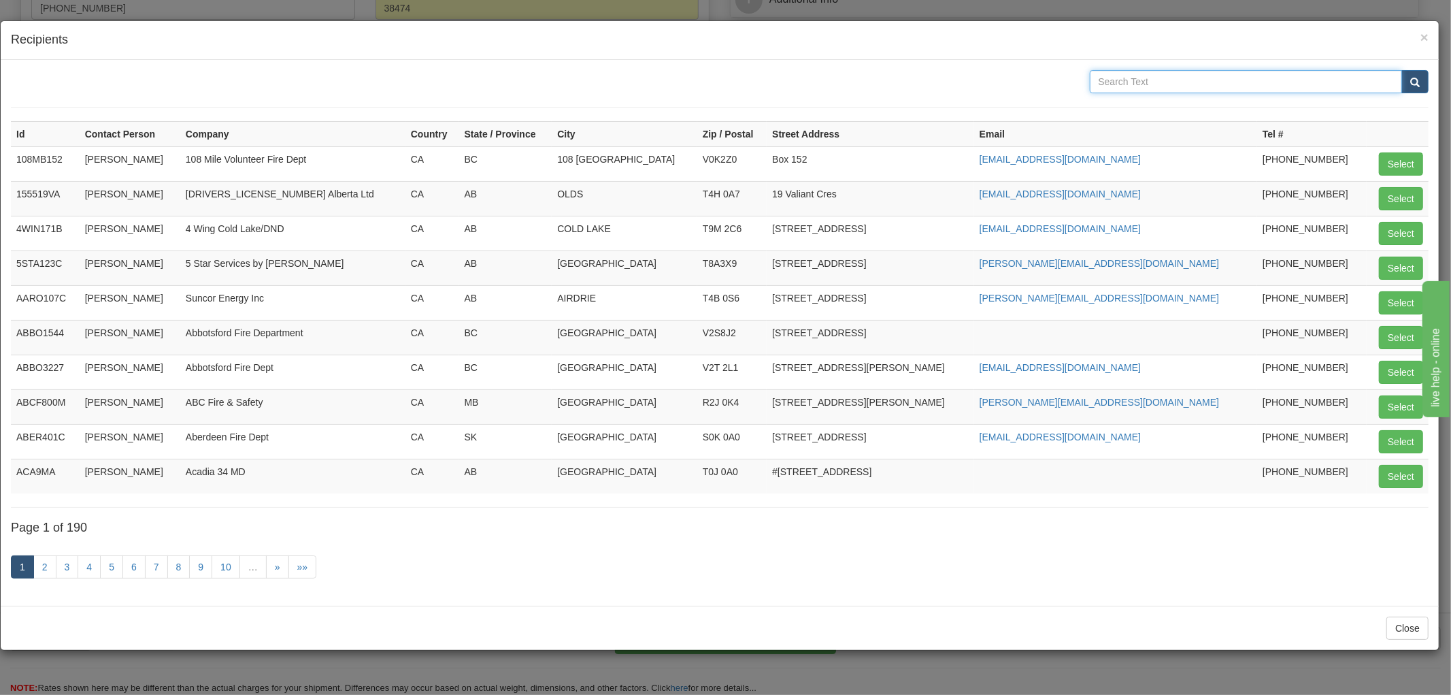
click at [1160, 85] on input "text" at bounding box center [1246, 81] width 313 height 23
type input "Sunrise"
click at [1402, 70] on button "submit" at bounding box center [1415, 81] width 27 height 23
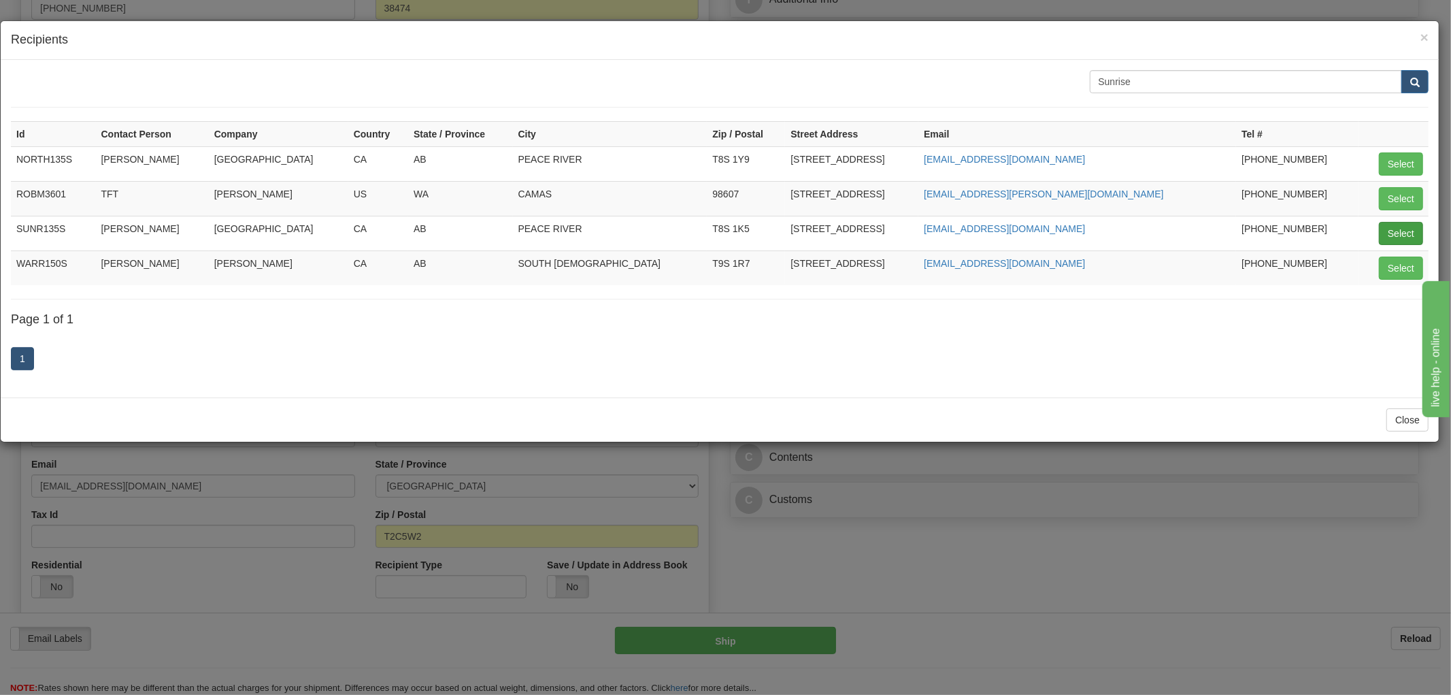
click at [1379, 240] on td "Select" at bounding box center [1394, 233] width 70 height 35
click at [1396, 235] on button "Select" at bounding box center [1401, 233] width 44 height 23
type input "SUNR135S"
type input "11"
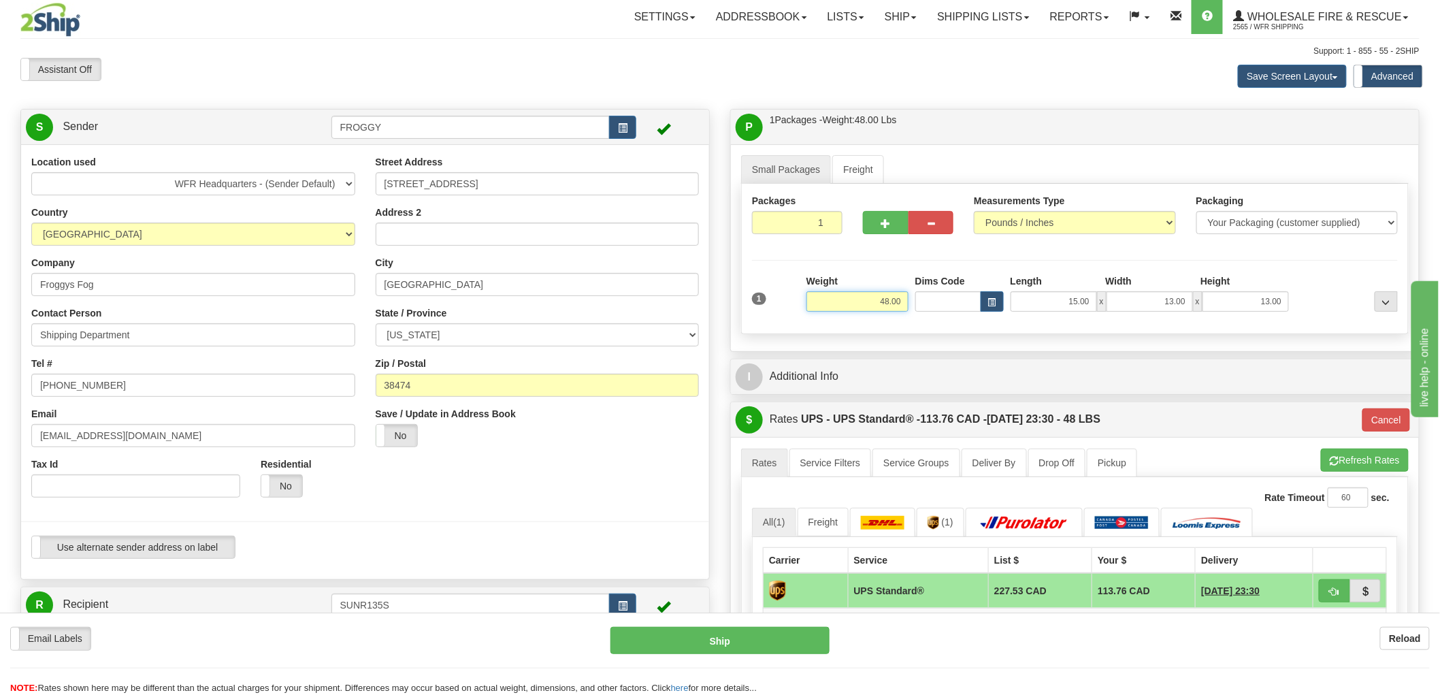
scroll to position [0, 0]
drag, startPoint x: 868, startPoint y: 300, endPoint x: 1002, endPoint y: 301, distance: 134.1
click at [1002, 301] on div "1 Weight 48.00 Dims Code x x" at bounding box center [1075, 299] width 653 height 48
type input "1.00"
type input "11"
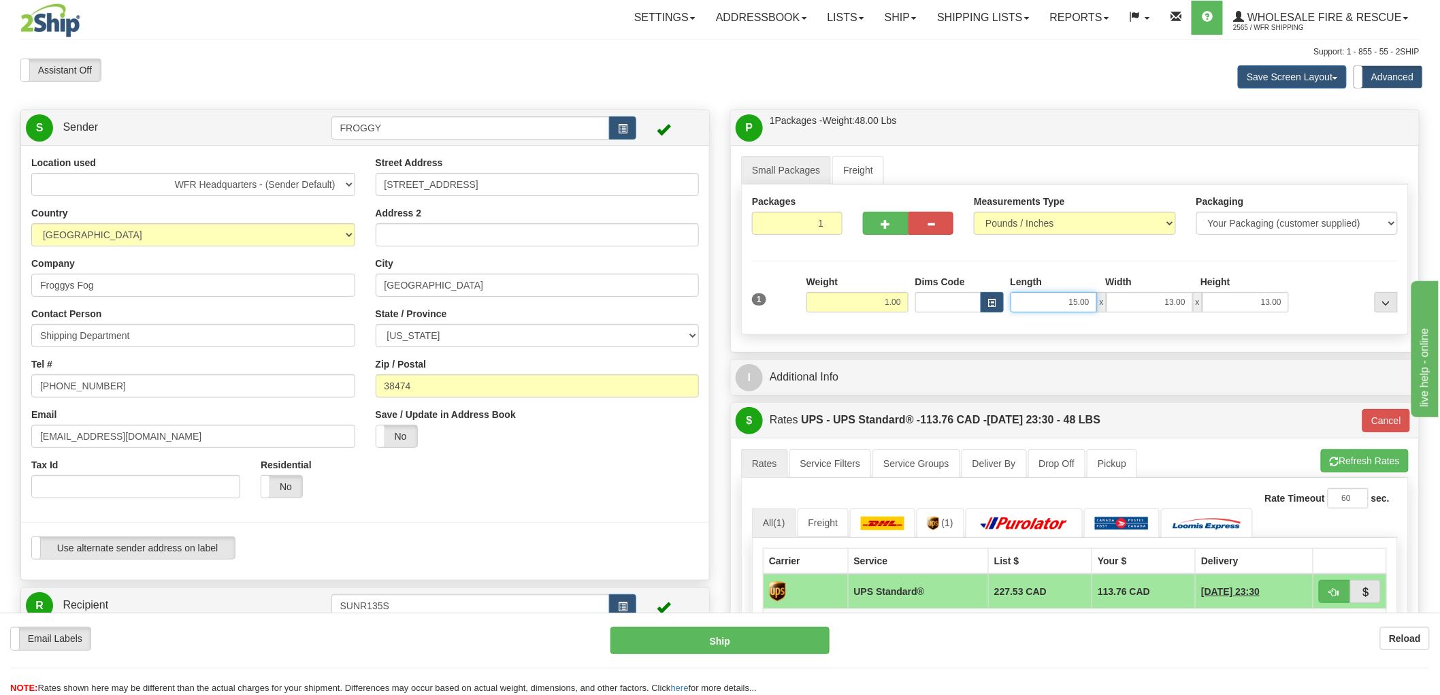
drag, startPoint x: 1077, startPoint y: 301, endPoint x: 1172, endPoint y: 299, distance: 94.6
click at [1172, 299] on div "15.00 x 13.00 x 13.00" at bounding box center [1149, 302] width 279 height 20
type input "10.00"
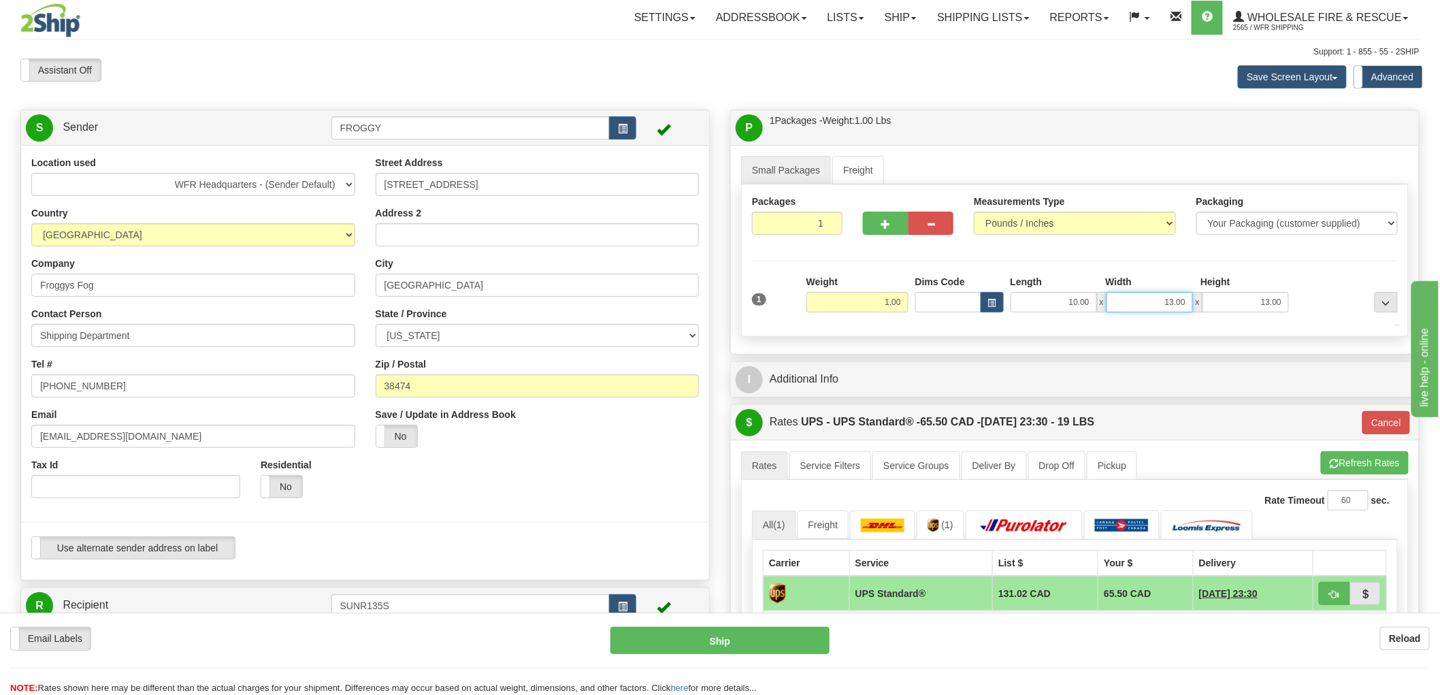
drag, startPoint x: 1155, startPoint y: 303, endPoint x: 1268, endPoint y: 301, distance: 113.0
click at [1268, 301] on div "10.00 x 13.00 x 13.00" at bounding box center [1149, 302] width 279 height 20
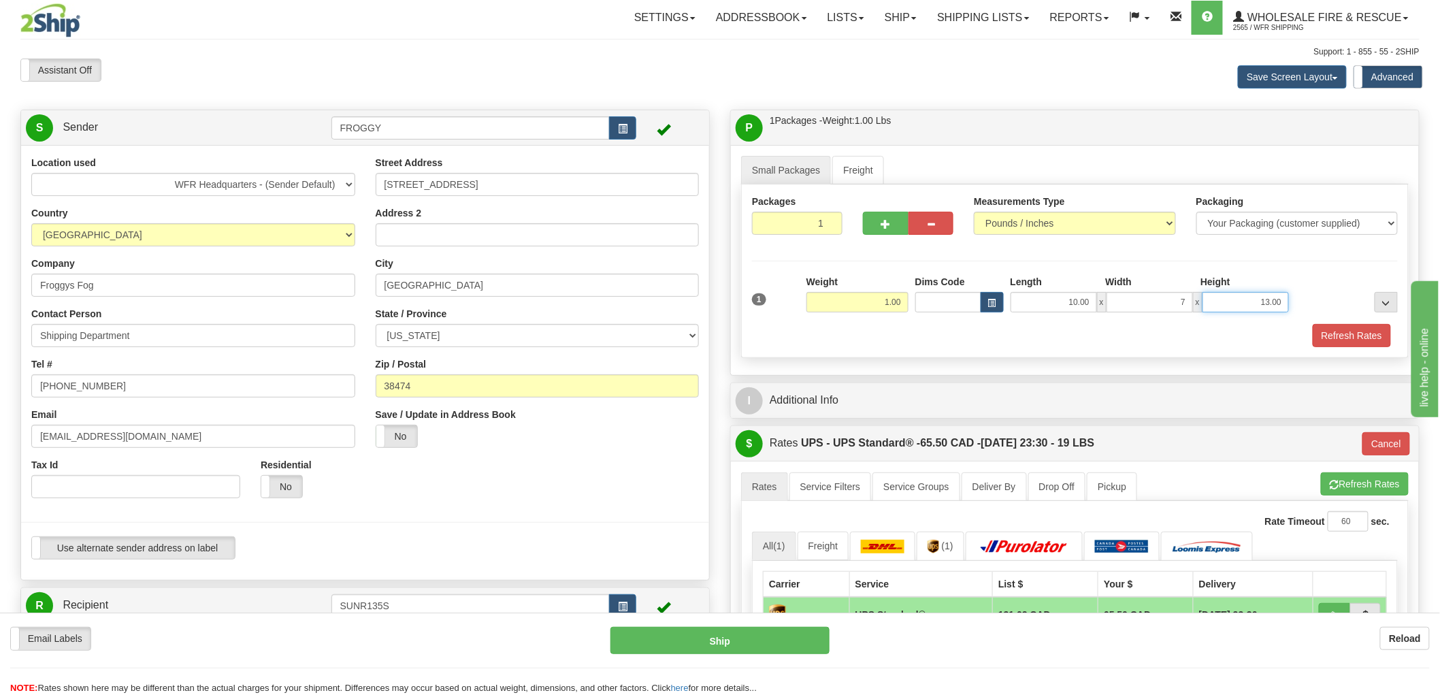
type input "7.00"
drag, startPoint x: 1309, startPoint y: 303, endPoint x: 1355, endPoint y: 303, distance: 47.0
click at [1355, 303] on div "1 Weight 1.00 Dims Code x x" at bounding box center [1075, 299] width 653 height 48
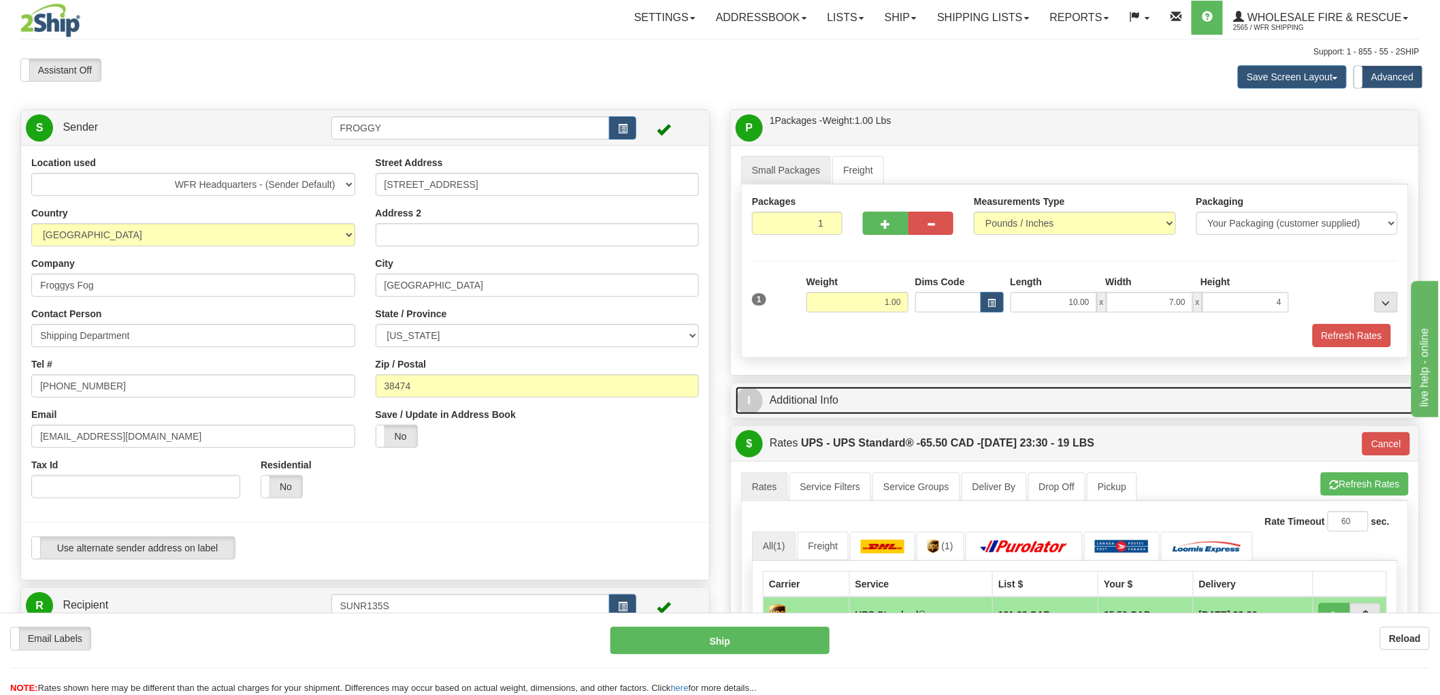
type input "4.00"
click at [800, 406] on link "I Additional Info" at bounding box center [1075, 401] width 678 height 28
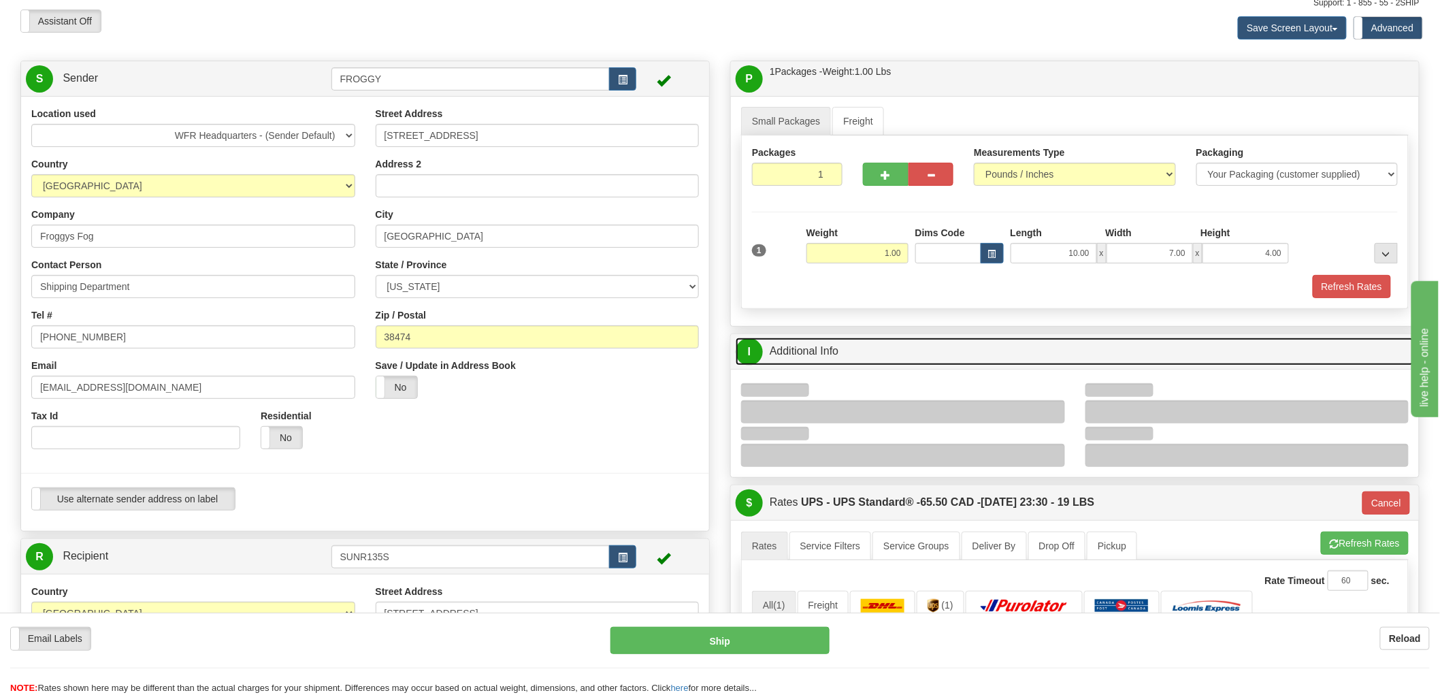
scroll to position [76, 0]
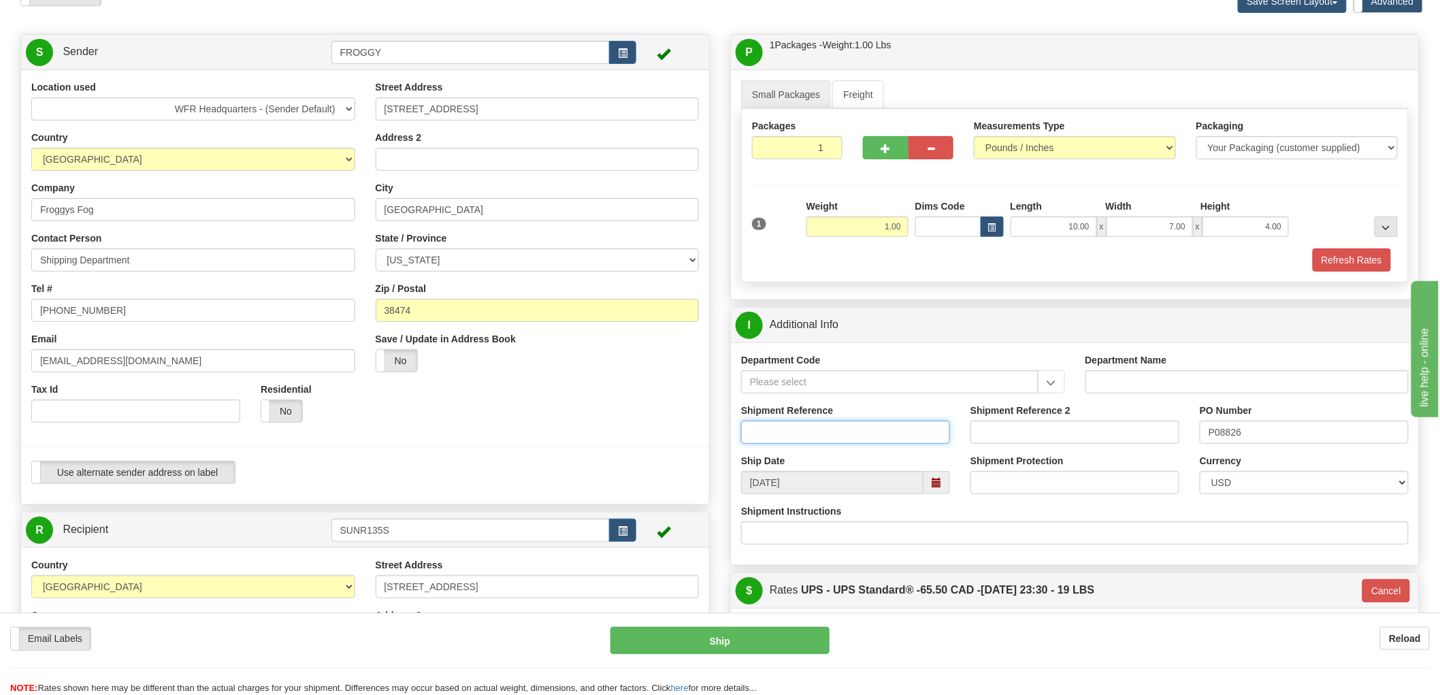
click at [860, 444] on input "Shipment Reference" at bounding box center [845, 432] width 209 height 23
type input "S47121-DS00717"
drag, startPoint x: 1268, startPoint y: 431, endPoint x: 1191, endPoint y: 434, distance: 76.9
click at [1191, 434] on div "PO Number P08826" at bounding box center [1303, 429] width 229 height 50
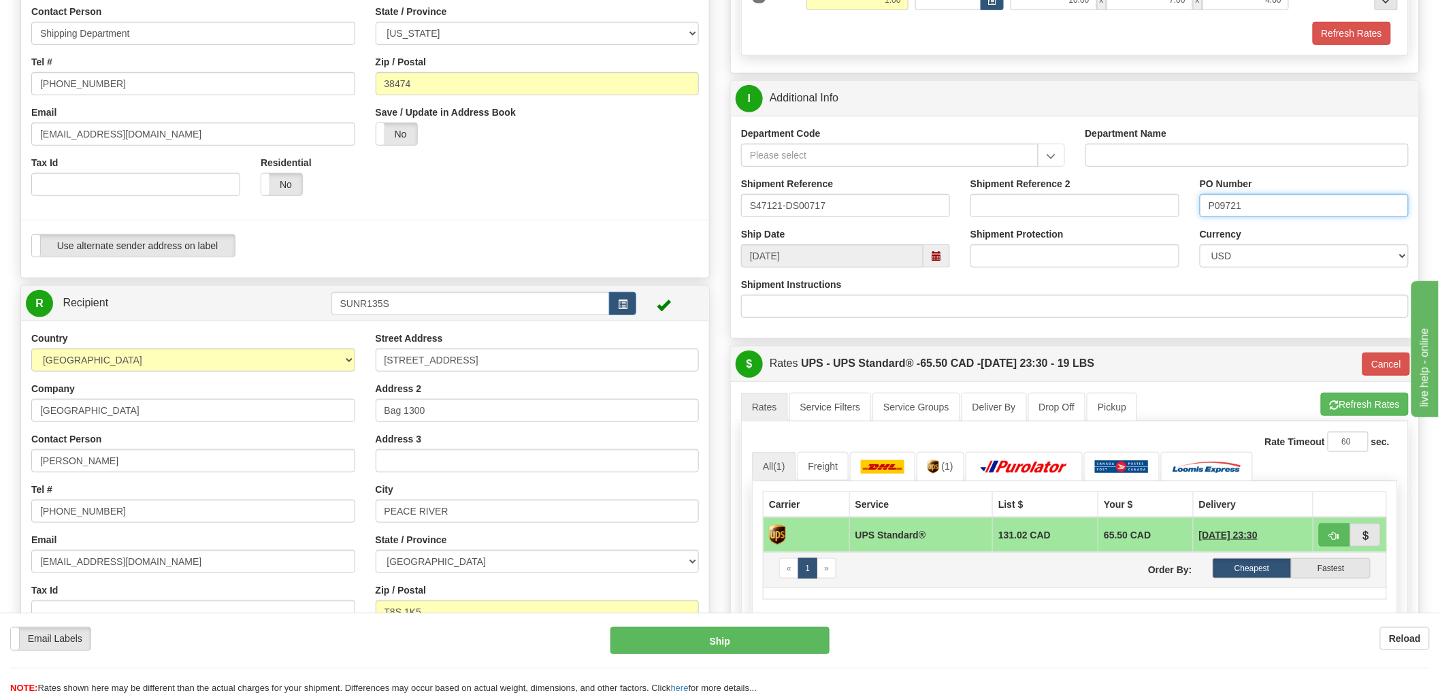
scroll to position [378, 0]
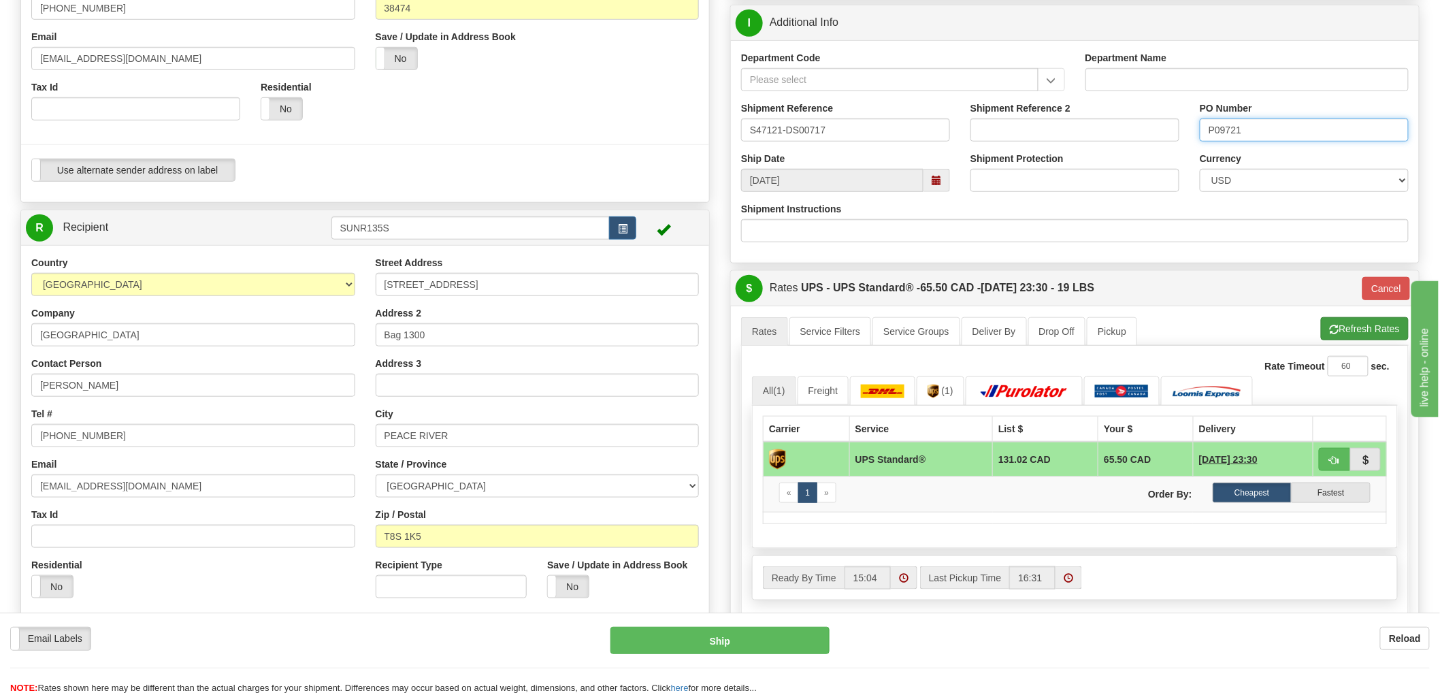
type input "P09721"
click at [1369, 325] on button "Refresh Rates" at bounding box center [1365, 328] width 88 height 23
type input "11"
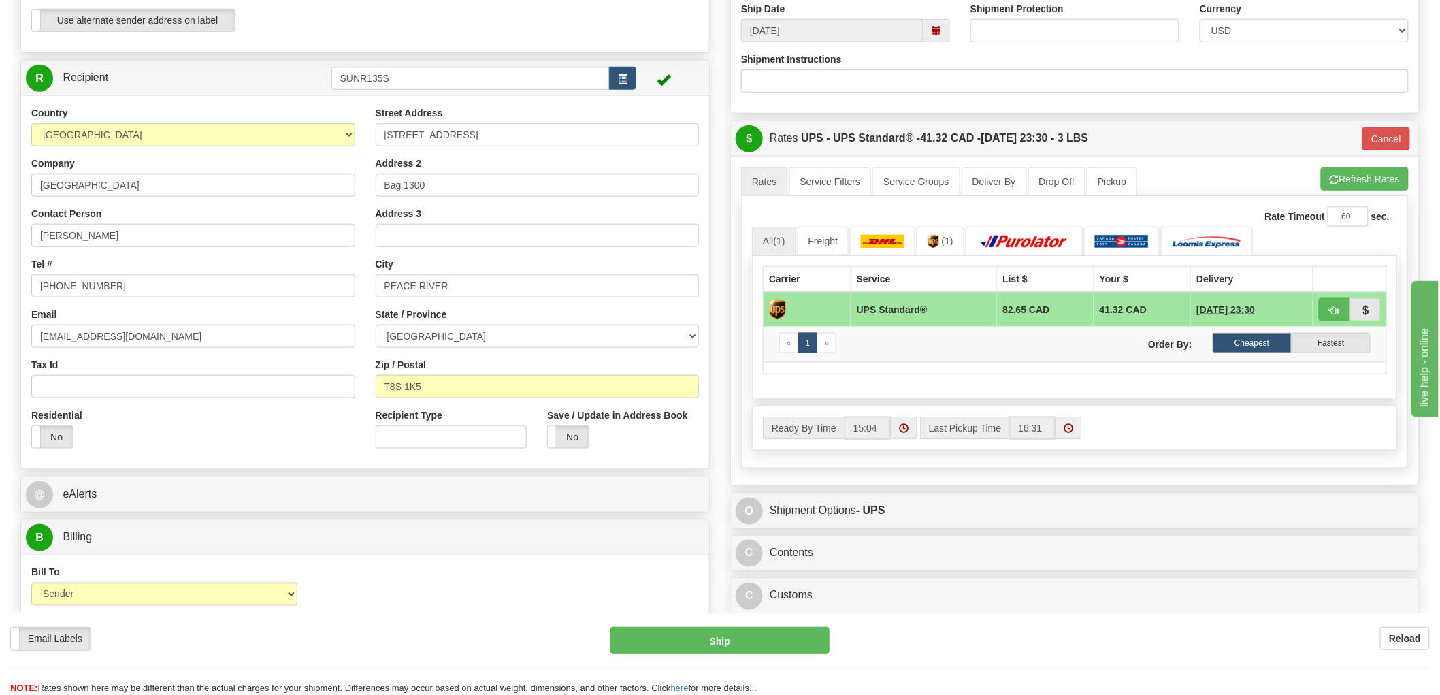
scroll to position [529, 0]
click at [1385, 136] on button "Cancel" at bounding box center [1386, 137] width 48 height 23
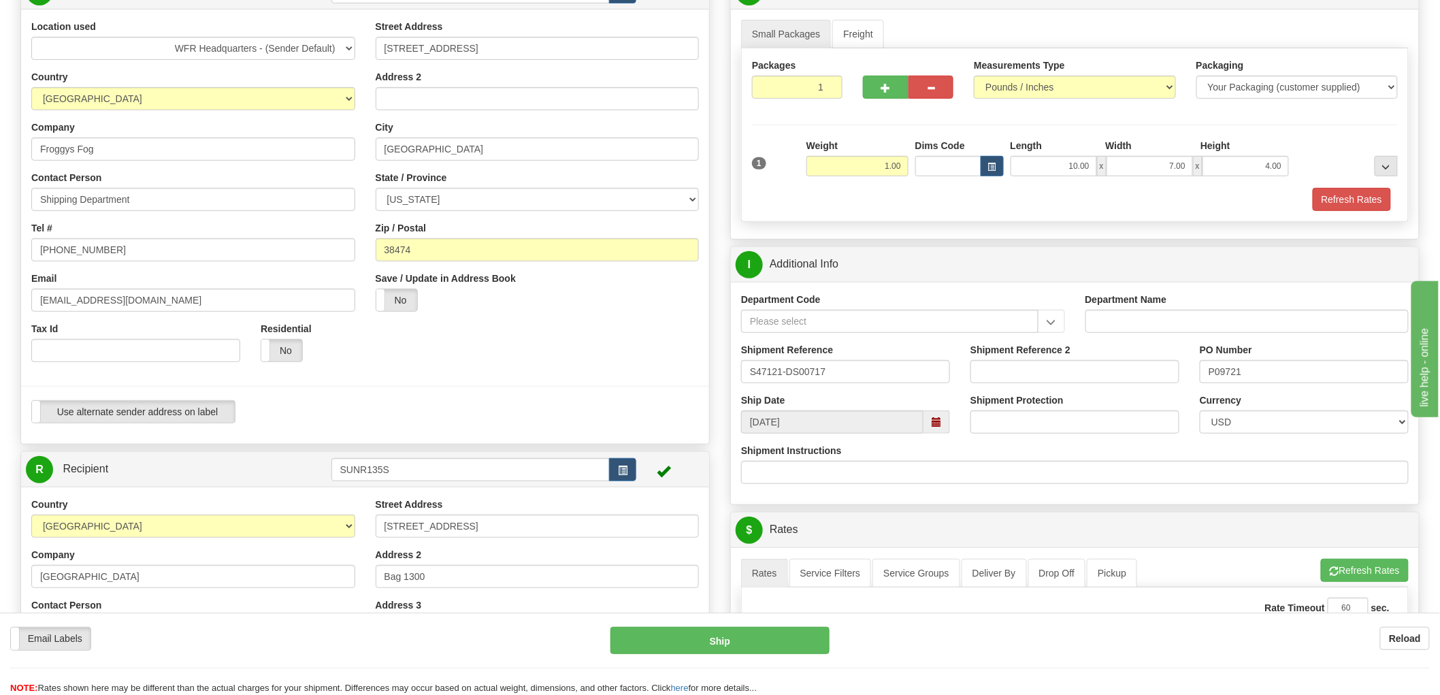
scroll to position [0, 0]
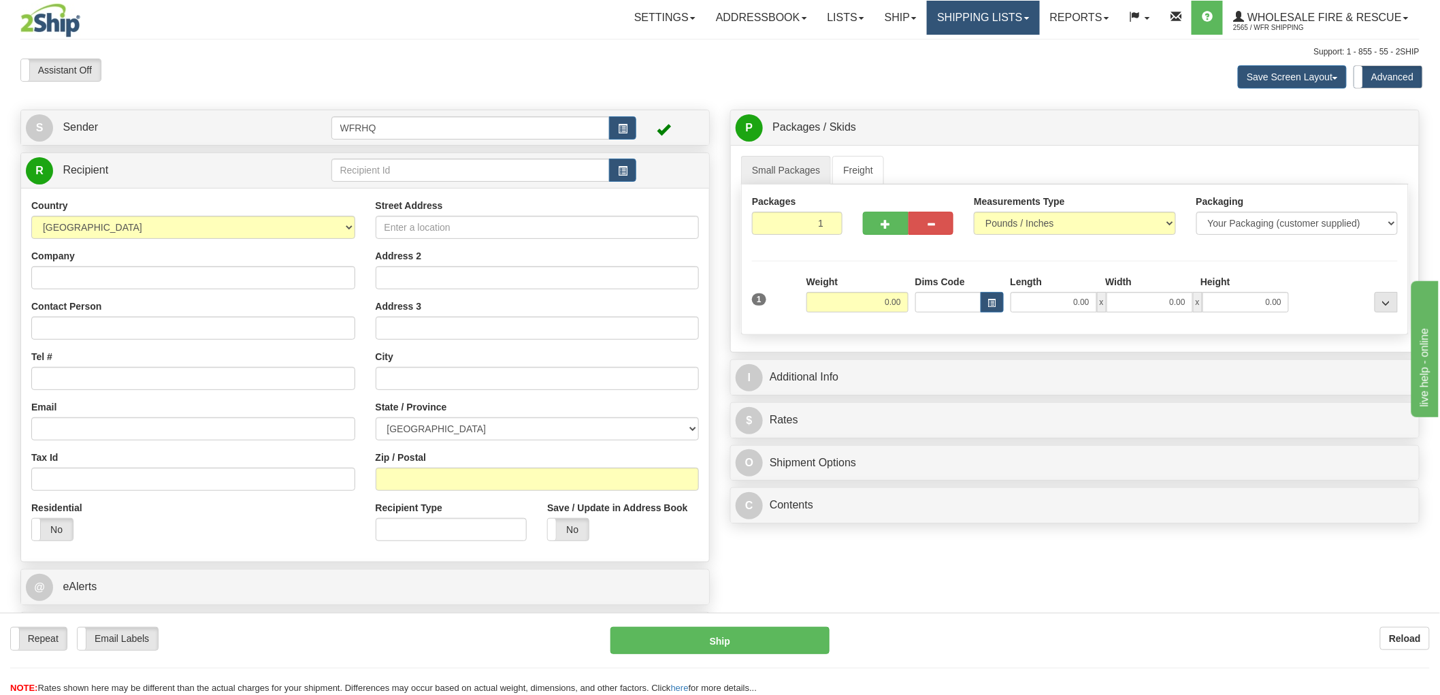
click at [981, 15] on link "Shipping lists" at bounding box center [983, 18] width 112 height 34
click at [958, 50] on span "Current Shipments" at bounding box center [960, 47] width 80 height 11
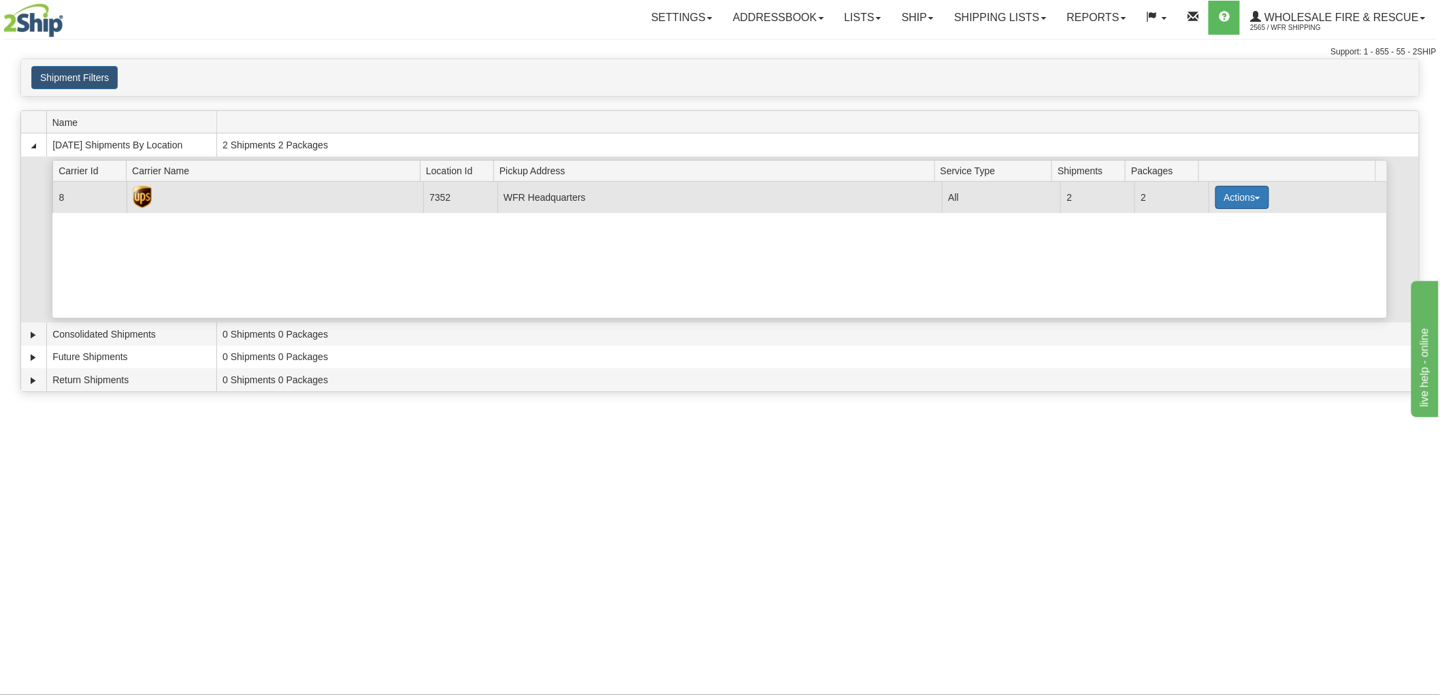
click at [1253, 201] on button "Actions" at bounding box center [1242, 197] width 54 height 23
click at [1205, 218] on span "Details" at bounding box center [1191, 223] width 37 height 10
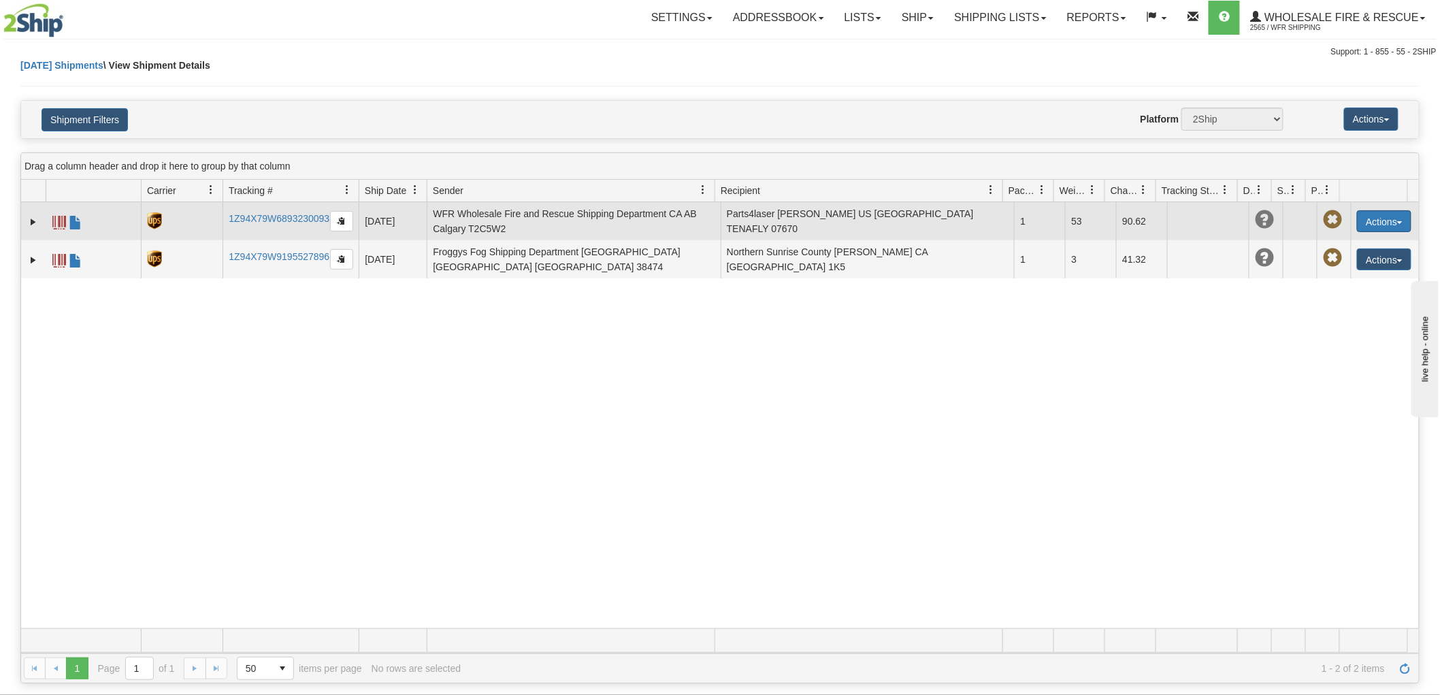
click at [1384, 218] on button "Actions" at bounding box center [1384, 221] width 54 height 22
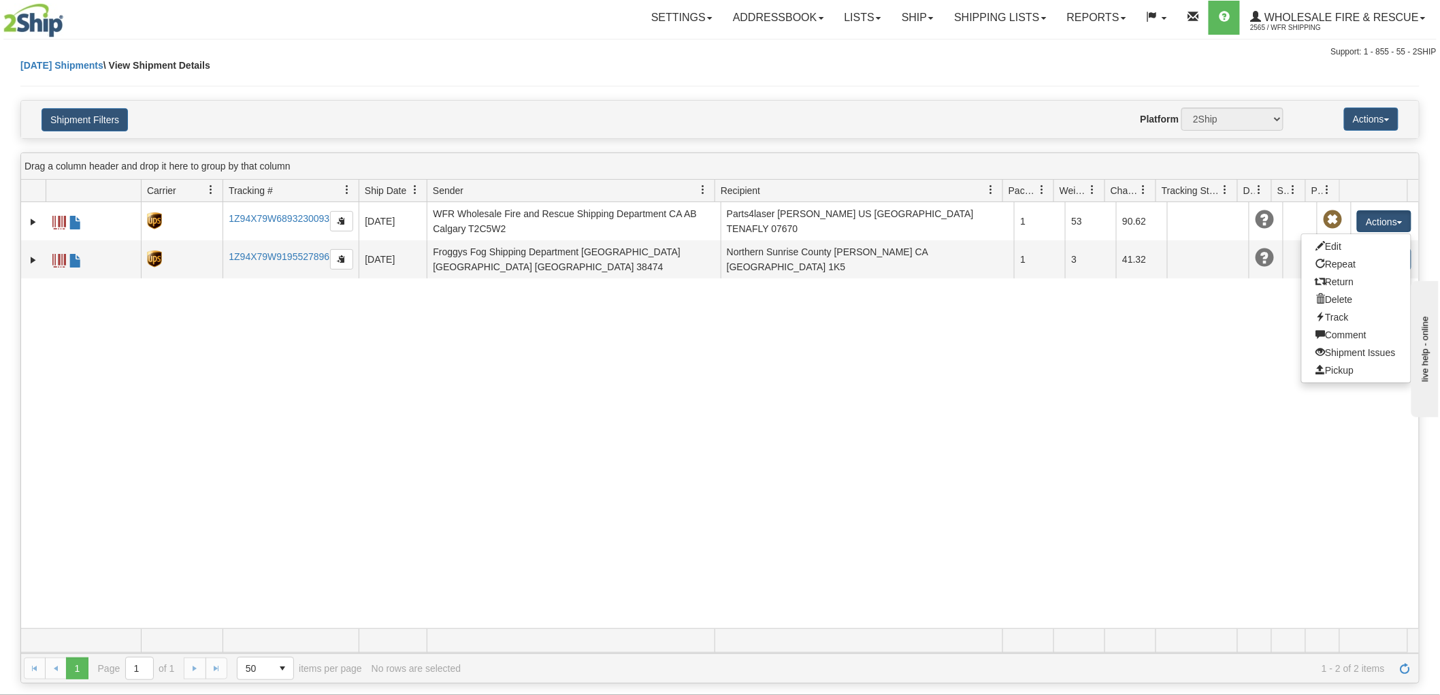
click at [1363, 157] on div "Drag a column header and drop it here to group by that column" at bounding box center [720, 166] width 1398 height 27
drag, startPoint x: 263, startPoint y: 407, endPoint x: 229, endPoint y: 406, distance: 34.0
click at [257, 409] on div "31694765 2565 1Z94X79W6893230093 [DATE] [DATE] 02:02:29 PM WFR Wholesale Fire a…" at bounding box center [720, 415] width 1398 height 426
